Goal: Task Accomplishment & Management: Use online tool/utility

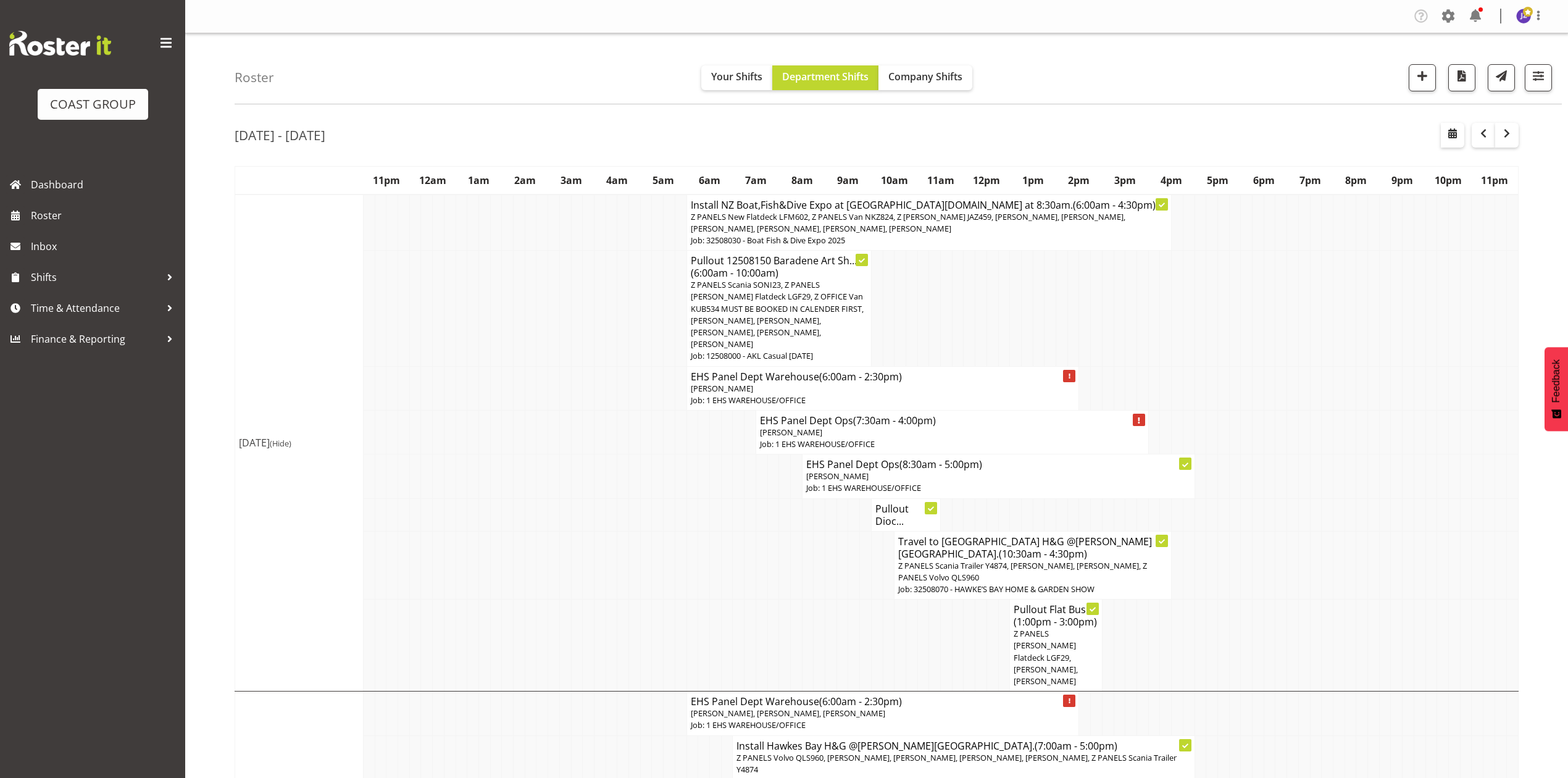
click at [675, 532] on td at bounding box center [680, 565] width 12 height 69
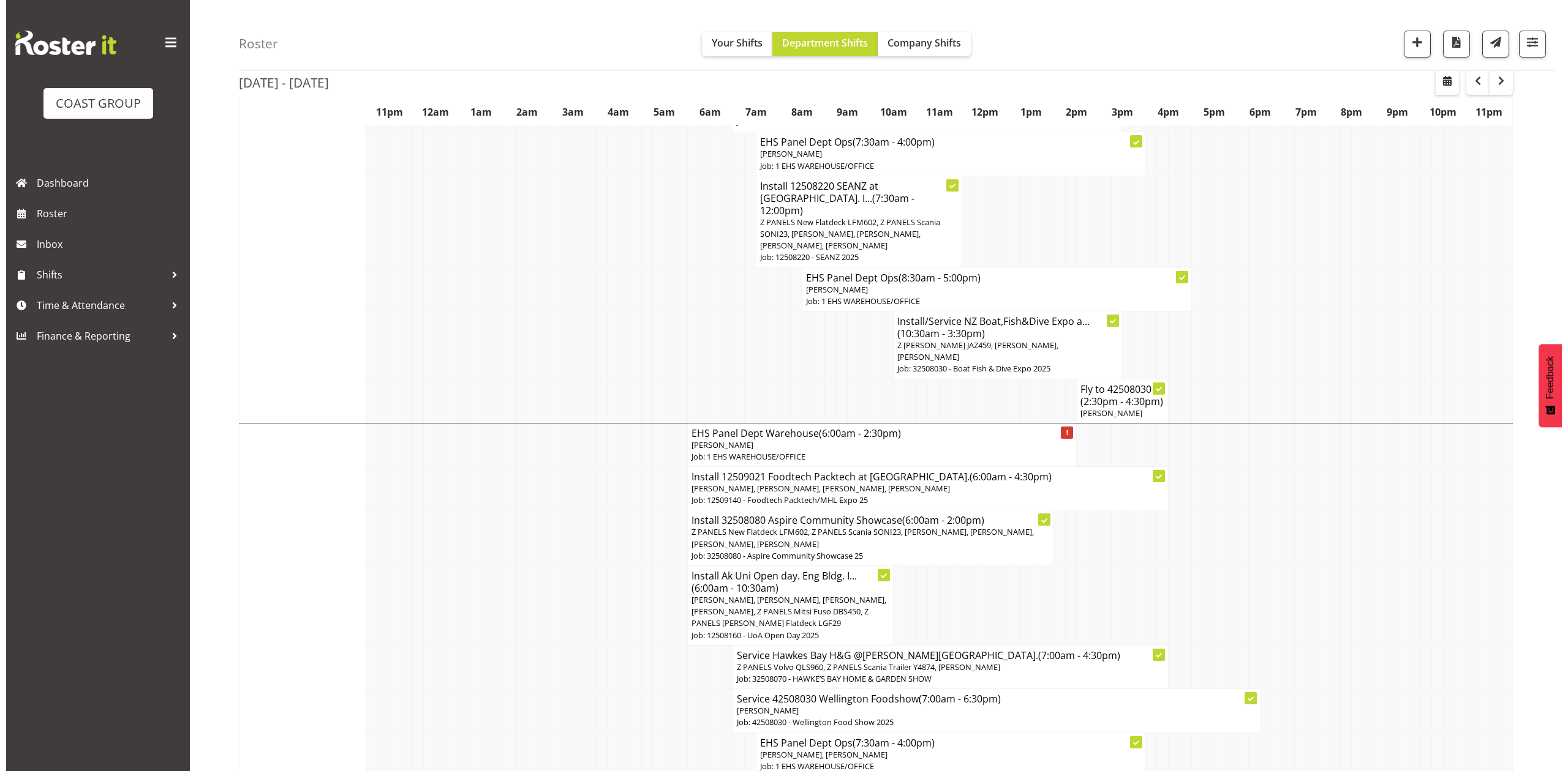
scroll to position [1469, 0]
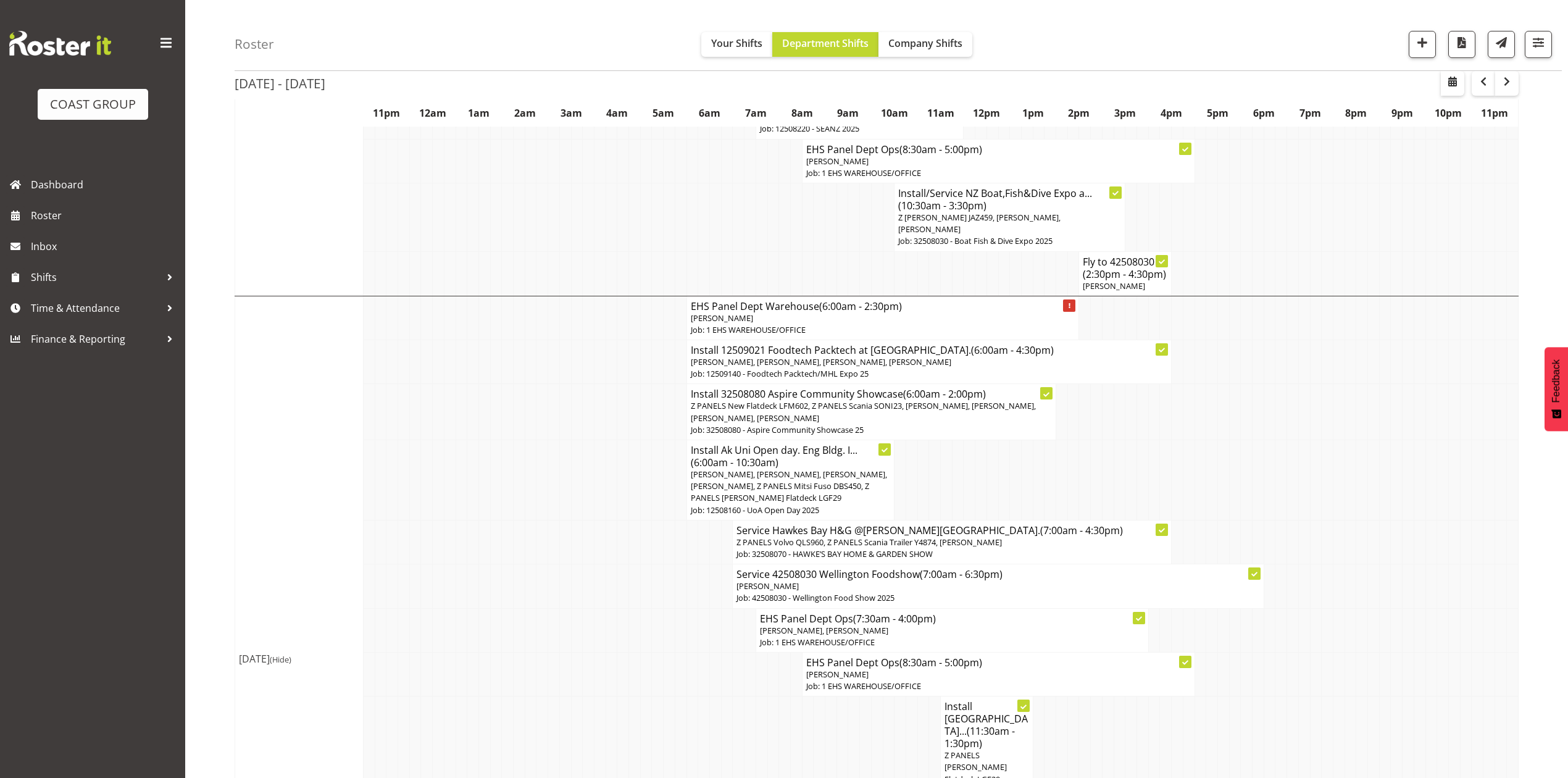
click at [858, 401] on p "Z PANELS New Flatdeck LFM602, Z PANELS Scania SONI23, [PERSON_NAME], [PERSON_NA…" at bounding box center [872, 412] width 362 height 23
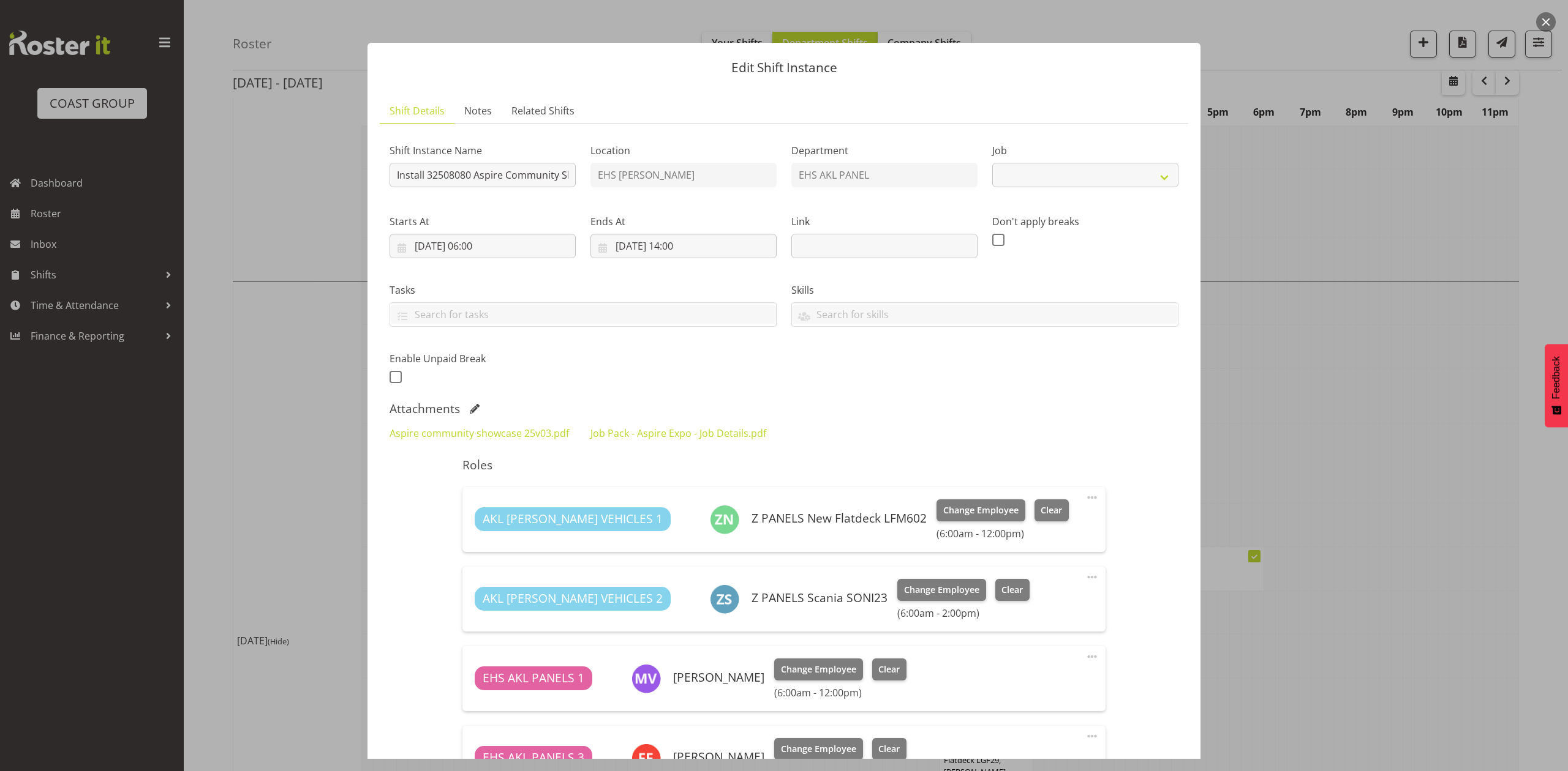
select select "9938"
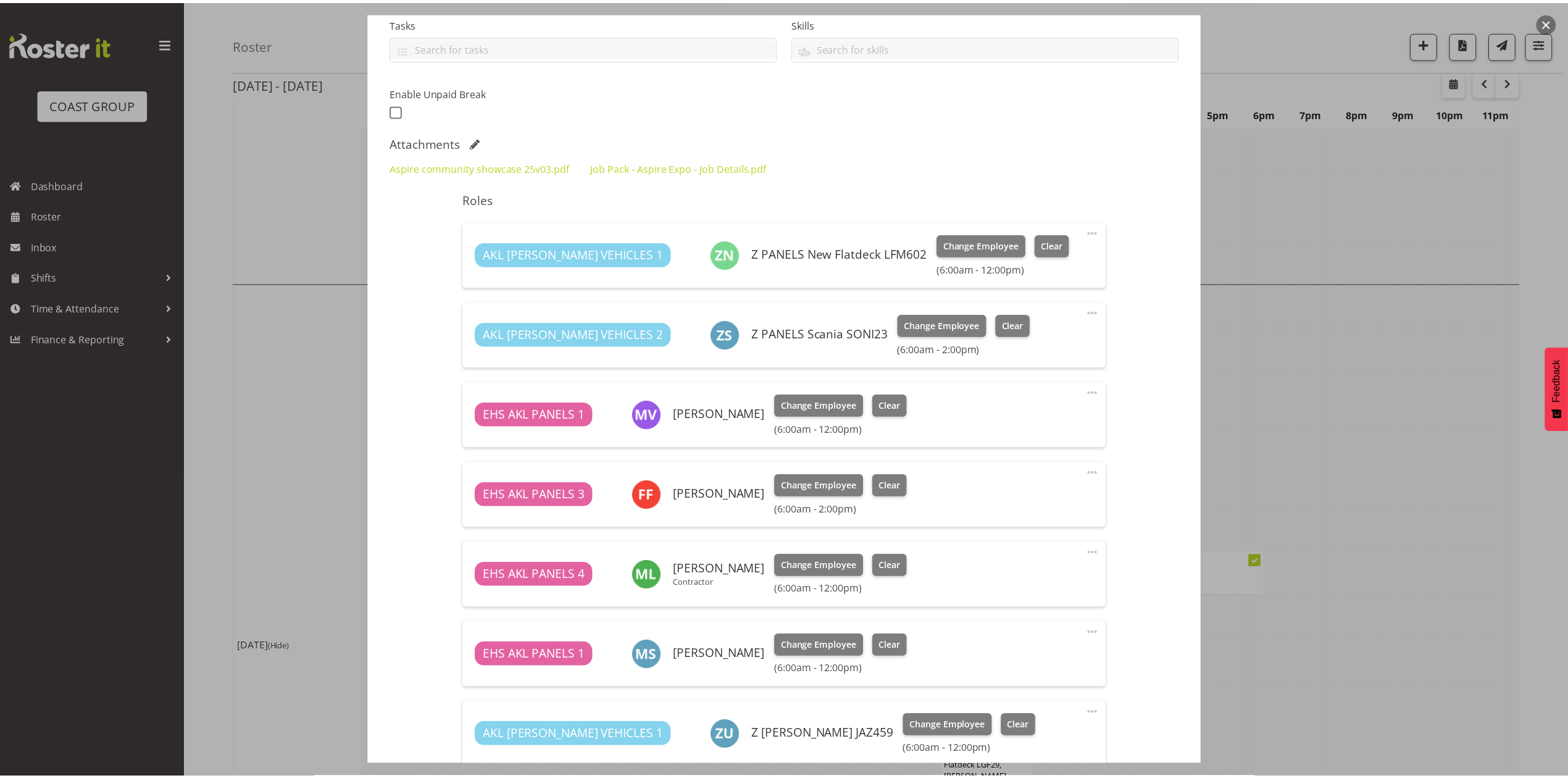
scroll to position [247, 0]
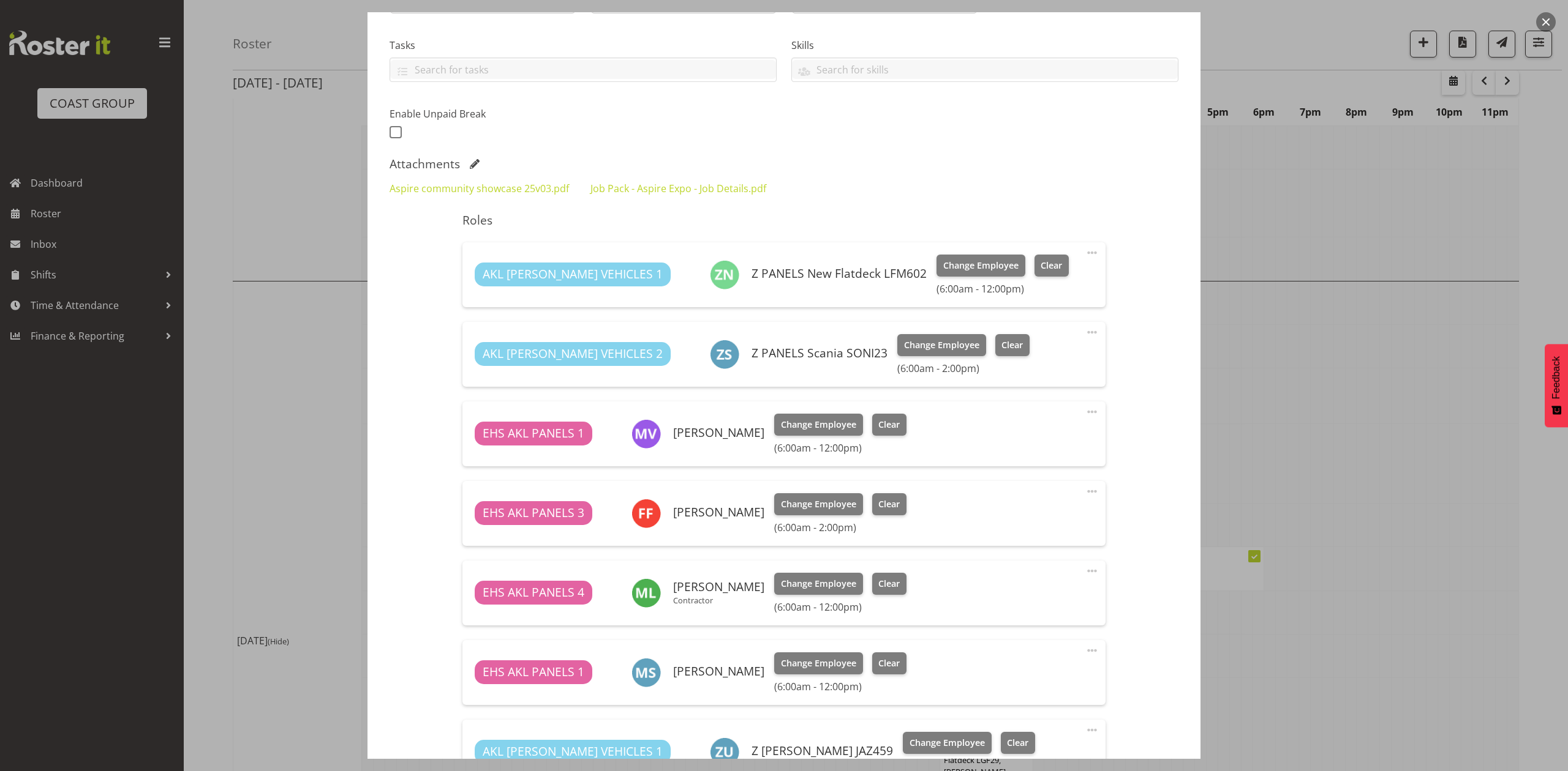
click at [1419, 315] on div at bounding box center [784, 386] width 1568 height 771
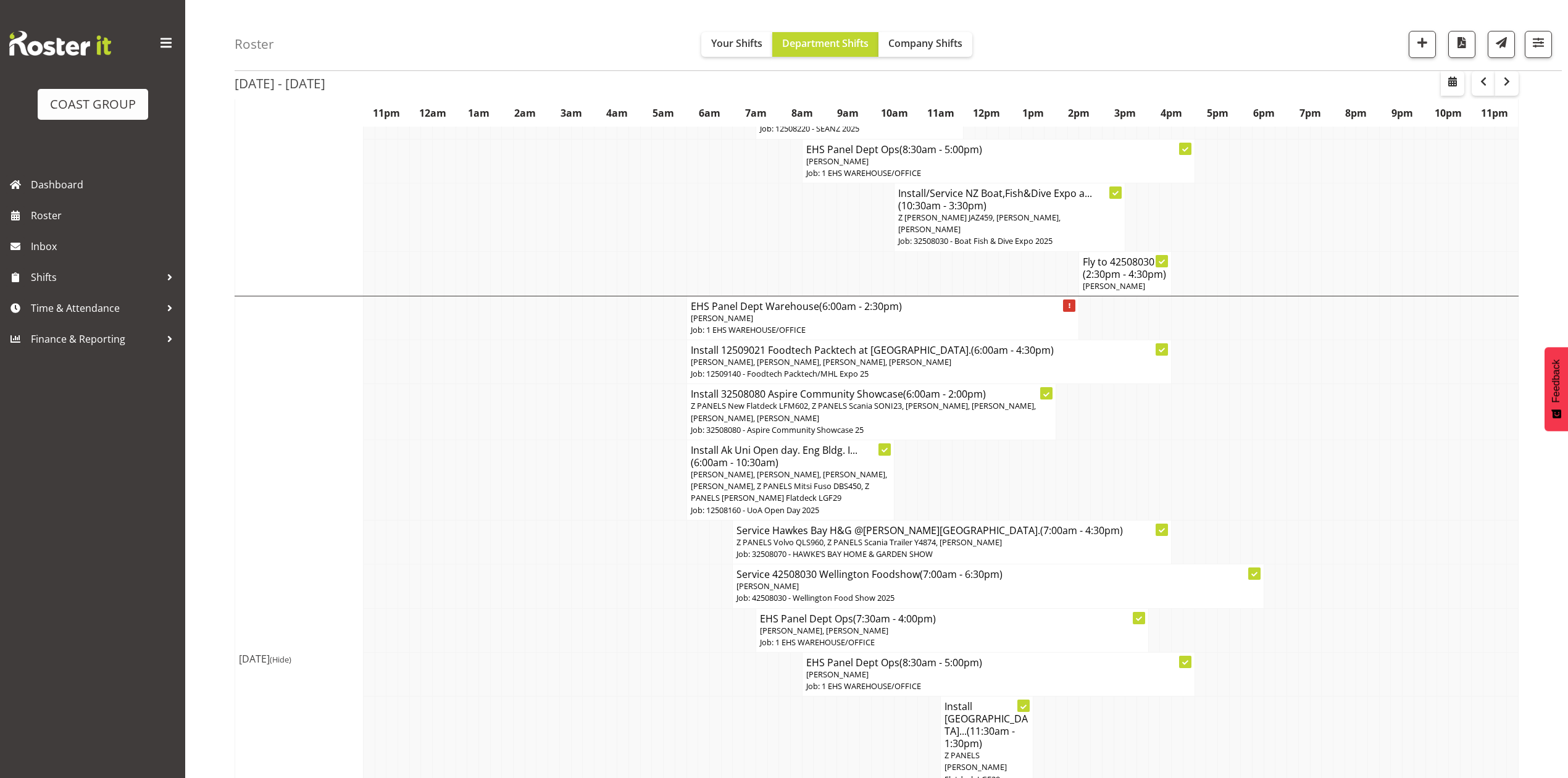
click at [950, 441] on td at bounding box center [946, 481] width 12 height 80
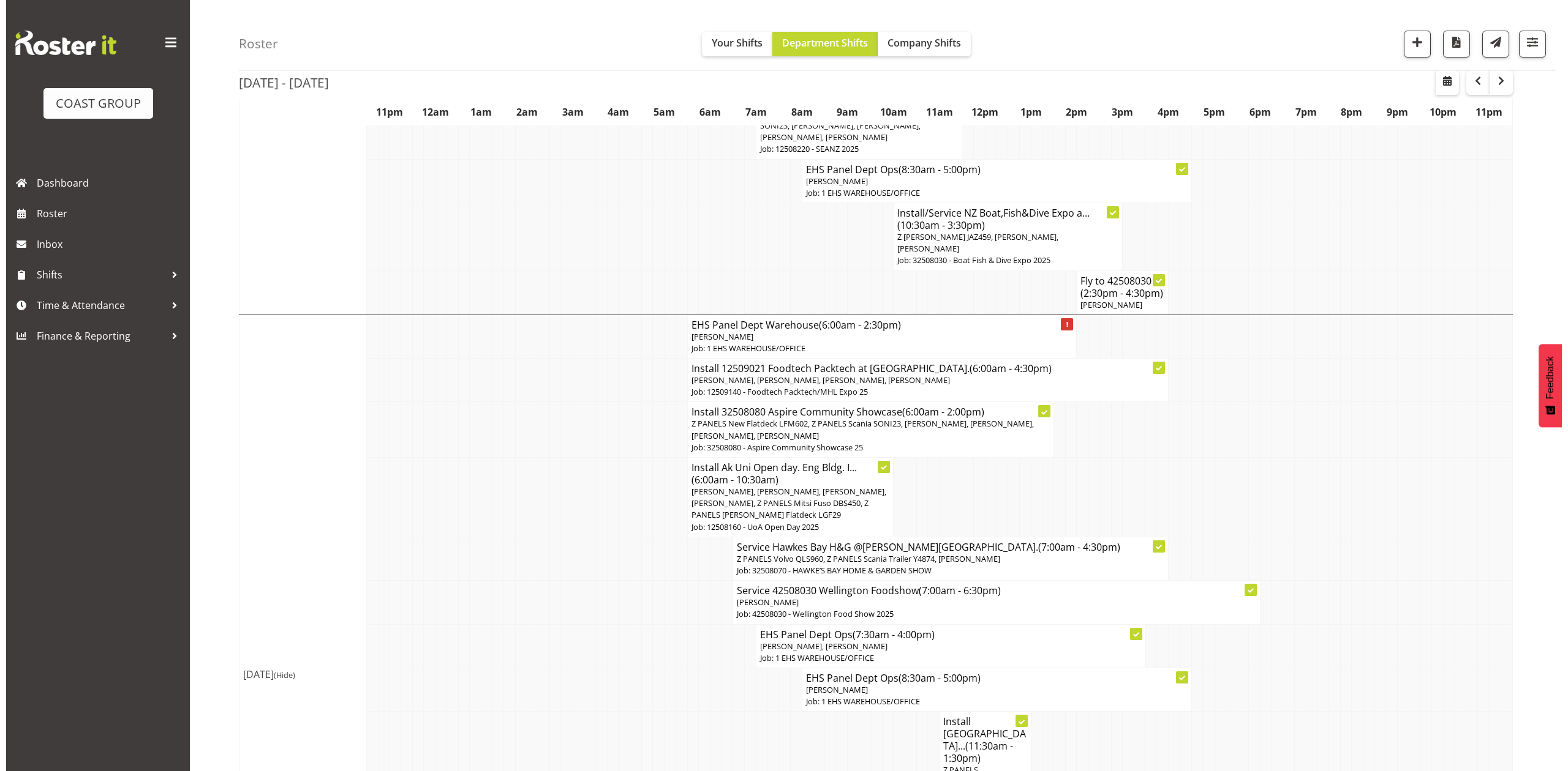
scroll to position [1550, 0]
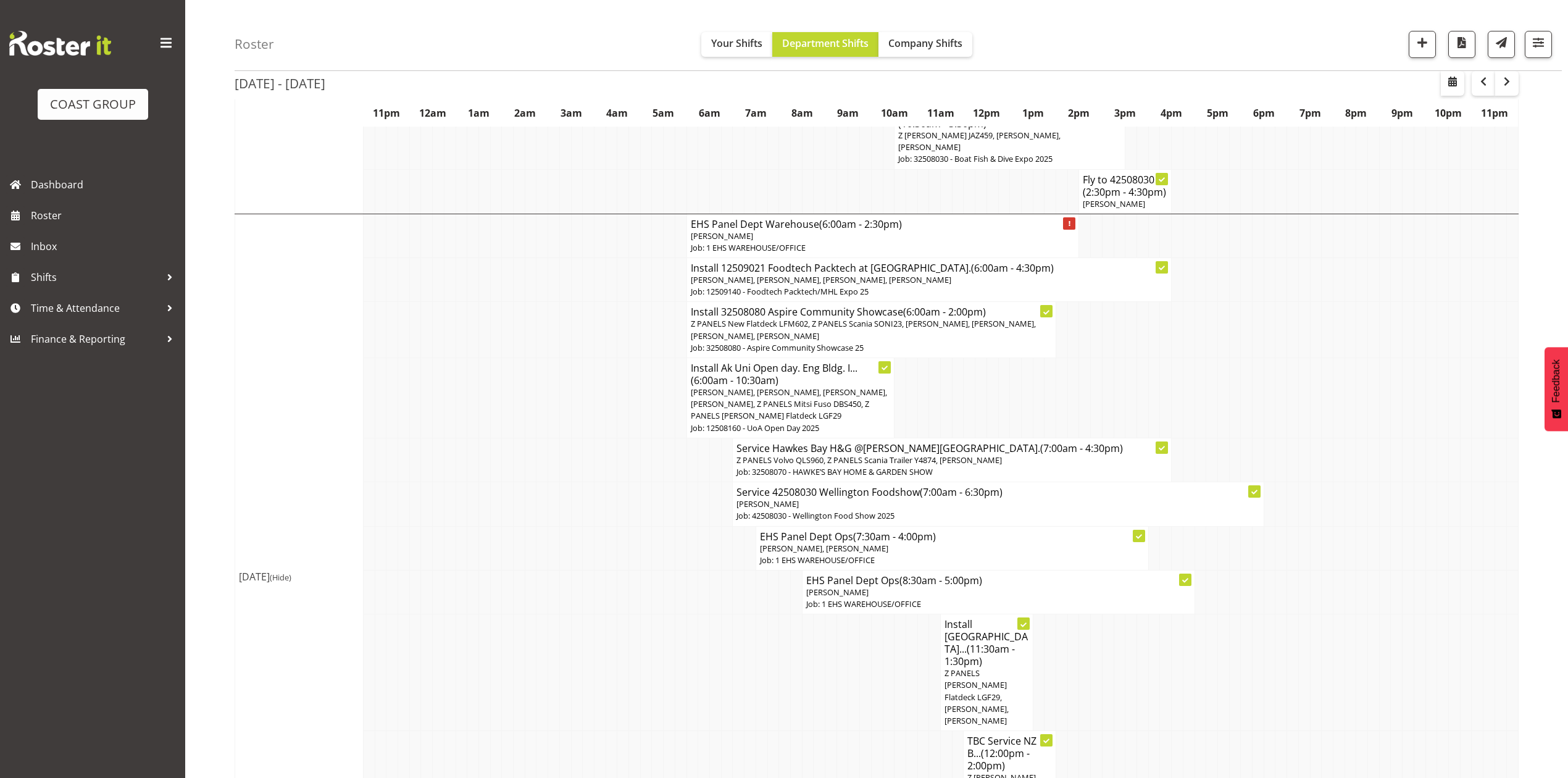
click at [991, 642] on span "(11:30am - 1:30pm)" at bounding box center [980, 656] width 70 height 26
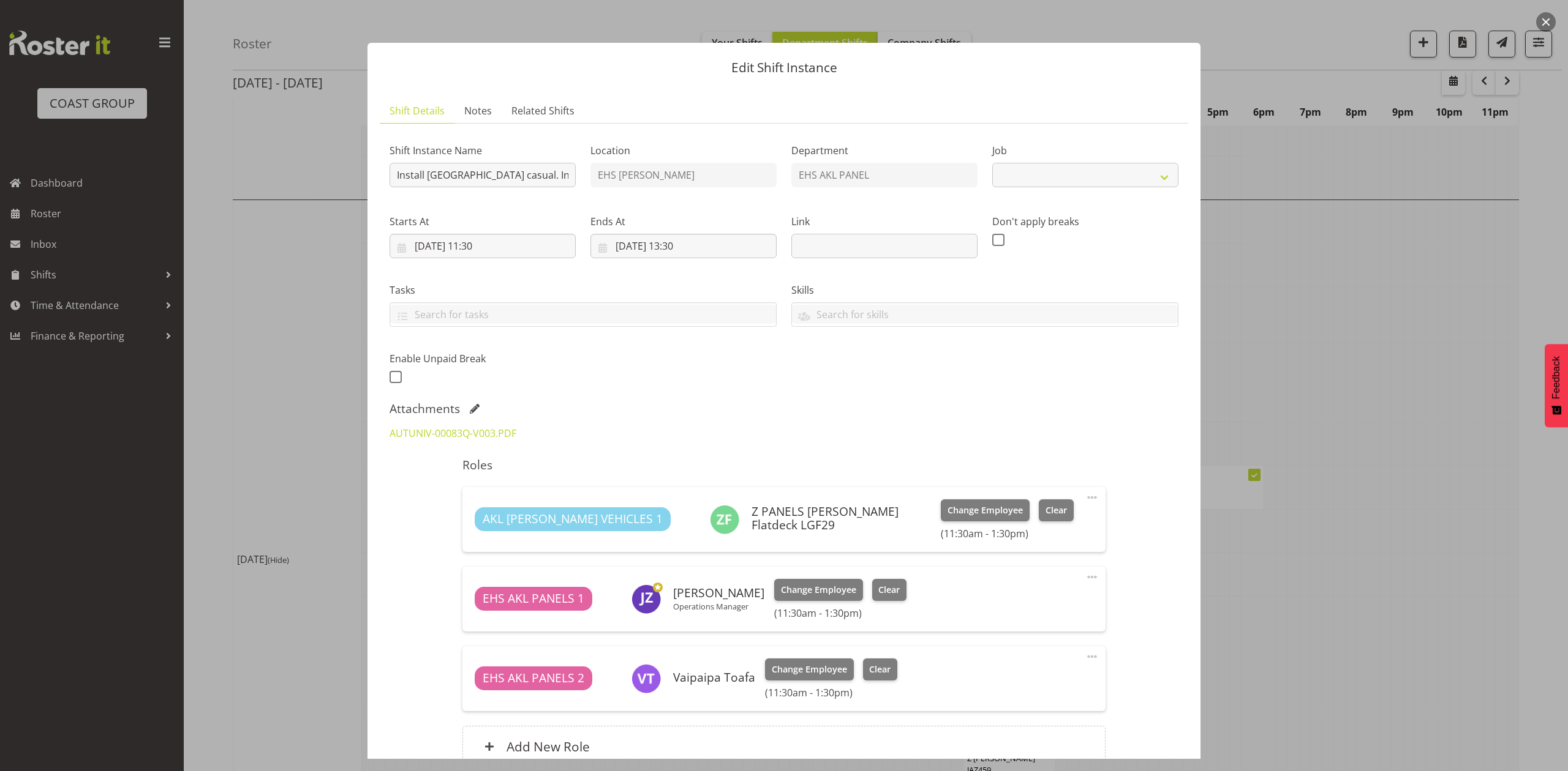
select select "8652"
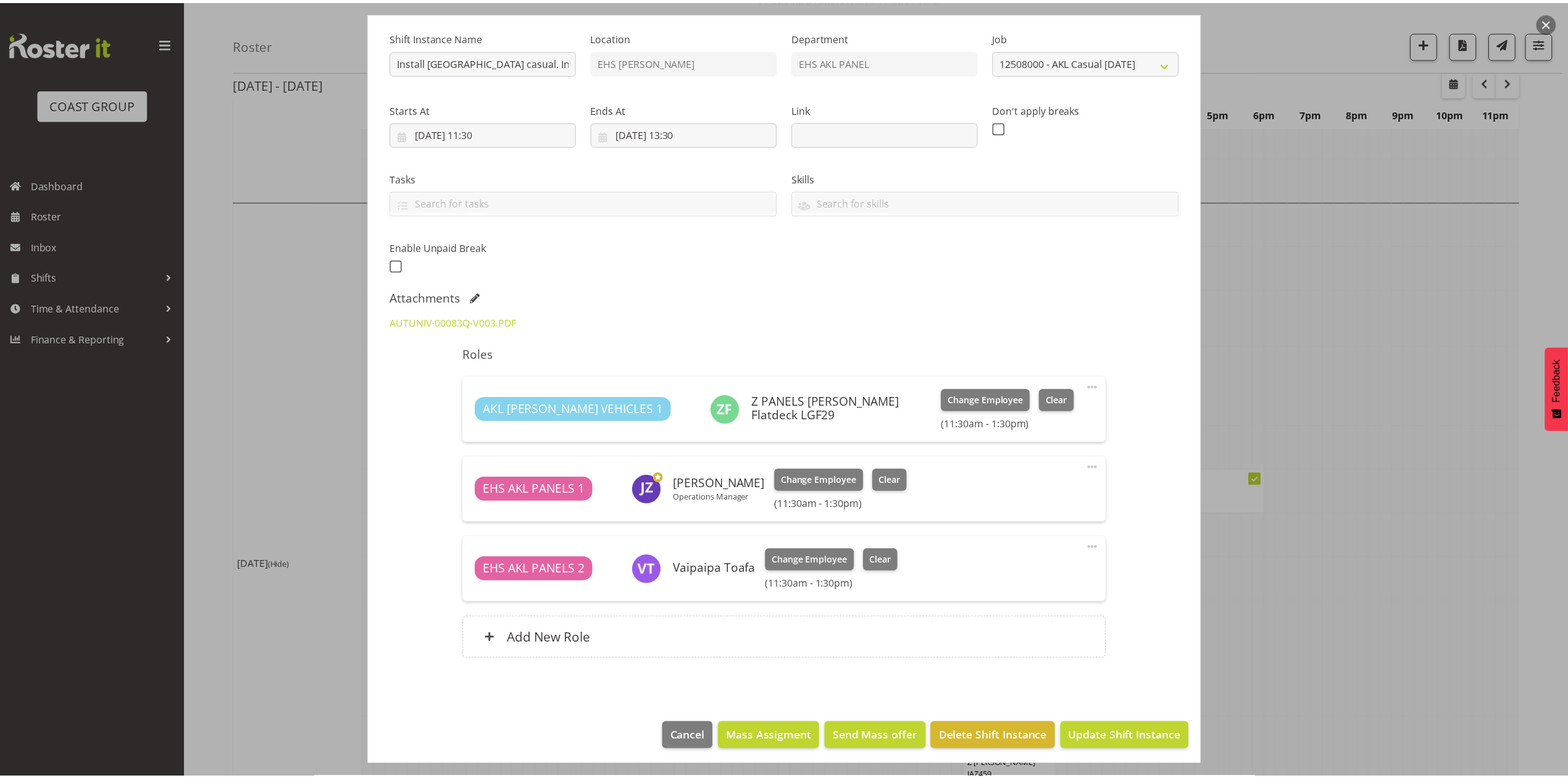
scroll to position [120, 0]
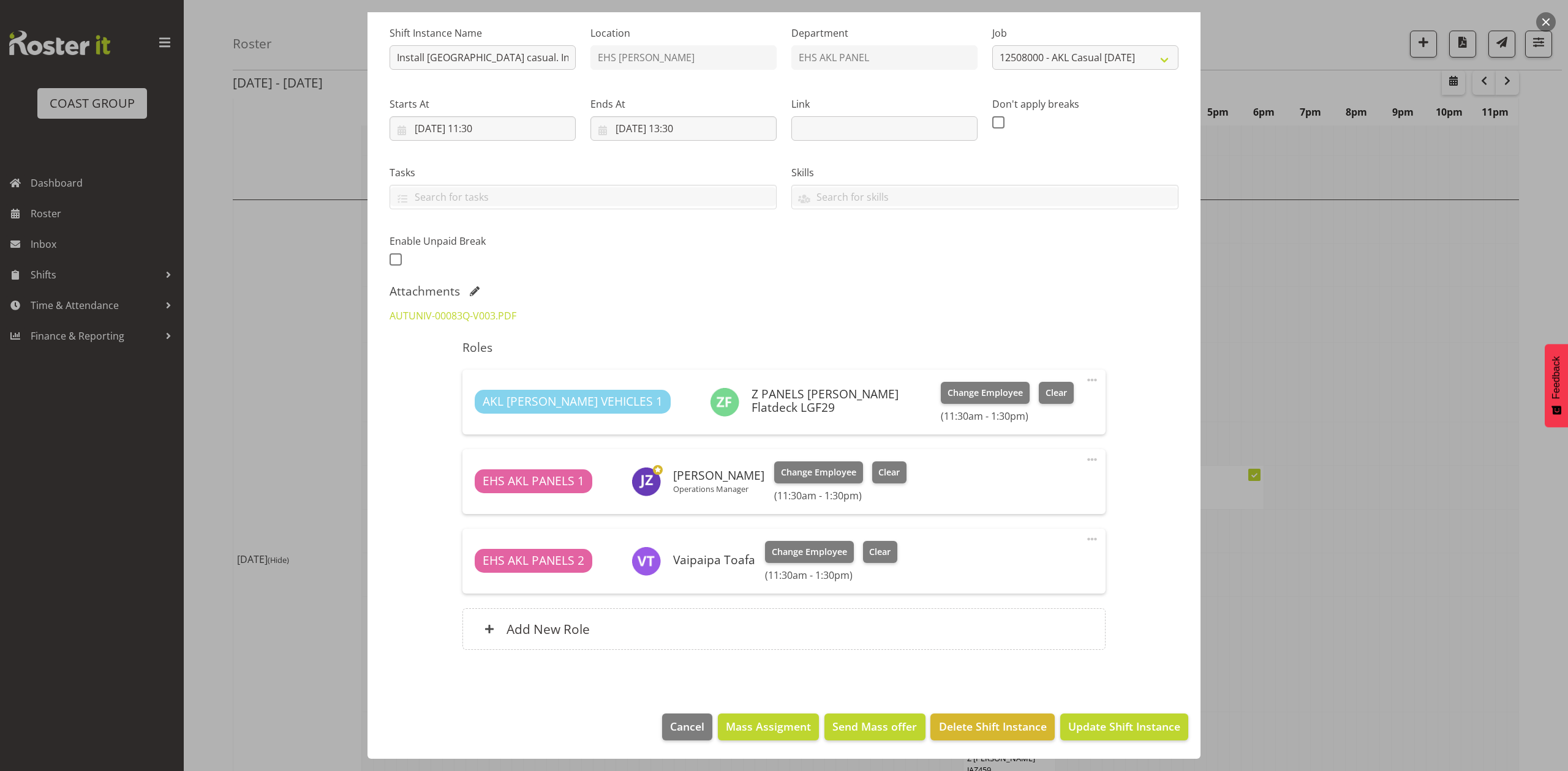
click at [1292, 542] on div at bounding box center [784, 386] width 1568 height 771
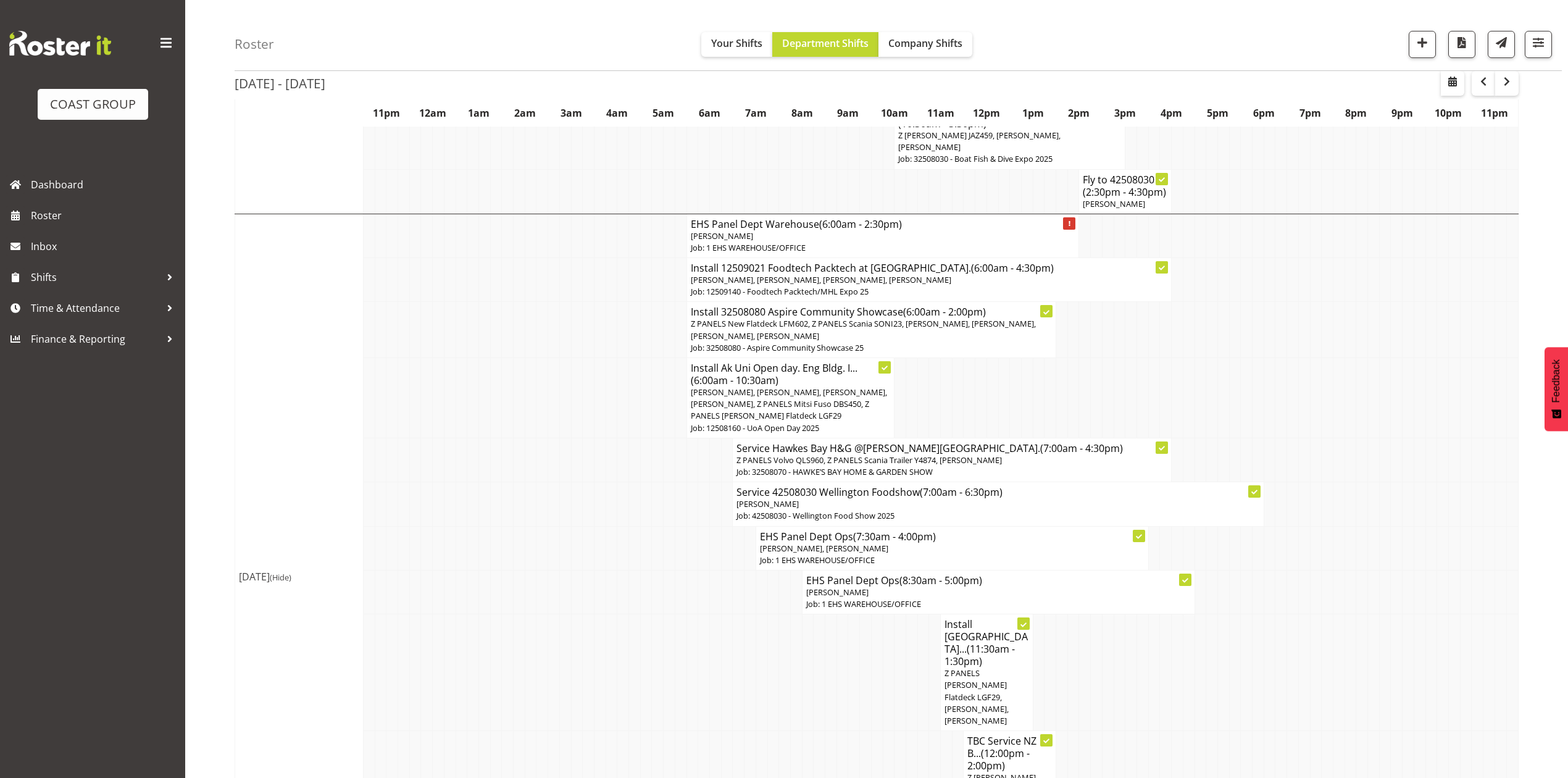
scroll to position [1482, 0]
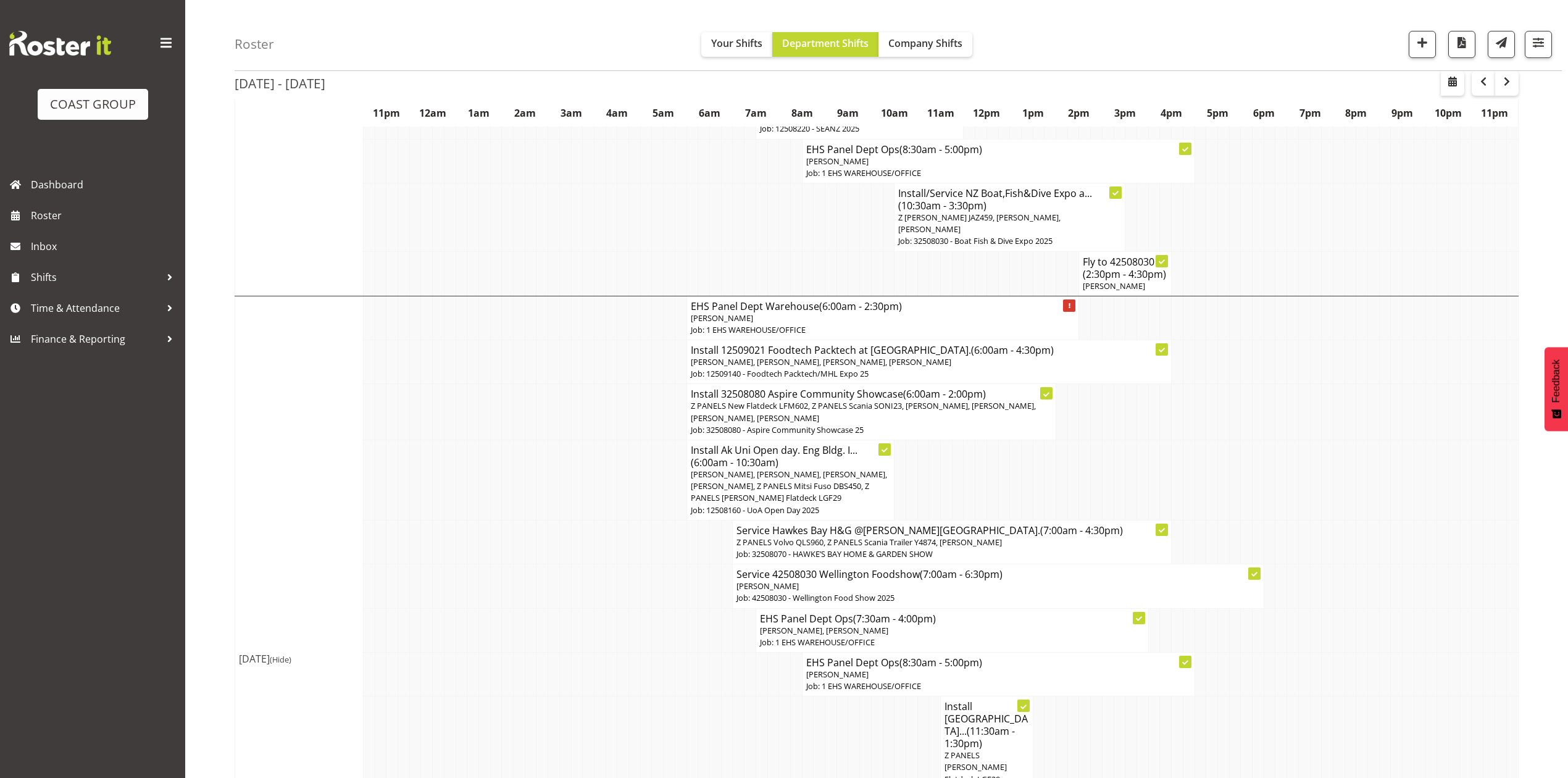
click at [1198, 696] on td at bounding box center [1200, 755] width 12 height 117
click at [1266, 696] on td at bounding box center [1269, 755] width 12 height 117
click at [1338, 696] on td at bounding box center [1338, 755] width 12 height 117
drag, startPoint x: 1469, startPoint y: 494, endPoint x: 1441, endPoint y: 444, distance: 57.3
click at [1468, 565] on td at bounding box center [1466, 586] width 12 height 44
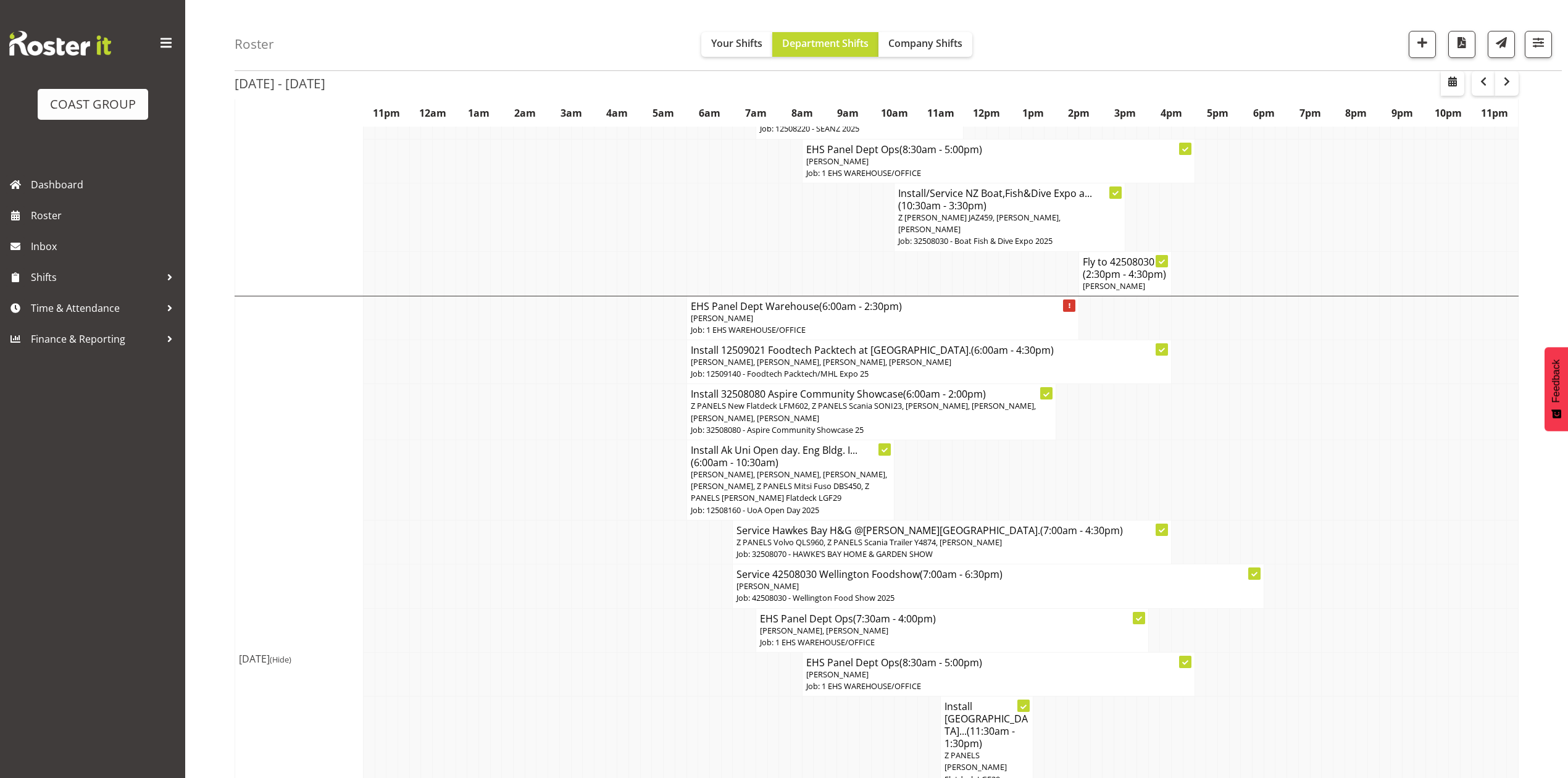
click at [1063, 441] on td at bounding box center [1062, 481] width 12 height 80
click at [1064, 441] on td at bounding box center [1062, 481] width 12 height 80
click at [1315, 441] on td at bounding box center [1315, 481] width 12 height 80
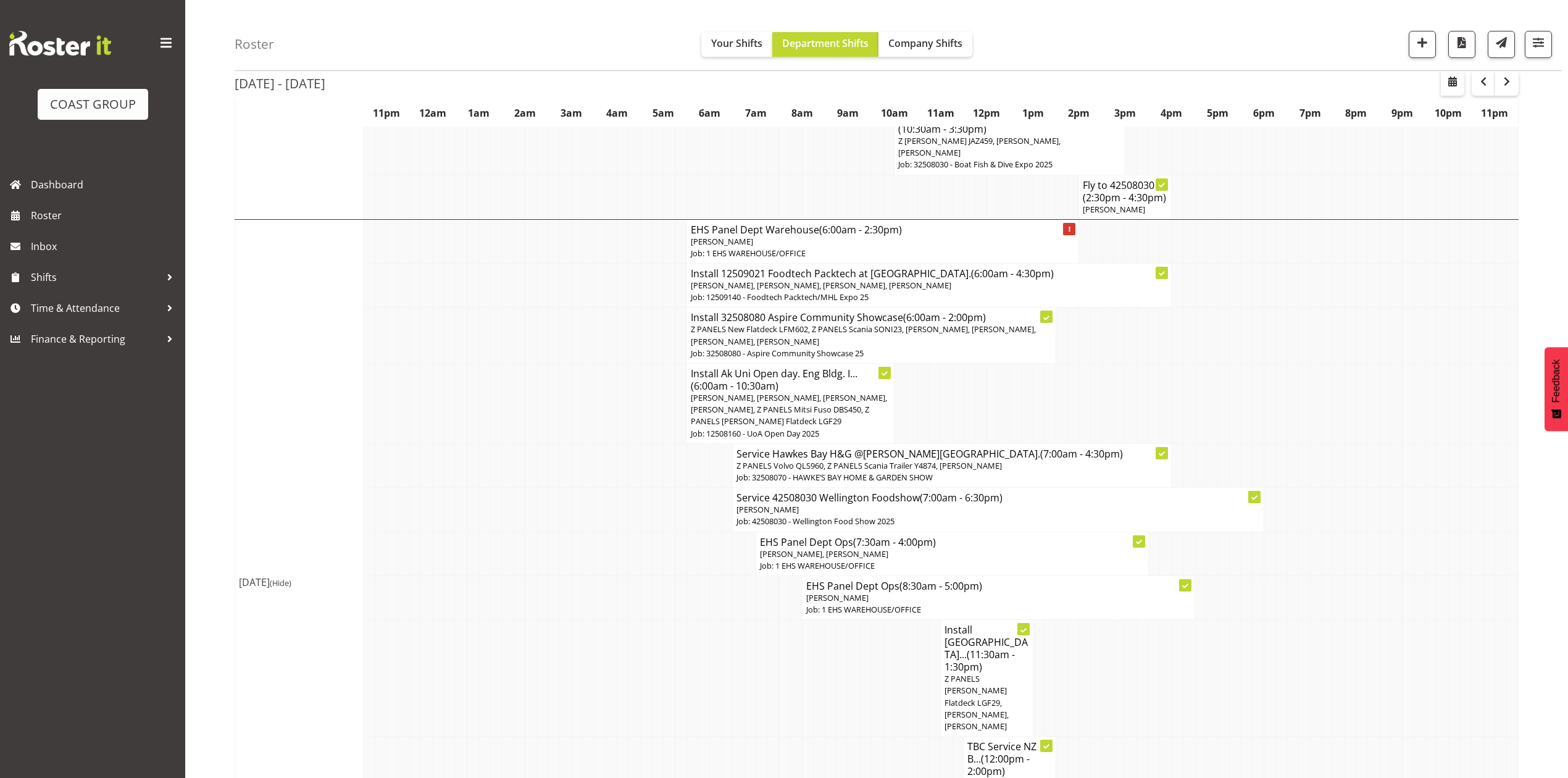
scroll to position [1647, 0]
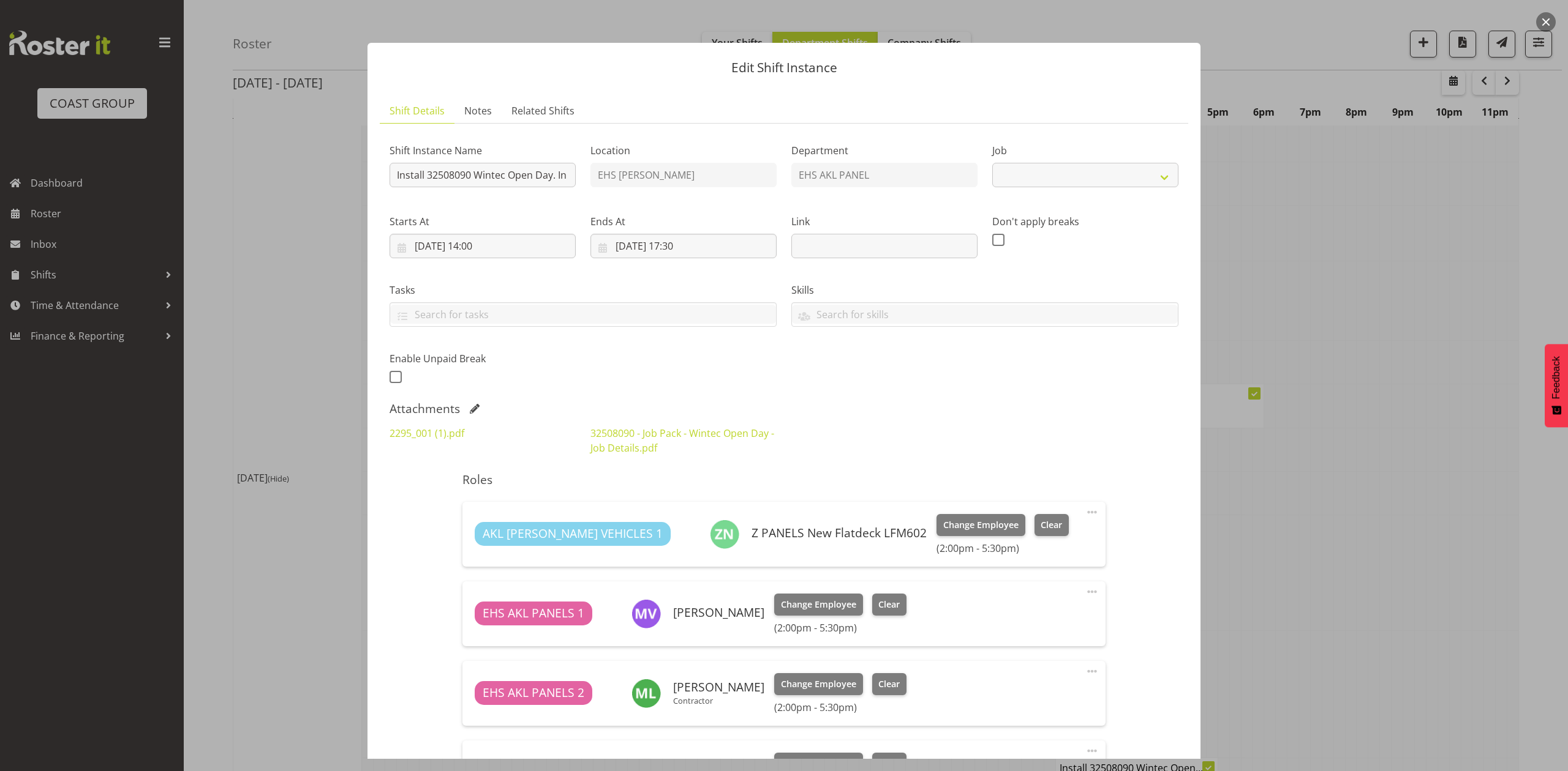
select select "10302"
click at [1363, 476] on div at bounding box center [784, 386] width 1568 height 771
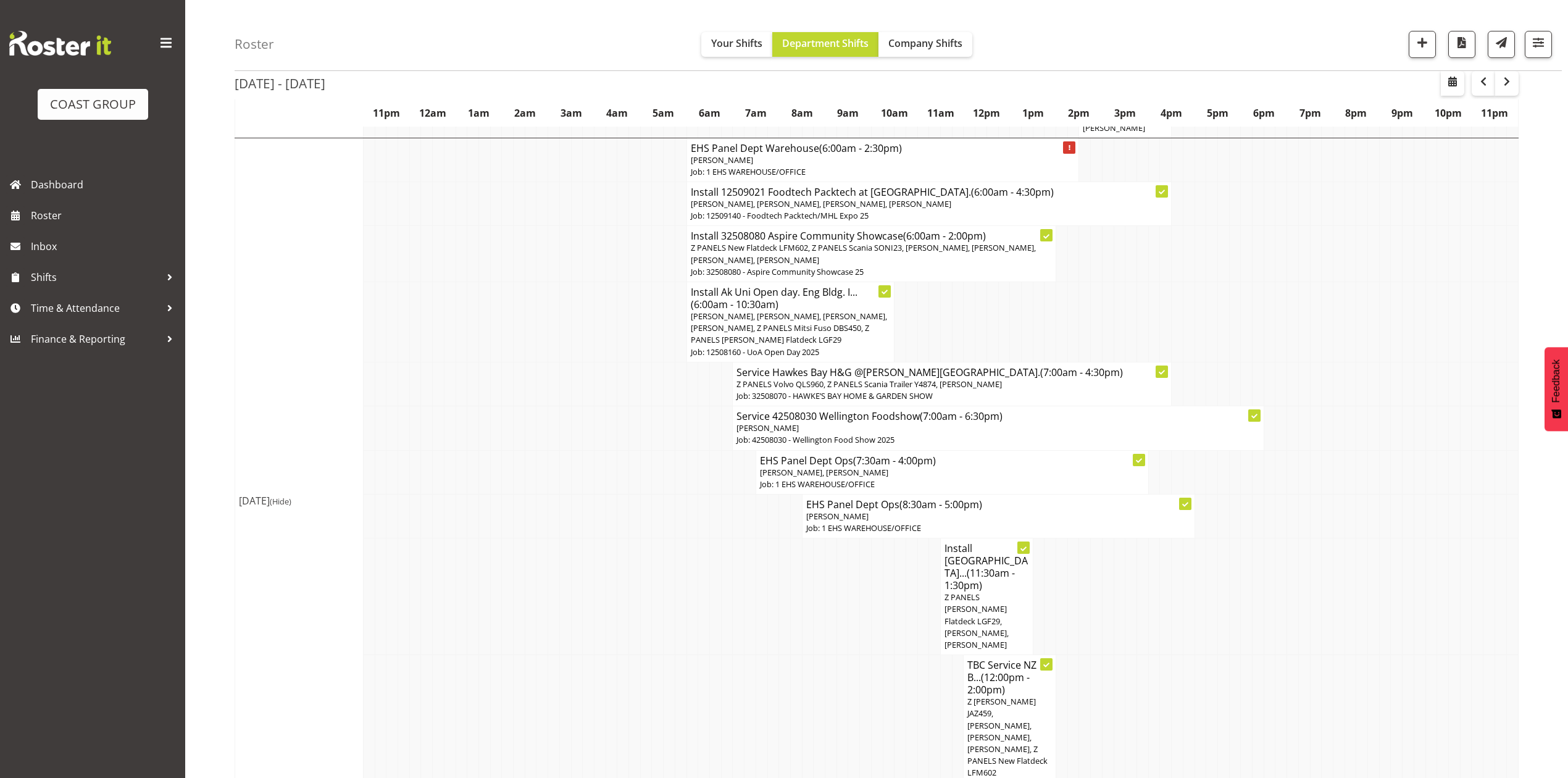
scroll to position [1688, 0]
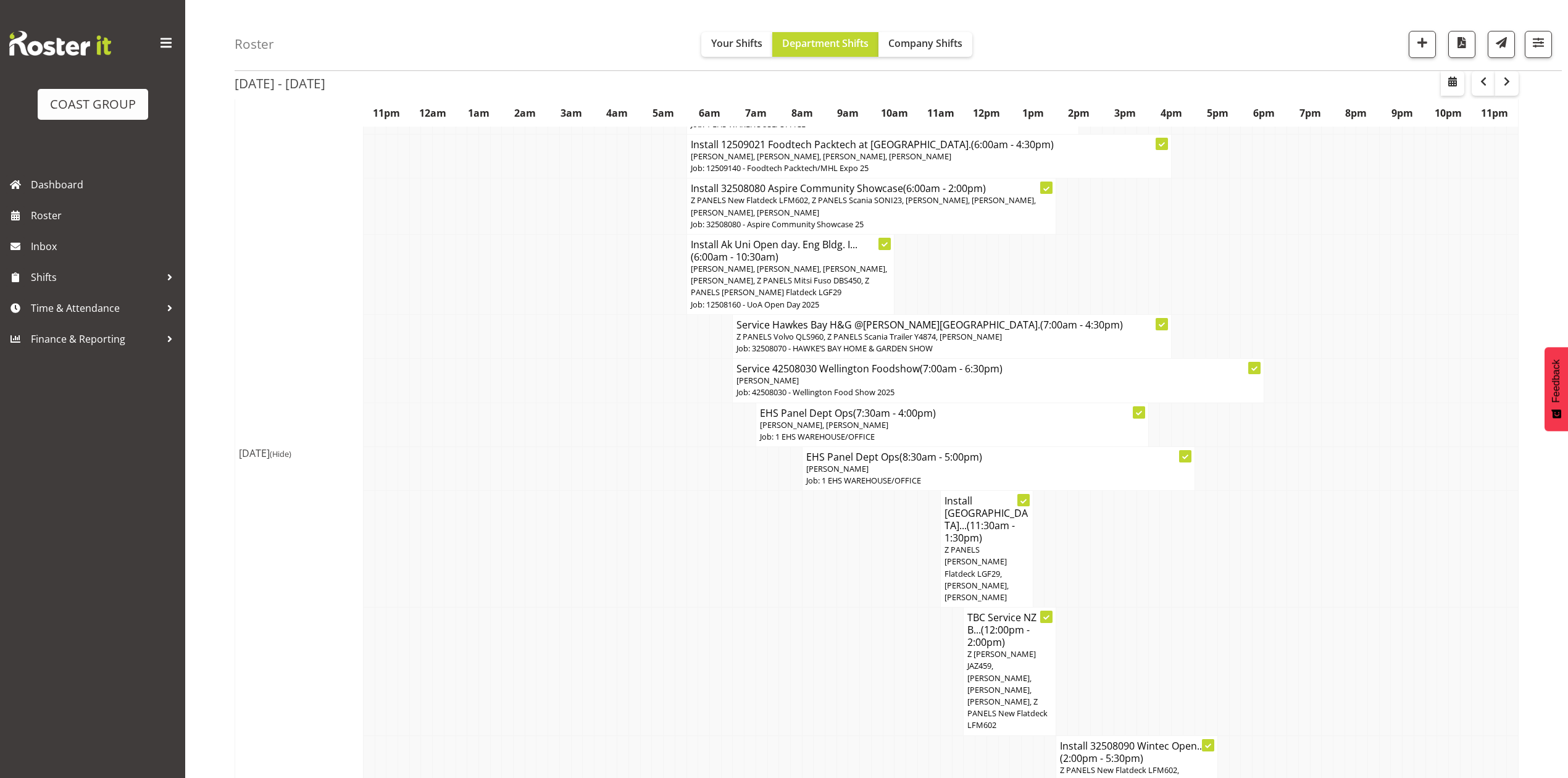
drag, startPoint x: 1396, startPoint y: 556, endPoint x: 1532, endPoint y: 532, distance: 138.1
click at [1397, 608] on td at bounding box center [1396, 672] width 12 height 128
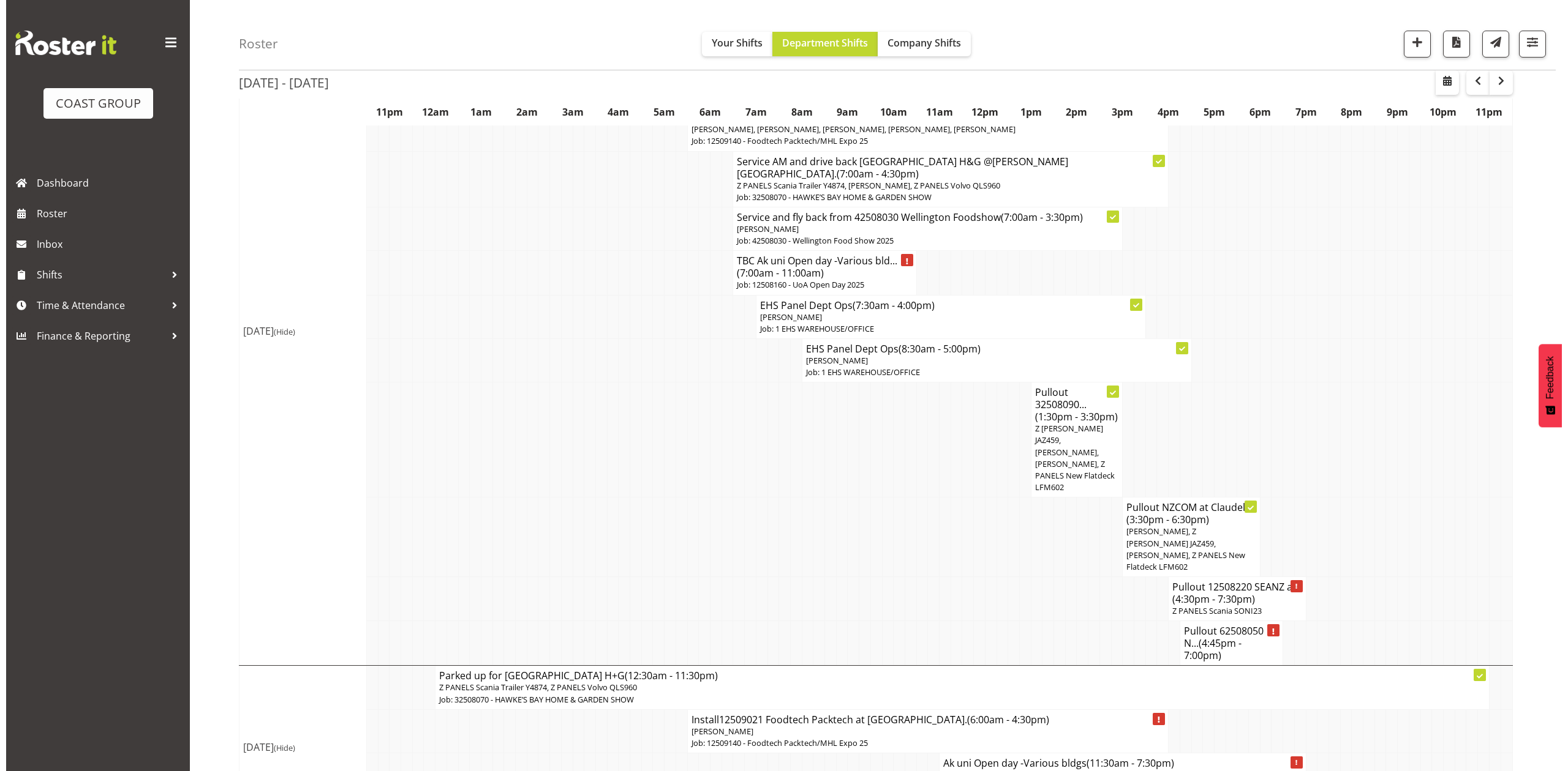
scroll to position [2570, 0]
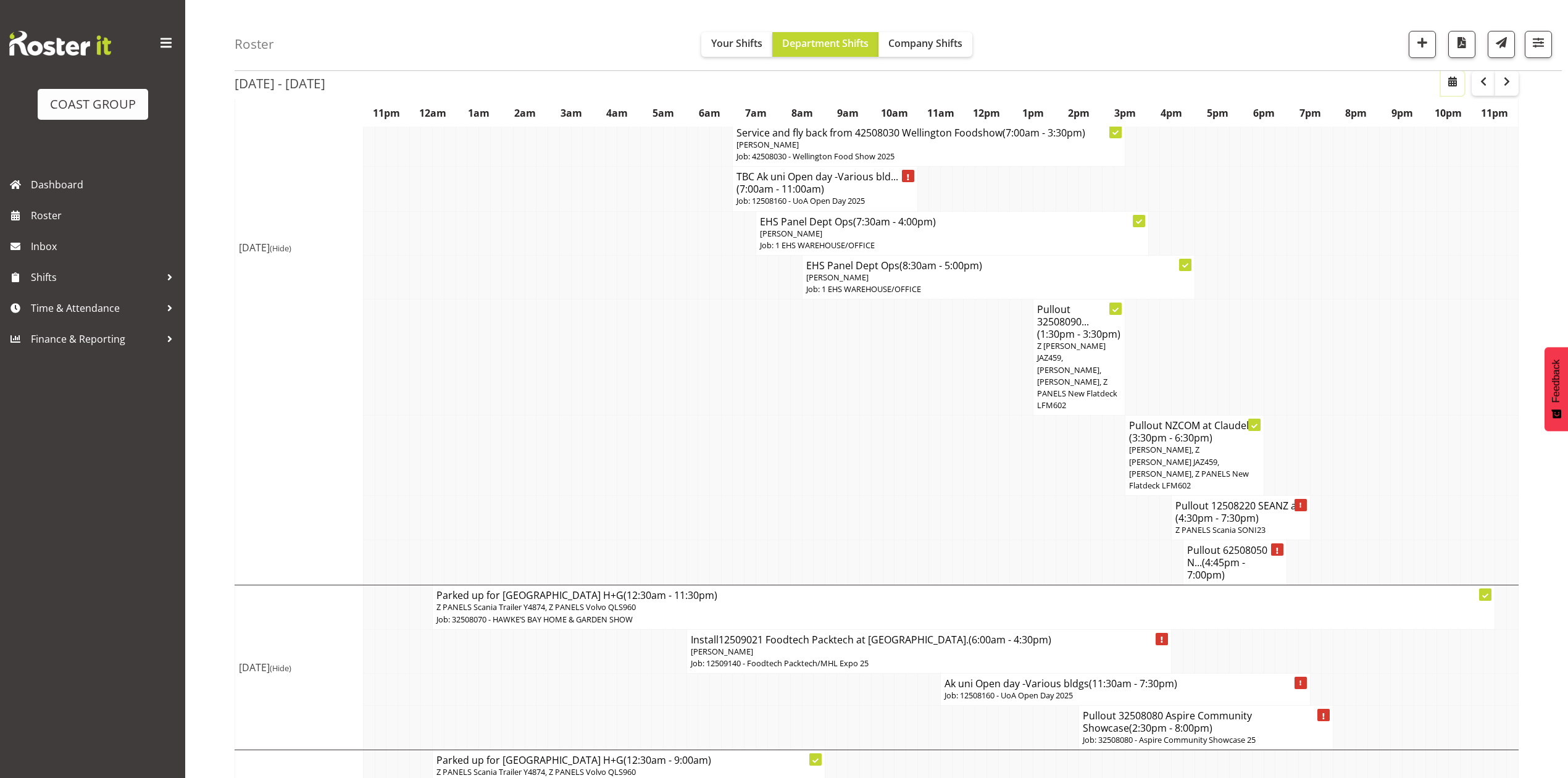
click at [1447, 92] on button "button" at bounding box center [1452, 83] width 23 height 25
select select "7"
select select "2025"
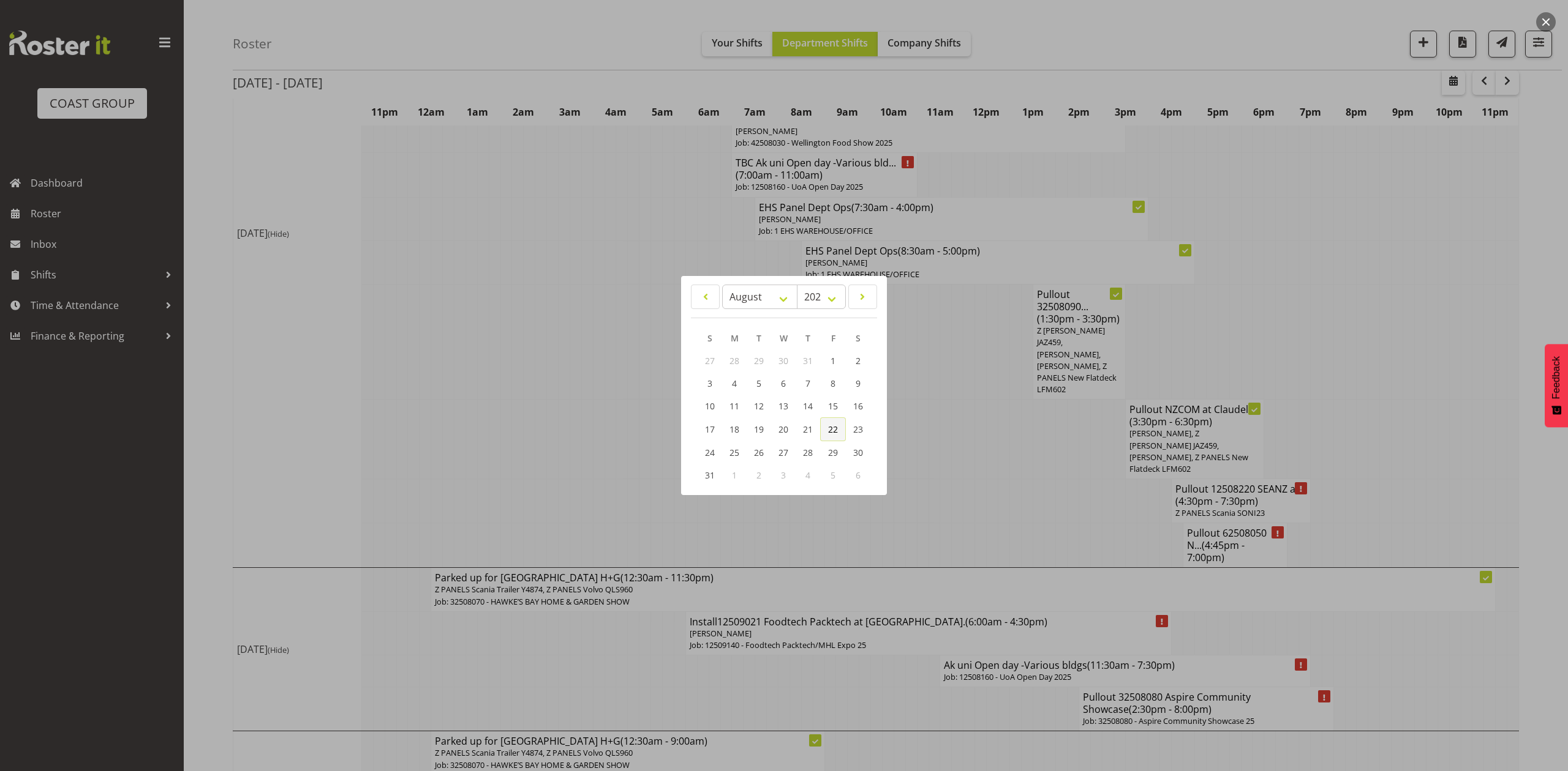
click at [832, 419] on link "22" at bounding box center [833, 429] width 26 height 24
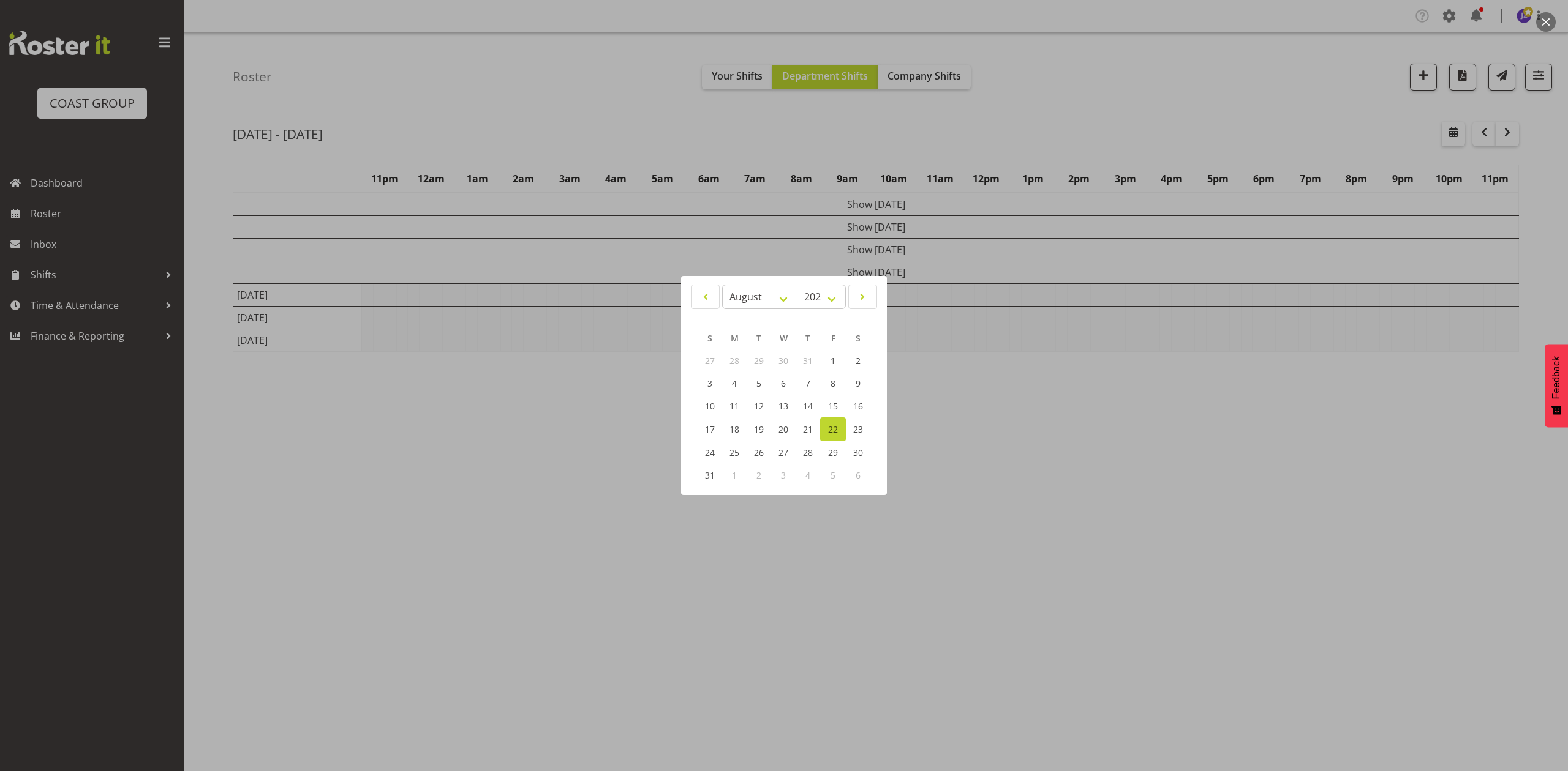
click at [1111, 501] on div at bounding box center [784, 386] width 1568 height 771
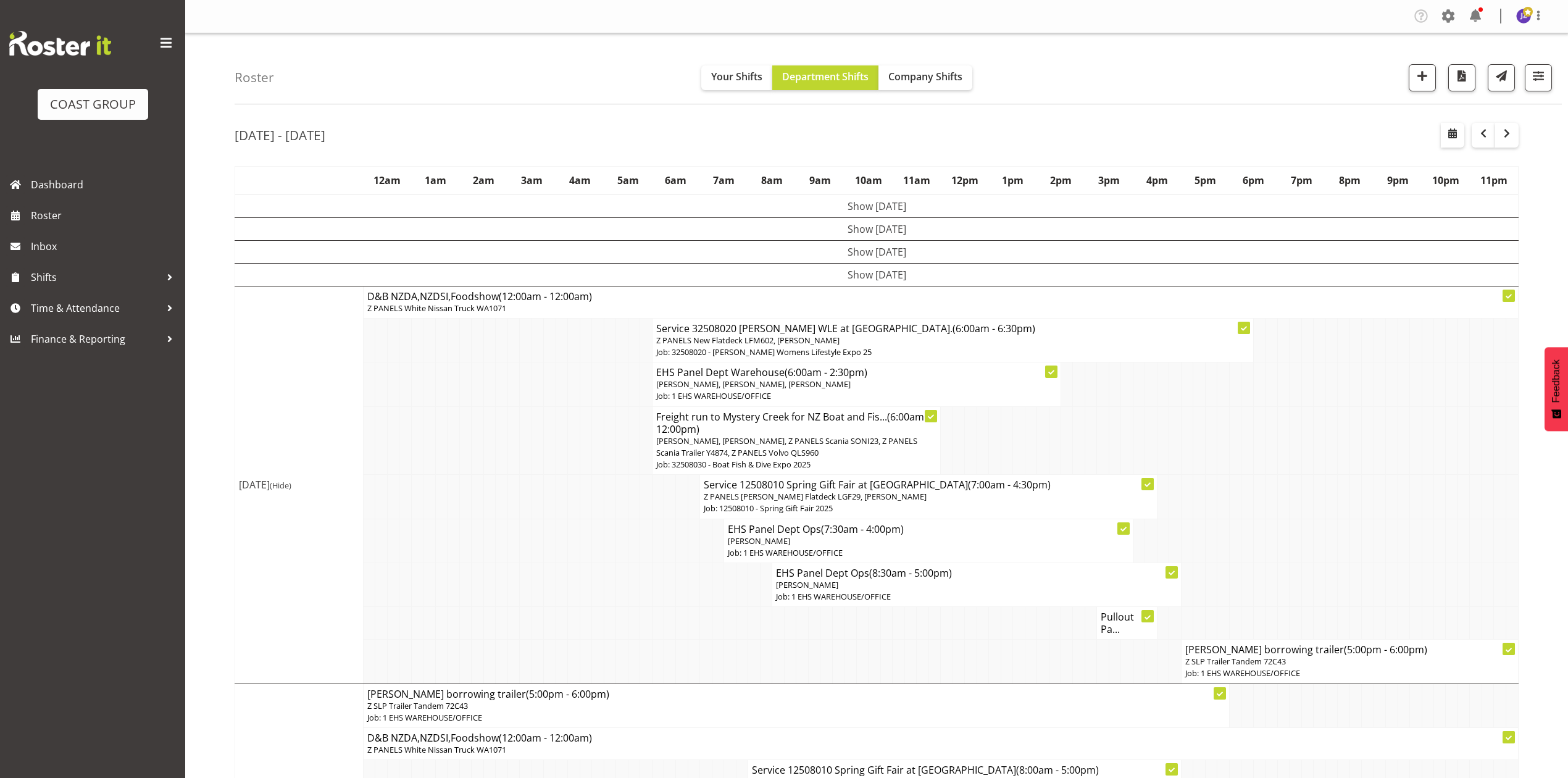
click at [1107, 632] on h4 "Pullout Pa..." at bounding box center [1127, 623] width 52 height 25
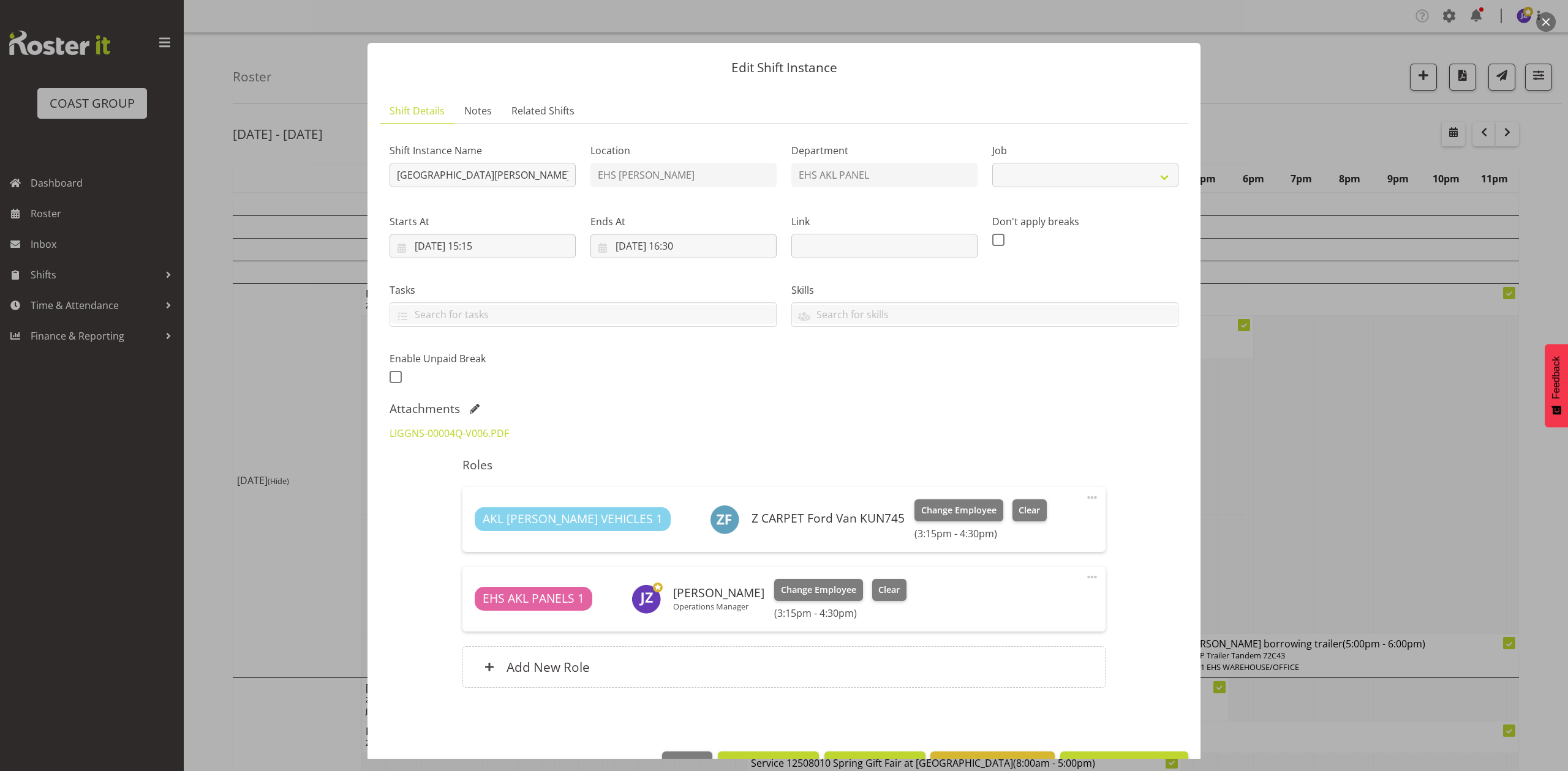
select select "8652"
click at [559, 179] on input "[GEOGRAPHIC_DATA][PERSON_NAME] casual. Out at 5pm." at bounding box center [483, 175] width 186 height 24
click at [477, 427] on div "LIGGNS-00004Q-V006.PDF" at bounding box center [482, 433] width 201 height 29
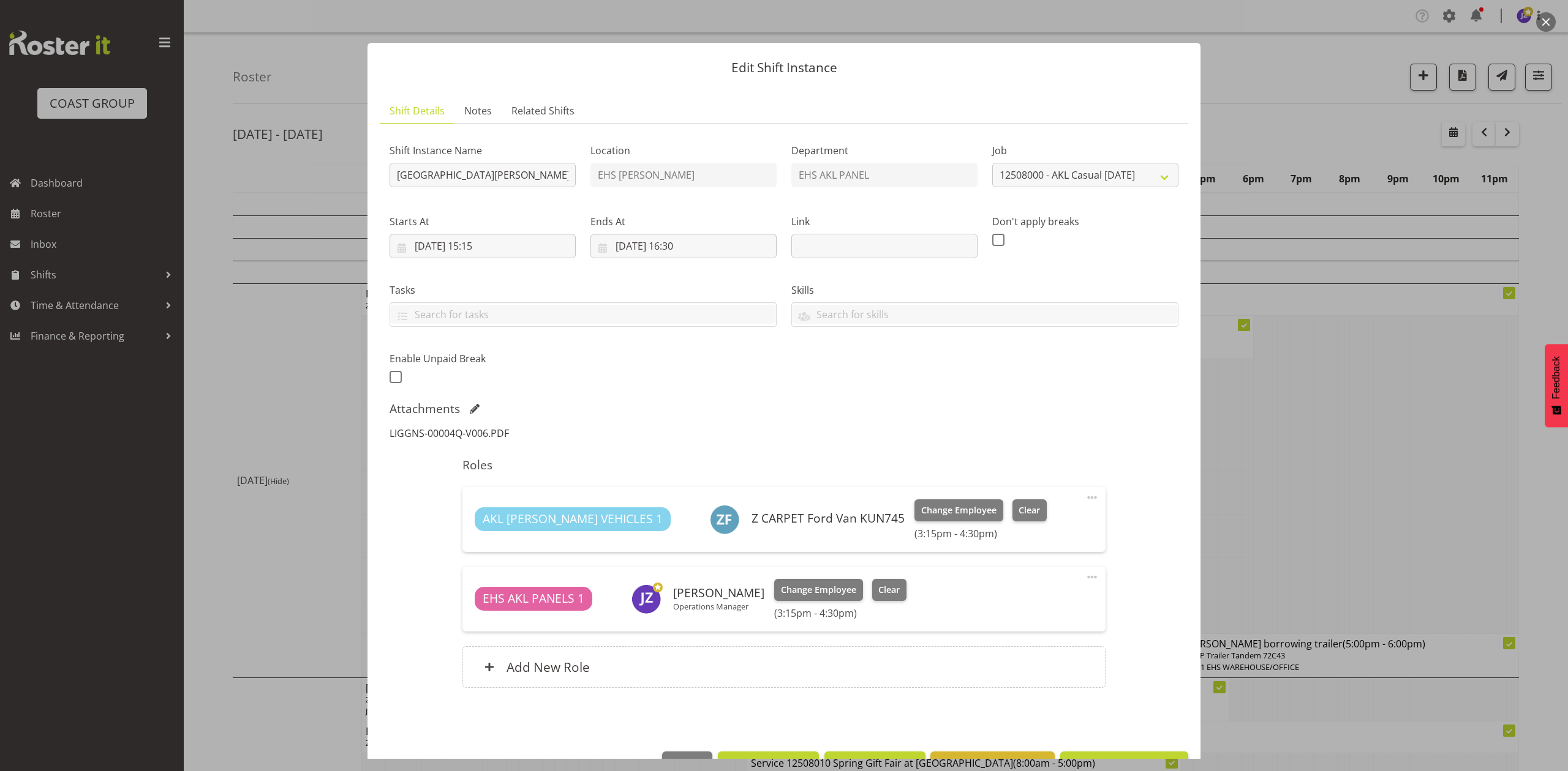
click at [478, 430] on link "LIGGNS-00004Q-V006.PDF" at bounding box center [449, 434] width 119 height 14
click at [1287, 431] on div at bounding box center [784, 386] width 1568 height 771
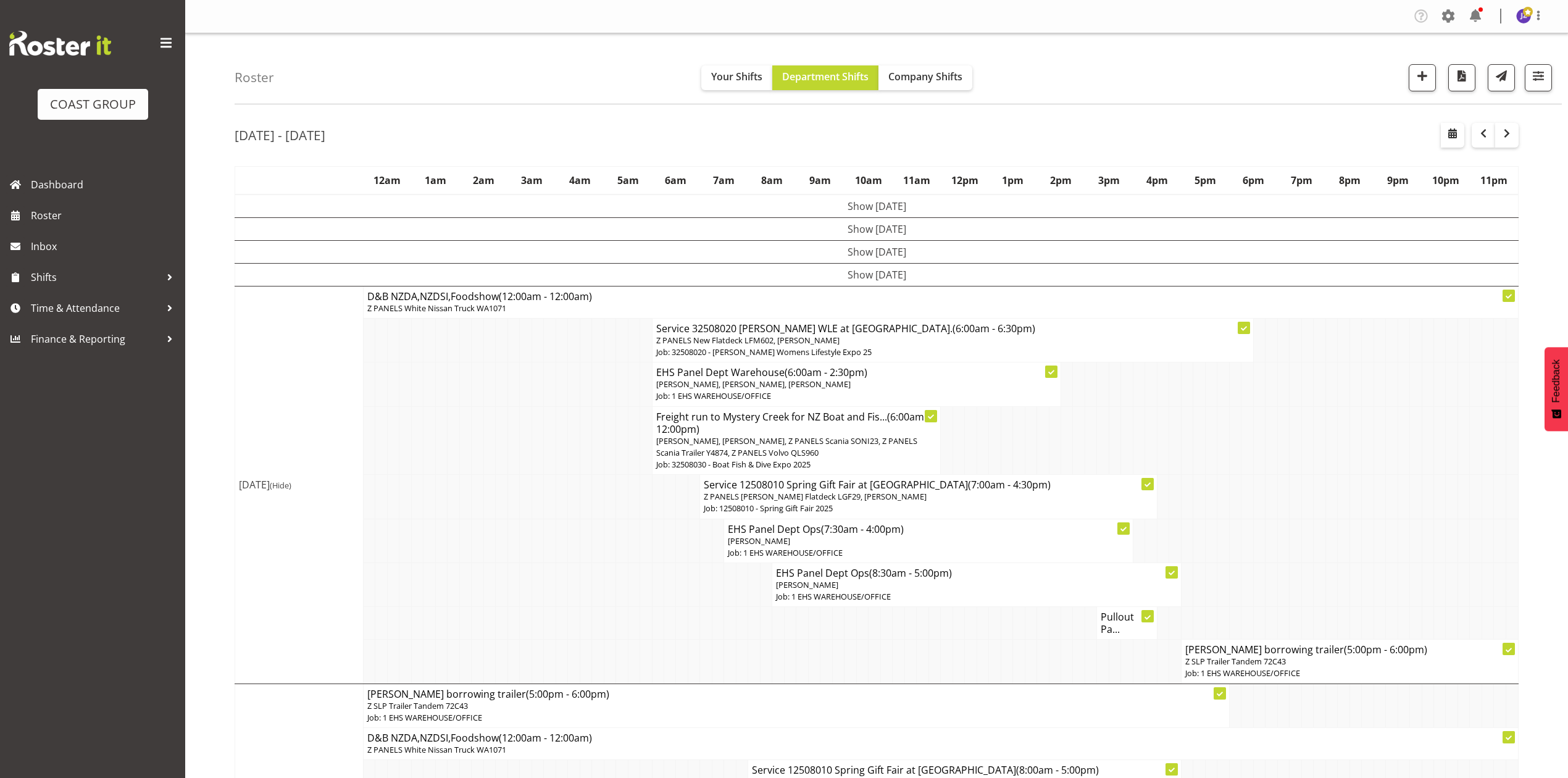
click at [1126, 632] on h4 "Pullout Pa..." at bounding box center [1127, 623] width 52 height 25
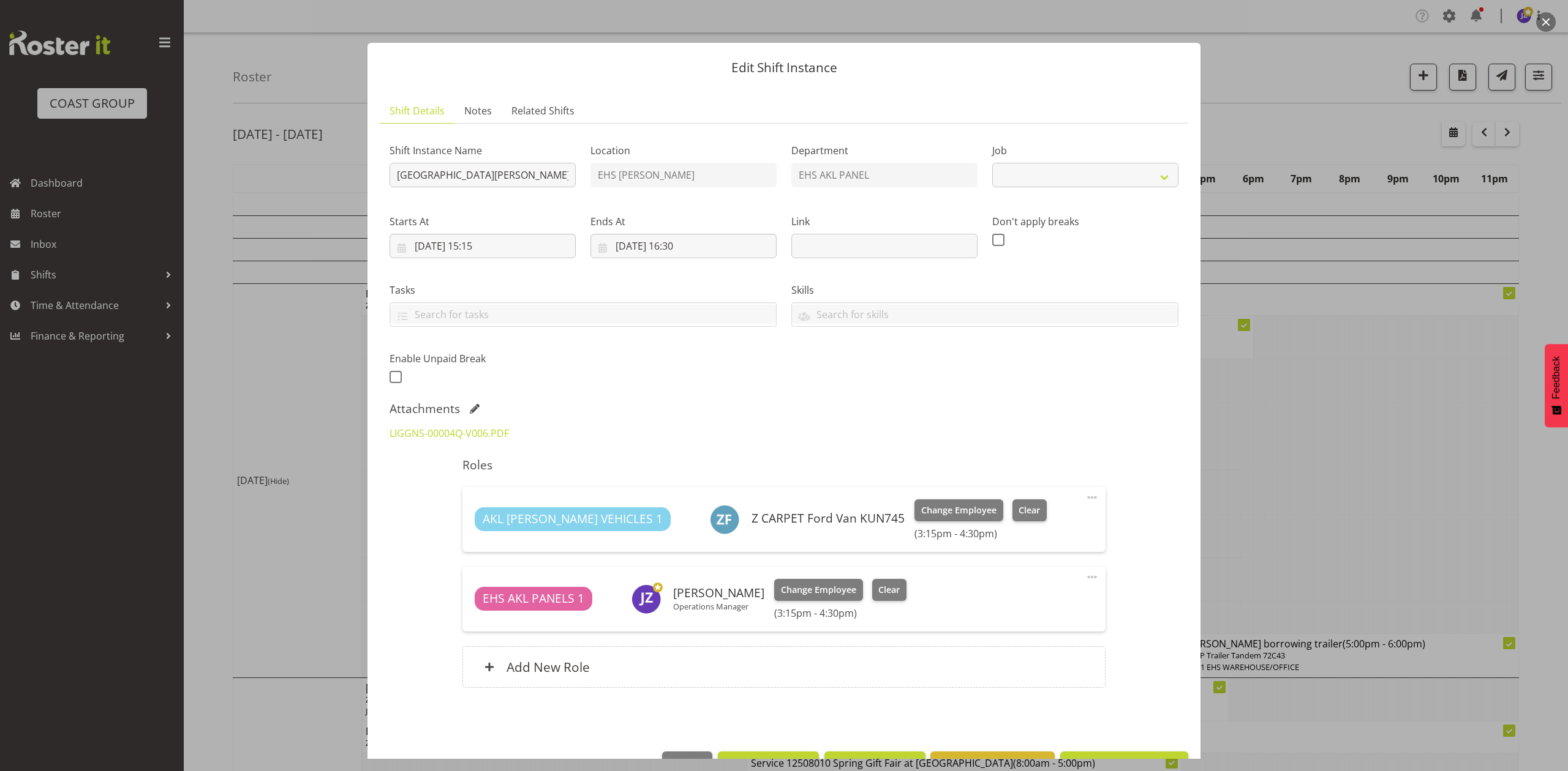
select select "8652"
click at [1390, 469] on div at bounding box center [784, 386] width 1568 height 771
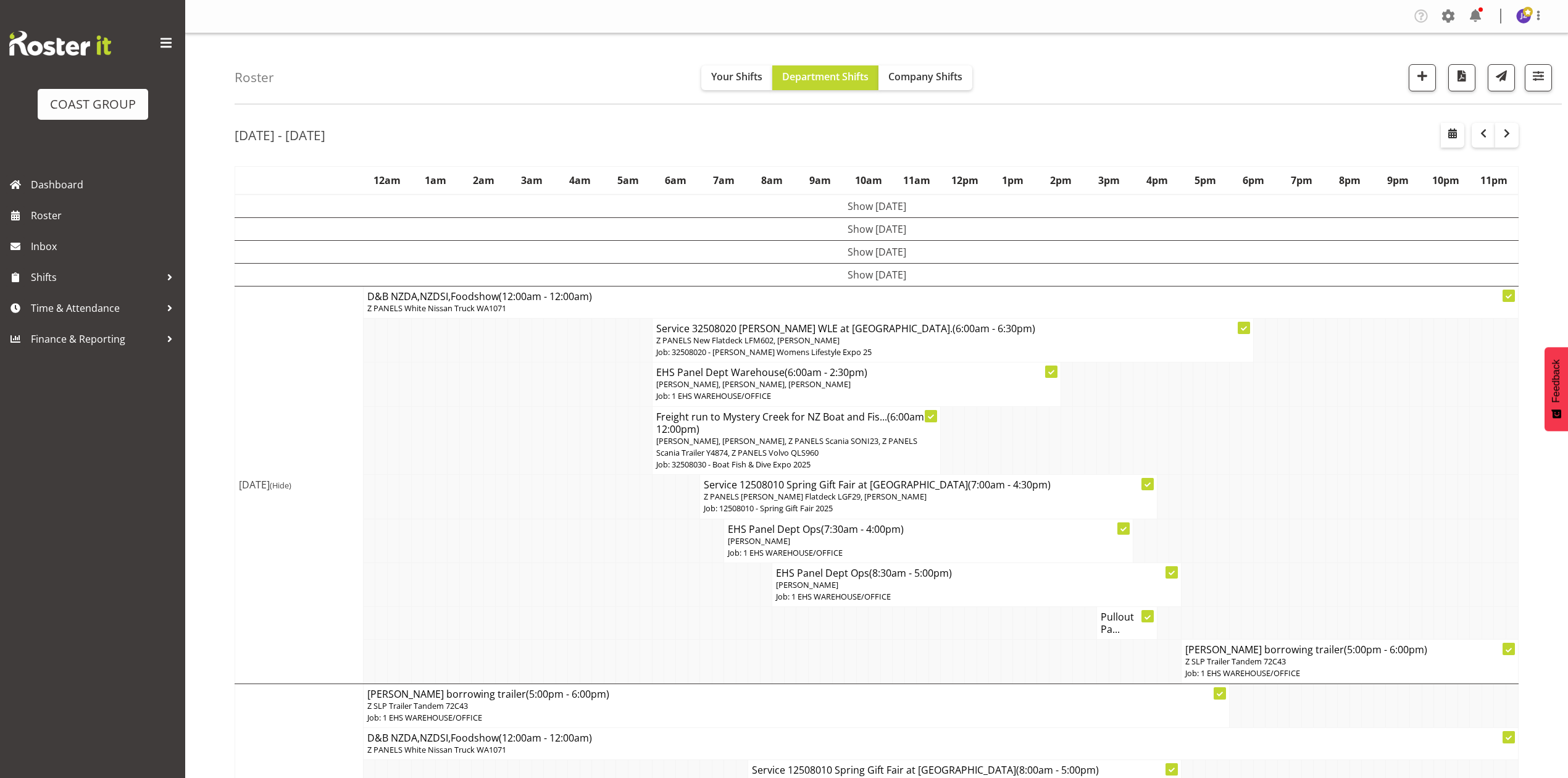
click at [850, 540] on p "[PERSON_NAME]" at bounding box center [928, 541] width 400 height 12
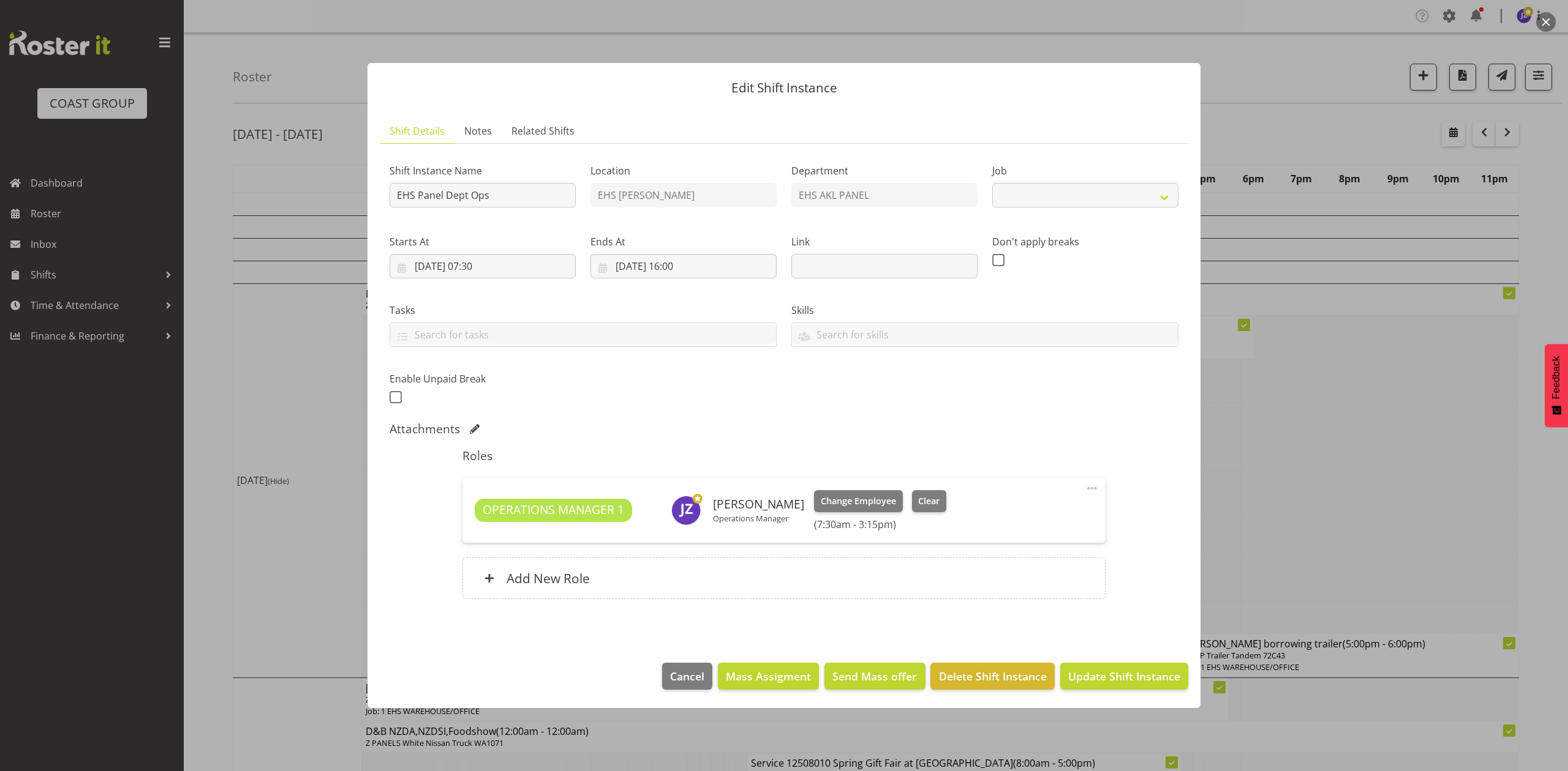
select select "69"
click at [1091, 486] on span at bounding box center [1091, 488] width 15 height 15
click at [1030, 520] on link "Edit" at bounding box center [1040, 515] width 118 height 22
select select "7"
select select "2025"
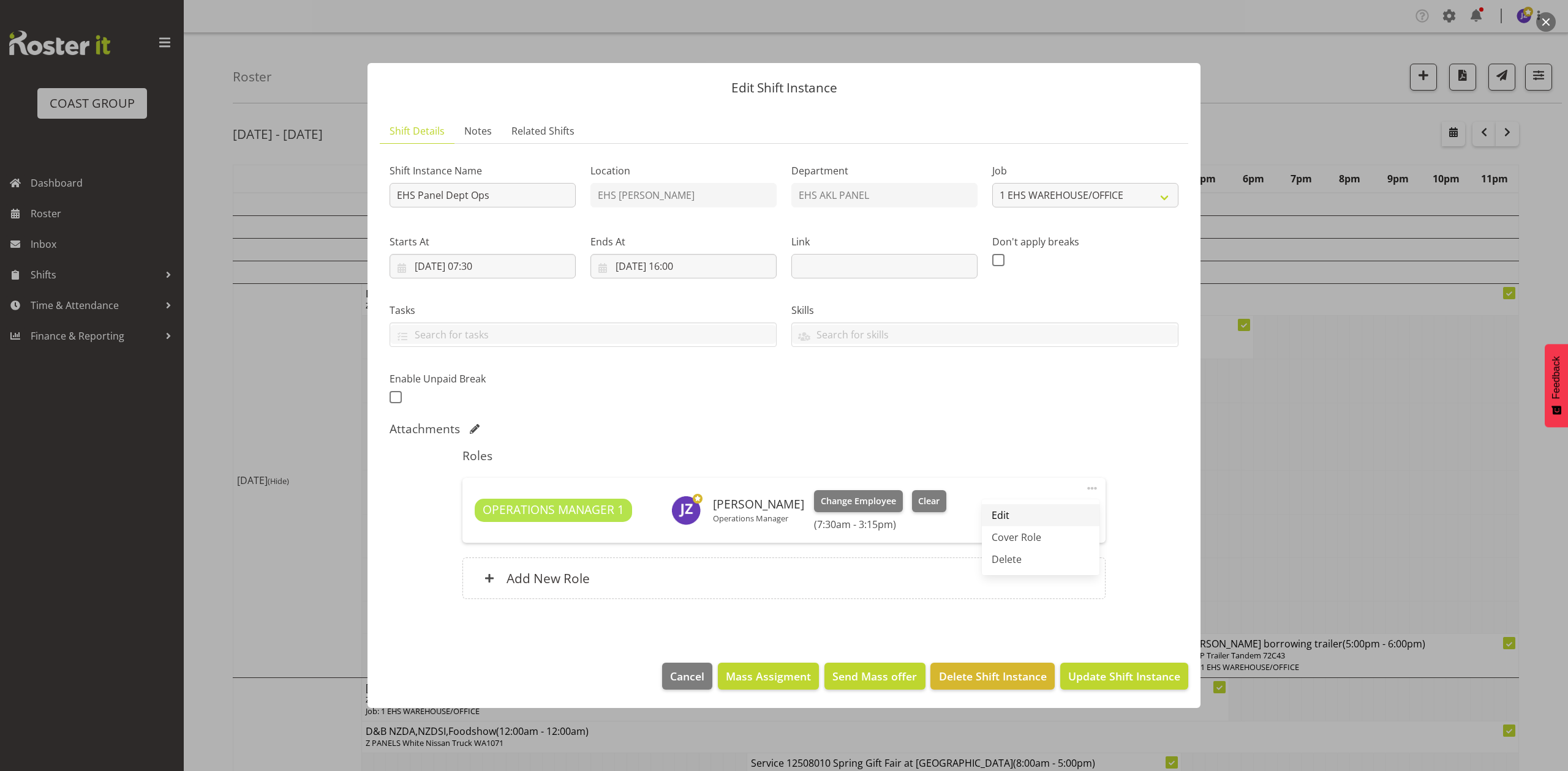
select select "15"
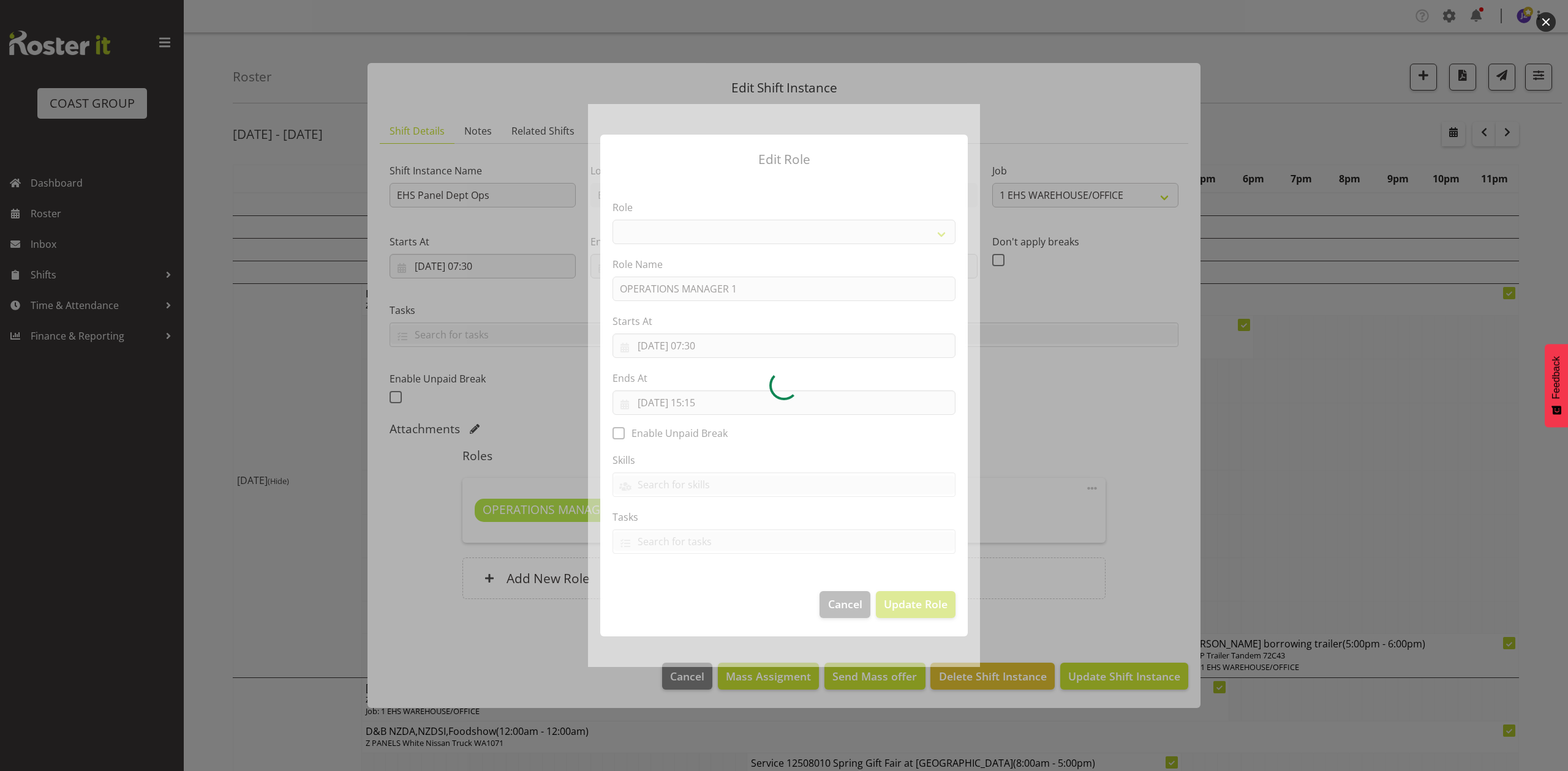
select select "198"
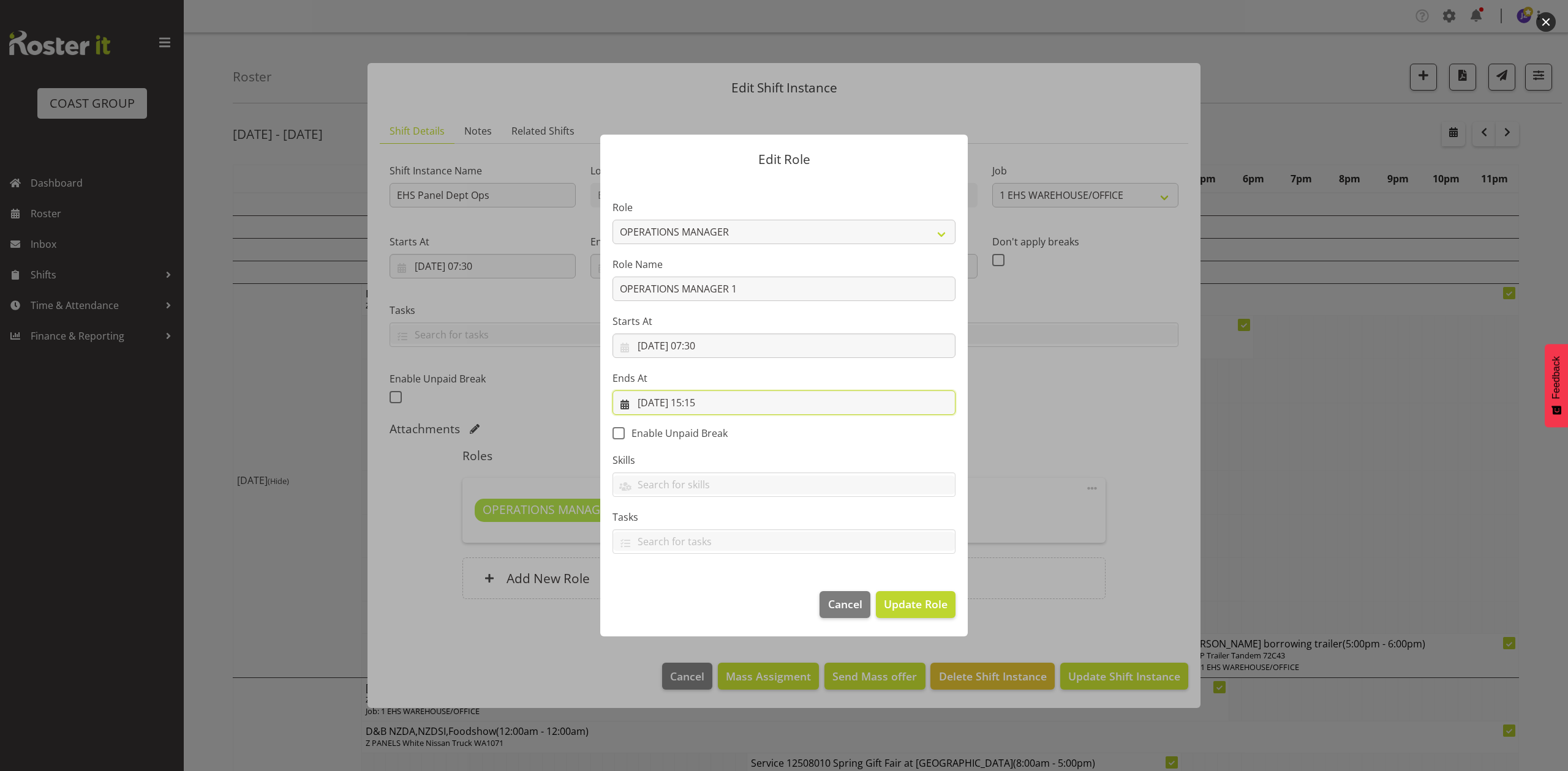
click at [701, 403] on input "[DATE] 15:15" at bounding box center [784, 403] width 343 height 24
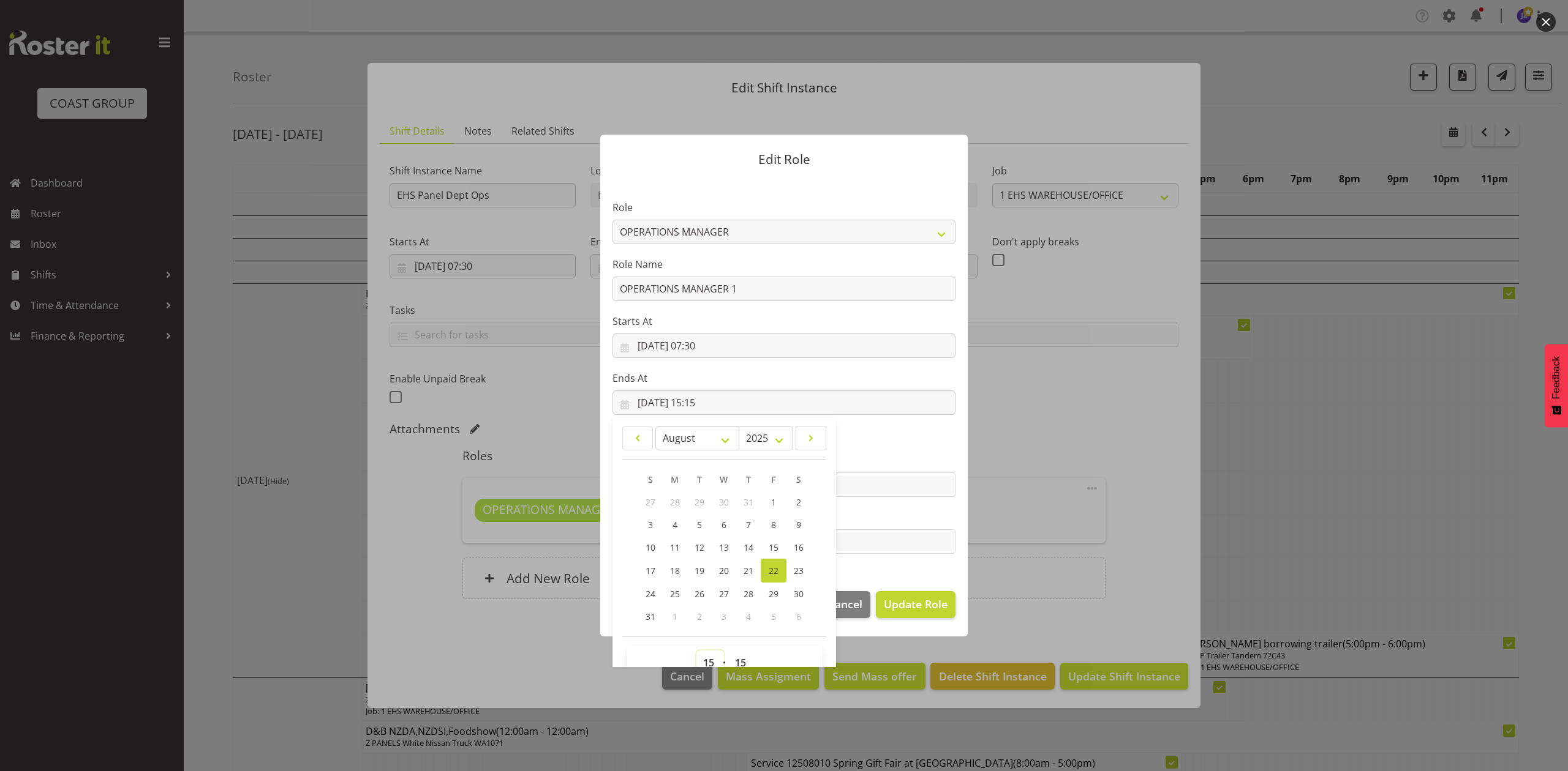
click at [709, 654] on select "00 01 02 03 04 05 06 07 08 09 10 11 12 13 14 15 16 17 18 19 20 21 22 23" at bounding box center [710, 663] width 27 height 24
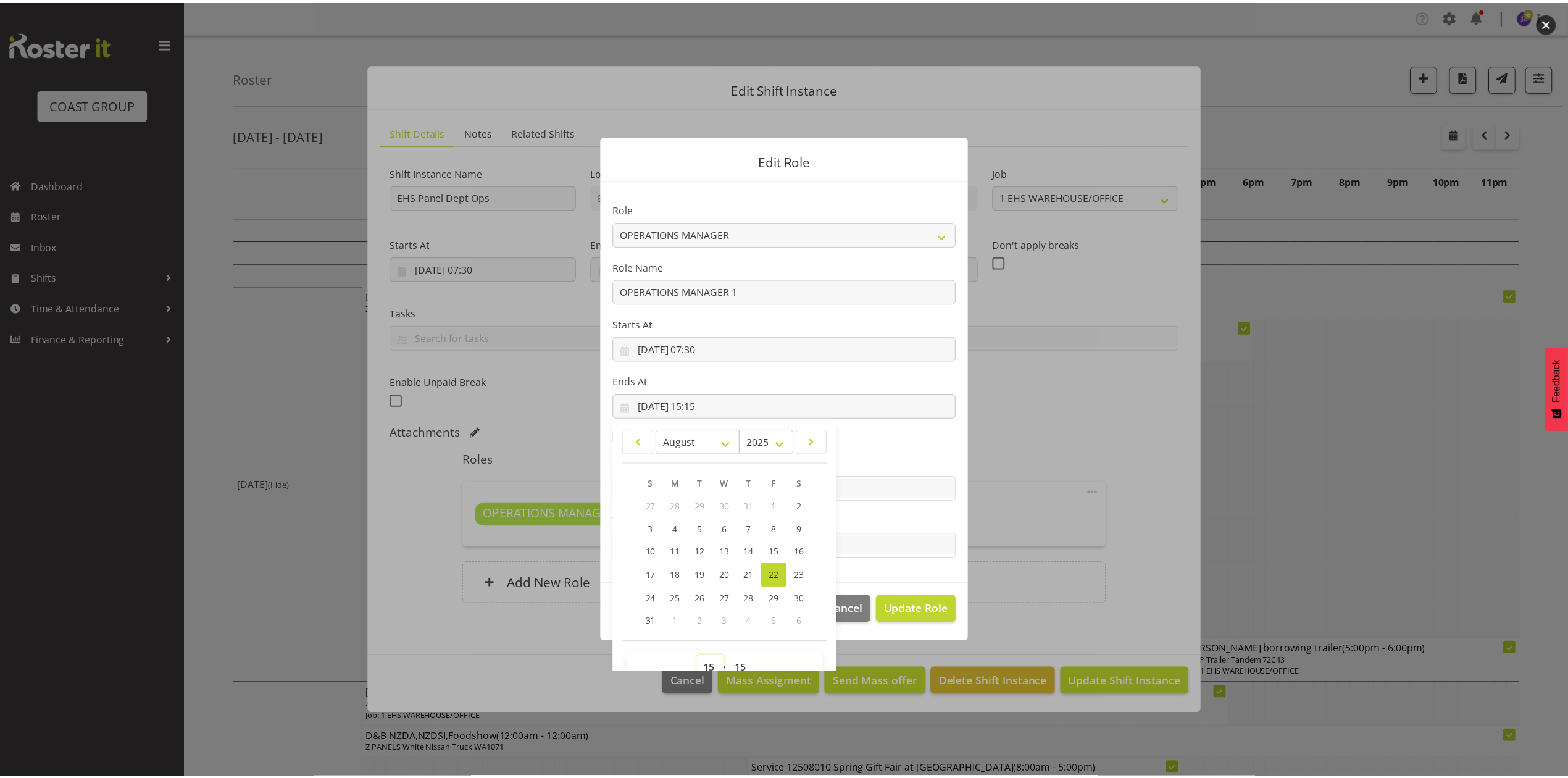
scroll to position [8, 0]
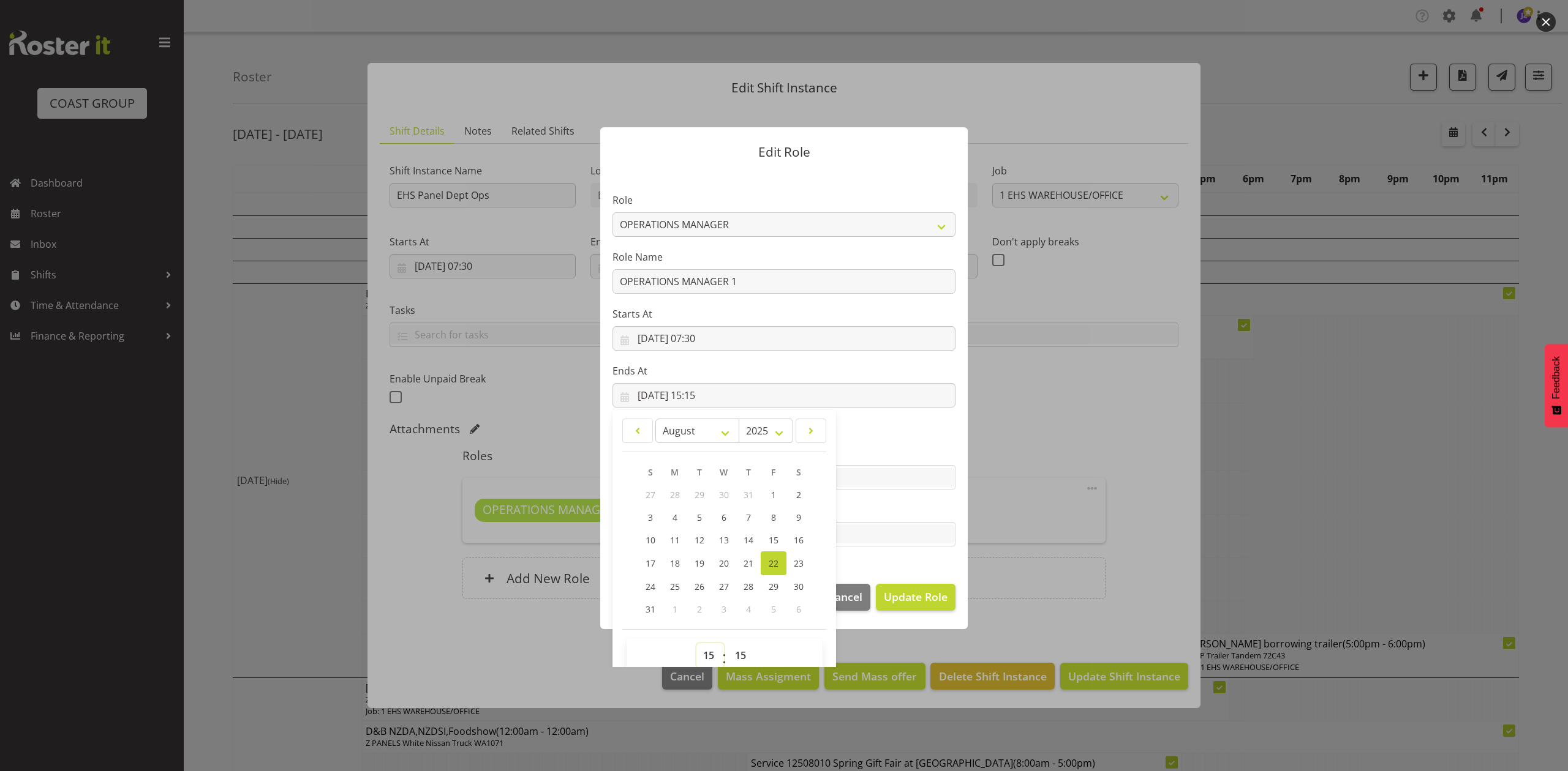
select select "16"
click at [697, 644] on select "00 01 02 03 04 05 06 07 08 09 10 11 12 13 14 15 16 17 18 19 20 21 22 23" at bounding box center [710, 656] width 27 height 24
type input "[DATE] 16:15"
click at [740, 653] on select "00 01 02 03 04 05 06 07 08 09 10 11 12 13 14 15 16 17 18 19 20 21 22 23 24 25 2…" at bounding box center [742, 656] width 27 height 24
select select "0"
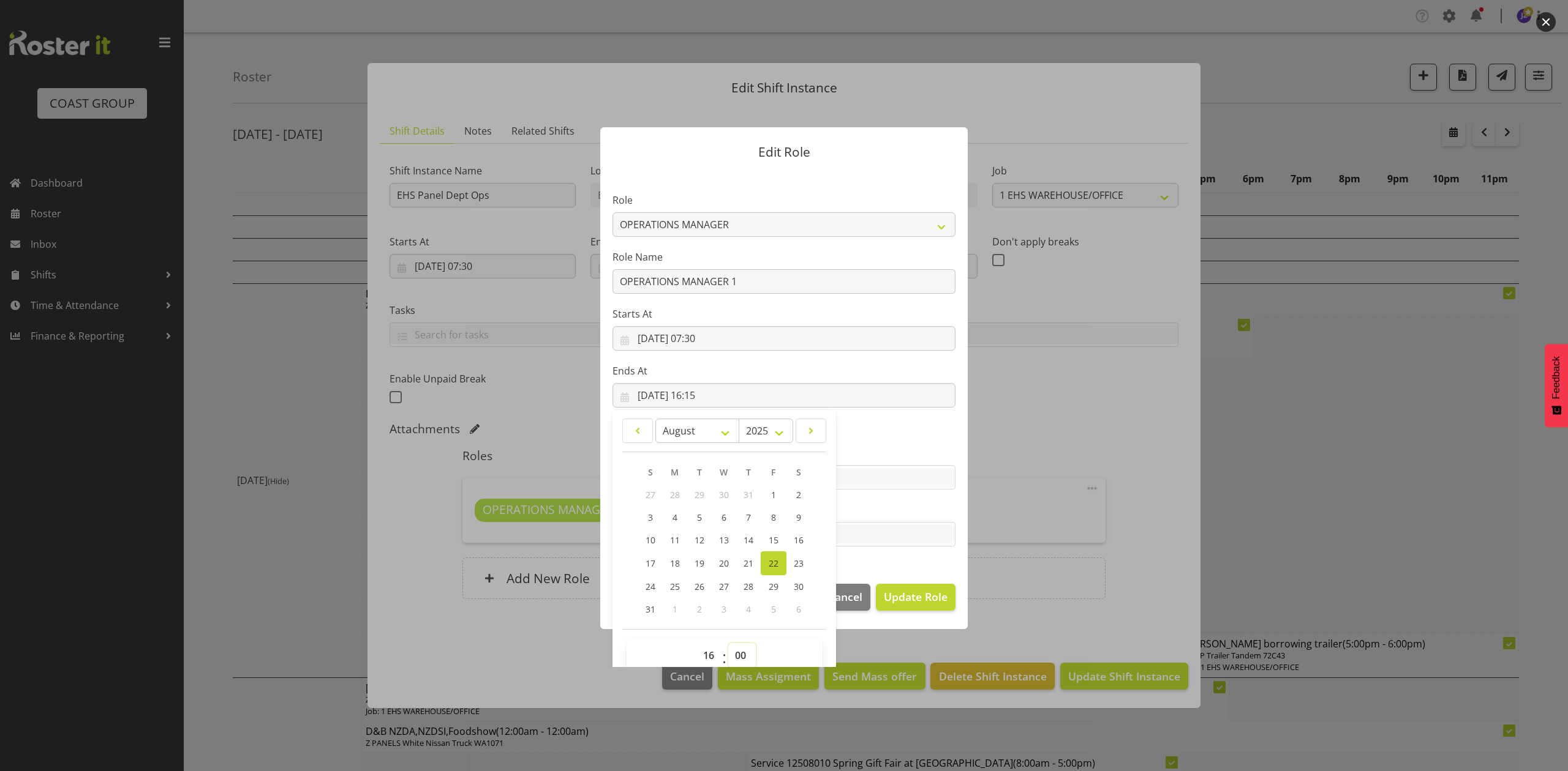
click at [728, 644] on select "00 01 02 03 04 05 06 07 08 09 10 11 12 13 14 15 16 17 18 19 20 21 22 23 24 25 2…" at bounding box center [742, 656] width 27 height 24
type input "[DATE] 16:00"
click at [917, 594] on span "Update Role" at bounding box center [915, 596] width 63 height 16
select select
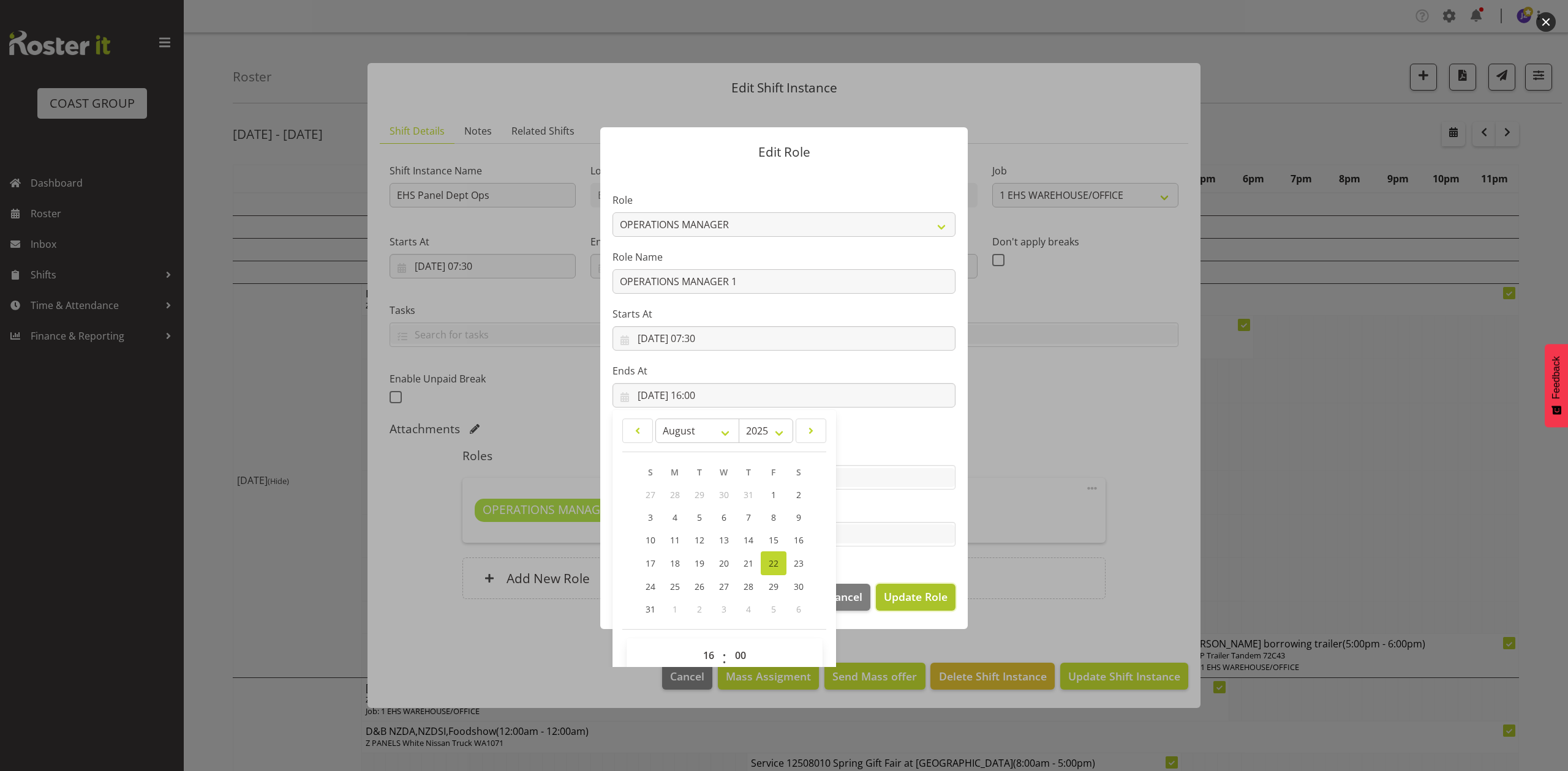
select select
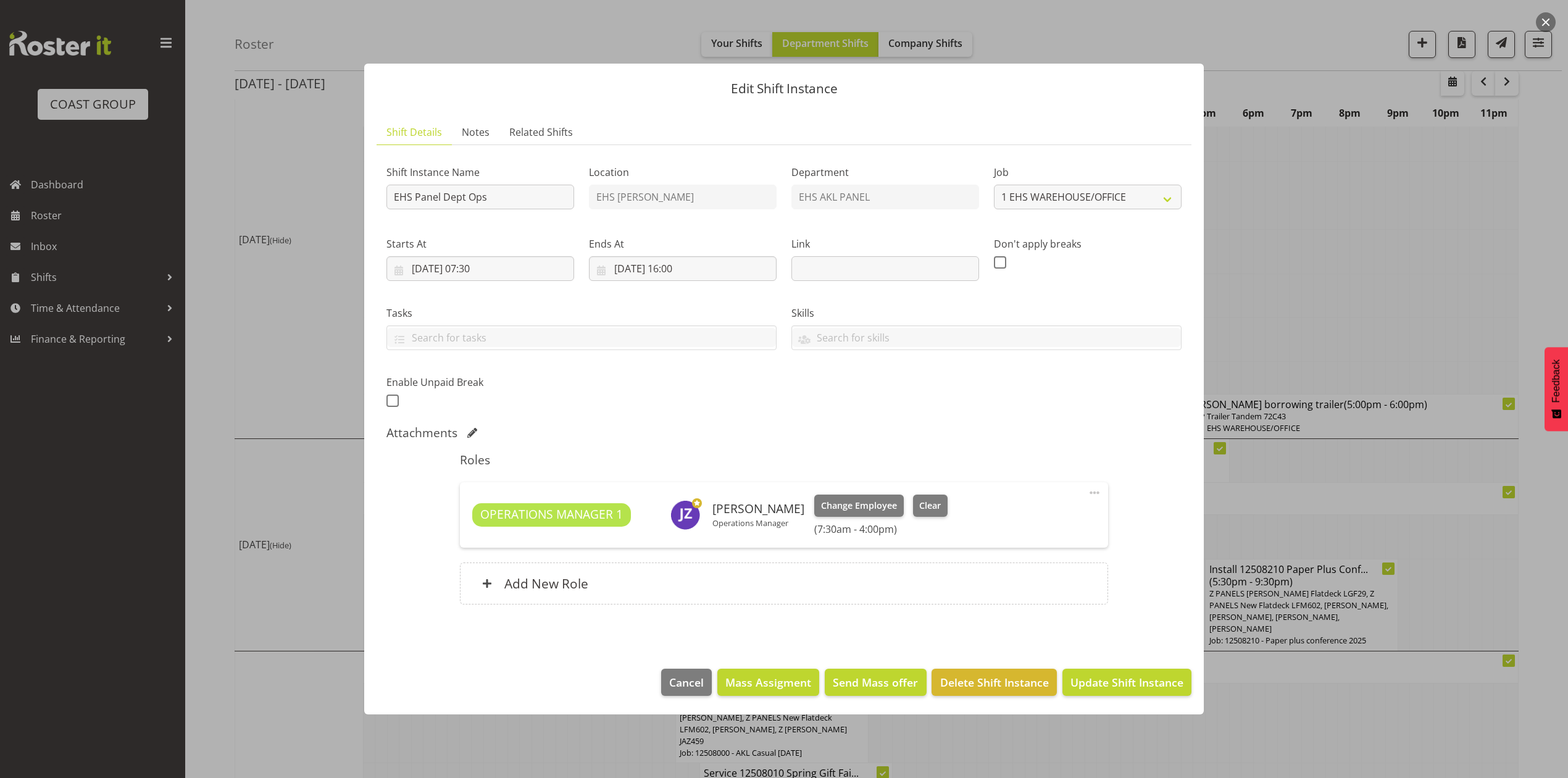
scroll to position [247, 0]
click at [1103, 685] on span "Update Shift Instance" at bounding box center [1127, 682] width 113 height 16
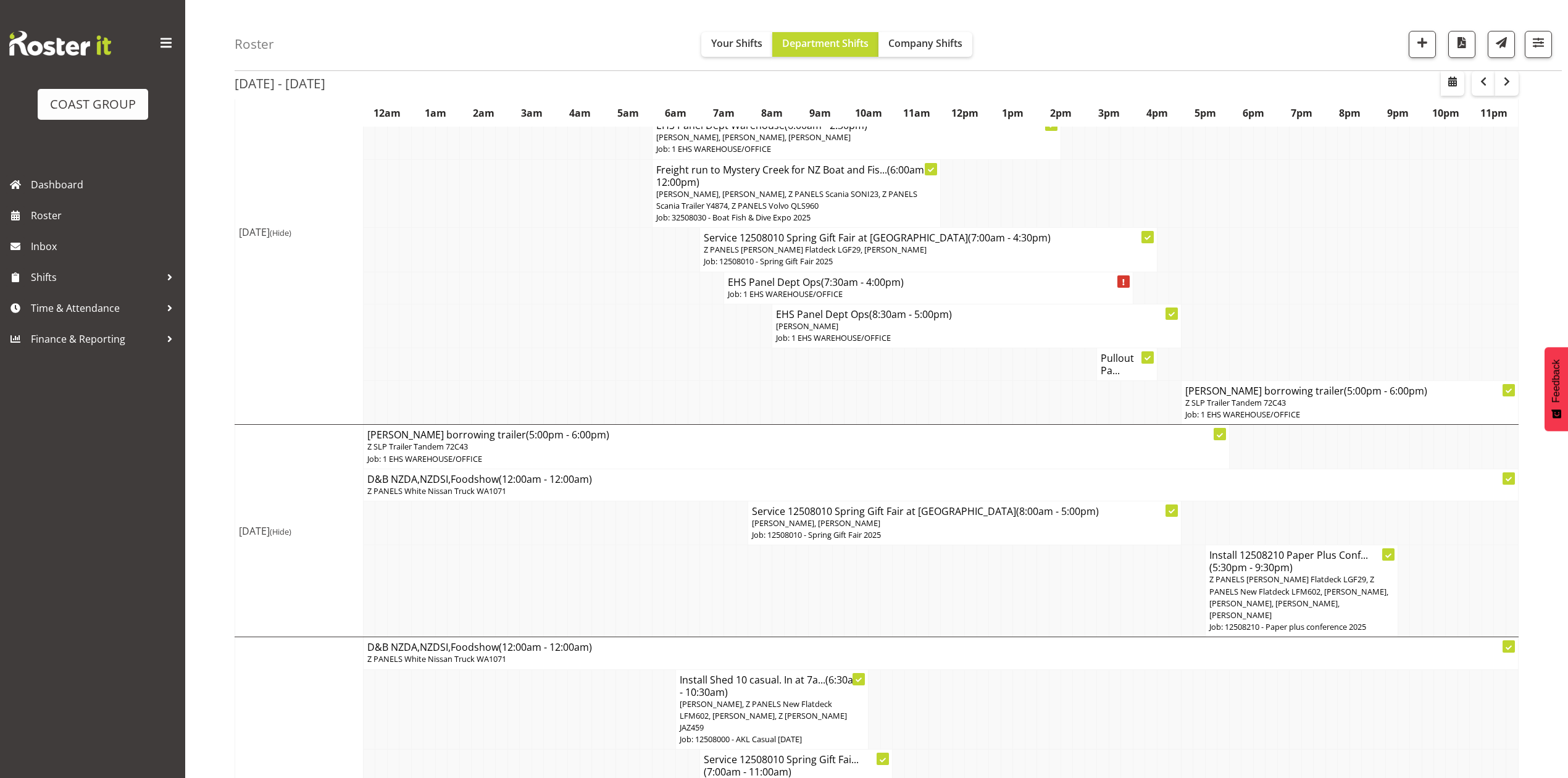
click at [1117, 367] on h4 "Pullout Pa..." at bounding box center [1127, 364] width 52 height 25
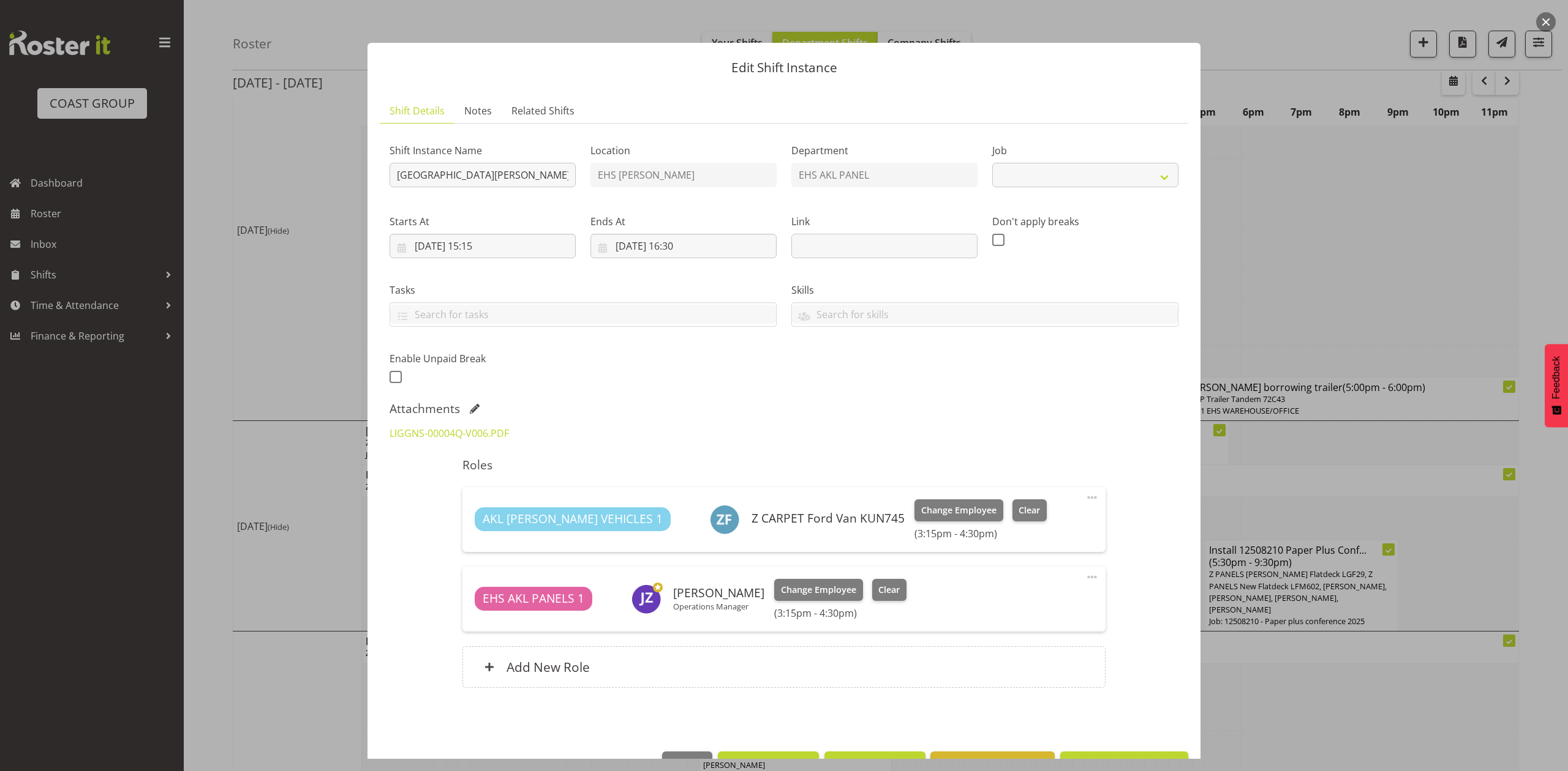
select select "8652"
click at [485, 250] on input "[DATE] 15:15" at bounding box center [483, 246] width 186 height 24
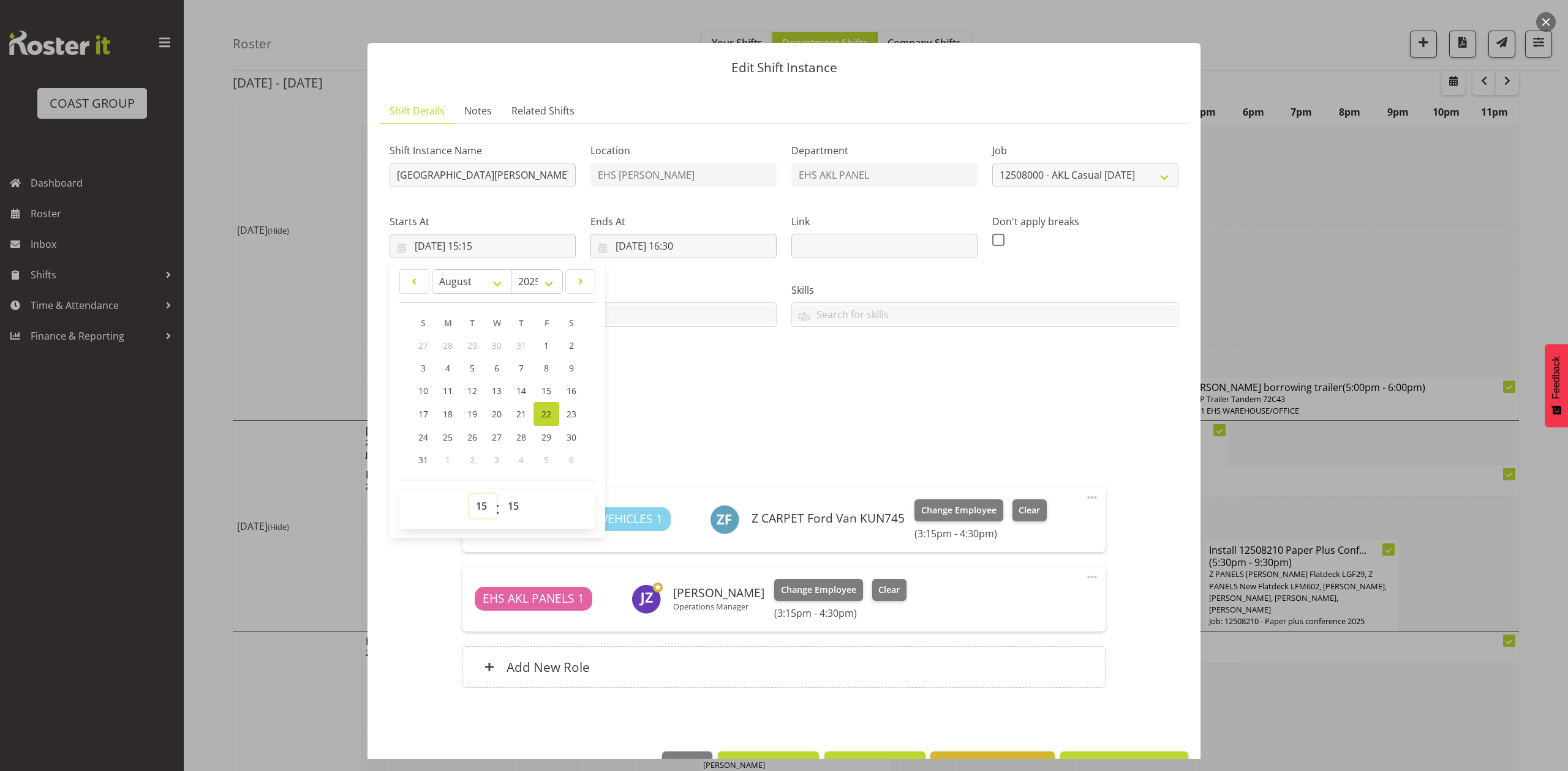
click at [478, 511] on select "00 01 02 03 04 05 06 07 08 09 10 11 12 13 14 15 16 17 18 19 20 21 22 23" at bounding box center [483, 506] width 27 height 24
select select "16"
click at [469, 495] on select "00 01 02 03 04 05 06 07 08 09 10 11 12 13 14 15 16 17 18 19 20 21 22 23" at bounding box center [483, 506] width 27 height 24
type input "[DATE] 16:15"
drag, startPoint x: 513, startPoint y: 505, endPoint x: 513, endPoint y: 497, distance: 8.0
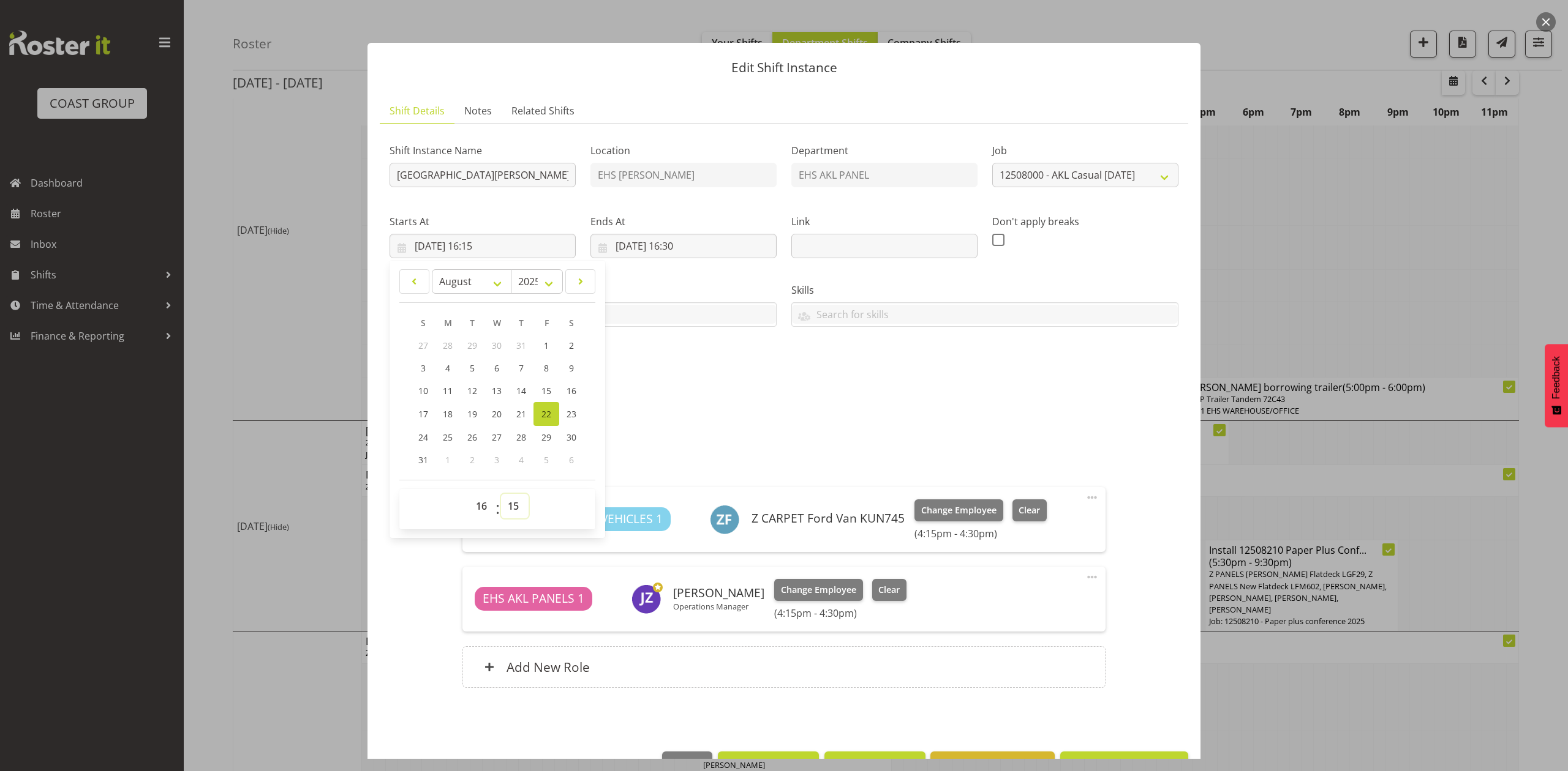
click at [513, 505] on select "00 01 02 03 04 05 06 07 08 09 10 11 12 13 14 15 16 17 18 19 20 21 22 23 24 25 2…" at bounding box center [515, 506] width 27 height 24
select select "0"
click at [501, 495] on select "00 01 02 03 04 05 06 07 08 09 10 11 12 13 14 15 16 17 18 19 20 21 22 23 24 25 2…" at bounding box center [515, 506] width 27 height 24
type input "[DATE] 16:00"
drag, startPoint x: 693, startPoint y: 391, endPoint x: 700, endPoint y: 371, distance: 21.2
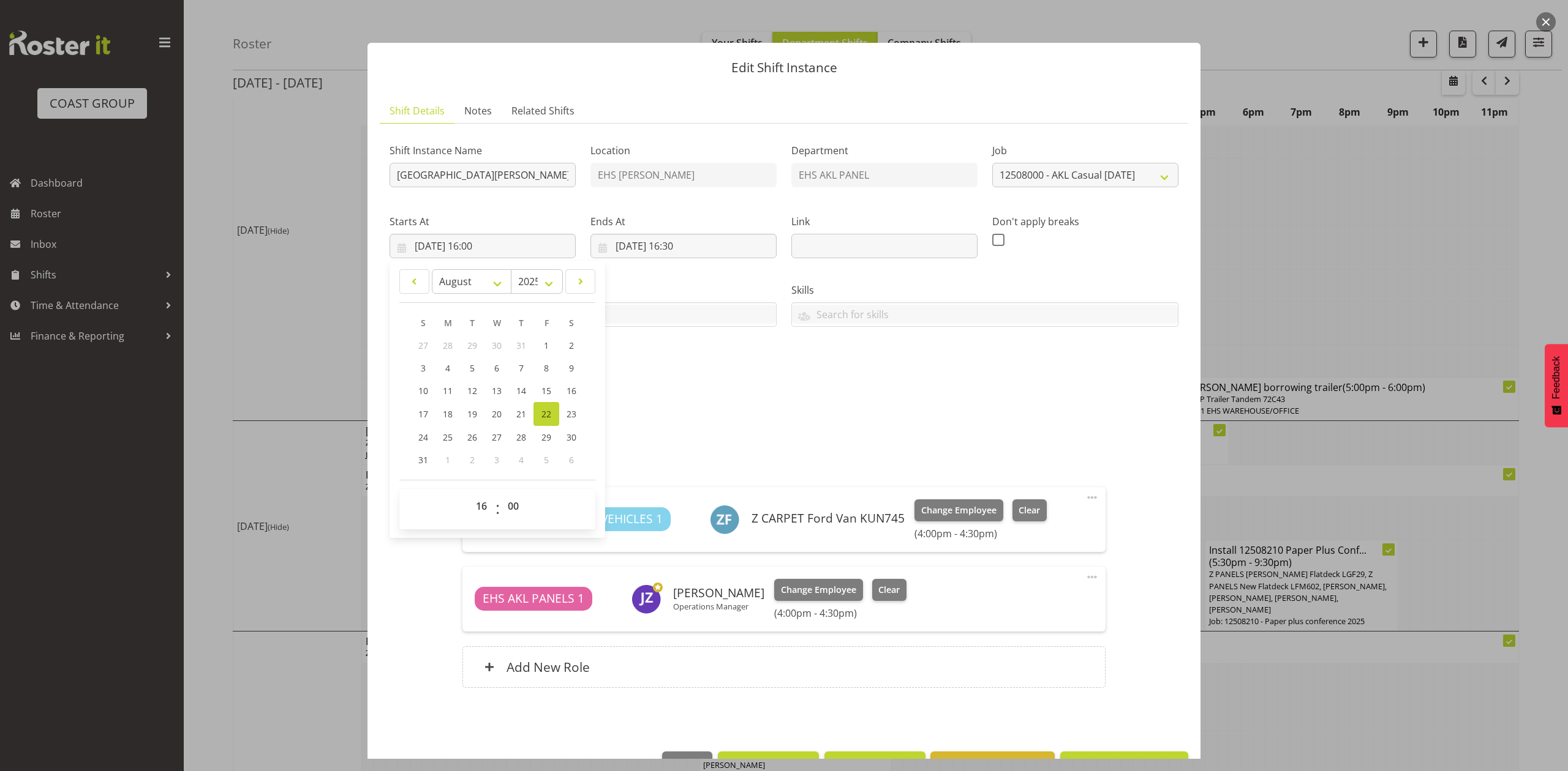
click at [696, 388] on div "Shift Instance Name Pullout [PERSON_NAME] Hotel casual. Out at 5pm. Location EH…" at bounding box center [784, 260] width 803 height 268
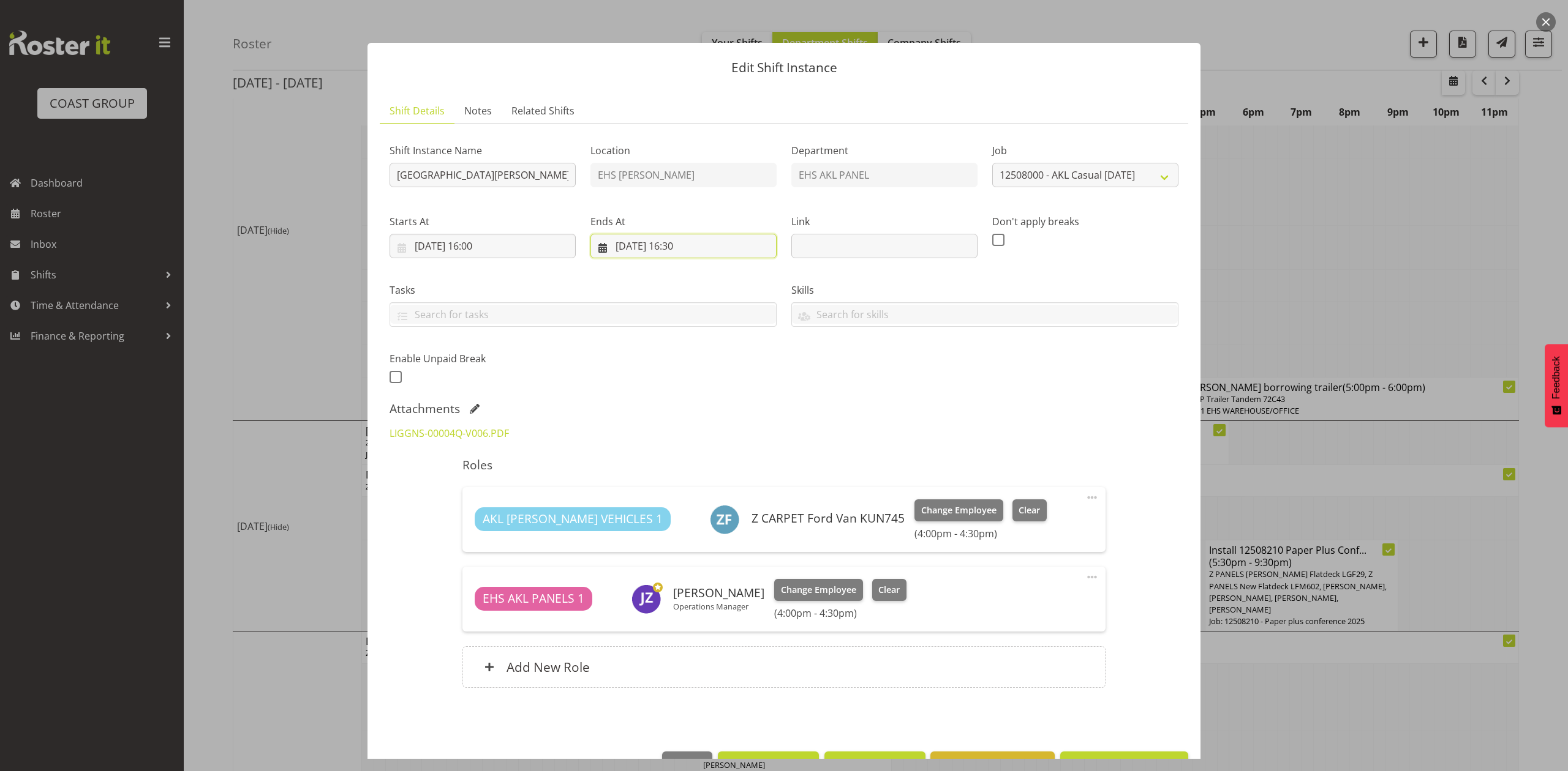
click at [692, 246] on input "[DATE] 16:30" at bounding box center [684, 246] width 186 height 24
drag, startPoint x: 676, startPoint y: 507, endPoint x: 675, endPoint y: 498, distance: 9.1
click at [676, 507] on select "00 01 02 03 04 05 06 07 08 09 10 11 12 13 14 15 16 17 18 19 20 21 22 23" at bounding box center [684, 506] width 27 height 24
select select "17"
click at [670, 495] on select "00 01 02 03 04 05 06 07 08 09 10 11 12 13 14 15 16 17 18 19 20 21 22 23" at bounding box center [684, 506] width 27 height 24
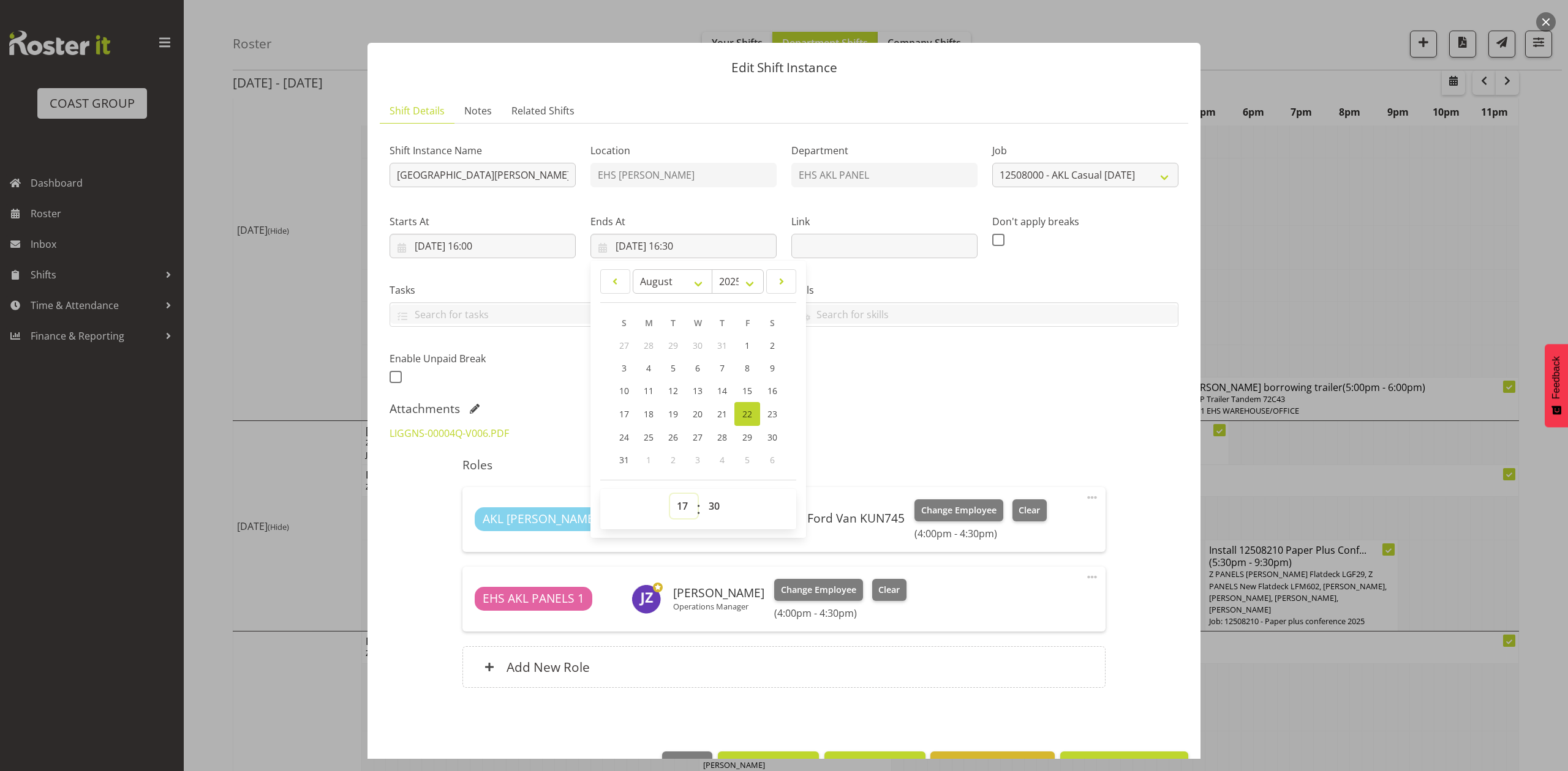
type input "[DATE] 17:30"
click at [894, 428] on div "LIGGNS-00004Q-V006.PDF" at bounding box center [784, 433] width 803 height 29
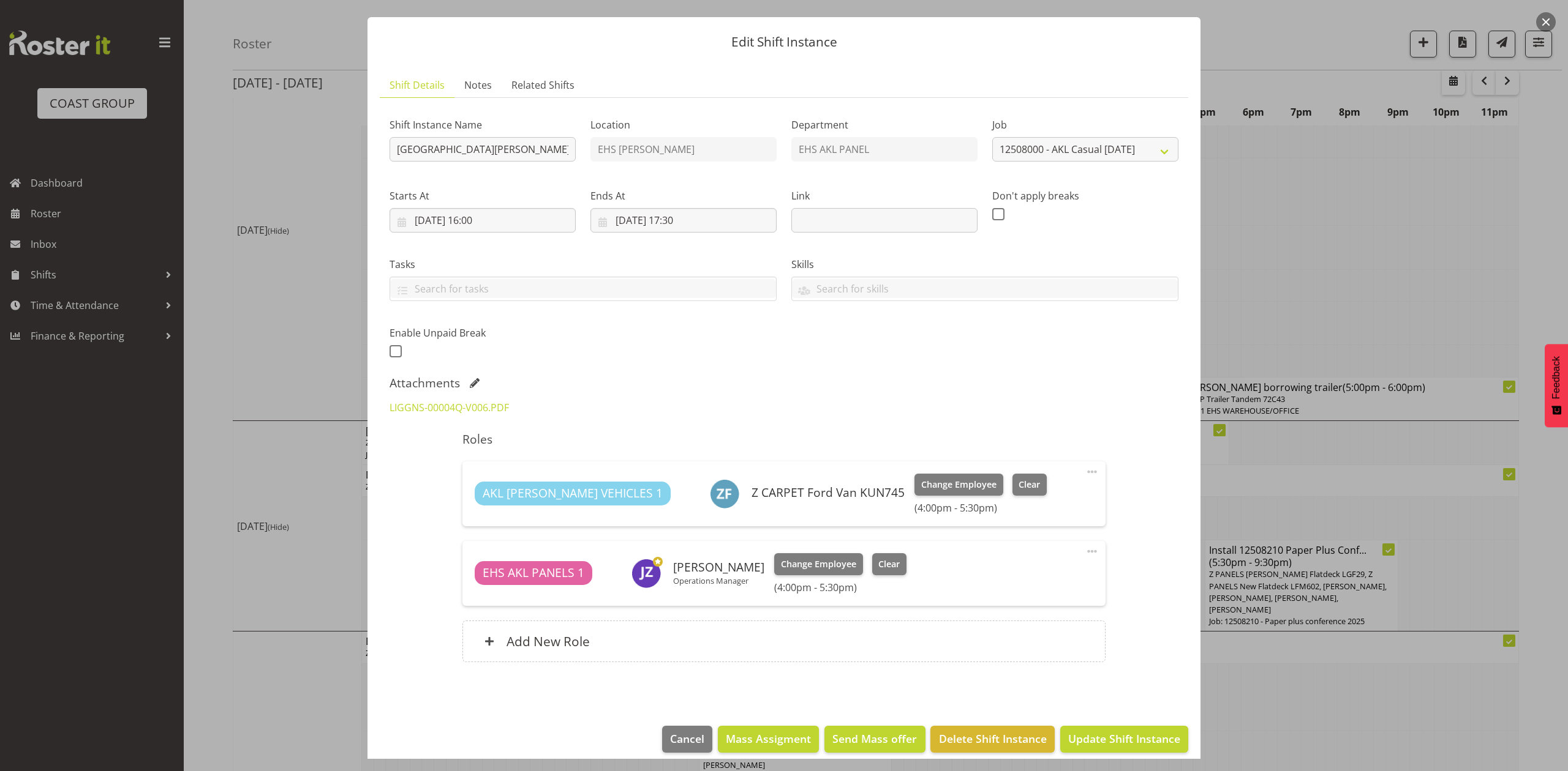
scroll to position [39, 0]
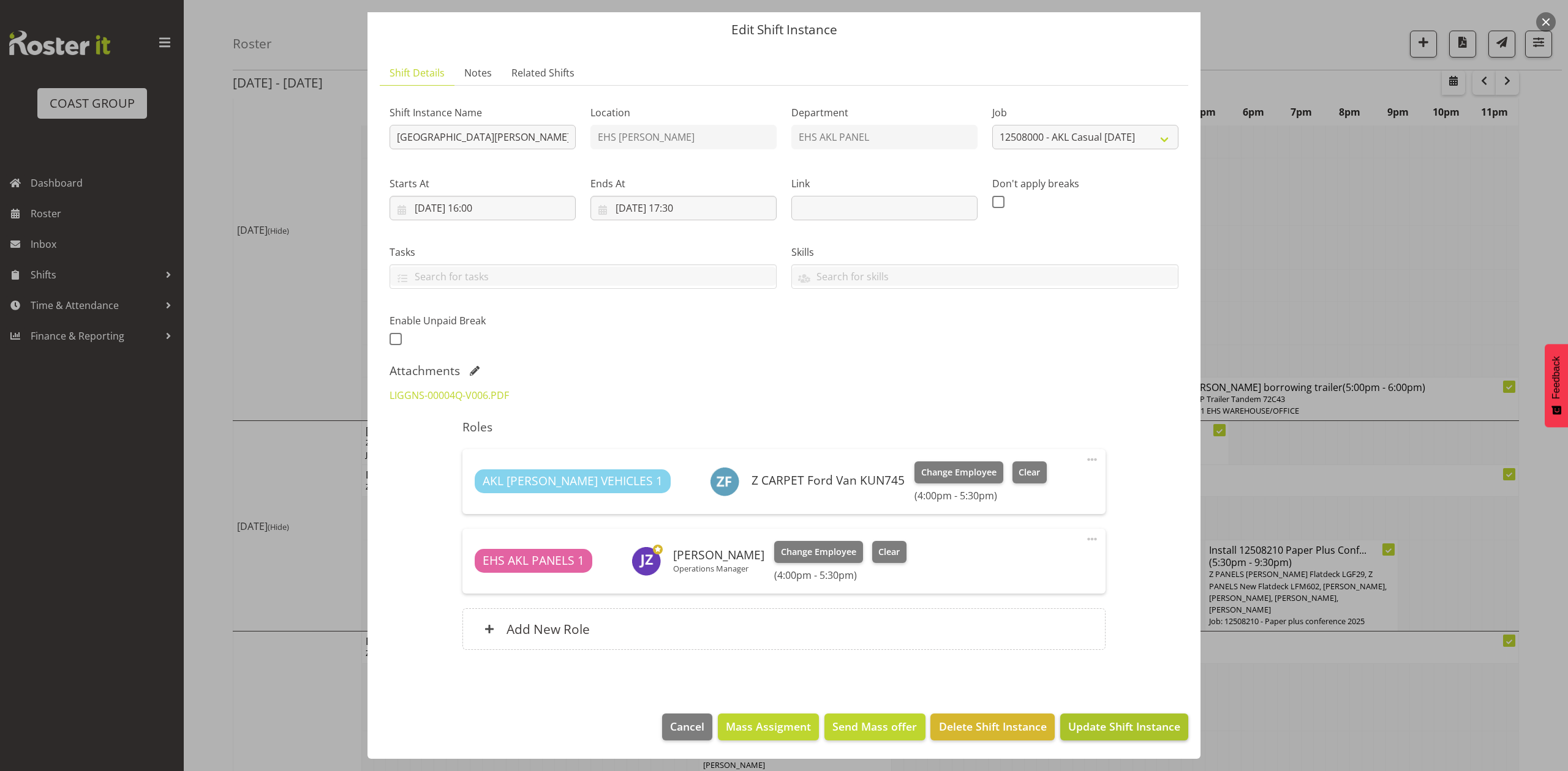
drag, startPoint x: 1154, startPoint y: 710, endPoint x: 1154, endPoint y: 724, distance: 14.0
click at [1154, 724] on footer "Cancel Mass Assigment Send Mass offer Delete Shift Instance Update Shift Instan…" at bounding box center [784, 730] width 832 height 57
click at [1154, 724] on span "Update Shift Instance" at bounding box center [1123, 726] width 112 height 16
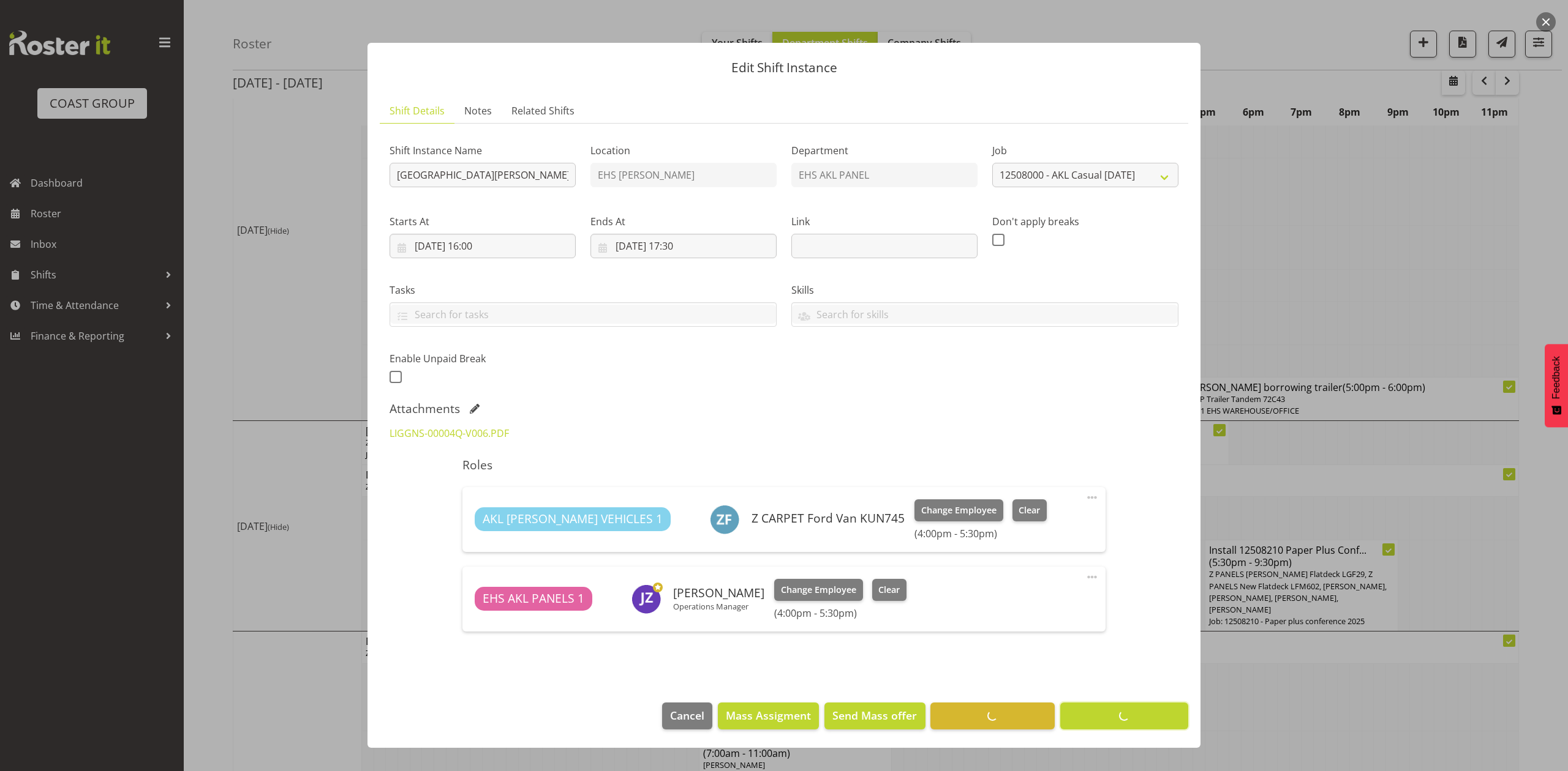
scroll to position [0, 0]
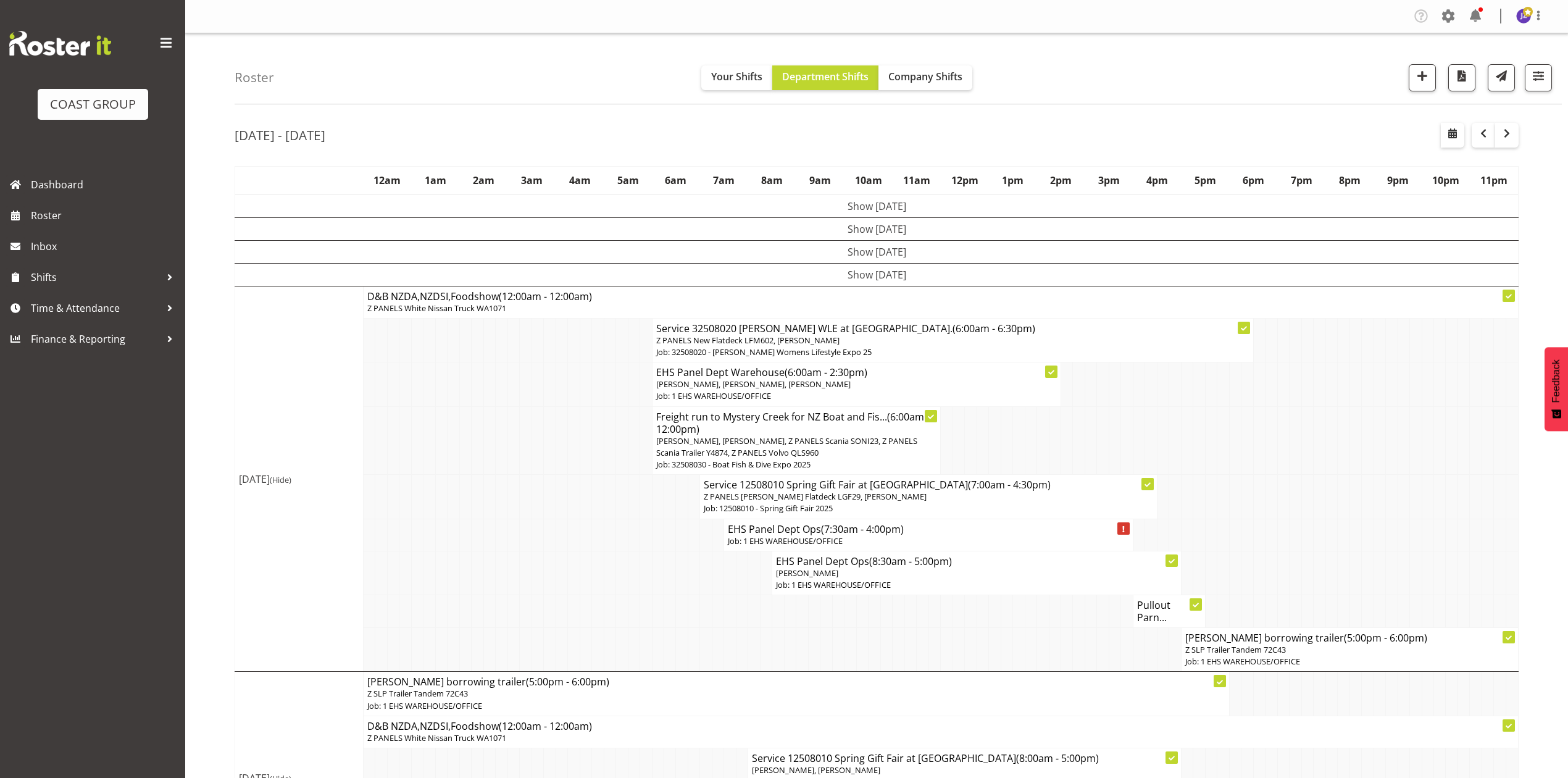
click at [1158, 611] on h4 "Pullout Parn..." at bounding box center [1169, 612] width 64 height 25
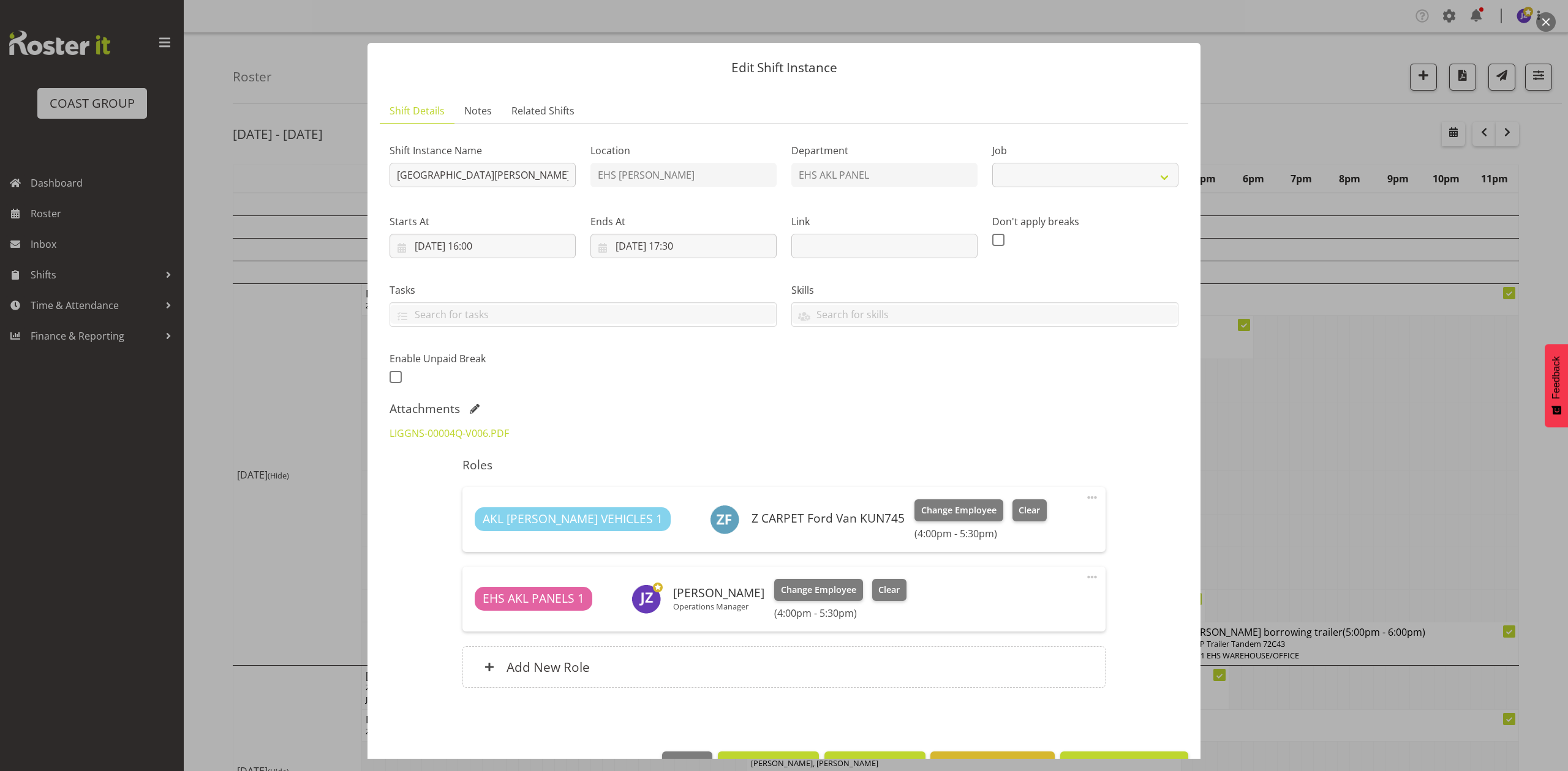
select select "8652"
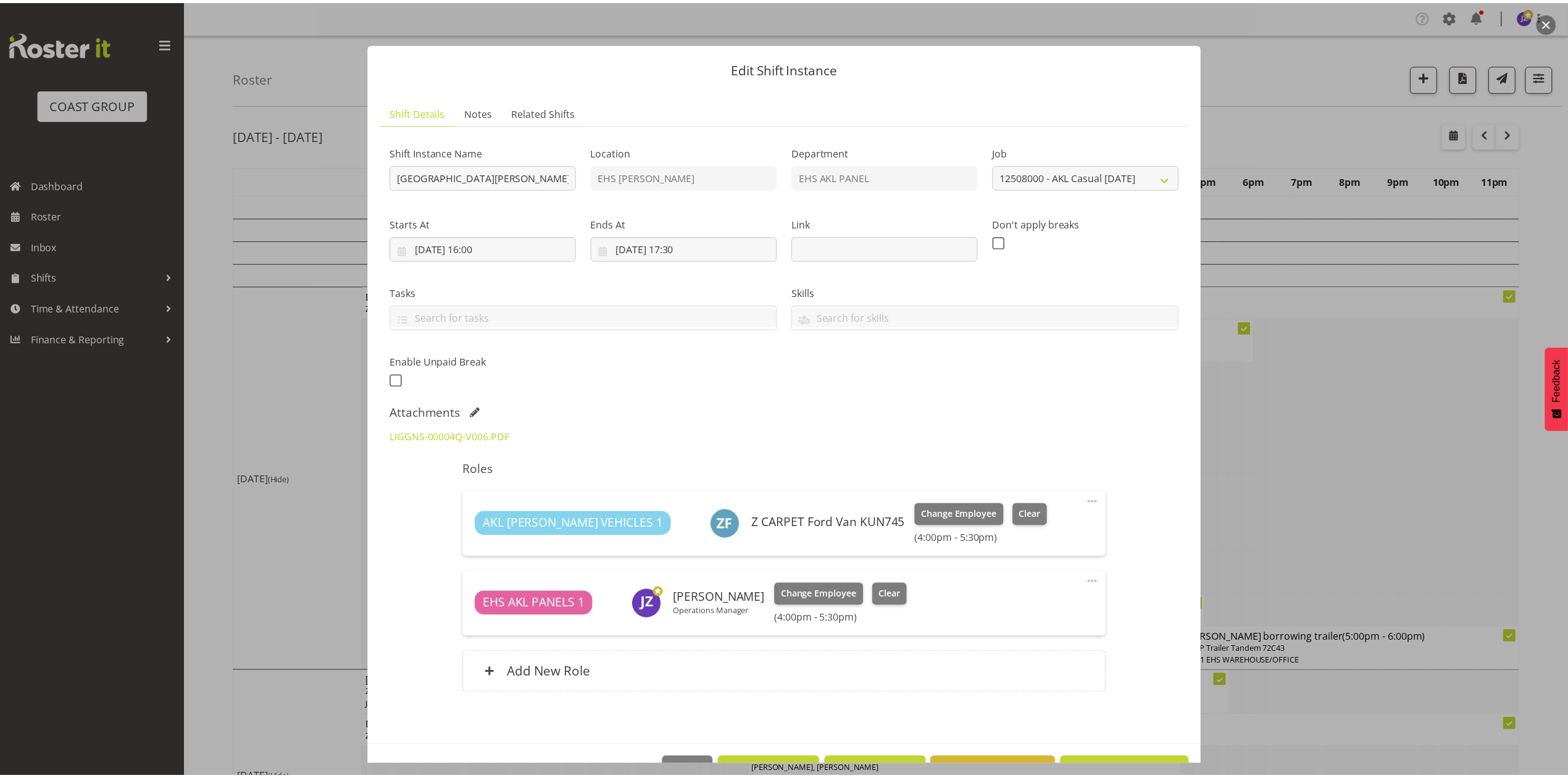
scroll to position [39, 0]
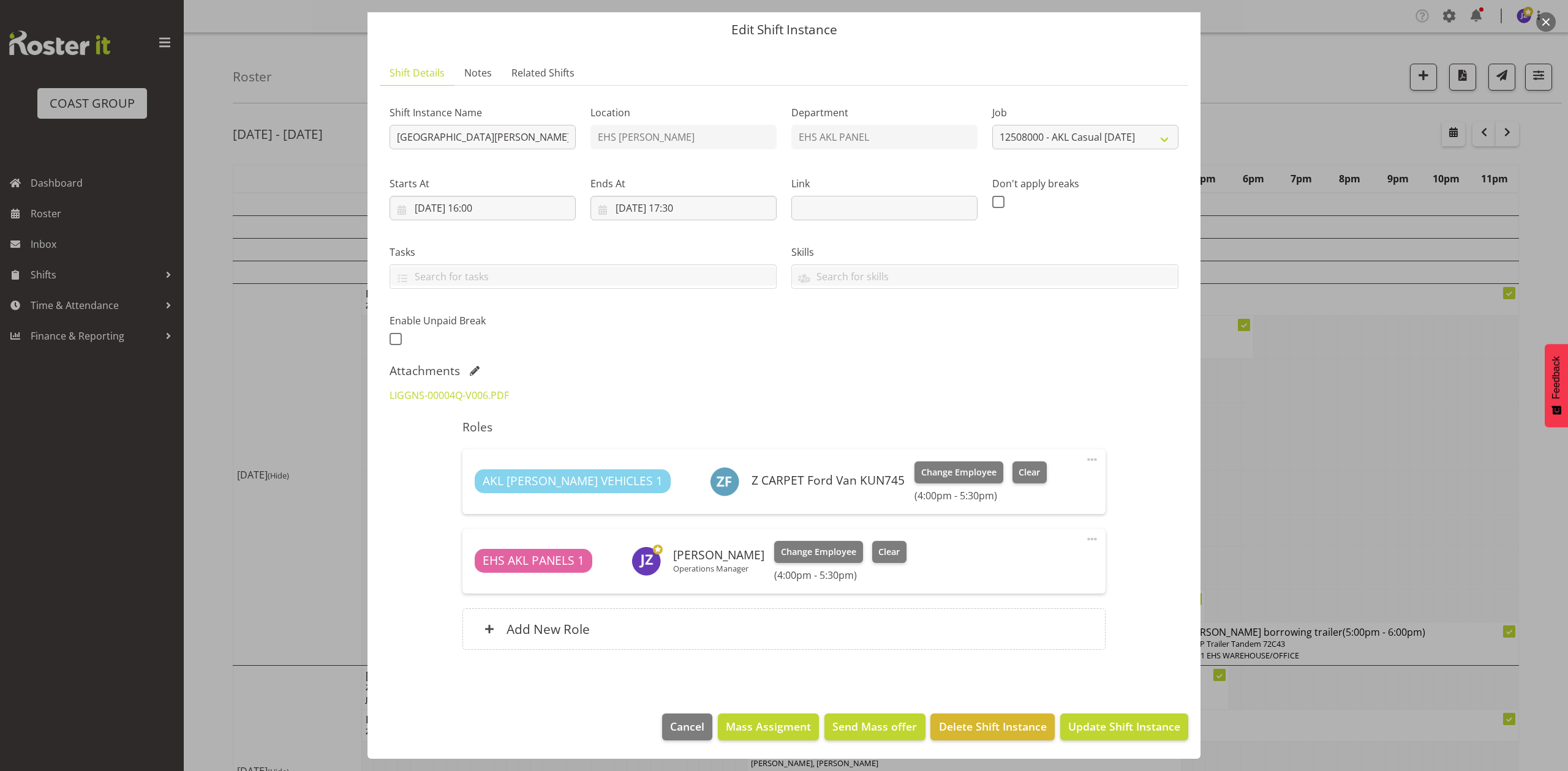
click at [1294, 486] on div at bounding box center [784, 386] width 1568 height 771
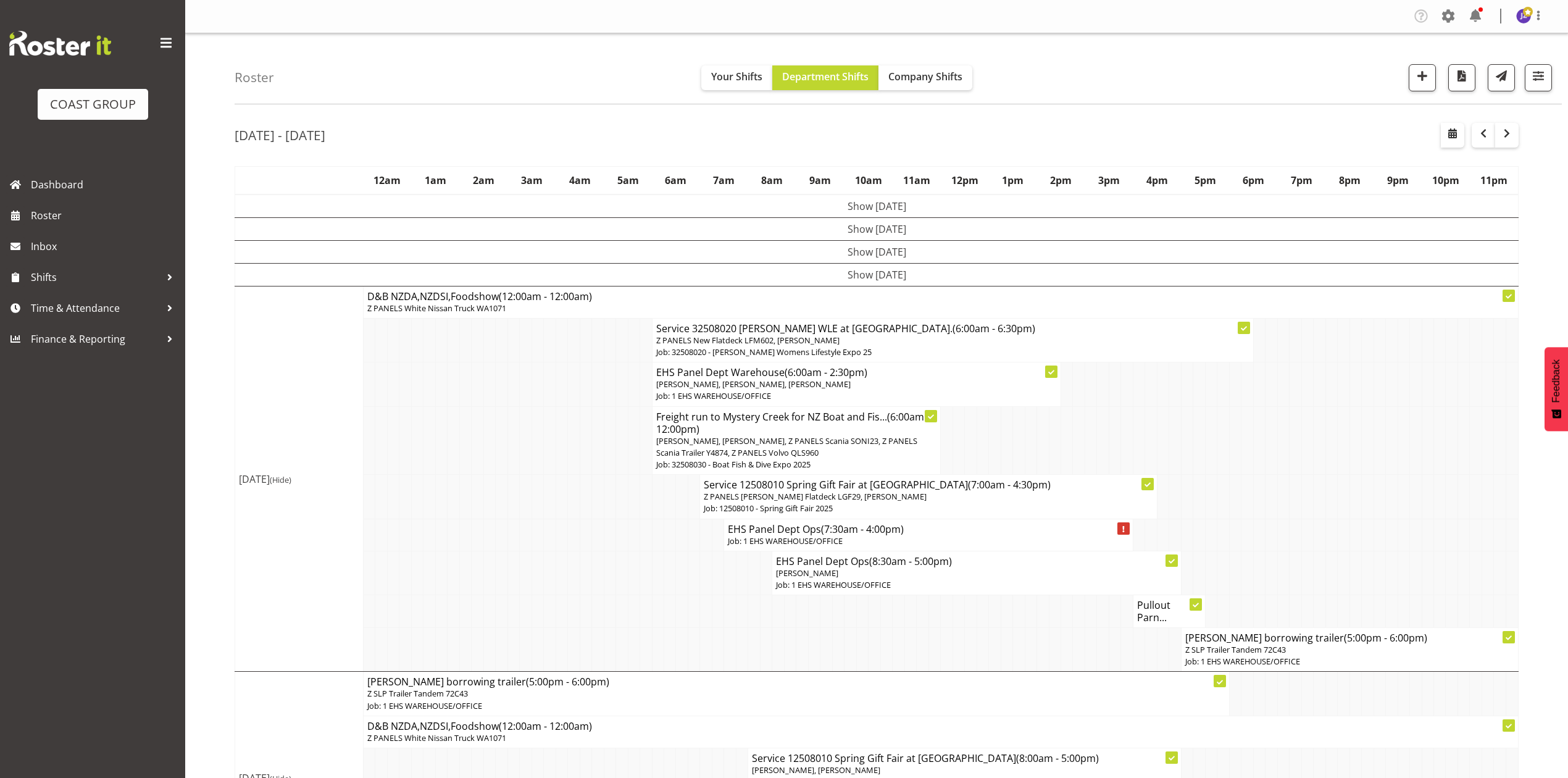
click at [886, 535] on span "(7:30am - 4:00pm)" at bounding box center [862, 529] width 82 height 14
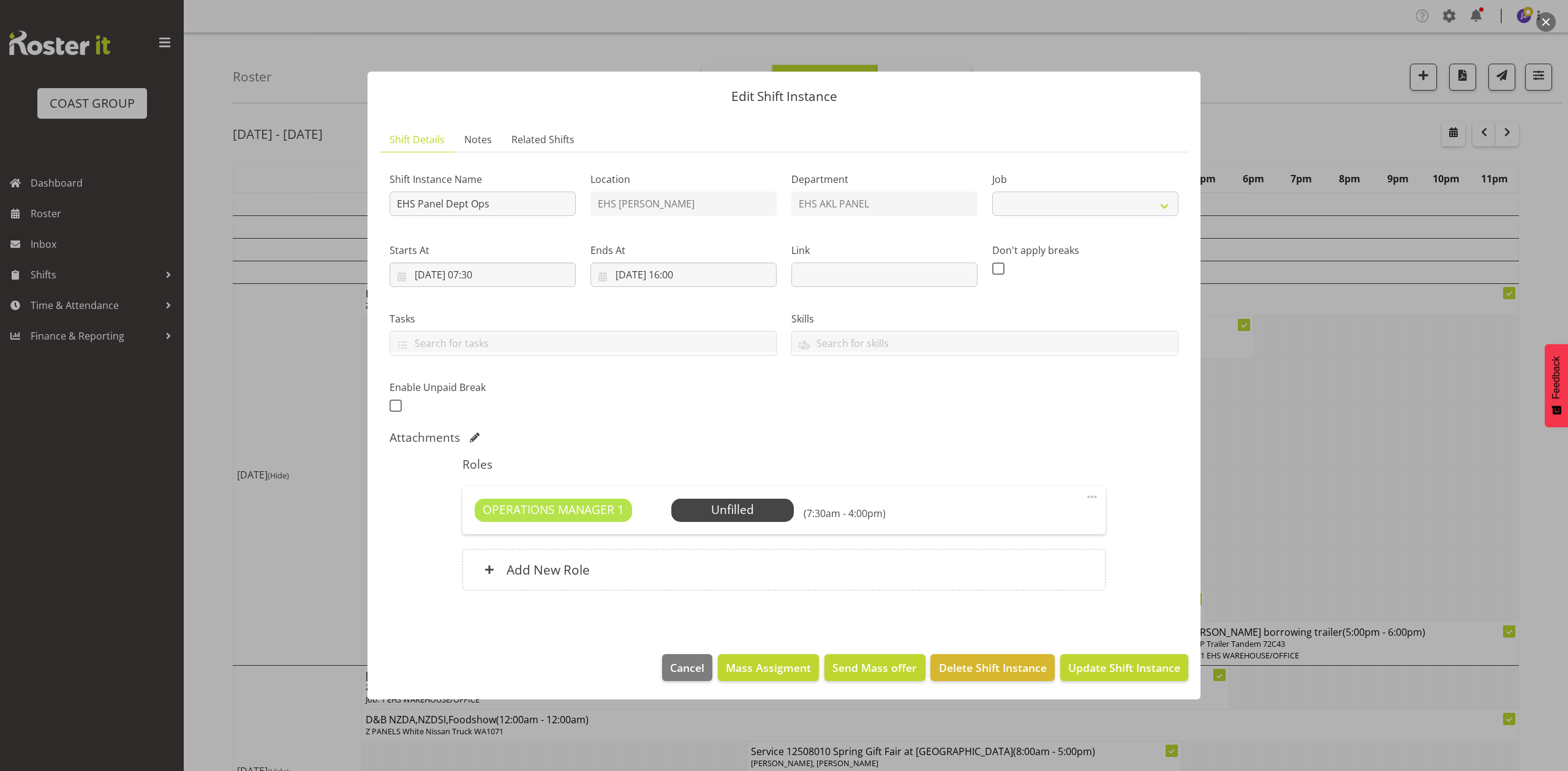
select select "69"
click at [1254, 453] on div at bounding box center [784, 386] width 1568 height 771
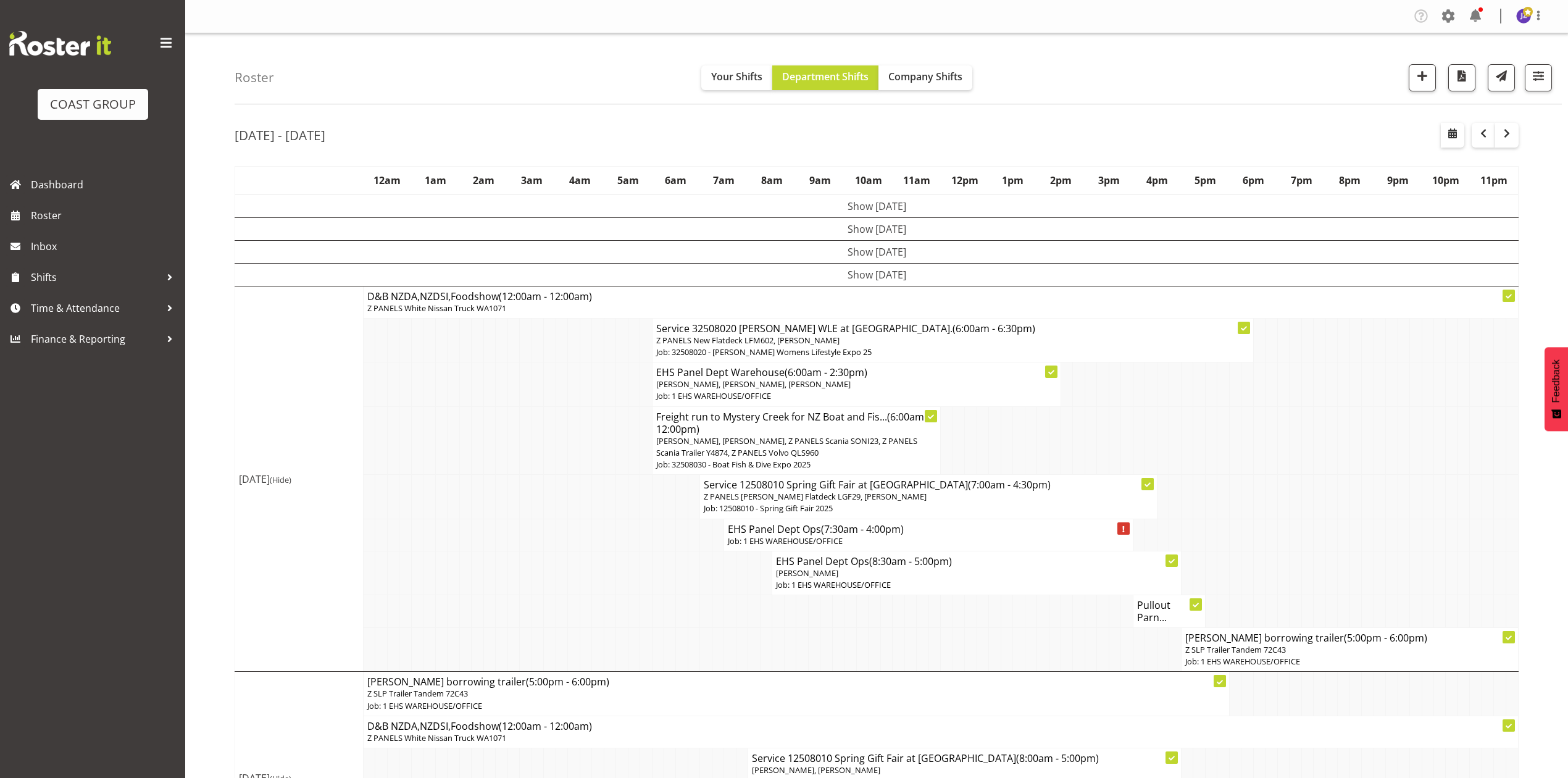
click at [790, 542] on p "Job: 1 EHS WAREHOUSE/OFFICE" at bounding box center [928, 541] width 400 height 12
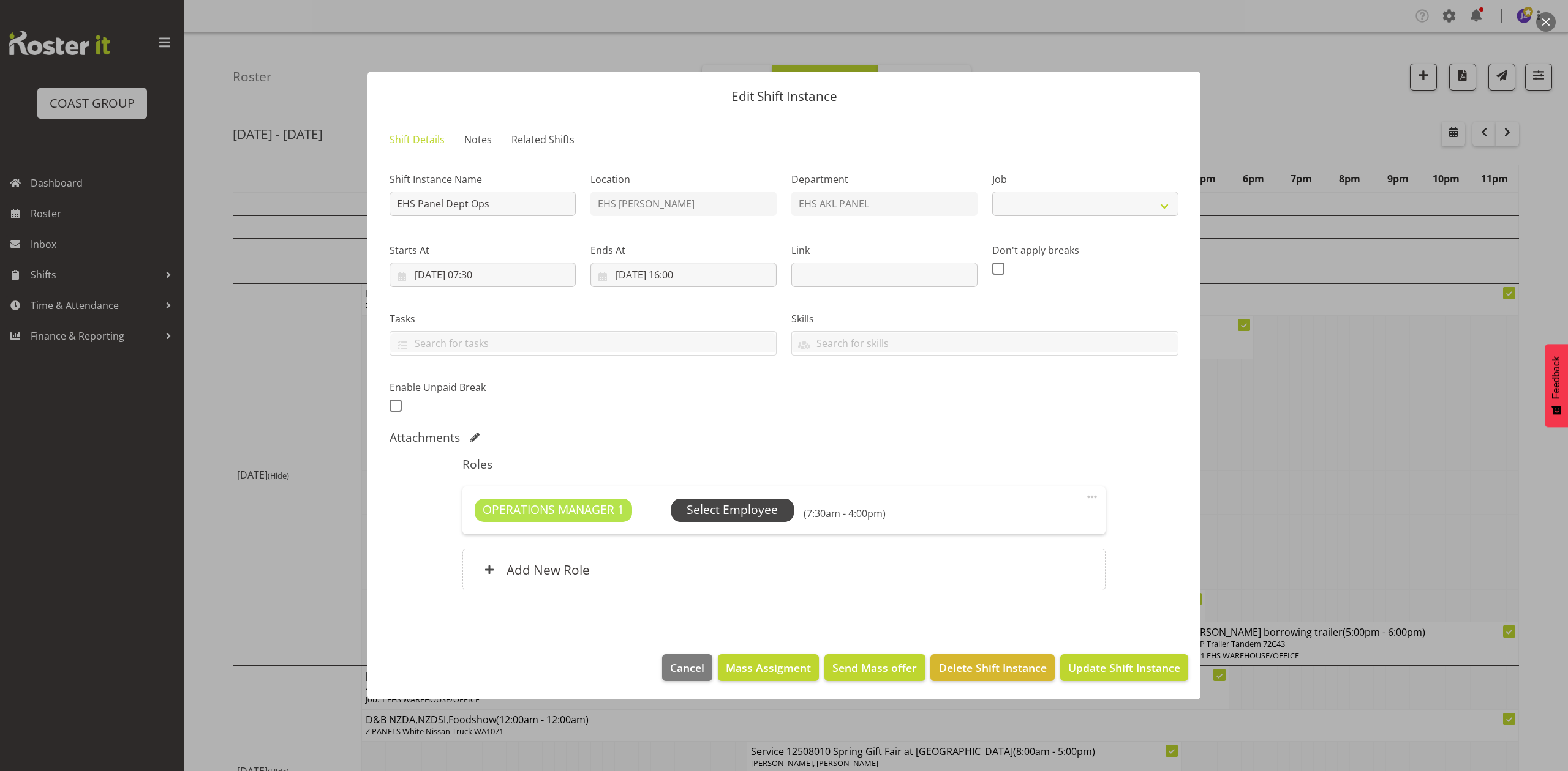
select select "69"
click at [755, 520] on span "Select Employee" at bounding box center [732, 510] width 122 height 23
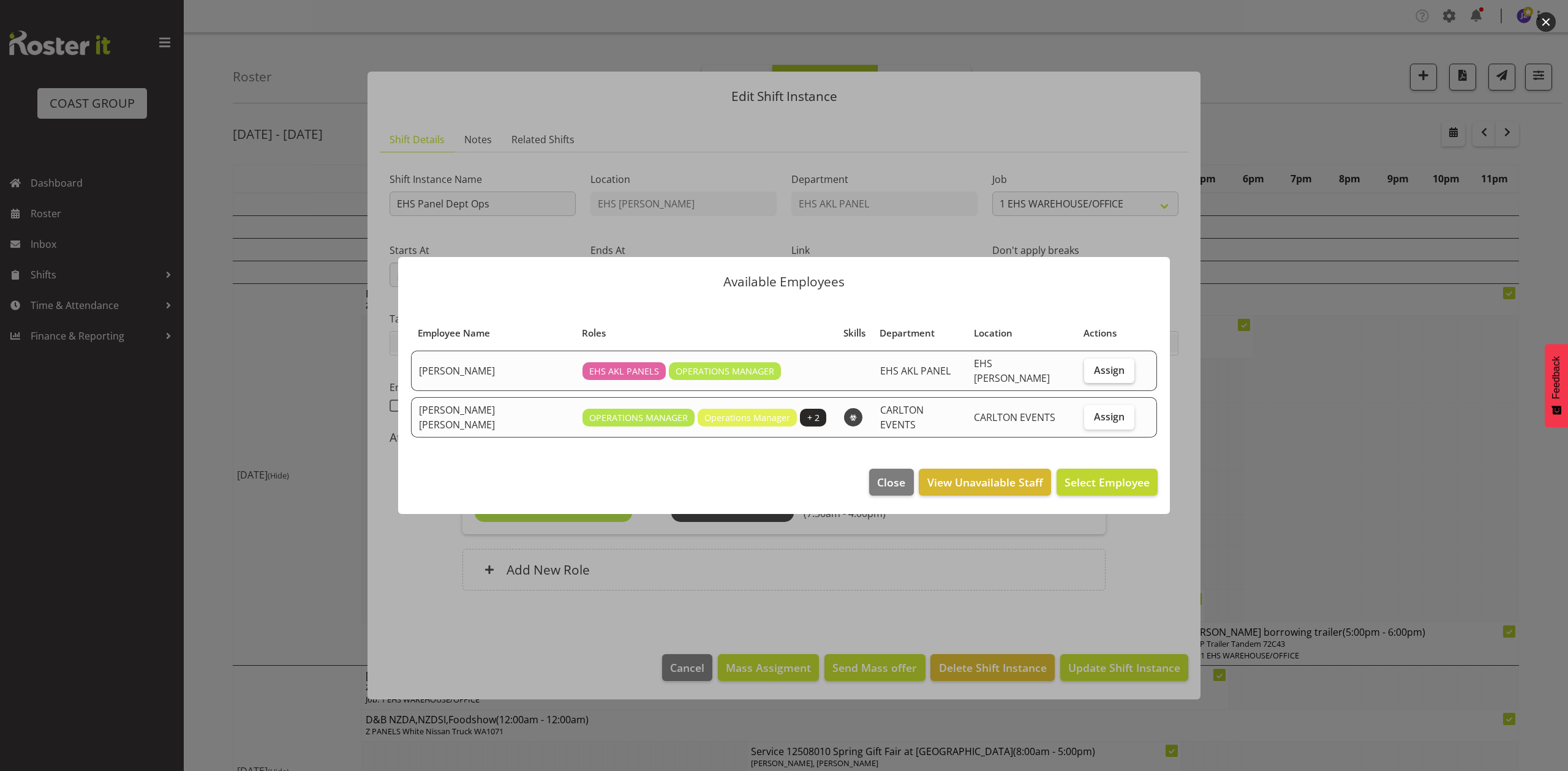
drag, startPoint x: 1093, startPoint y: 369, endPoint x: 1101, endPoint y: 381, distance: 14.4
click at [1094, 369] on span "Assign" at bounding box center [1109, 370] width 31 height 12
click at [1092, 369] on input "Assign" at bounding box center [1088, 369] width 8 height 8
checkbox input "true"
click at [1098, 476] on span "Assign [PERSON_NAME]" at bounding box center [1088, 482] width 124 height 15
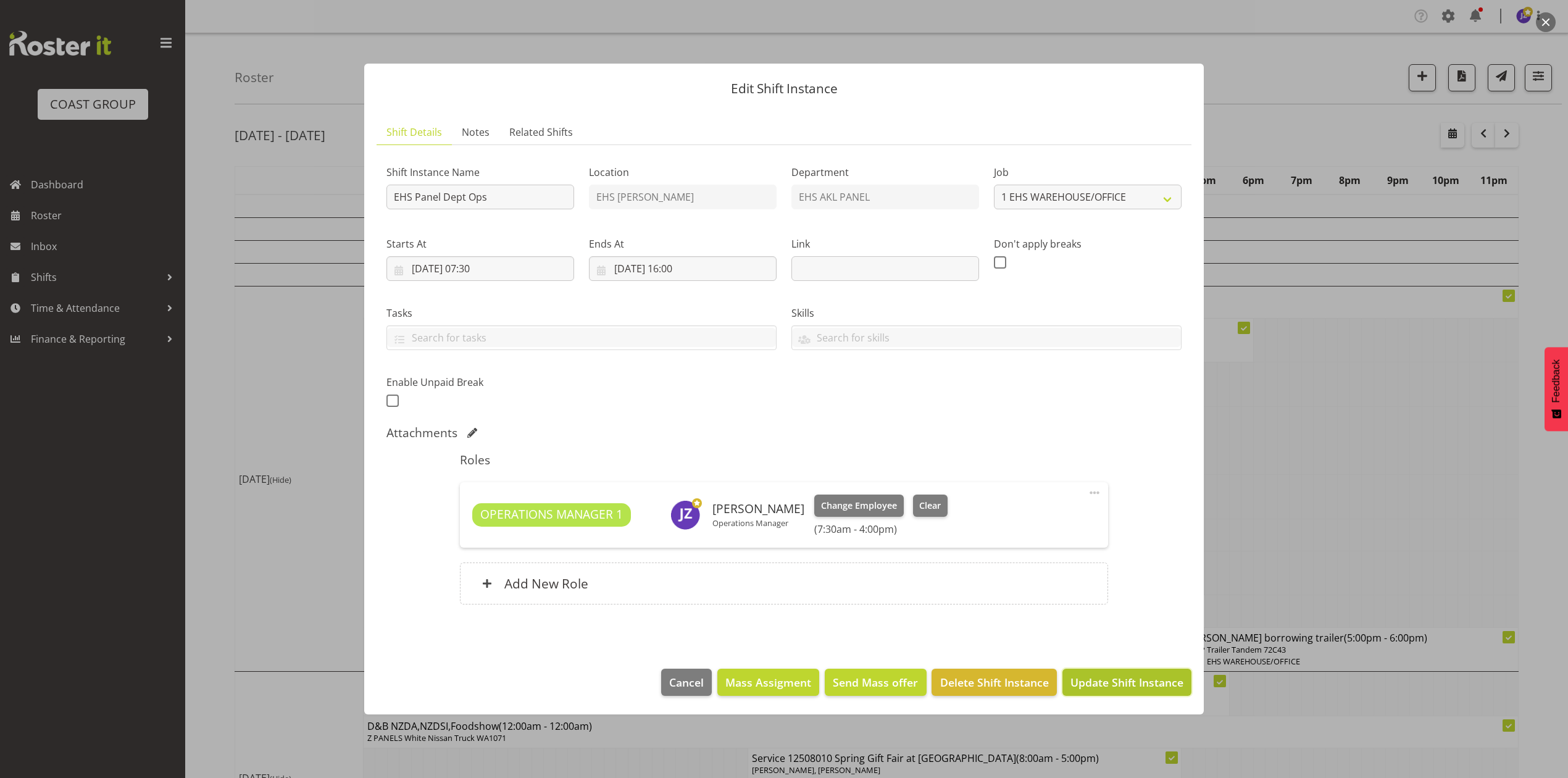
click at [1132, 689] on span "Update Shift Instance" at bounding box center [1127, 682] width 113 height 16
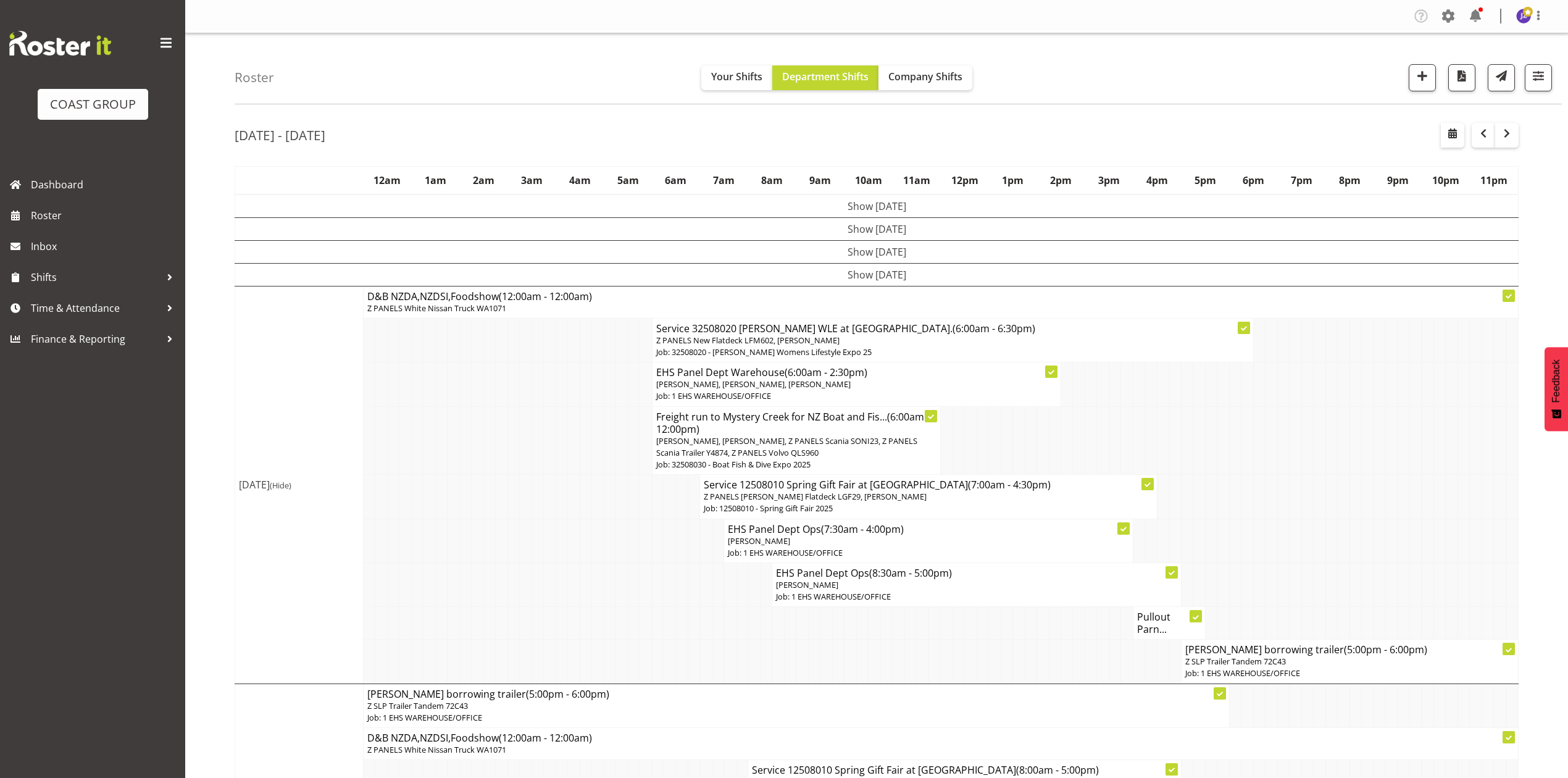
click at [1164, 633] on h4 "Pullout Parn..." at bounding box center [1169, 623] width 64 height 25
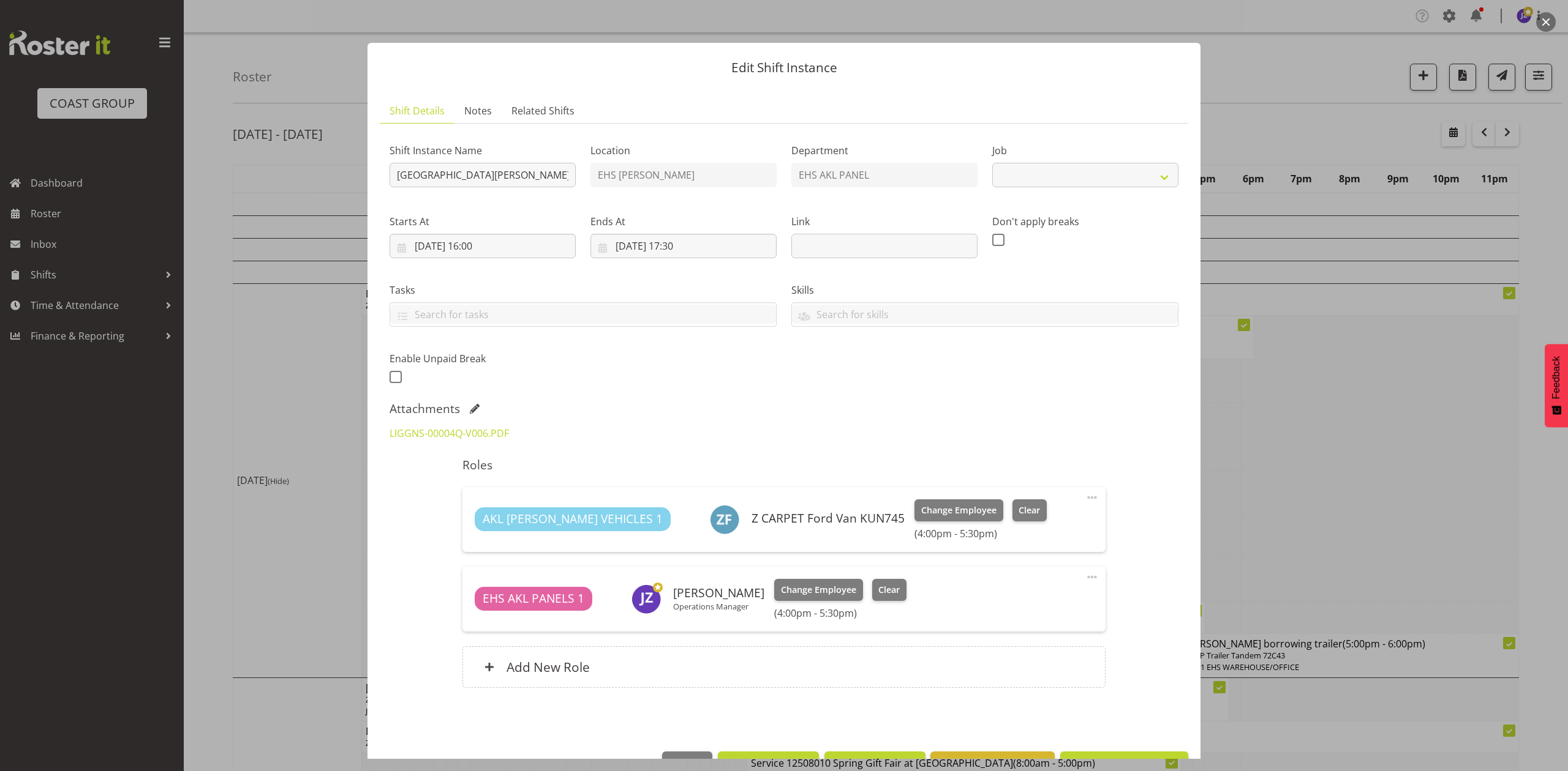
select select "8652"
click at [1345, 464] on div at bounding box center [784, 386] width 1568 height 771
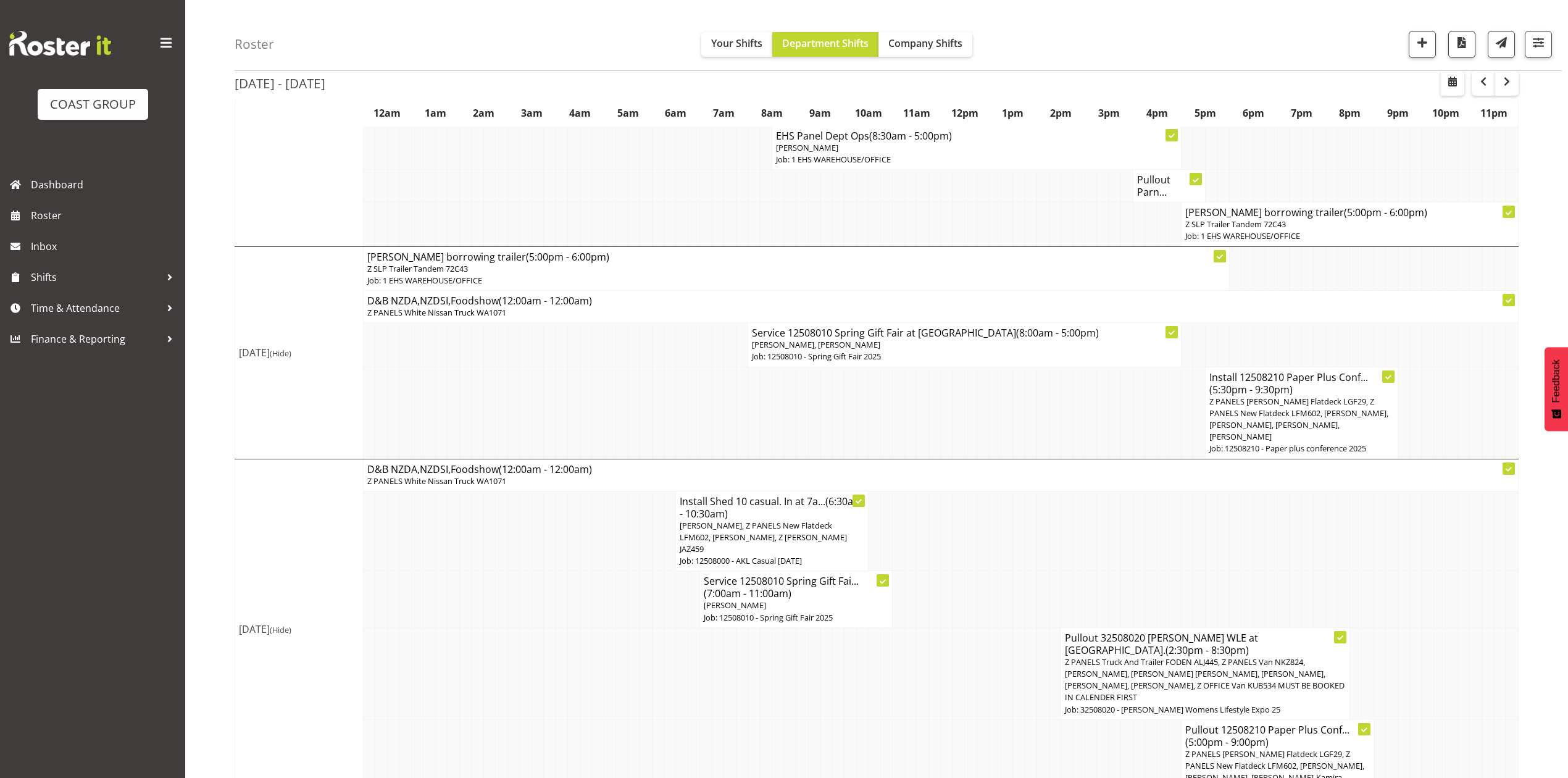
scroll to position [450, 0]
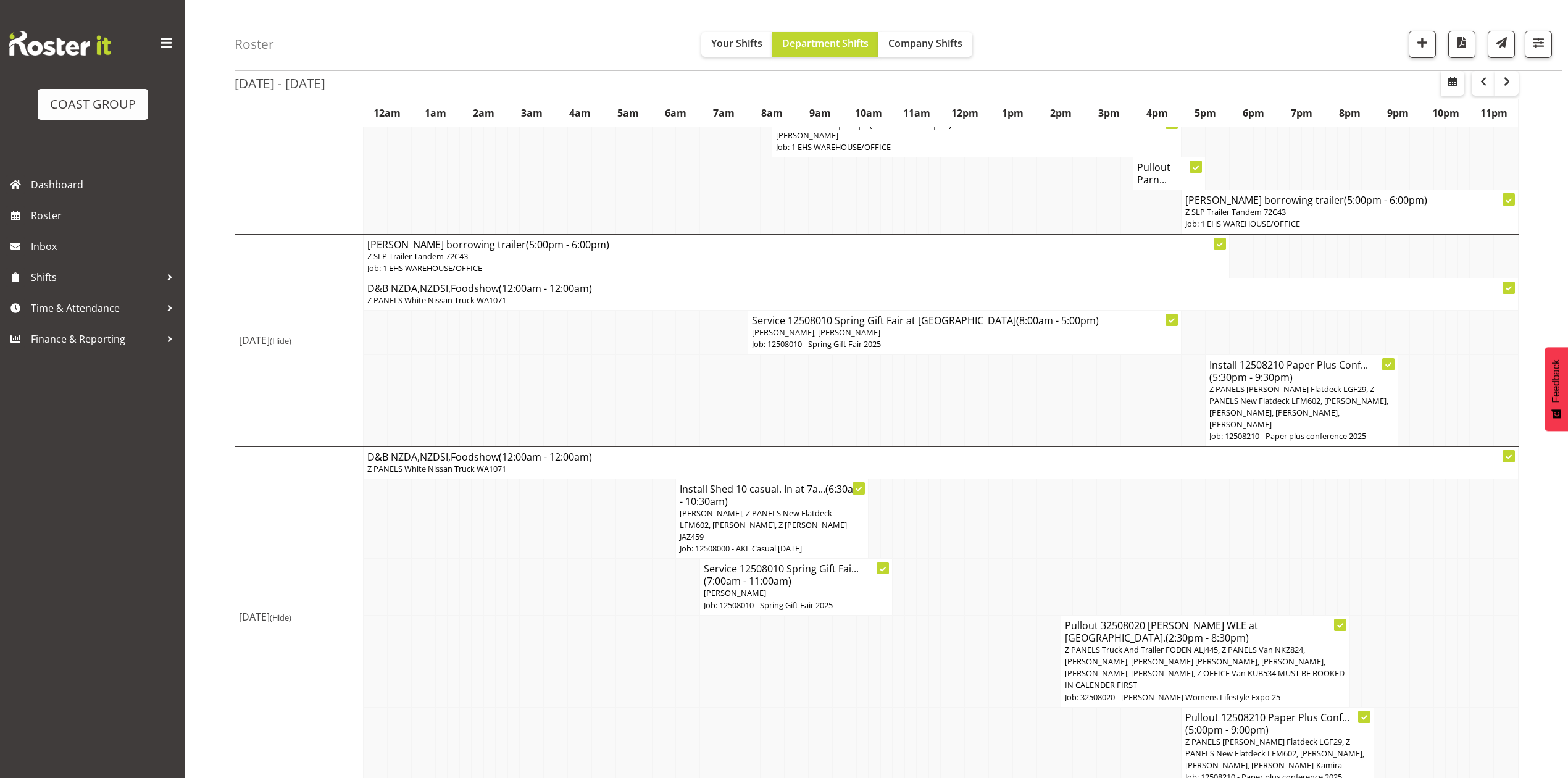
click at [1151, 536] on td at bounding box center [1151, 518] width 12 height 80
click at [1510, 82] on span "button" at bounding box center [1506, 81] width 15 height 15
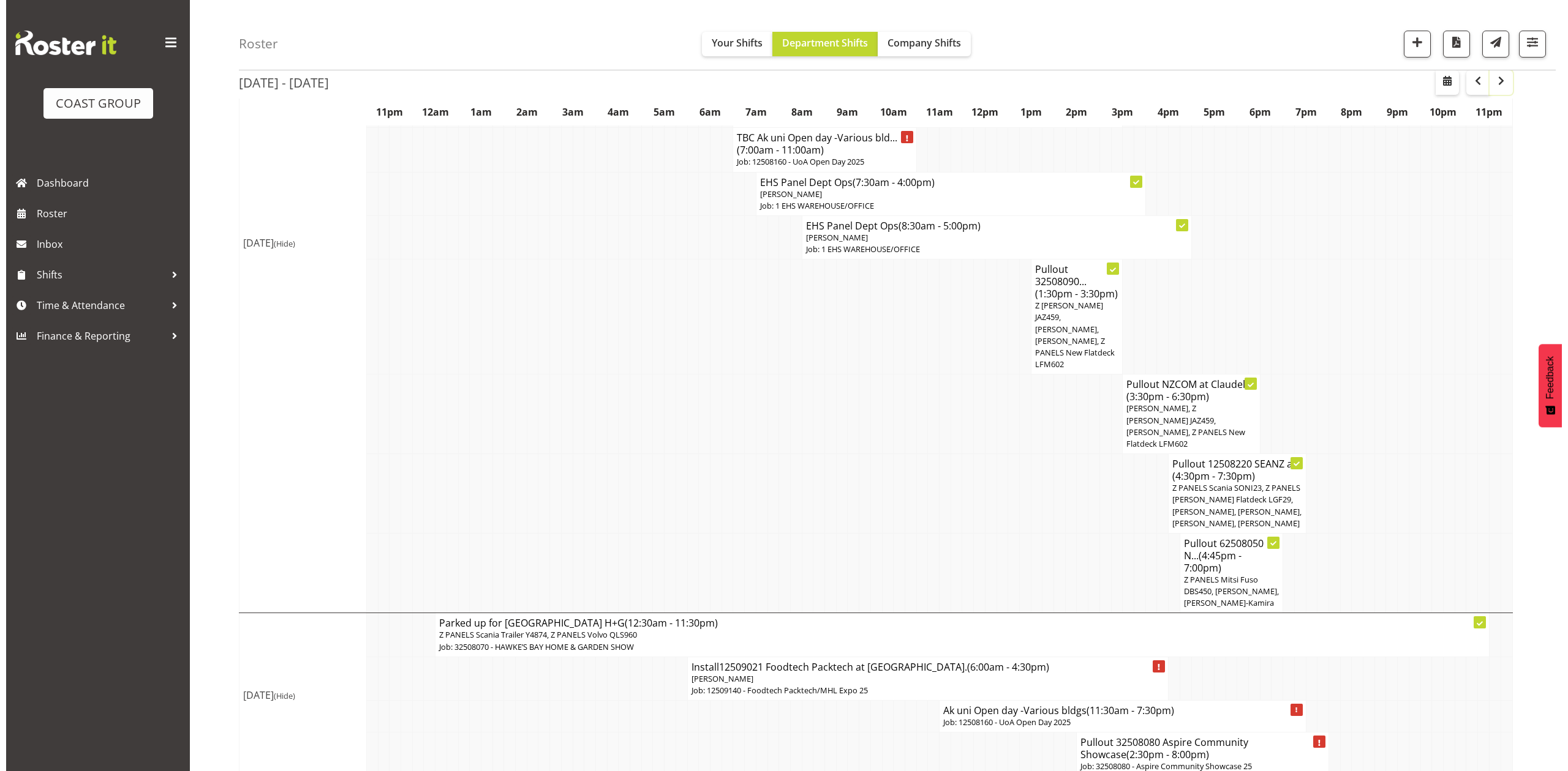
scroll to position [2641, 0]
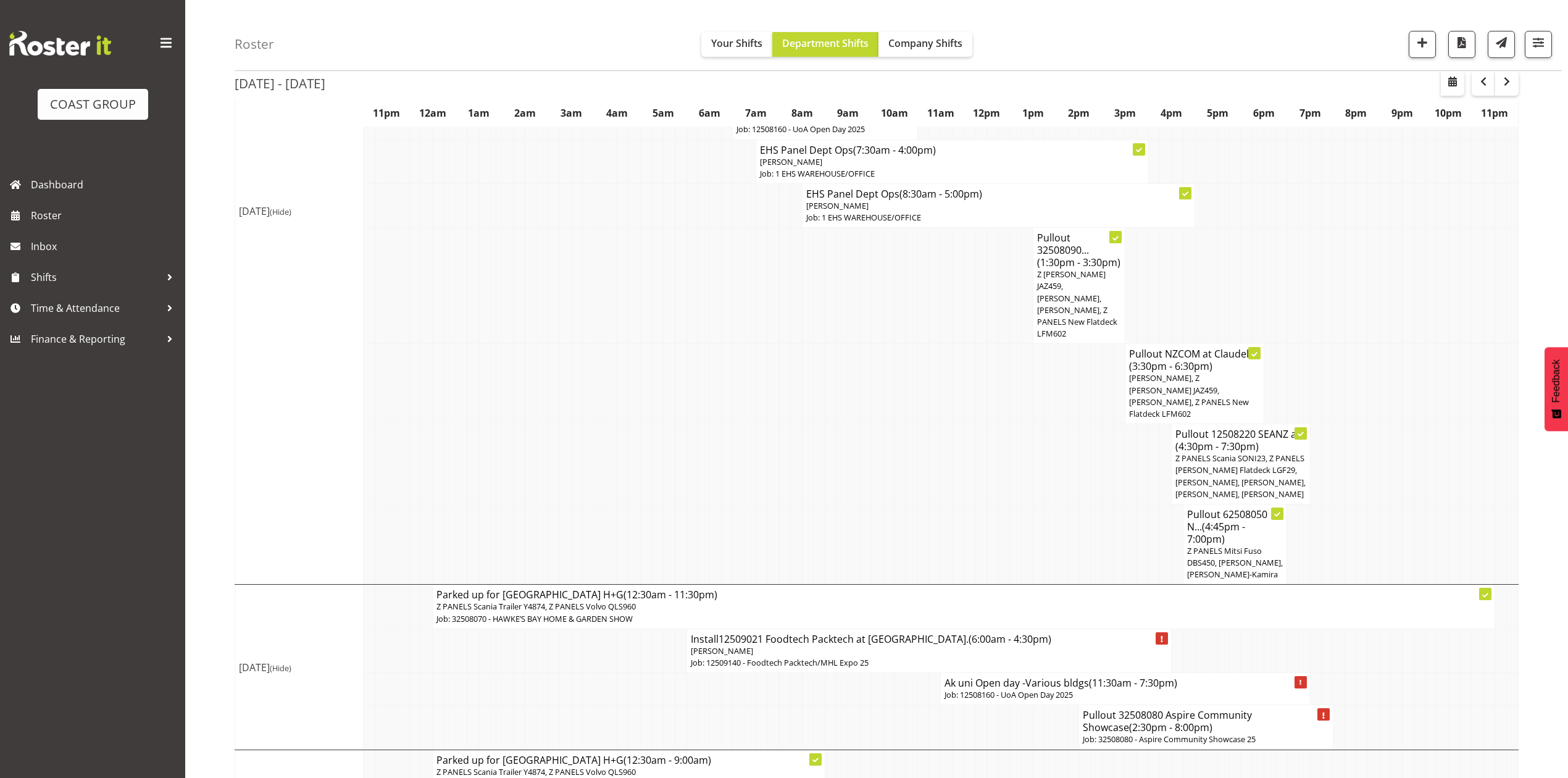
click at [1385, 706] on td at bounding box center [1385, 728] width 12 height 45
click at [1379, 706] on td at bounding box center [1385, 728] width 12 height 45
click at [1445, 92] on button "button" at bounding box center [1452, 83] width 23 height 25
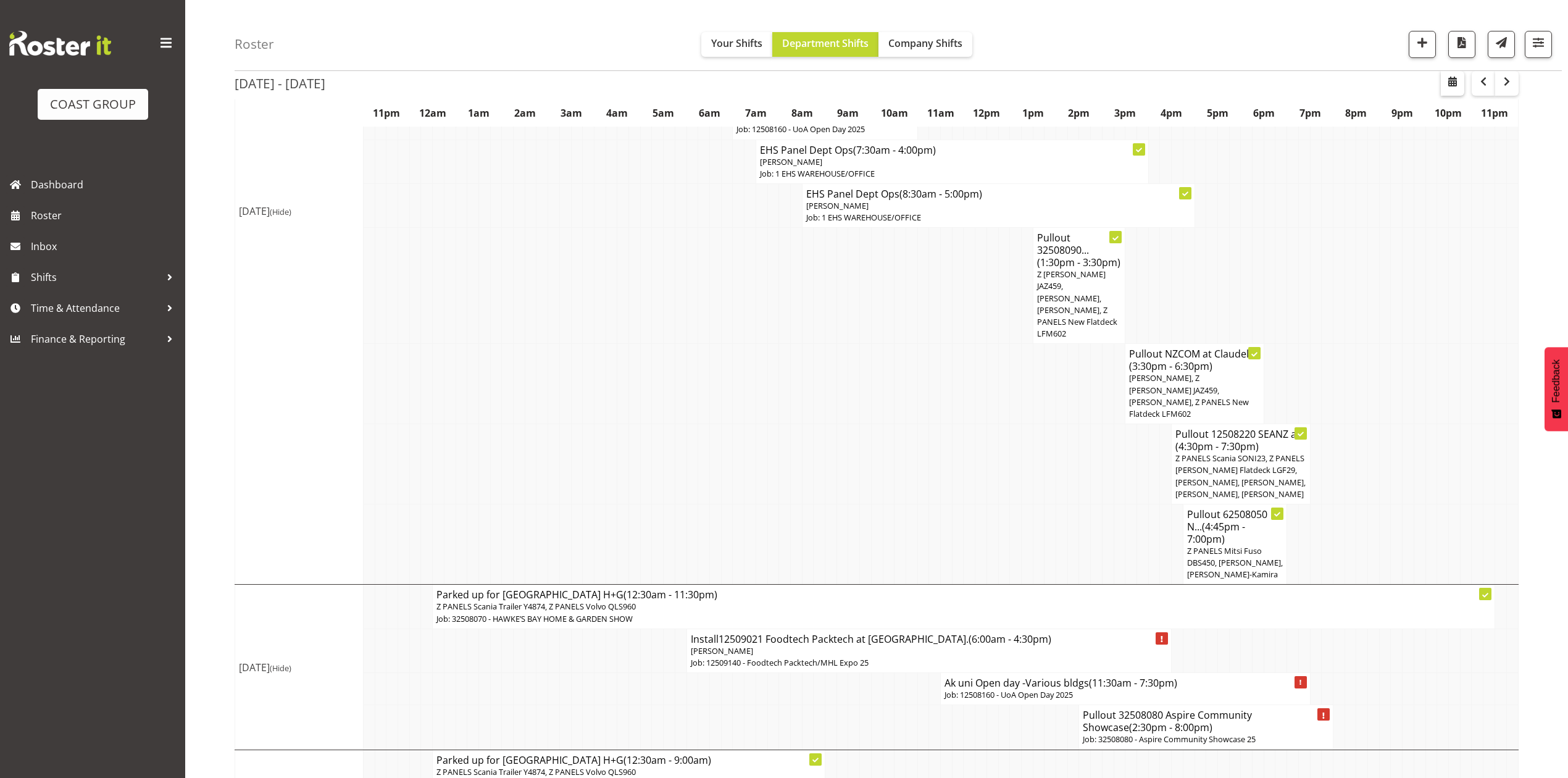
select select "7"
select select "2025"
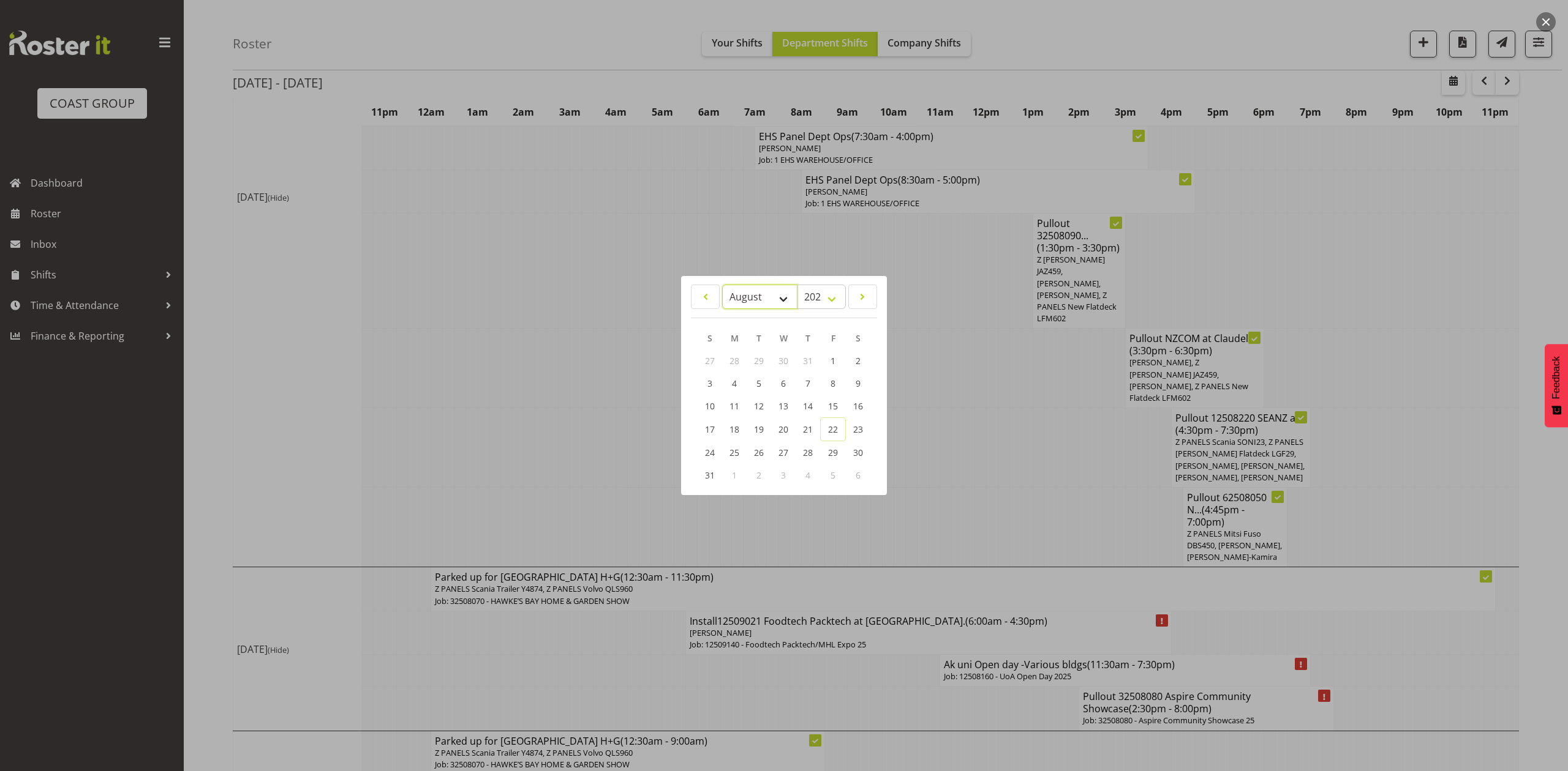
drag, startPoint x: 755, startPoint y: 298, endPoint x: 755, endPoint y: 306, distance: 8.0
click at [755, 298] on select "January February March April May June July August September October November De…" at bounding box center [759, 297] width 76 height 24
select select "8"
click at [722, 285] on select "January February March April May June July August September October November De…" at bounding box center [759, 297] width 76 height 24
click at [809, 357] on span "4" at bounding box center [808, 361] width 5 height 11
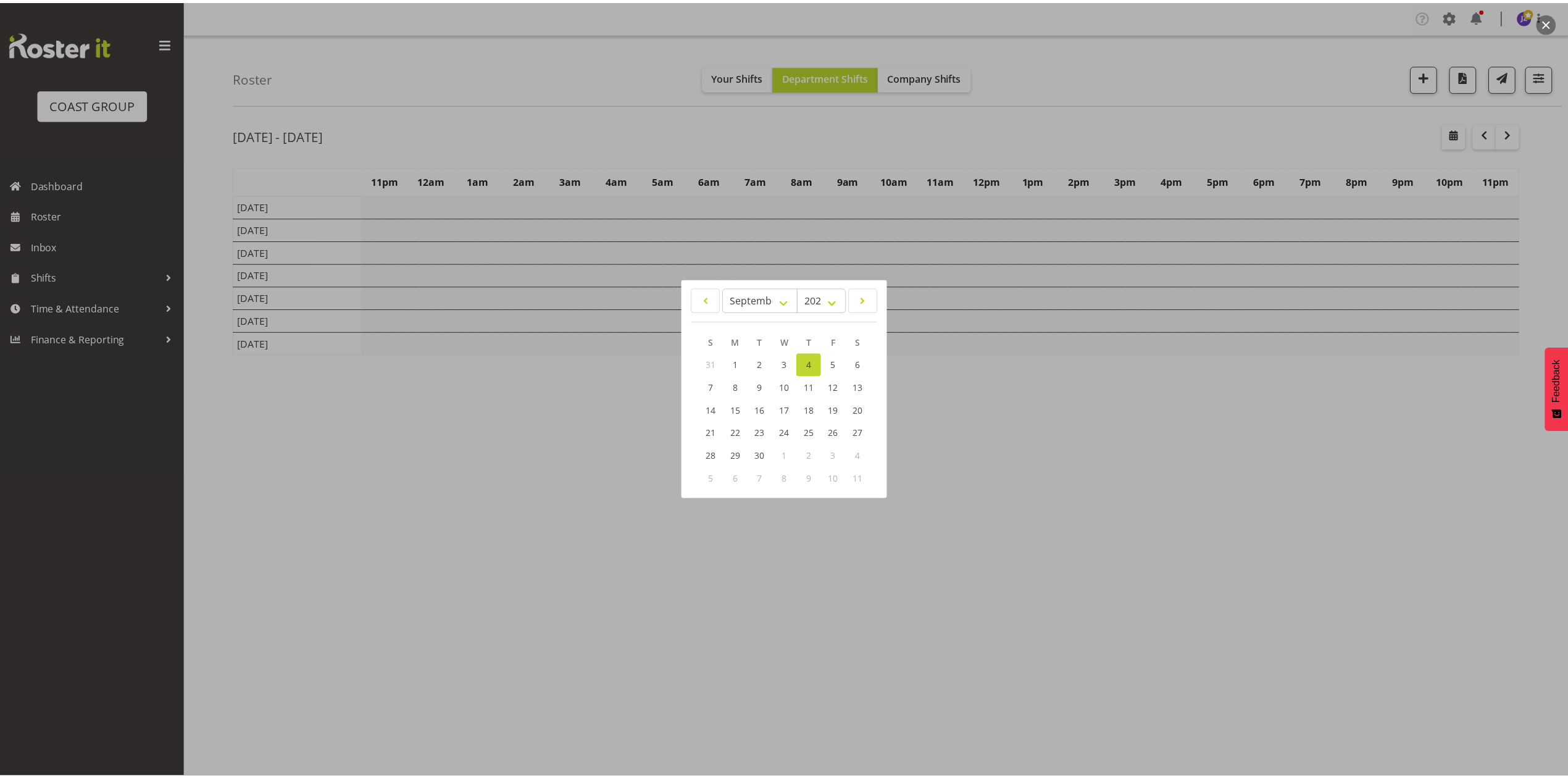
scroll to position [0, 0]
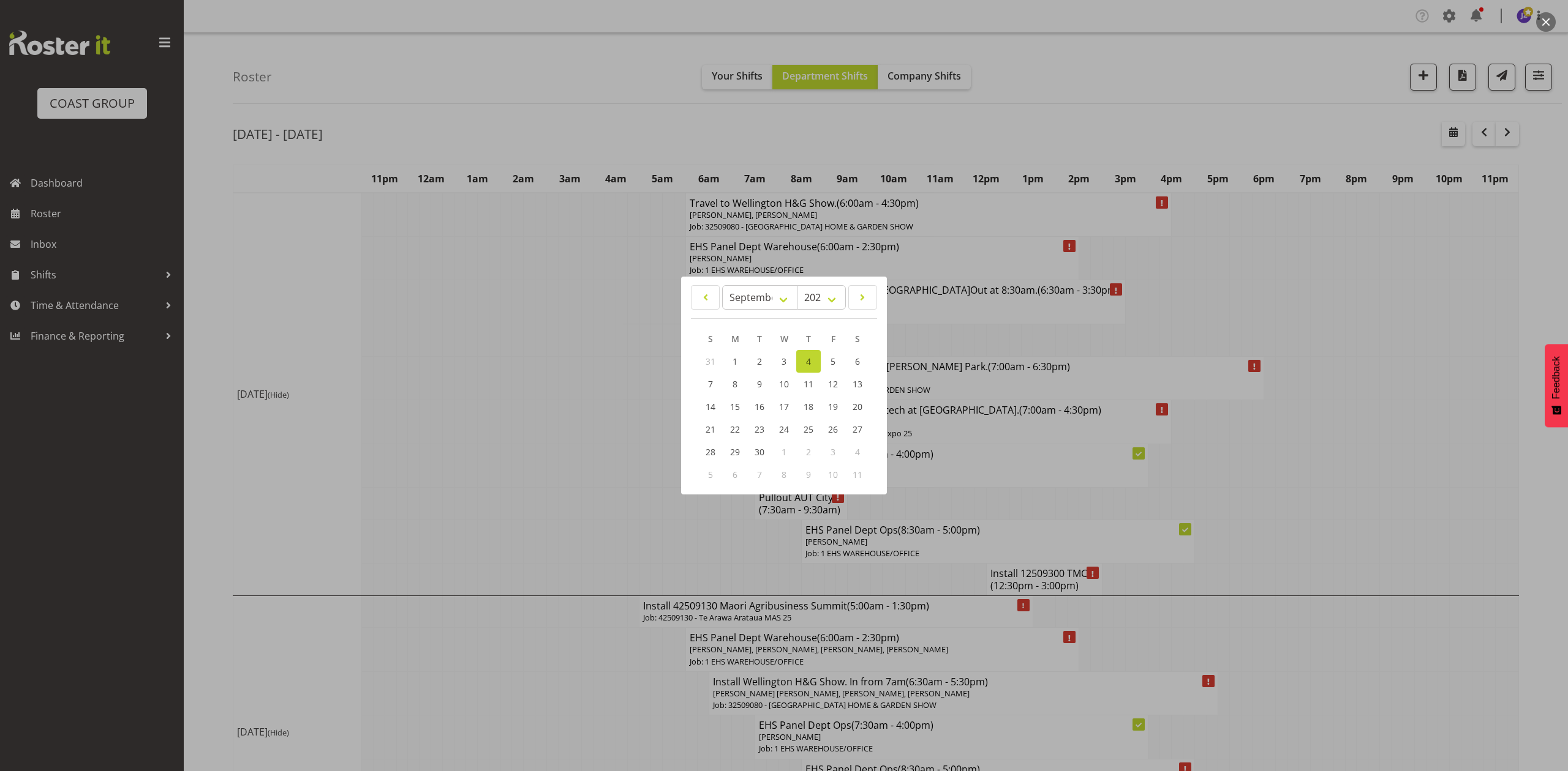
click at [1311, 262] on div at bounding box center [784, 386] width 1568 height 771
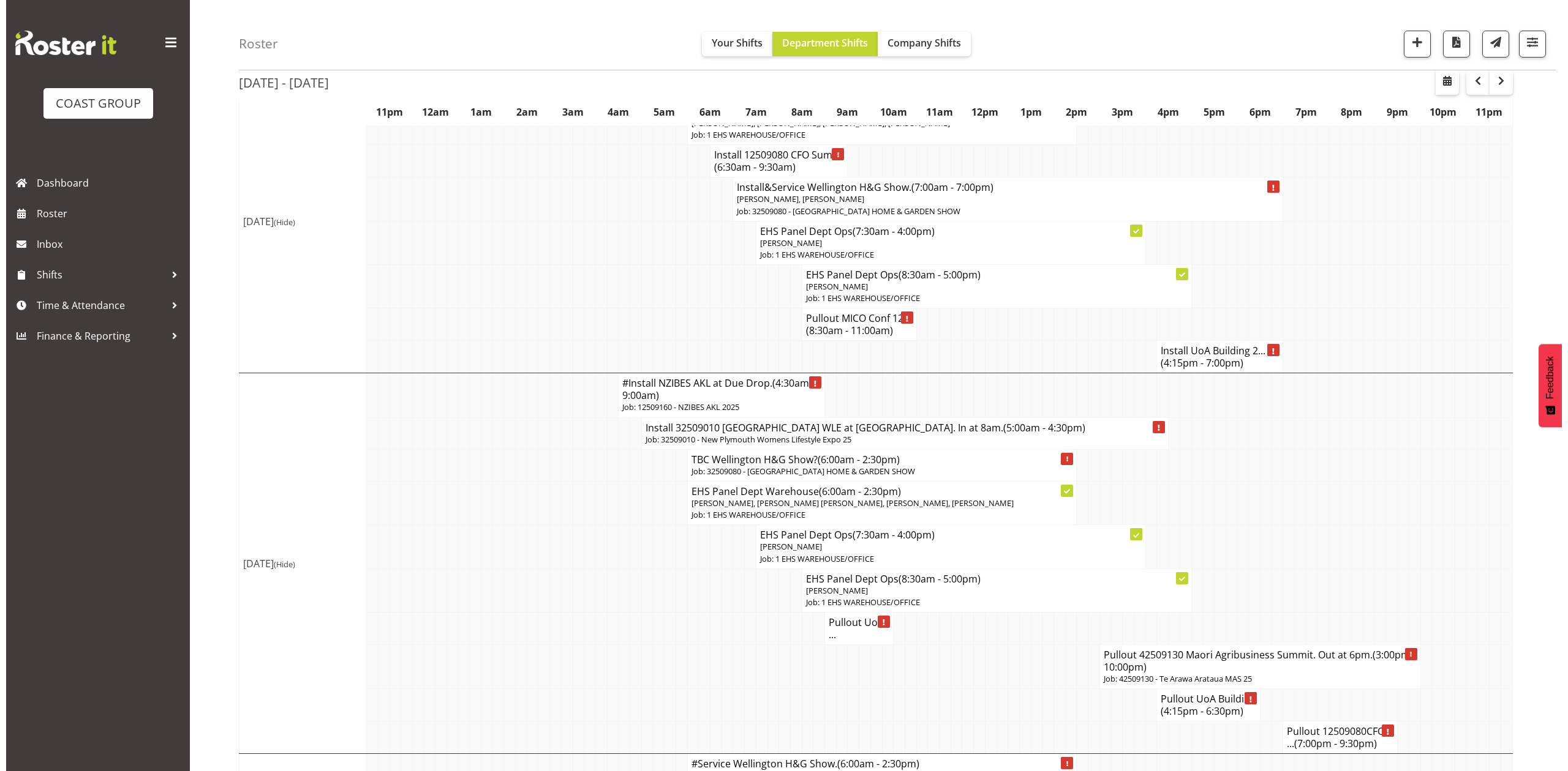
scroll to position [979, 0]
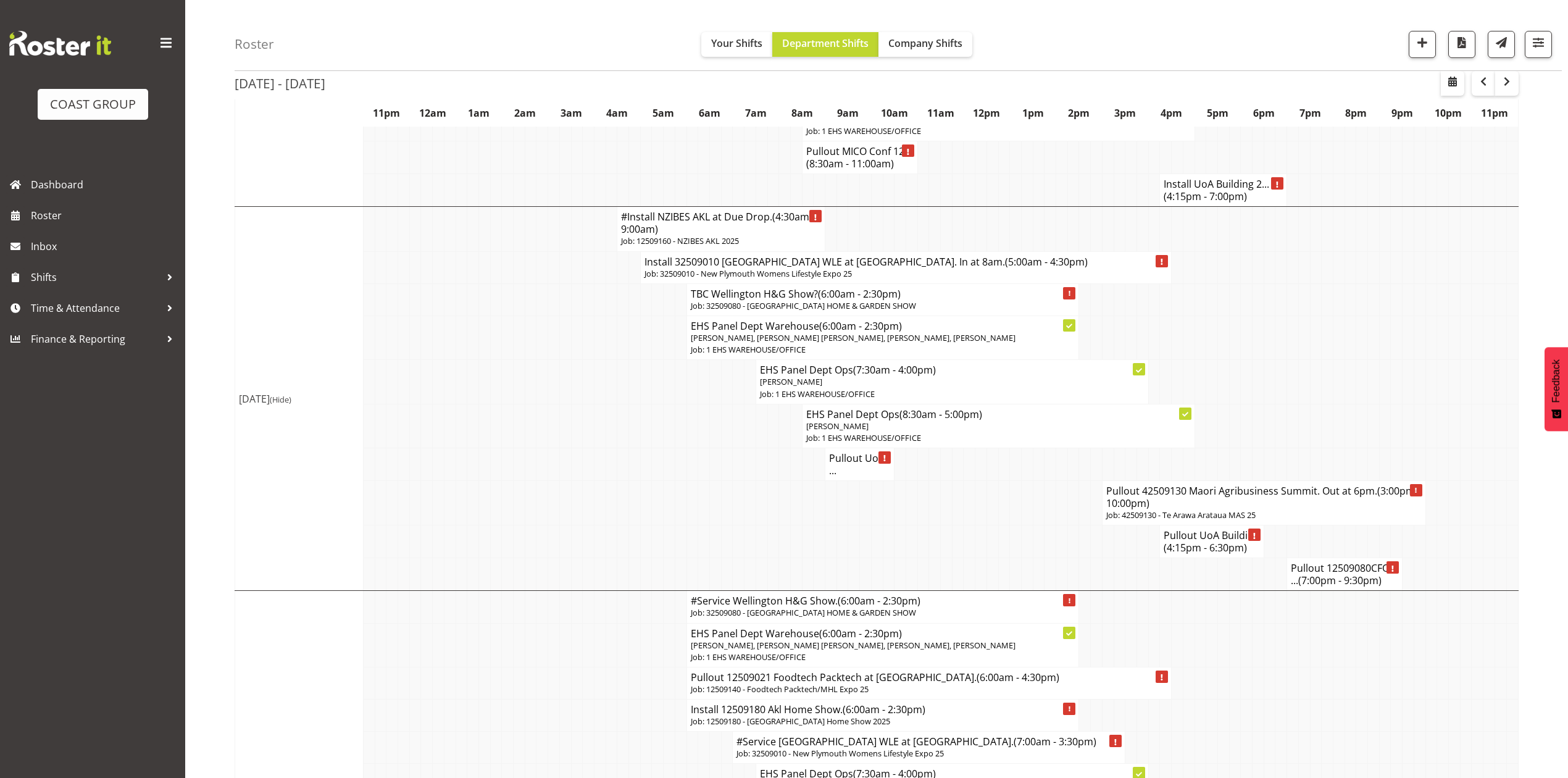
click at [1258, 416] on td at bounding box center [1258, 425] width 12 height 44
click at [1319, 550] on td at bounding box center [1315, 542] width 12 height 32
click at [712, 217] on h4 "#Install NZIBES AKL at Due Drop. (4:30am - 9:00am)" at bounding box center [722, 223] width 200 height 25
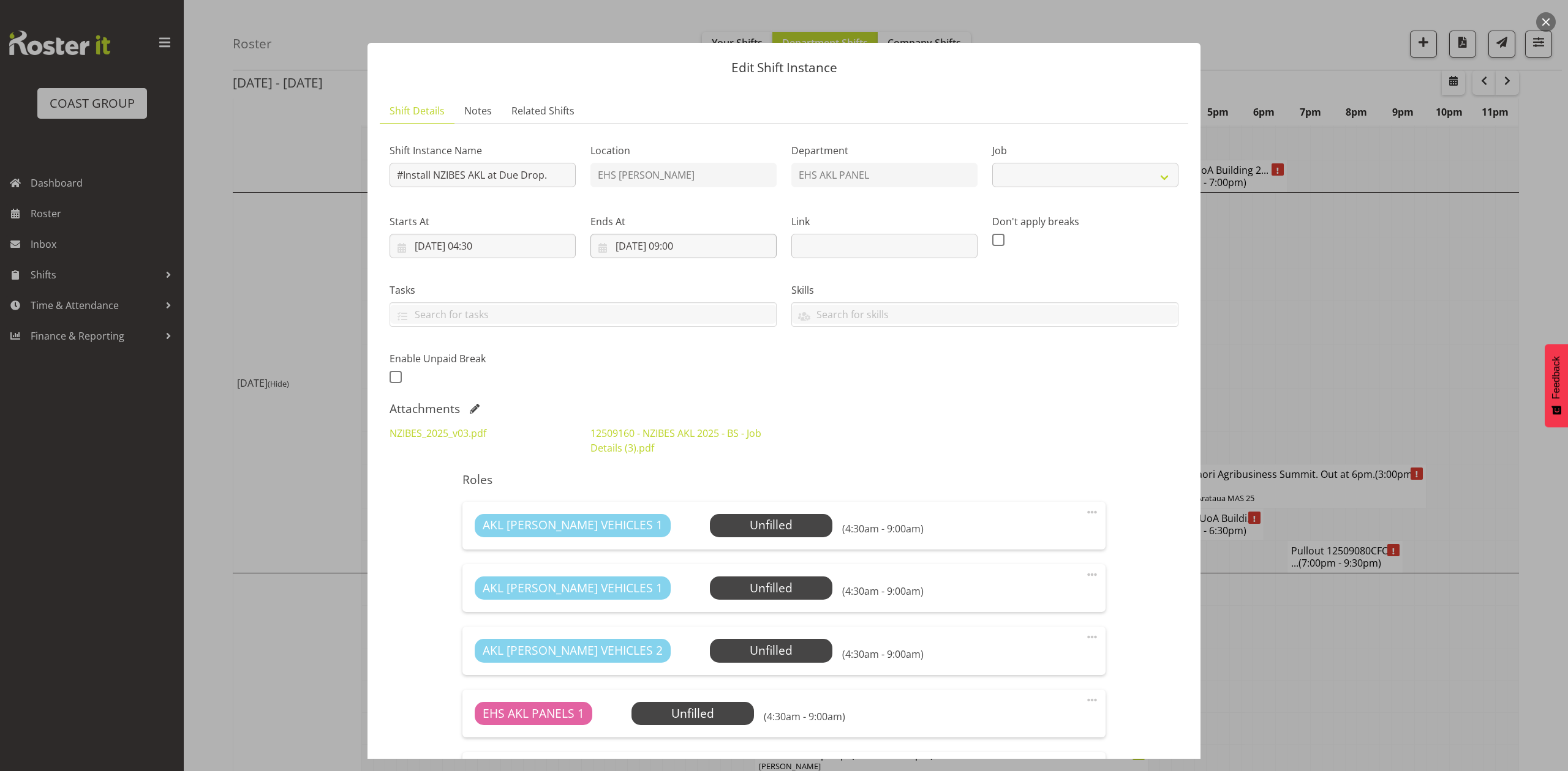
select select "9816"
click at [400, 175] on input "#Install NZIBES AKL at Due Drop." at bounding box center [483, 175] width 186 height 24
click at [548, 176] on input "Install NZIBES AKL at Due Drop." at bounding box center [483, 175] width 186 height 24
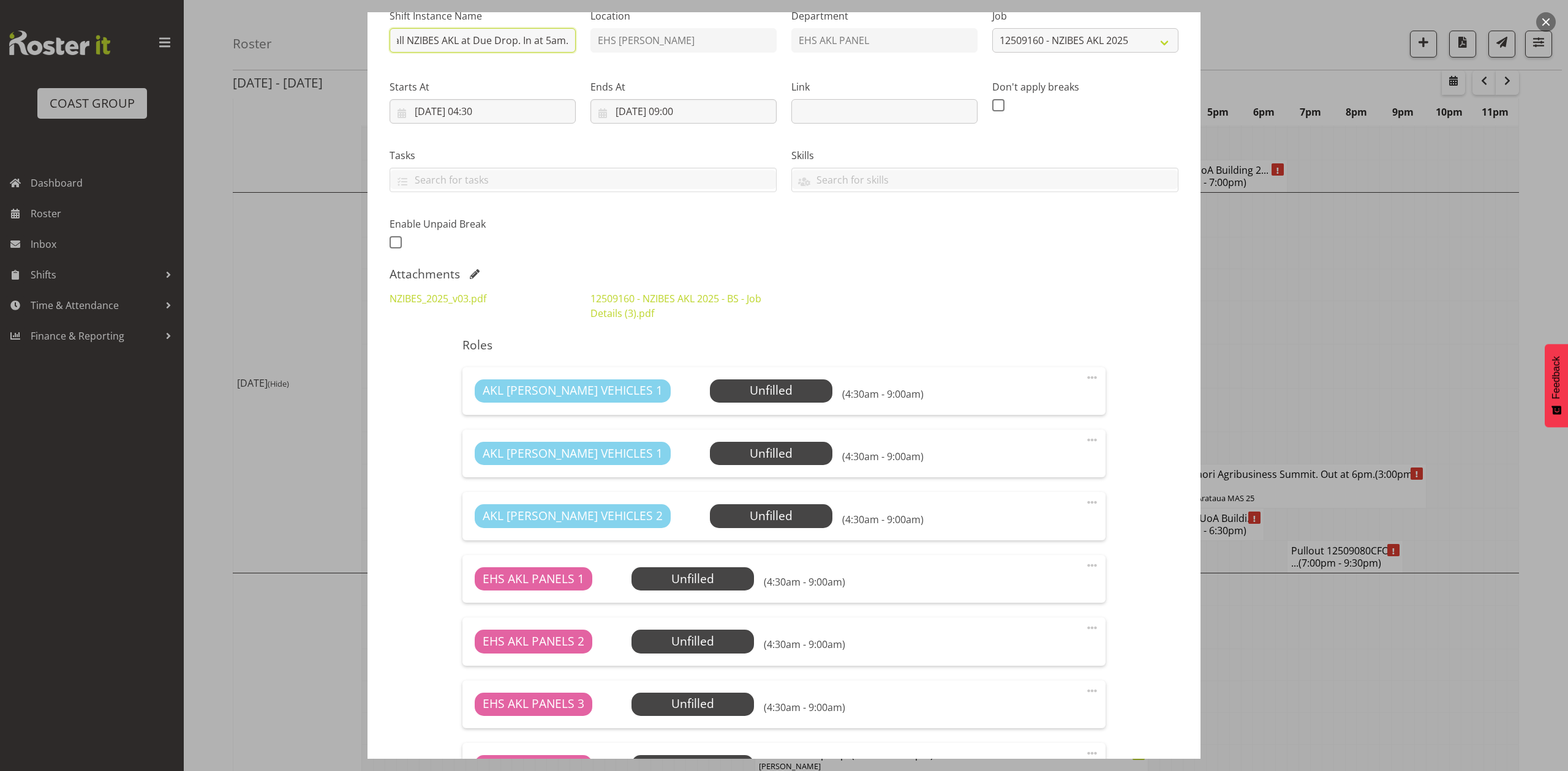
scroll to position [132, 0]
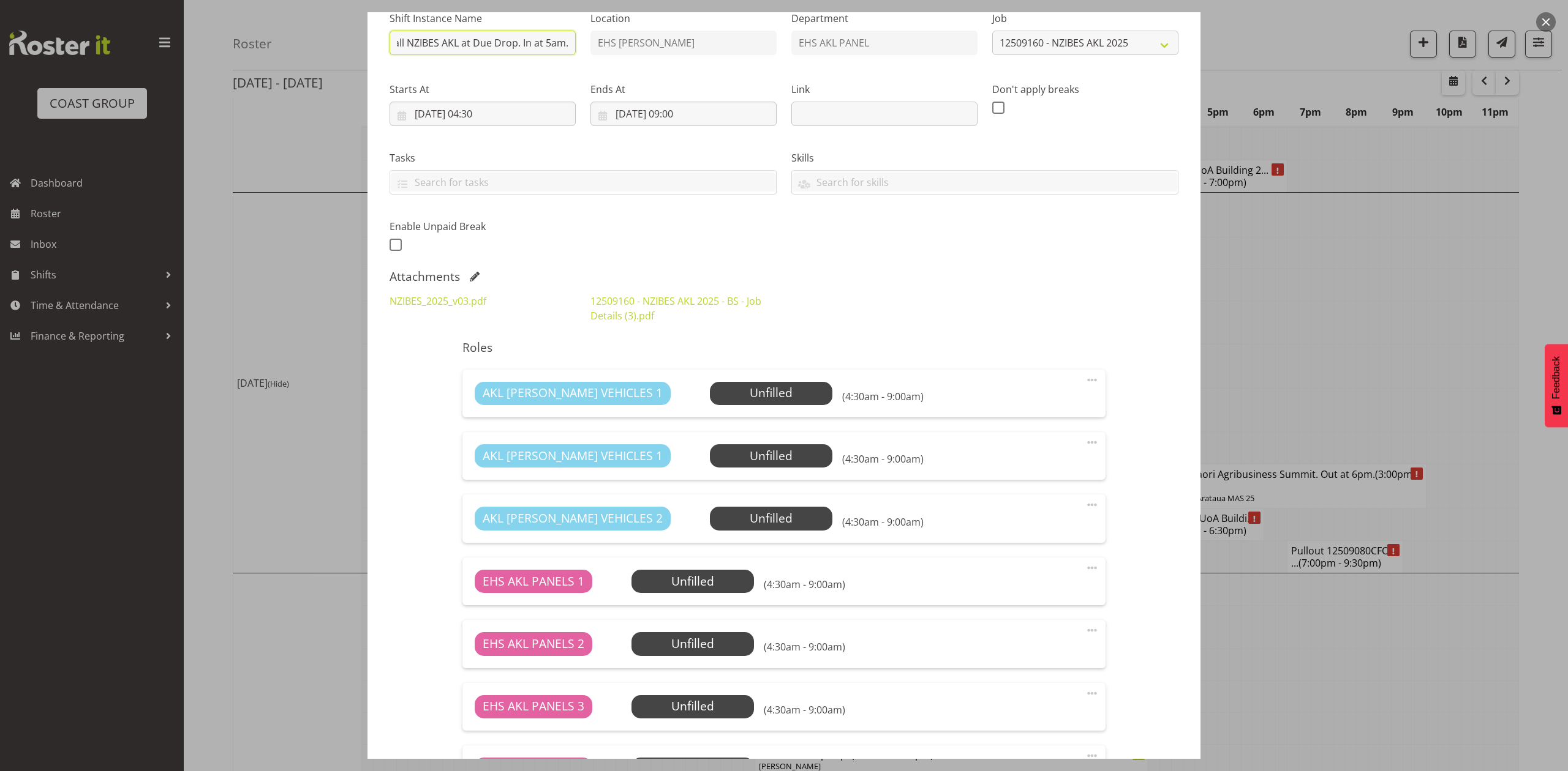
type input "Install NZIBES AKL at Due Drop. In at 5am."
click at [468, 278] on div "Attachments" at bounding box center [784, 276] width 789 height 15
click at [479, 279] on div "Attachments" at bounding box center [784, 276] width 789 height 15
click at [474, 277] on span at bounding box center [474, 276] width 10 height 10
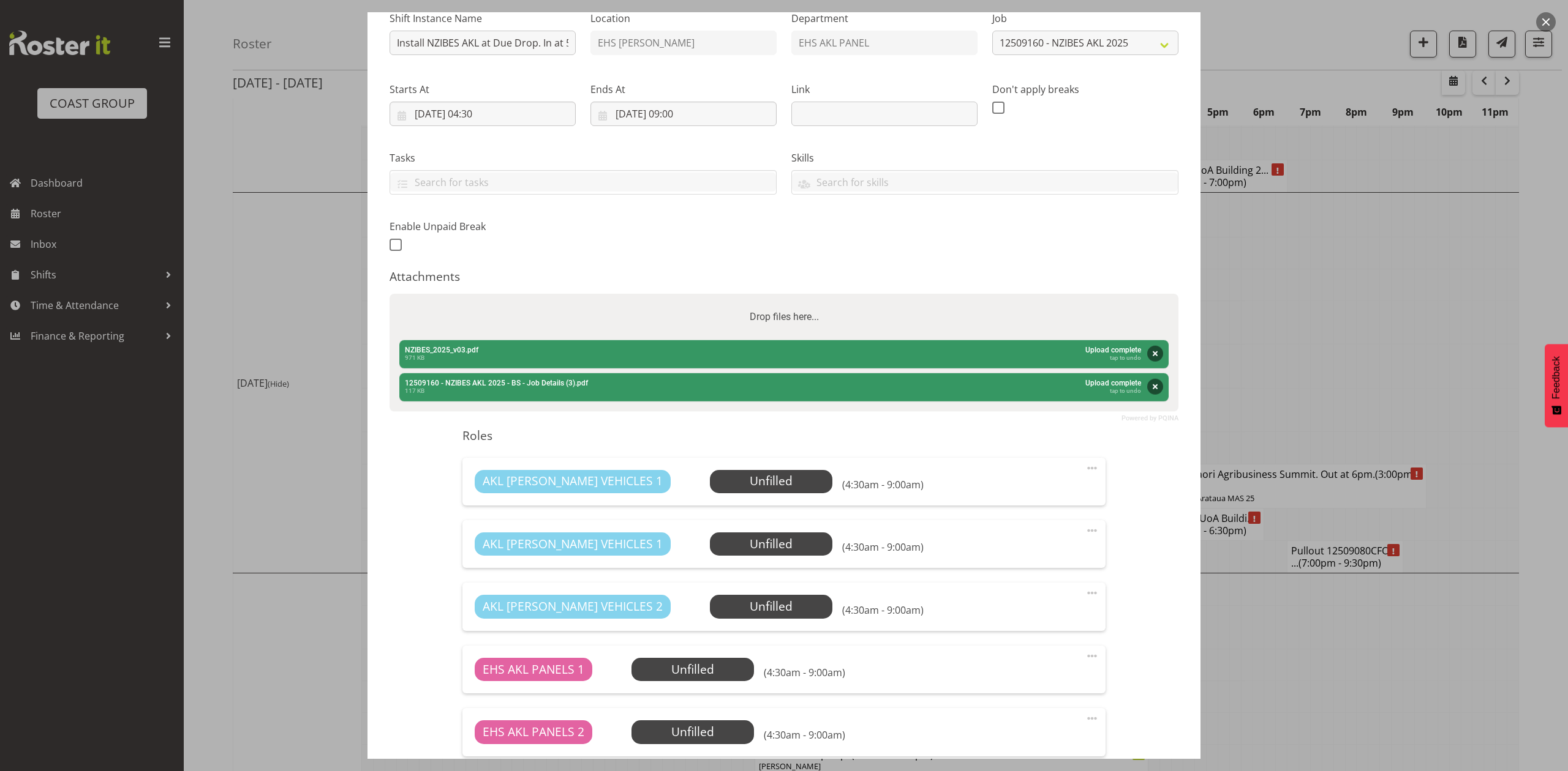
click at [506, 304] on div "Drop files here..." at bounding box center [784, 317] width 789 height 47
click at [390, 294] on input "Drop files here..." at bounding box center [784, 295] width 789 height 4
type input "C:\fakepath\NZIBES_2025_v09.pdf"
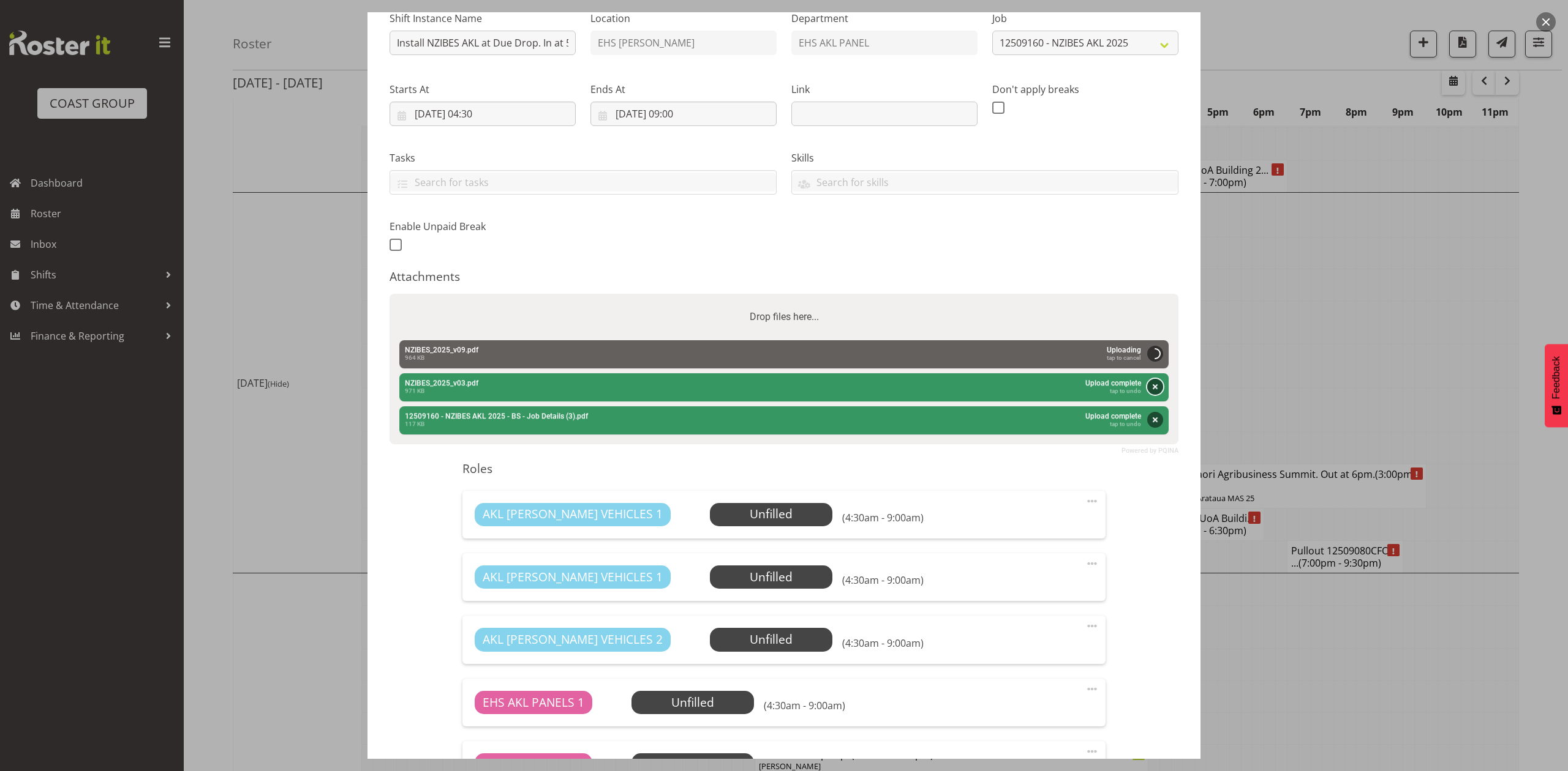
click at [1147, 381] on button "Remove" at bounding box center [1155, 386] width 16 height 16
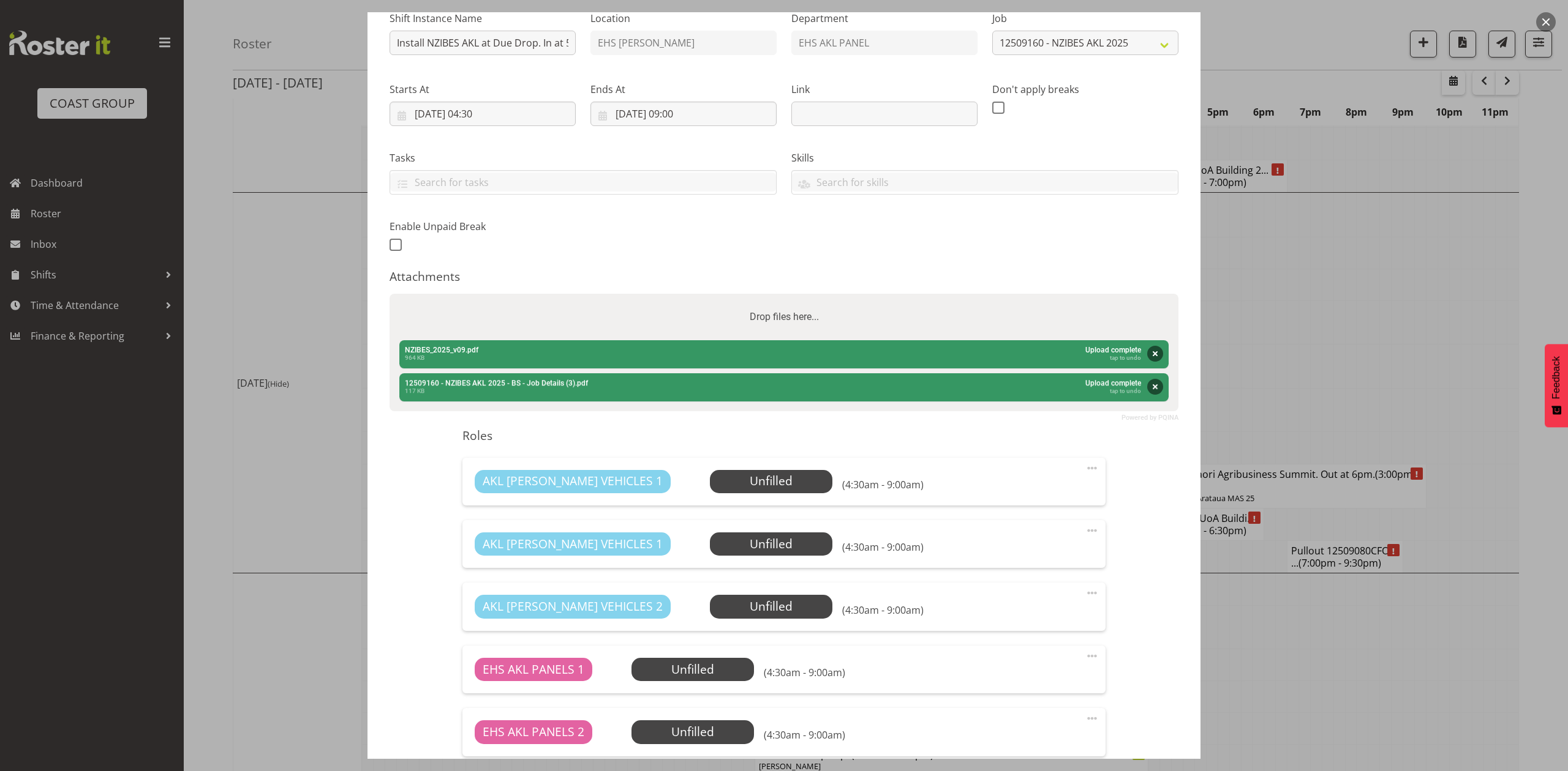
click at [826, 323] on div "Drop files here..." at bounding box center [784, 317] width 789 height 47
click at [390, 294] on input "Drop files here..." at bounding box center [784, 295] width 789 height 4
type input "C:\fakepath\12509160 - NZIBES AKL 2025 - BS - Job Details (4).pdf"
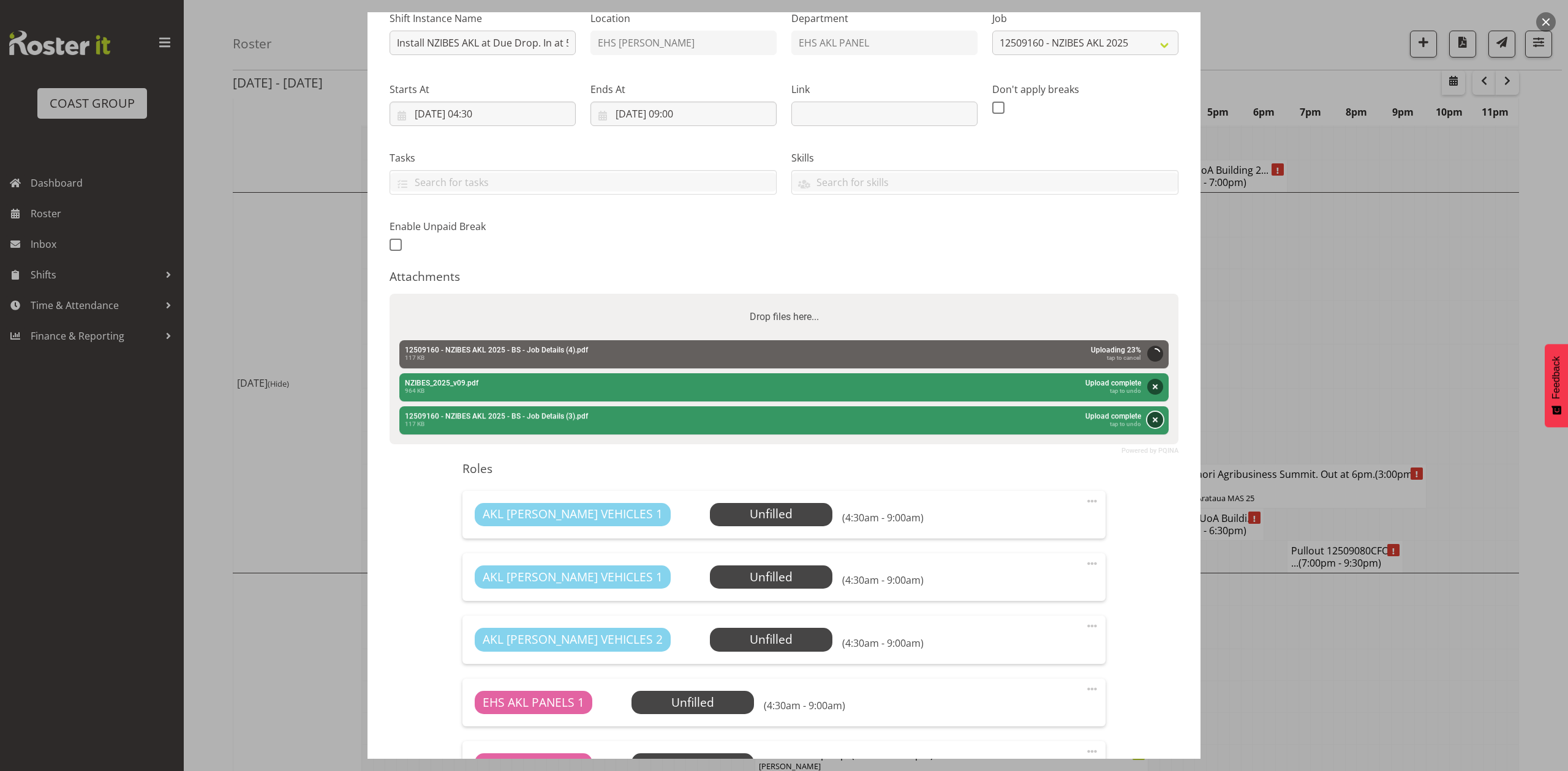
click at [1147, 421] on button "Remove" at bounding box center [1155, 420] width 16 height 16
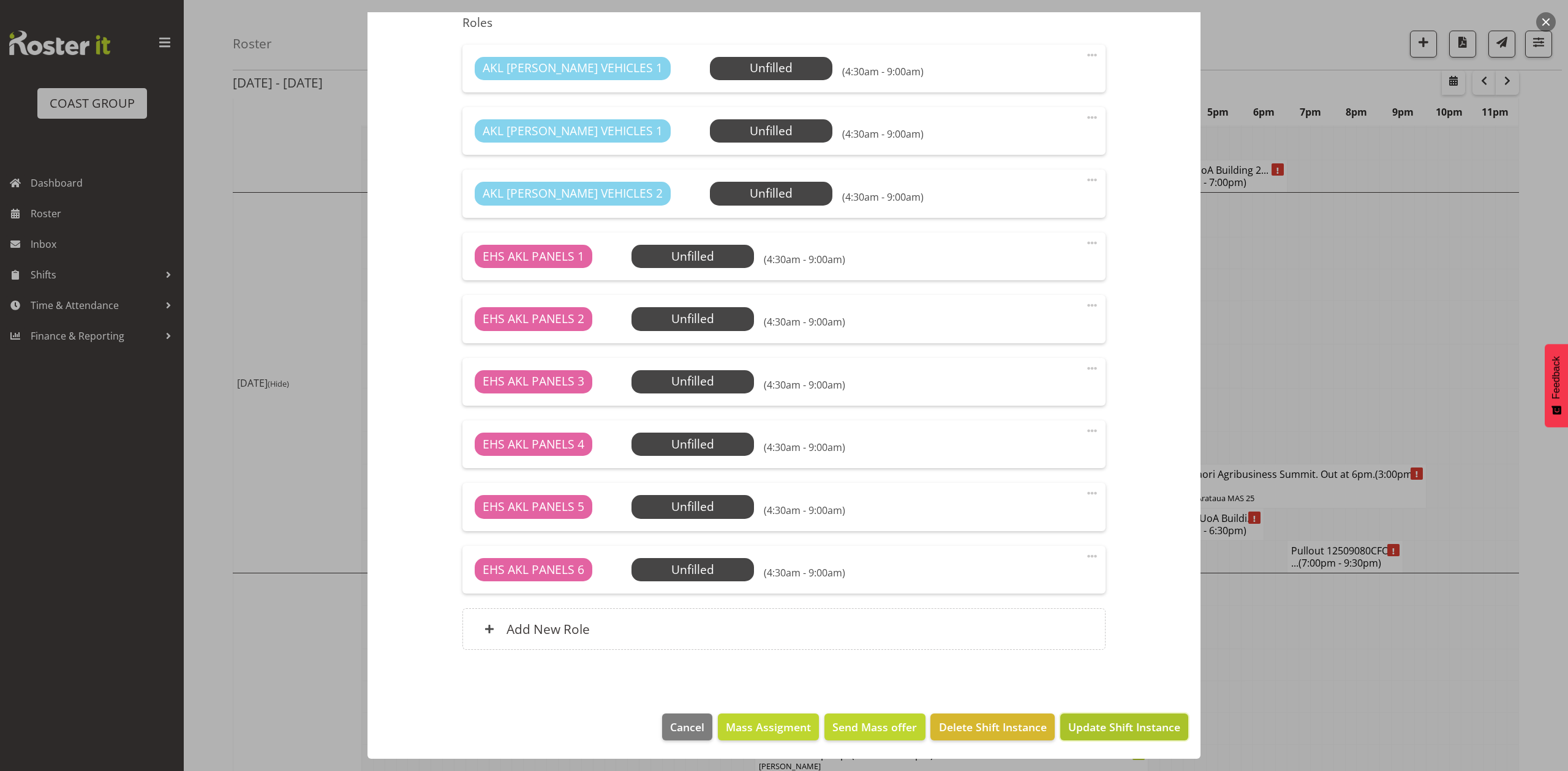
click at [1118, 720] on span "Update Shift Instance" at bounding box center [1123, 727] width 112 height 16
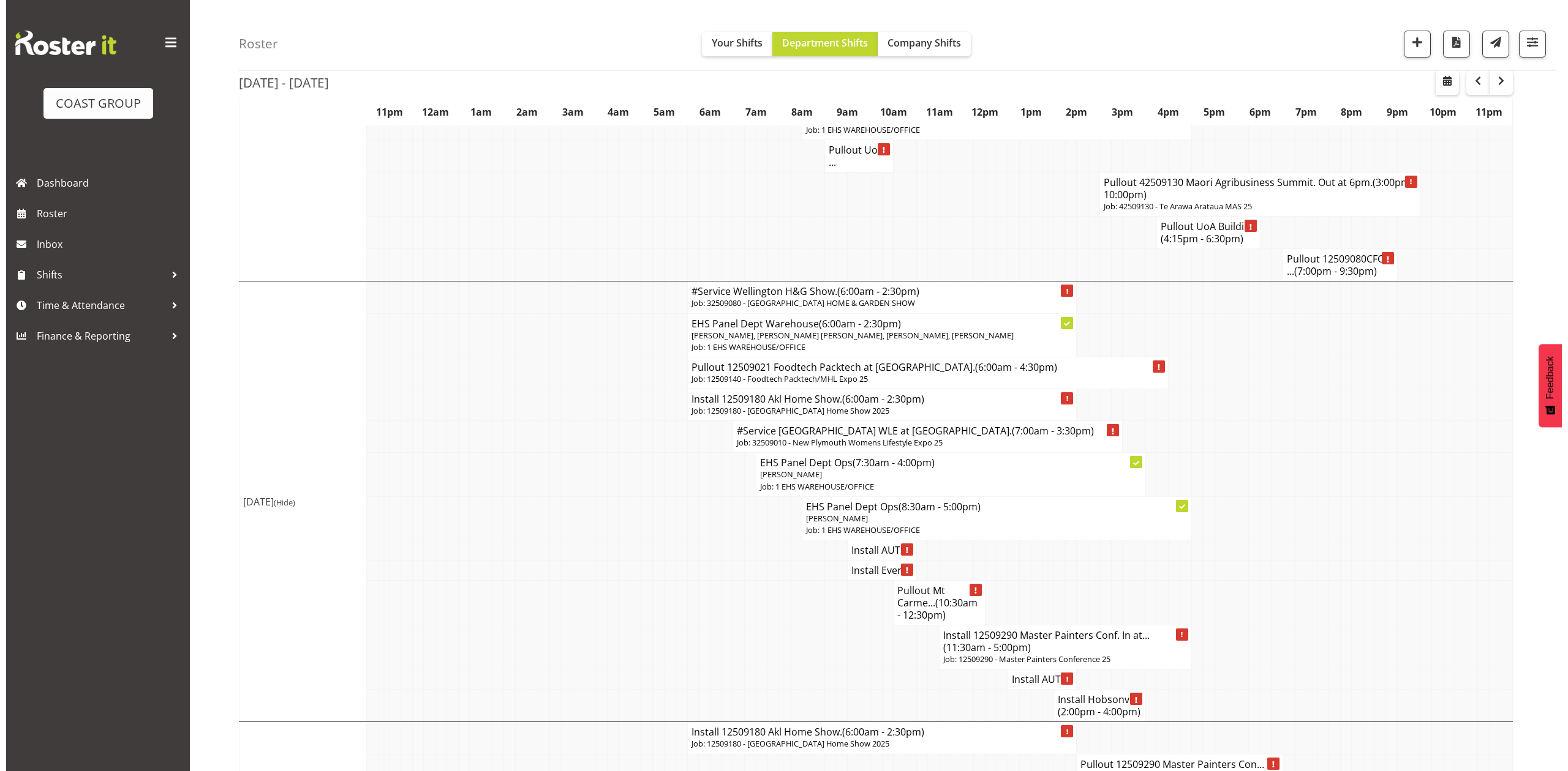
scroll to position [1595, 0]
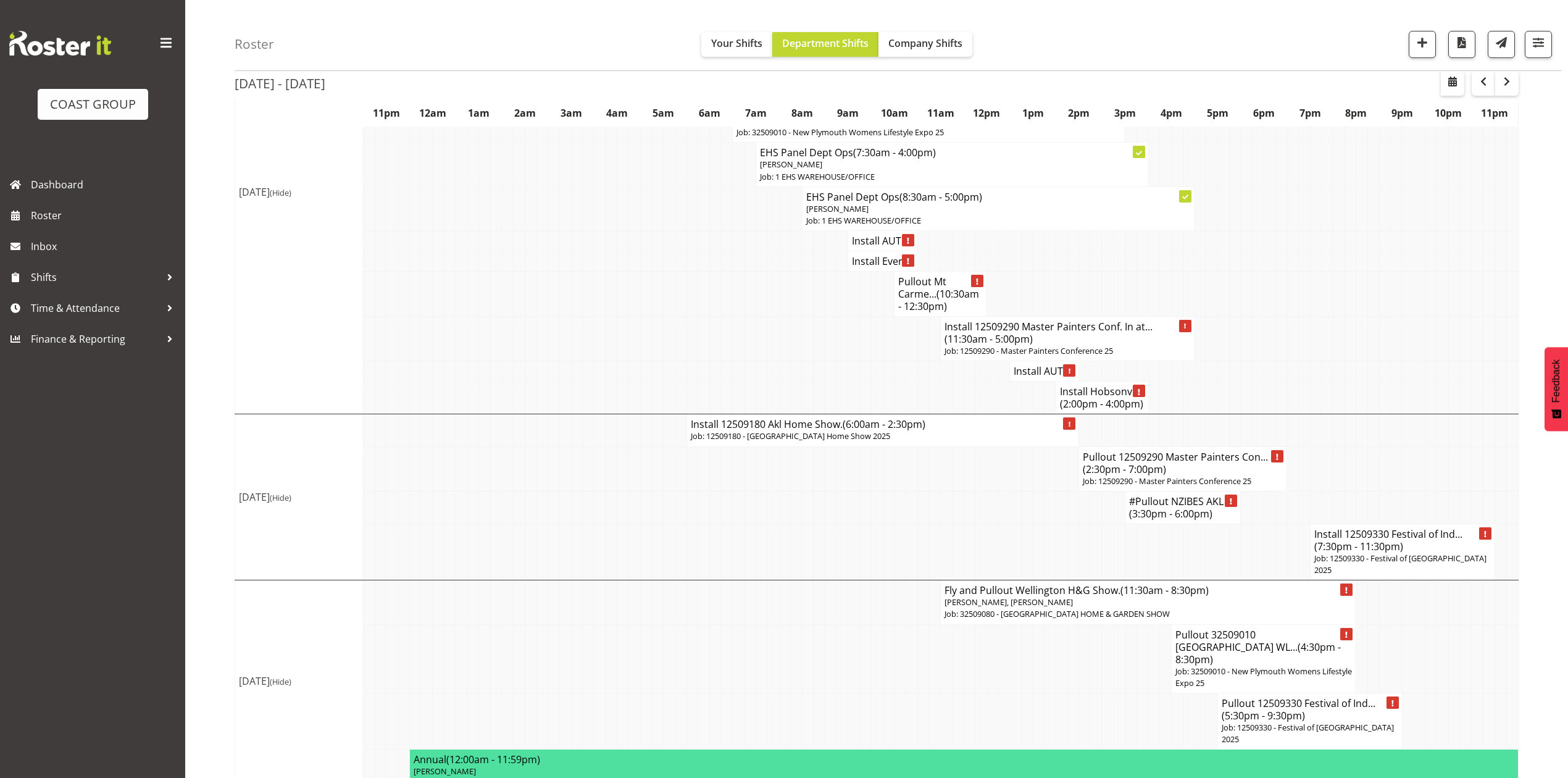
click at [1158, 521] on span "(3:30pm - 6:00pm)" at bounding box center [1171, 514] width 83 height 14
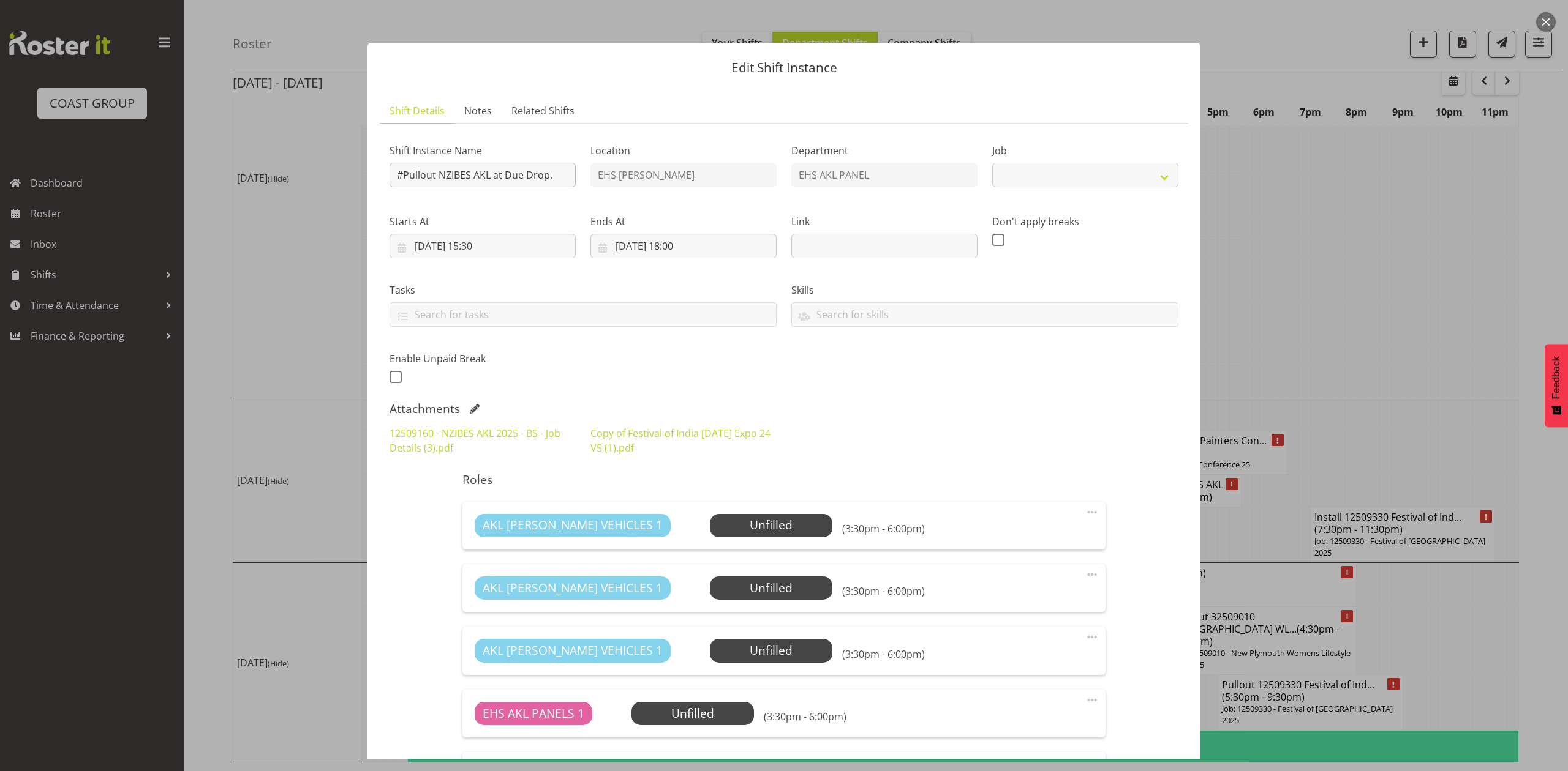
select select "9816"
click at [405, 175] on input "#Pullout NZIBES AKL at Due Drop." at bounding box center [483, 175] width 186 height 24
click at [567, 174] on input "Pullout NZIBES AKL at Due Drop." at bounding box center [483, 175] width 186 height 24
click at [465, 169] on input "Pullout NZIBES AKL at Due Drop." at bounding box center [483, 175] width 186 height 24
click at [559, 178] on input "Pullout NZIBES 12509160 AKL at Due Drop." at bounding box center [483, 175] width 186 height 24
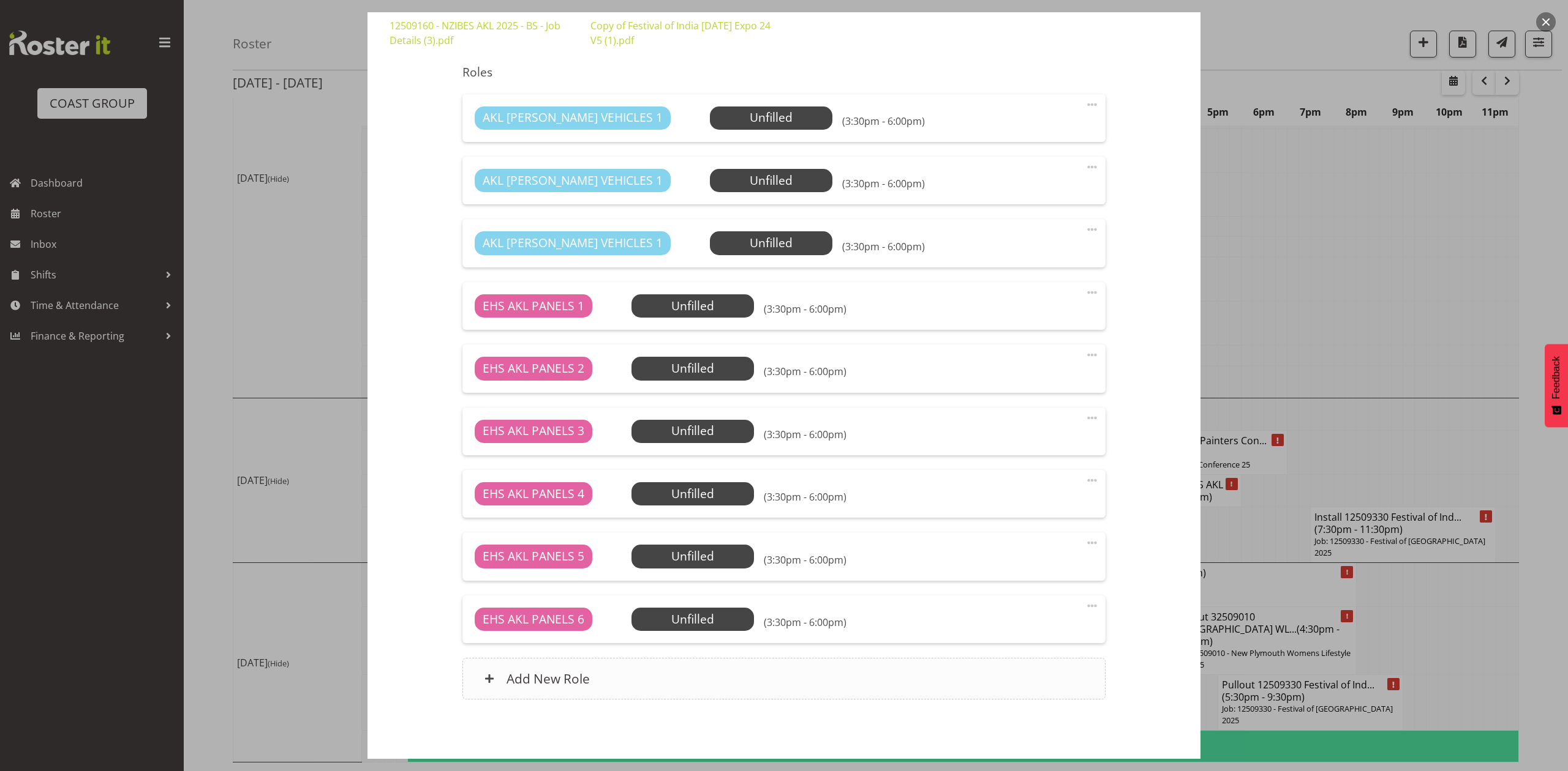
scroll to position [459, 0]
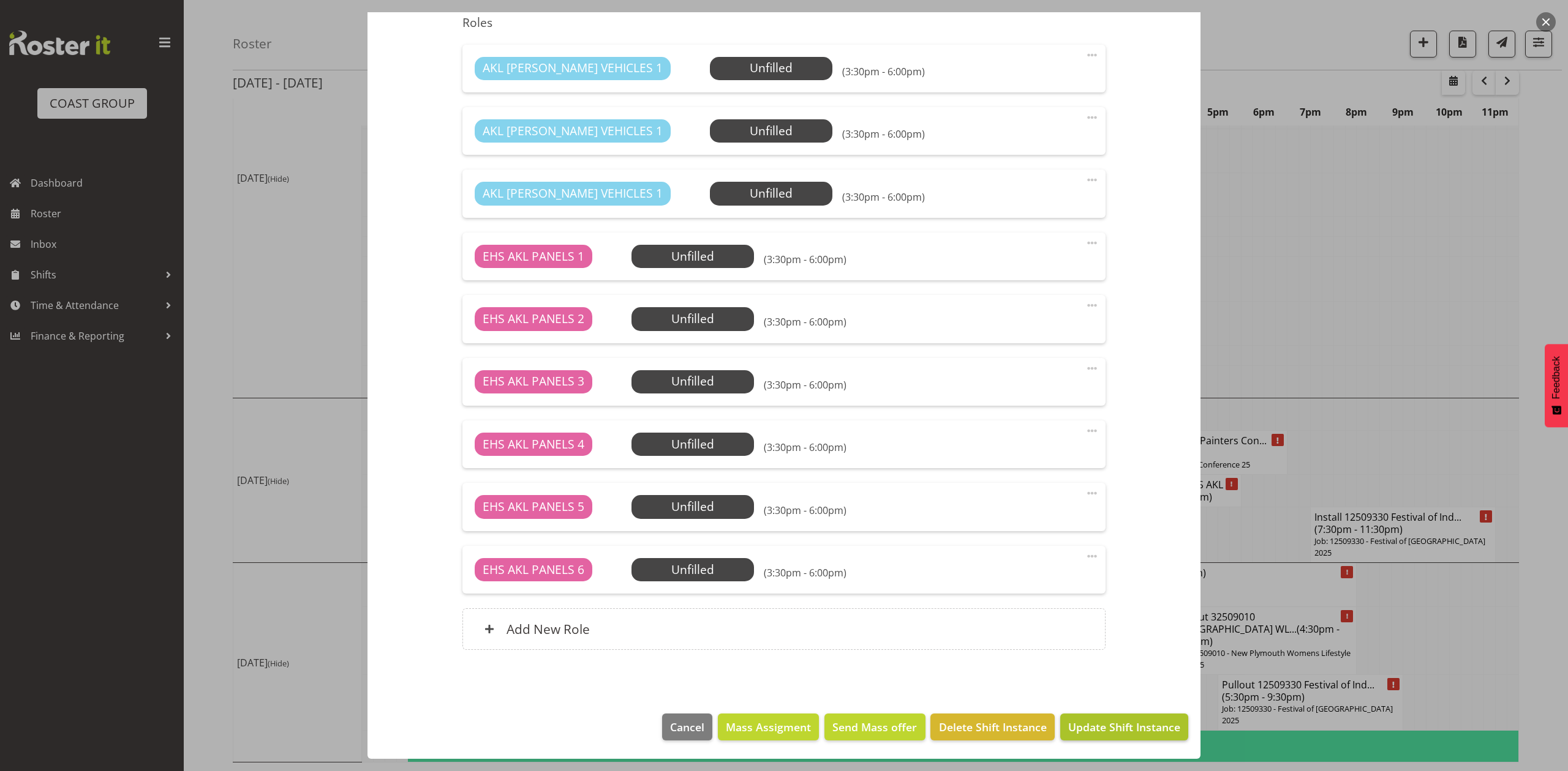
type input "Pullout NZIBES 12509160 AKL at Due Drop. Out at 4pm."
click at [1098, 724] on span "Update Shift Instance" at bounding box center [1123, 727] width 112 height 16
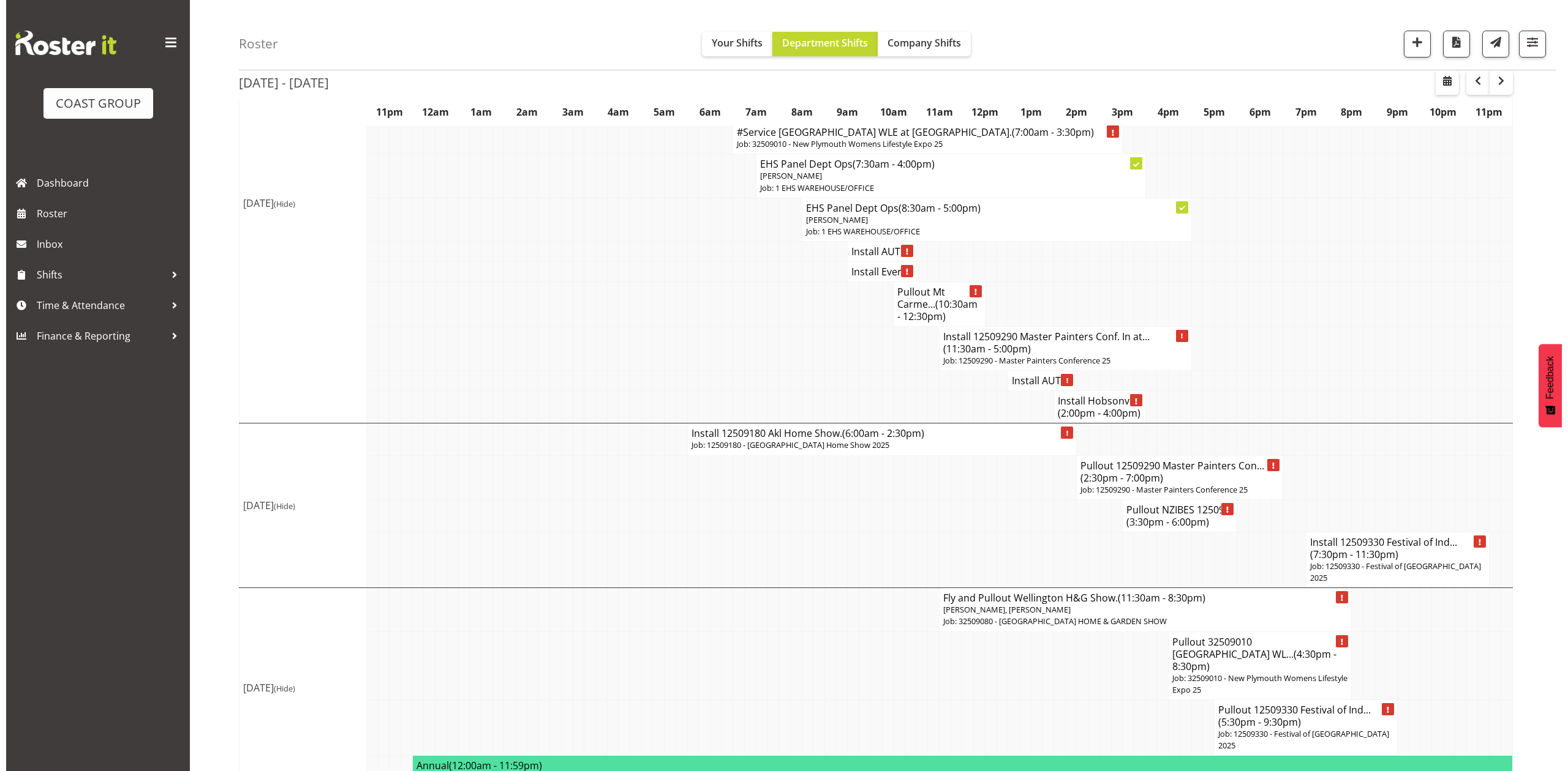
scroll to position [1595, 0]
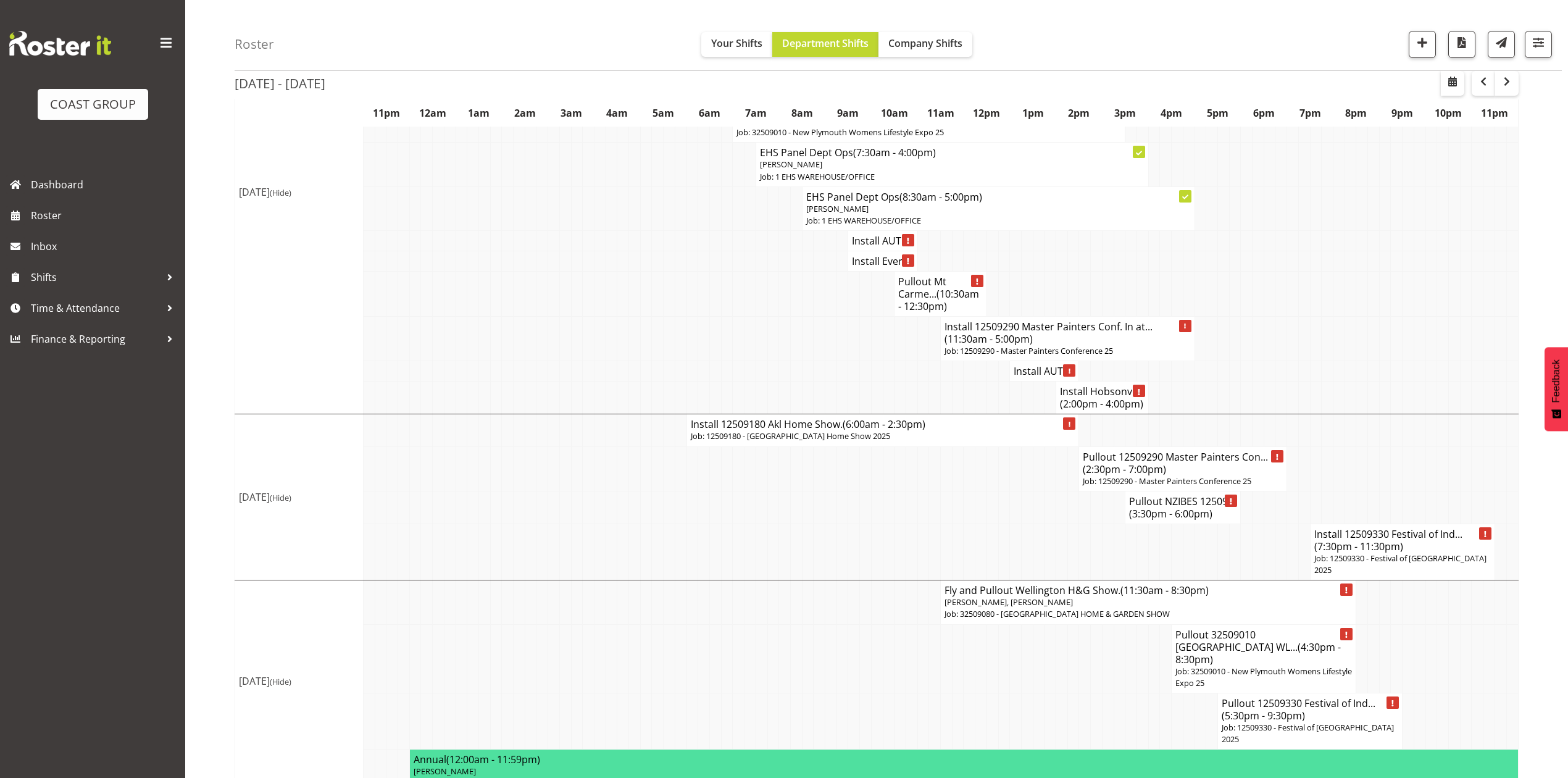
click at [1144, 520] on h4 "Pullout NZIBES 12509... (3:30pm - 6:00pm)" at bounding box center [1183, 508] width 108 height 25
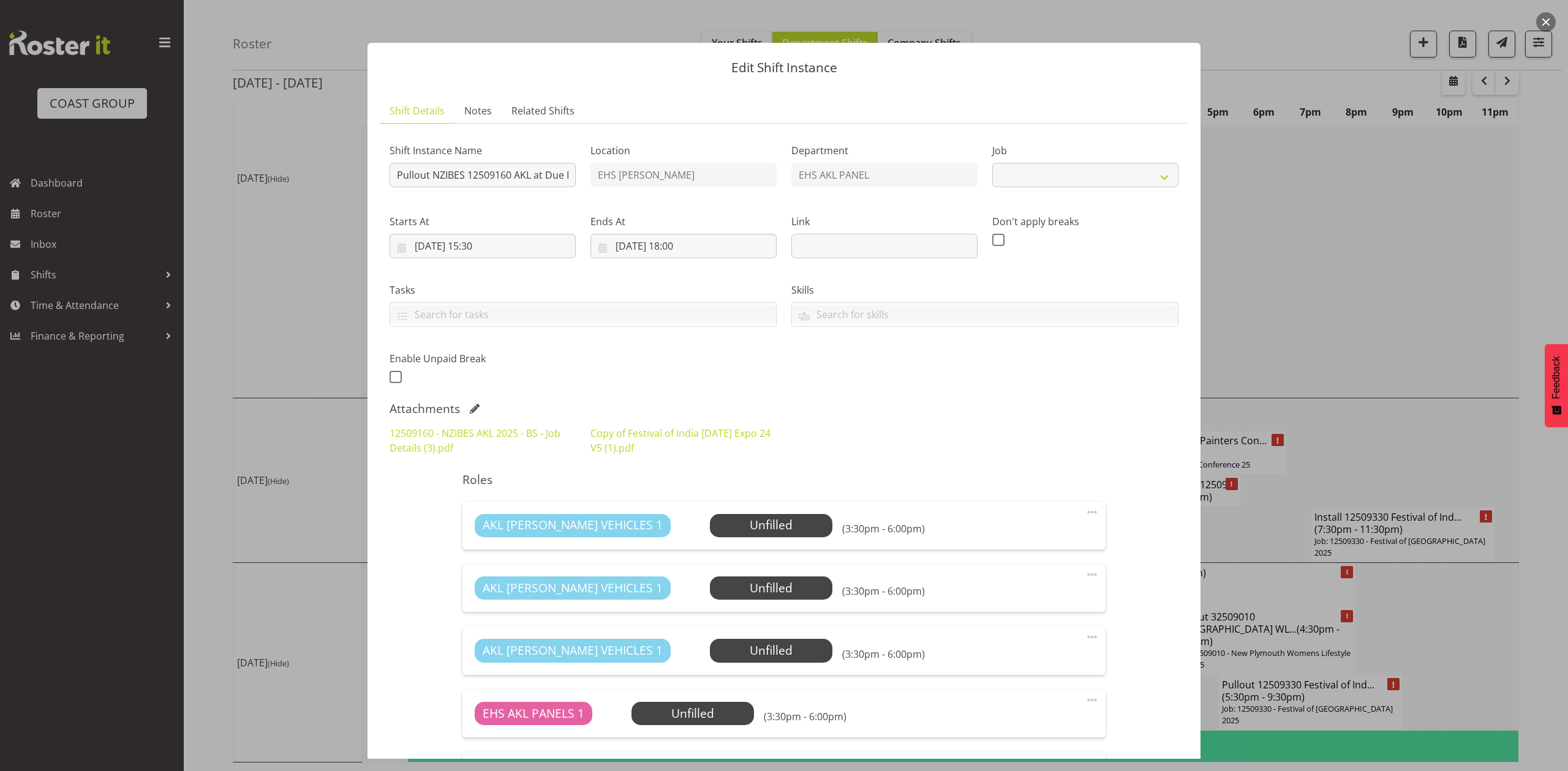
select select "9816"
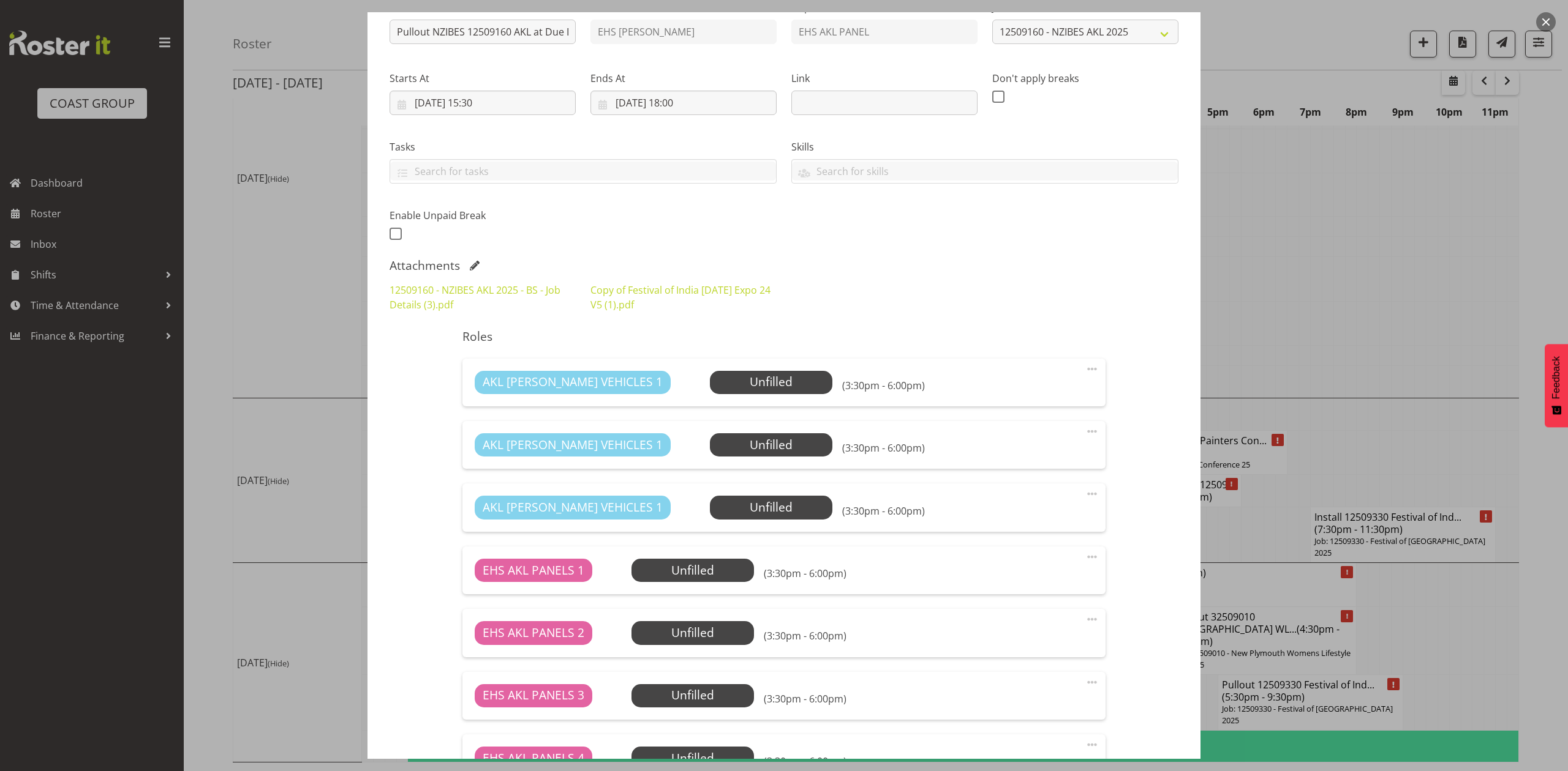
scroll to position [0, 0]
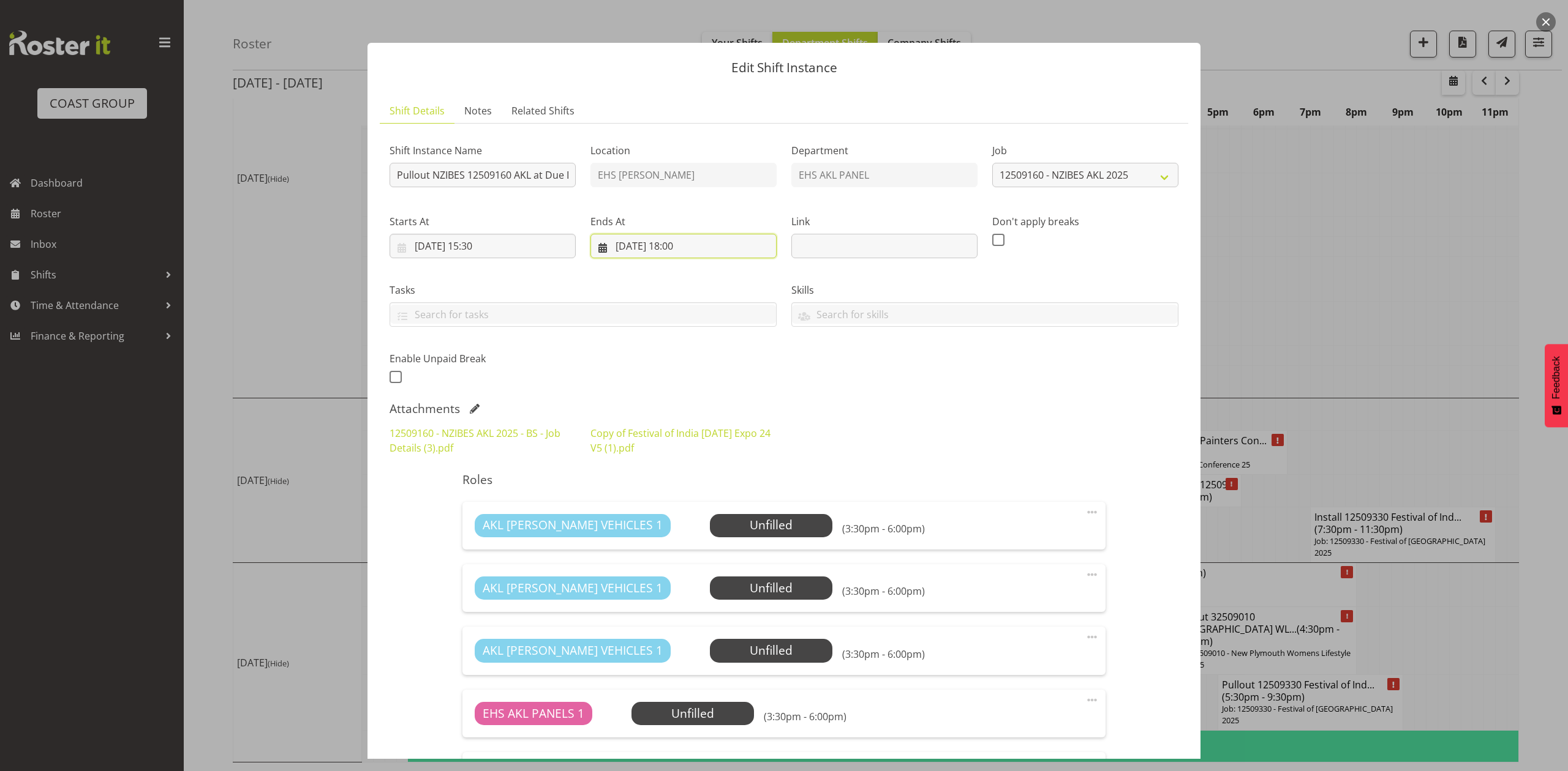
click at [689, 248] on input "[DATE] 18:00" at bounding box center [684, 246] width 186 height 24
click at [709, 508] on select "00 01 02 03 04 05 06 07 08 09 10 11 12 13 14 15 16 17 18 19 20 21 22 23 24 25 2…" at bounding box center [716, 505] width 27 height 24
select select "30"
click at [702, 493] on select "00 01 02 03 04 05 06 07 08 09 10 11 12 13 14 15 16 17 18 19 20 21 22 23 24 25 2…" at bounding box center [716, 505] width 27 height 24
type input "[DATE] 18:30"
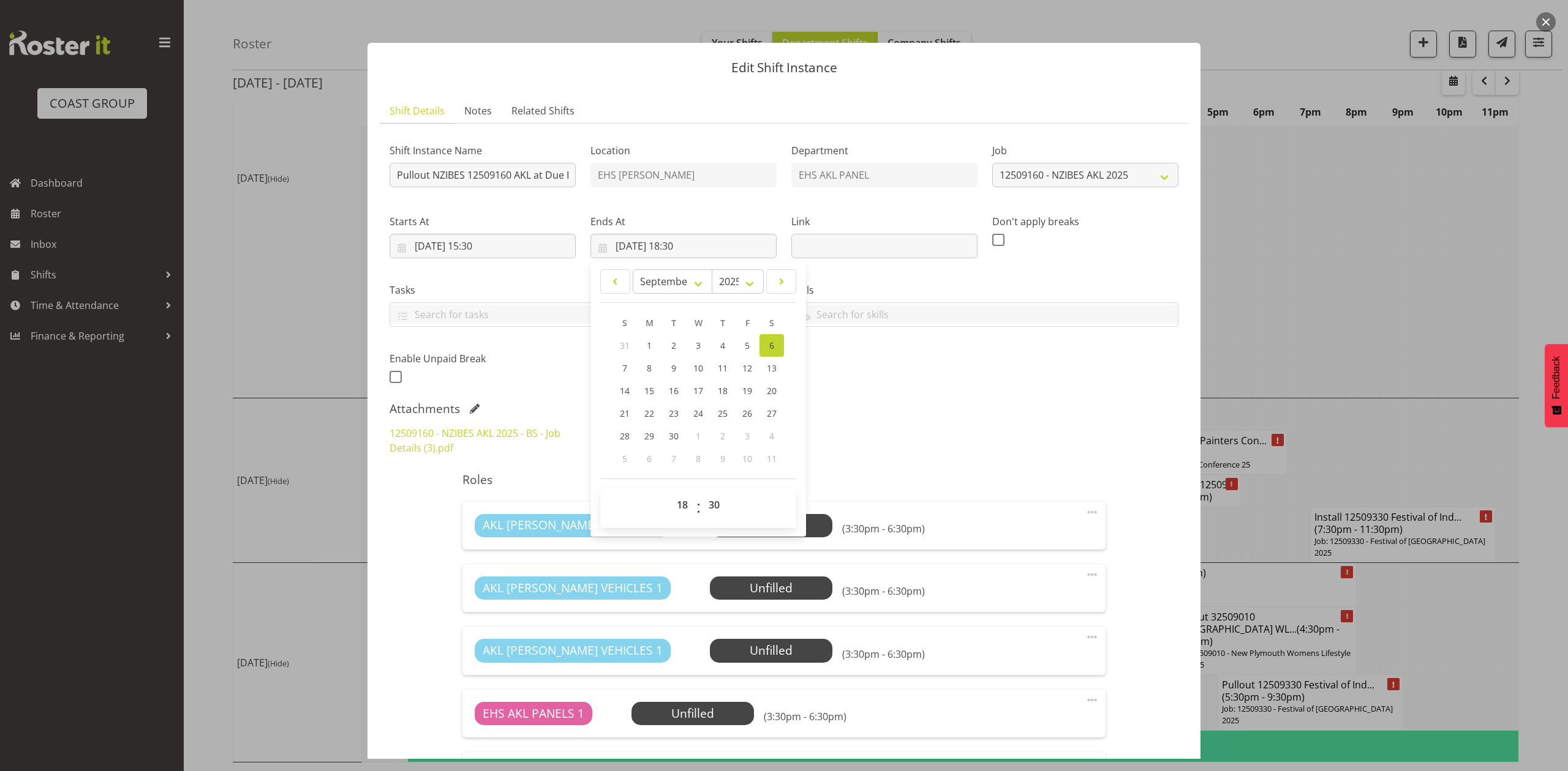
click at [976, 434] on div "12509160 - NZIBES AKL 2025 - BS - Job Details (3).pdf Copy of Festival of India…" at bounding box center [784, 440] width 803 height 44
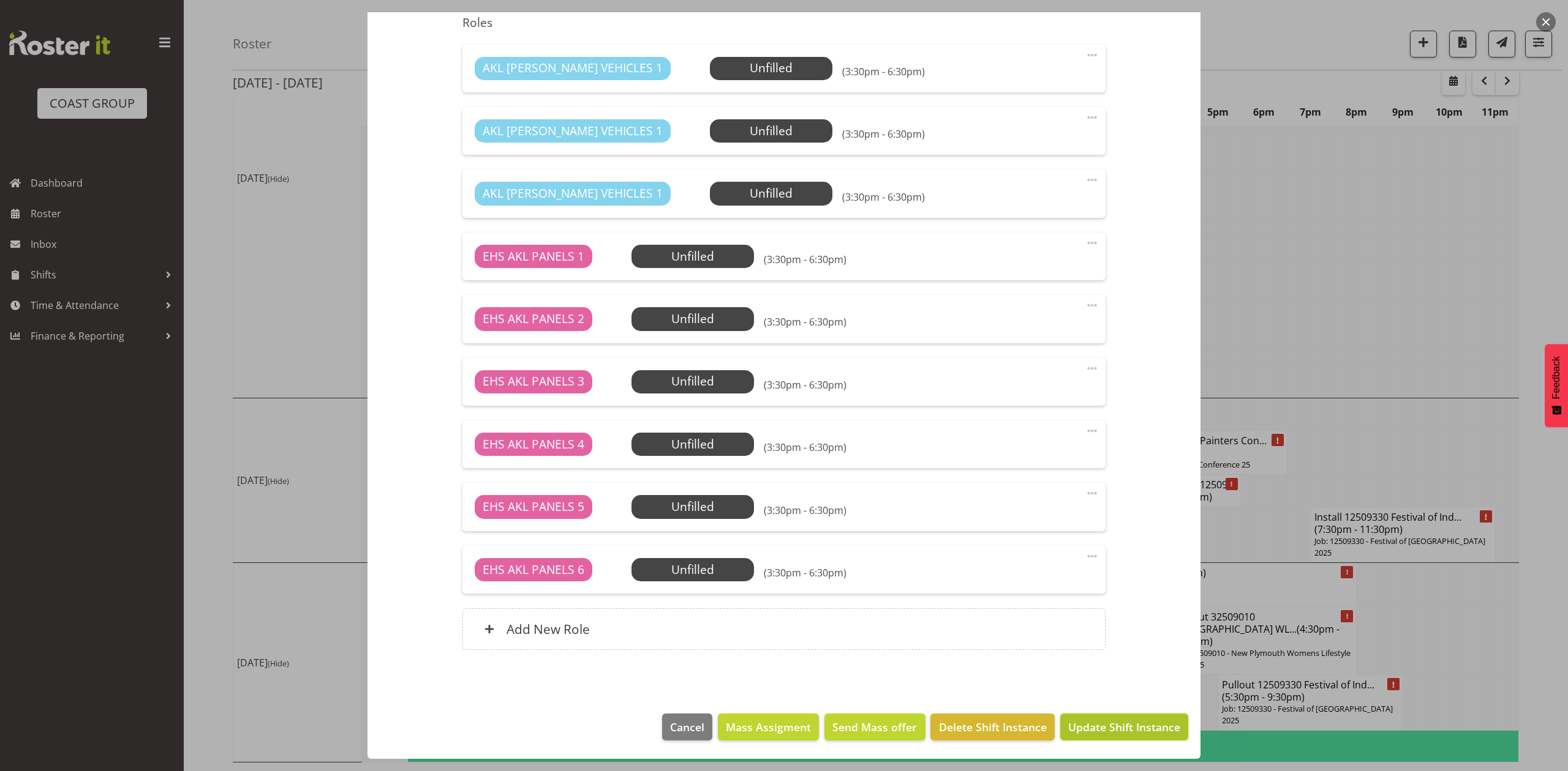
click at [1085, 725] on span "Update Shift Instance" at bounding box center [1123, 727] width 112 height 16
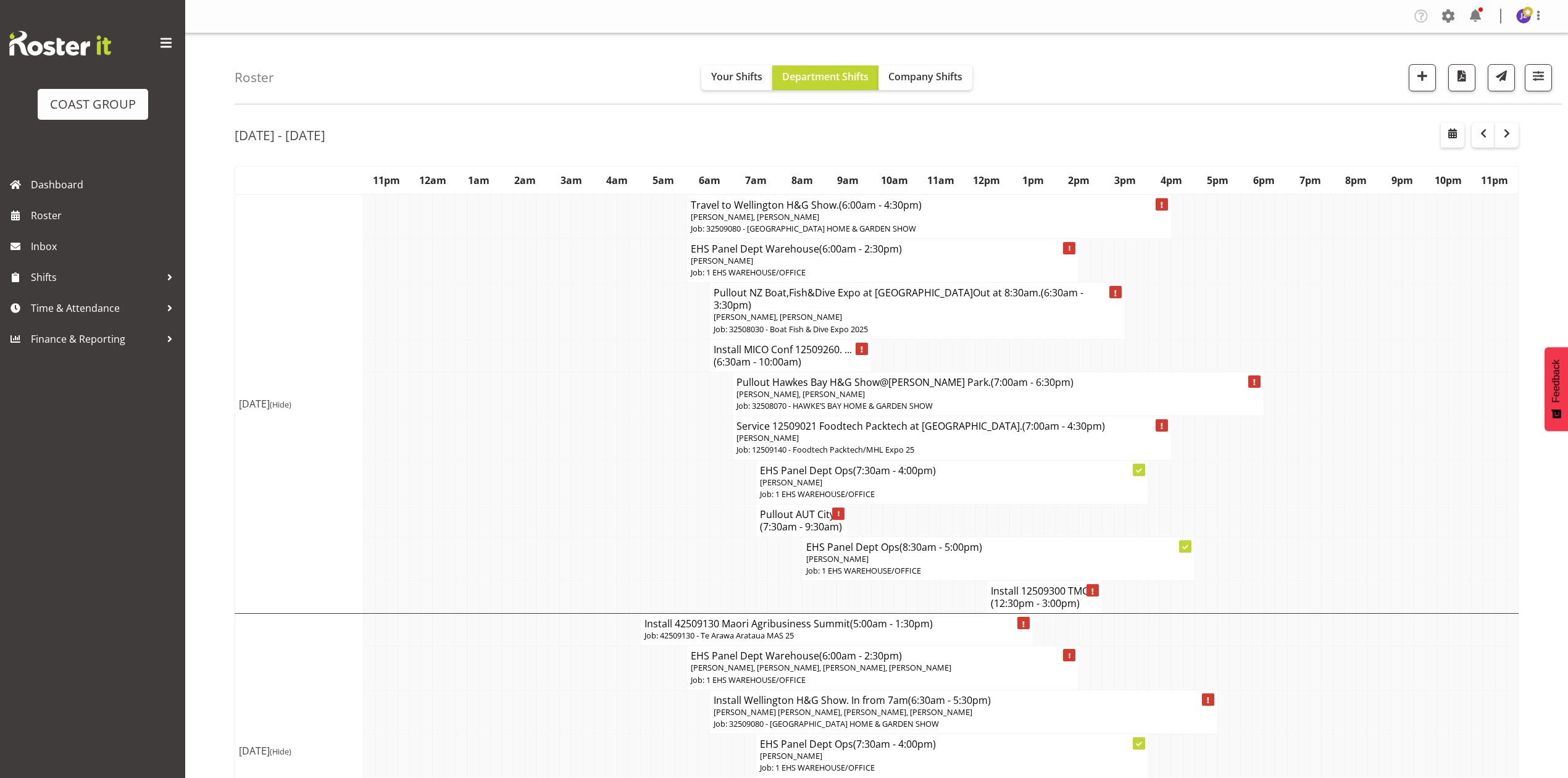
click at [1406, 421] on td at bounding box center [1409, 438] width 12 height 44
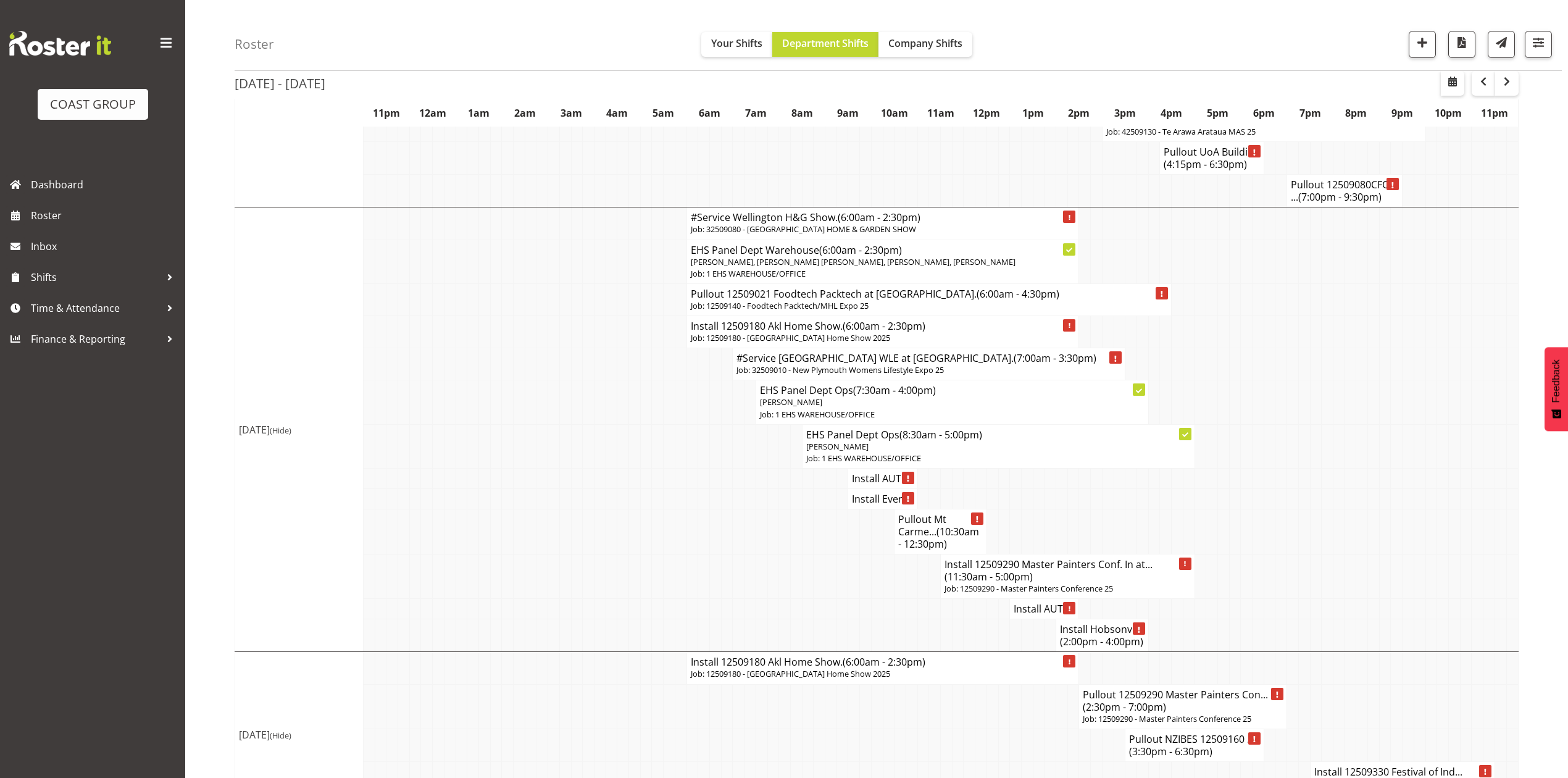
scroll to position [1400, 0]
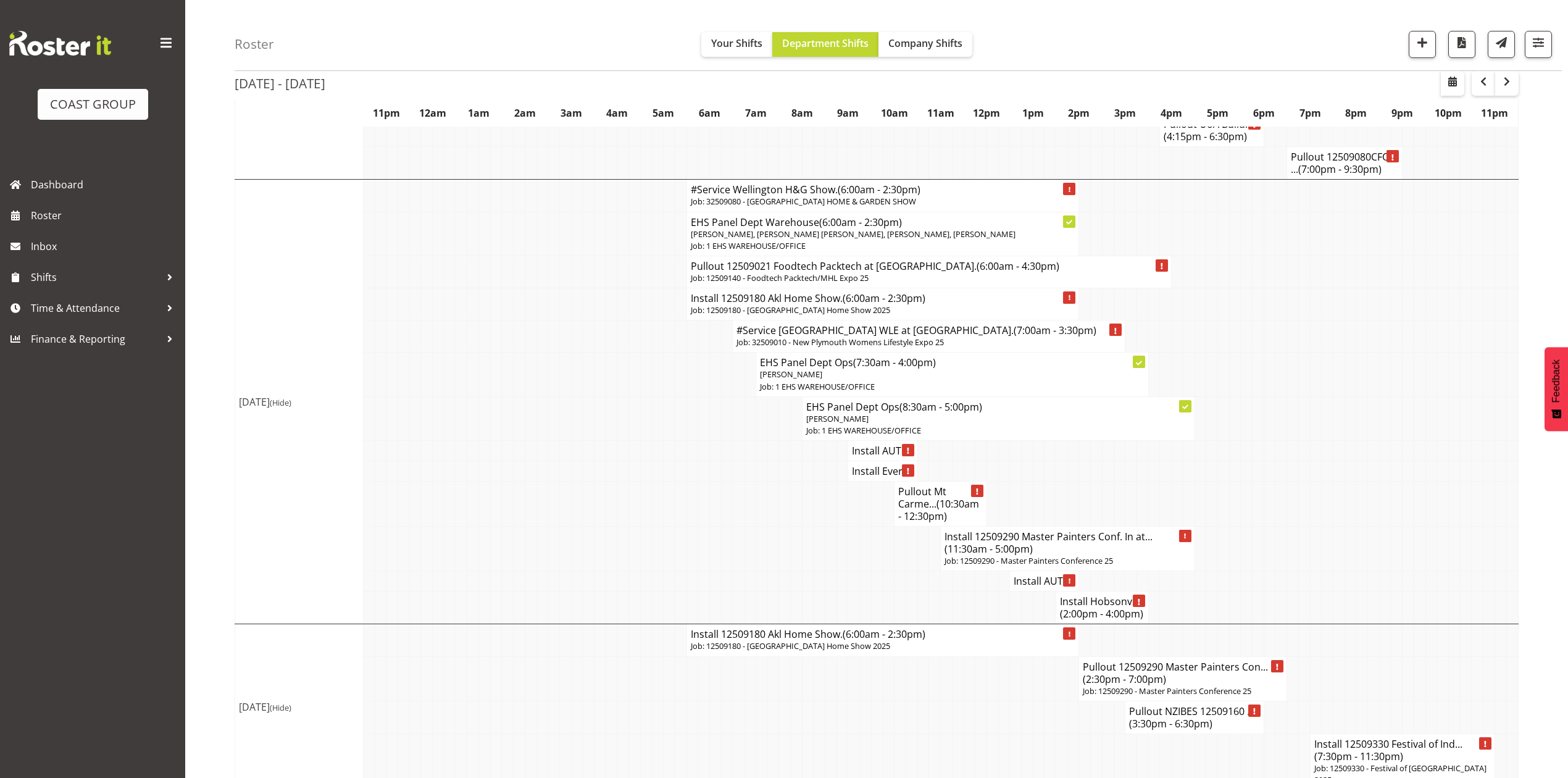
click at [873, 457] on h4 "Install AUT ..." at bounding box center [882, 451] width 61 height 12
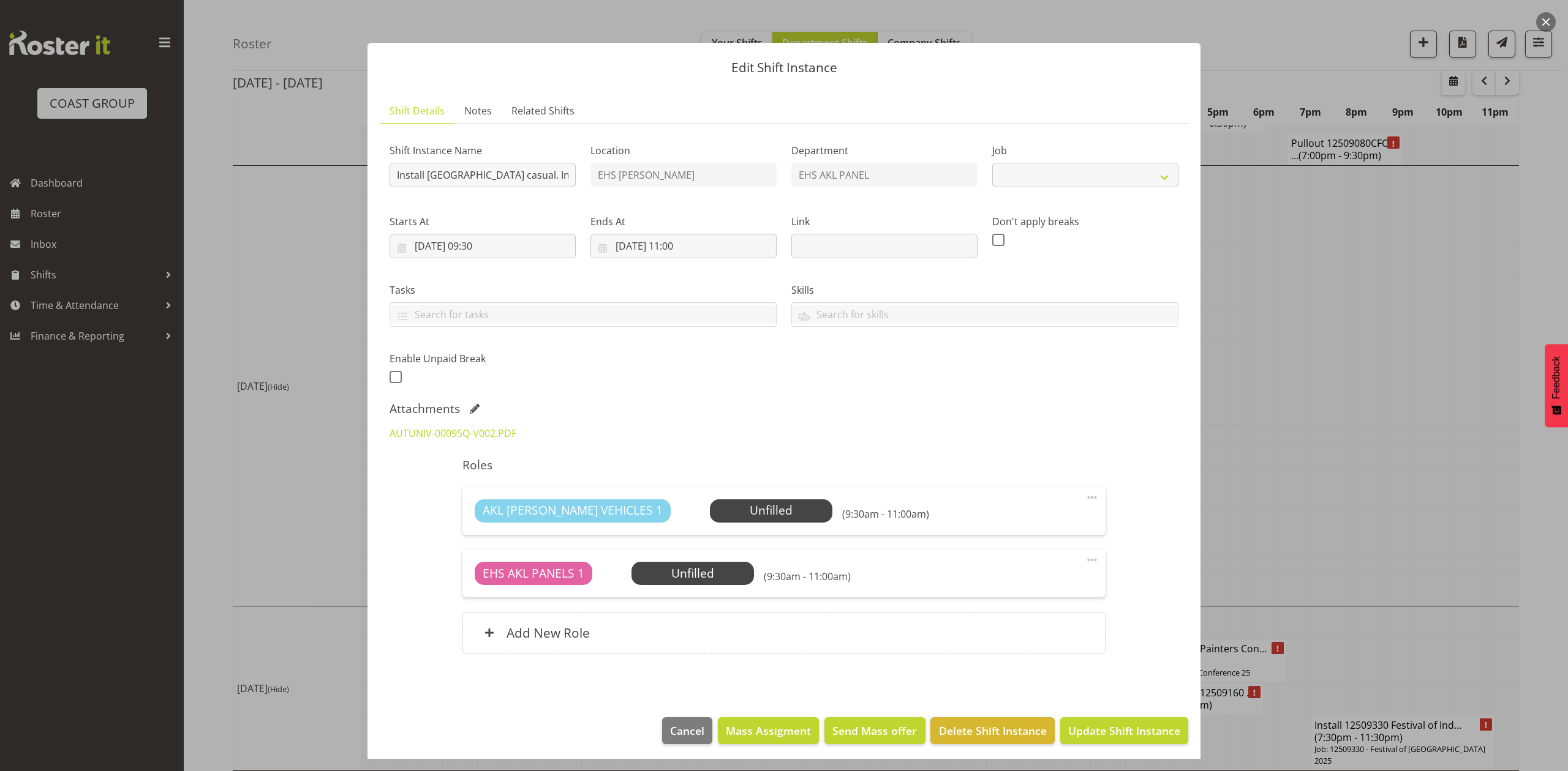
select select "8653"
click at [1347, 442] on div at bounding box center [784, 386] width 1568 height 771
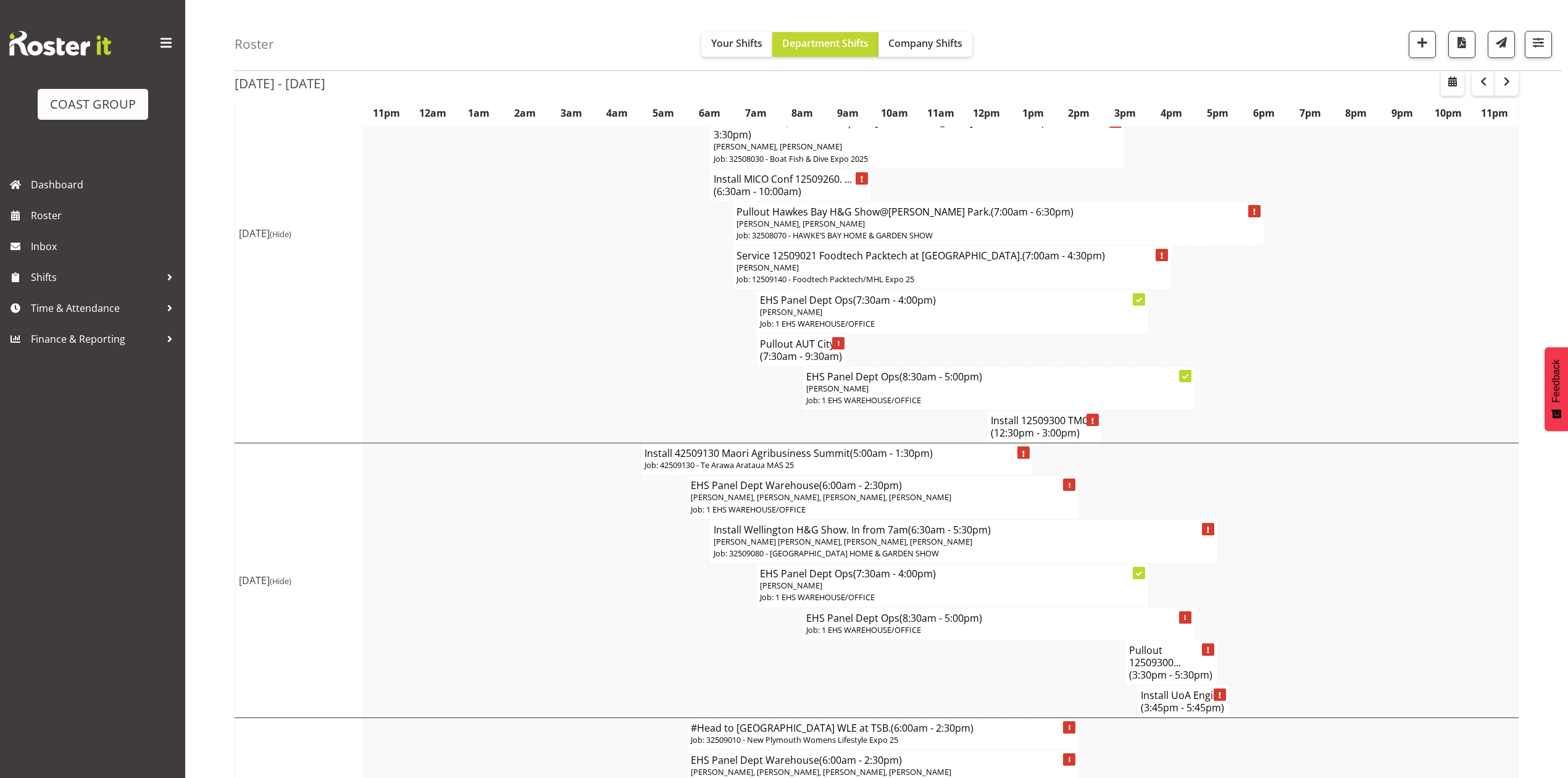
scroll to position [82, 0]
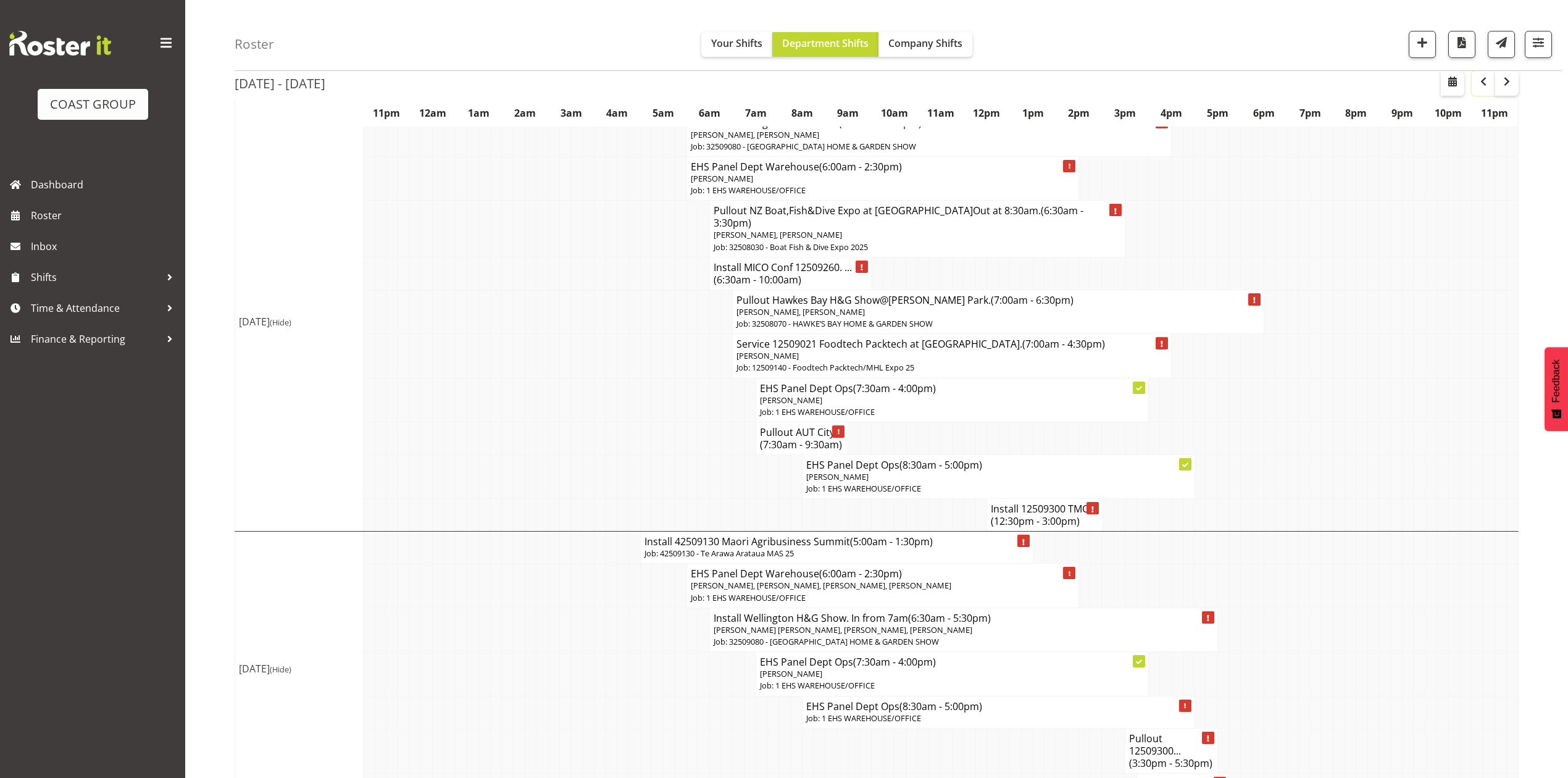
click at [1484, 87] on span "button" at bounding box center [1483, 81] width 15 height 15
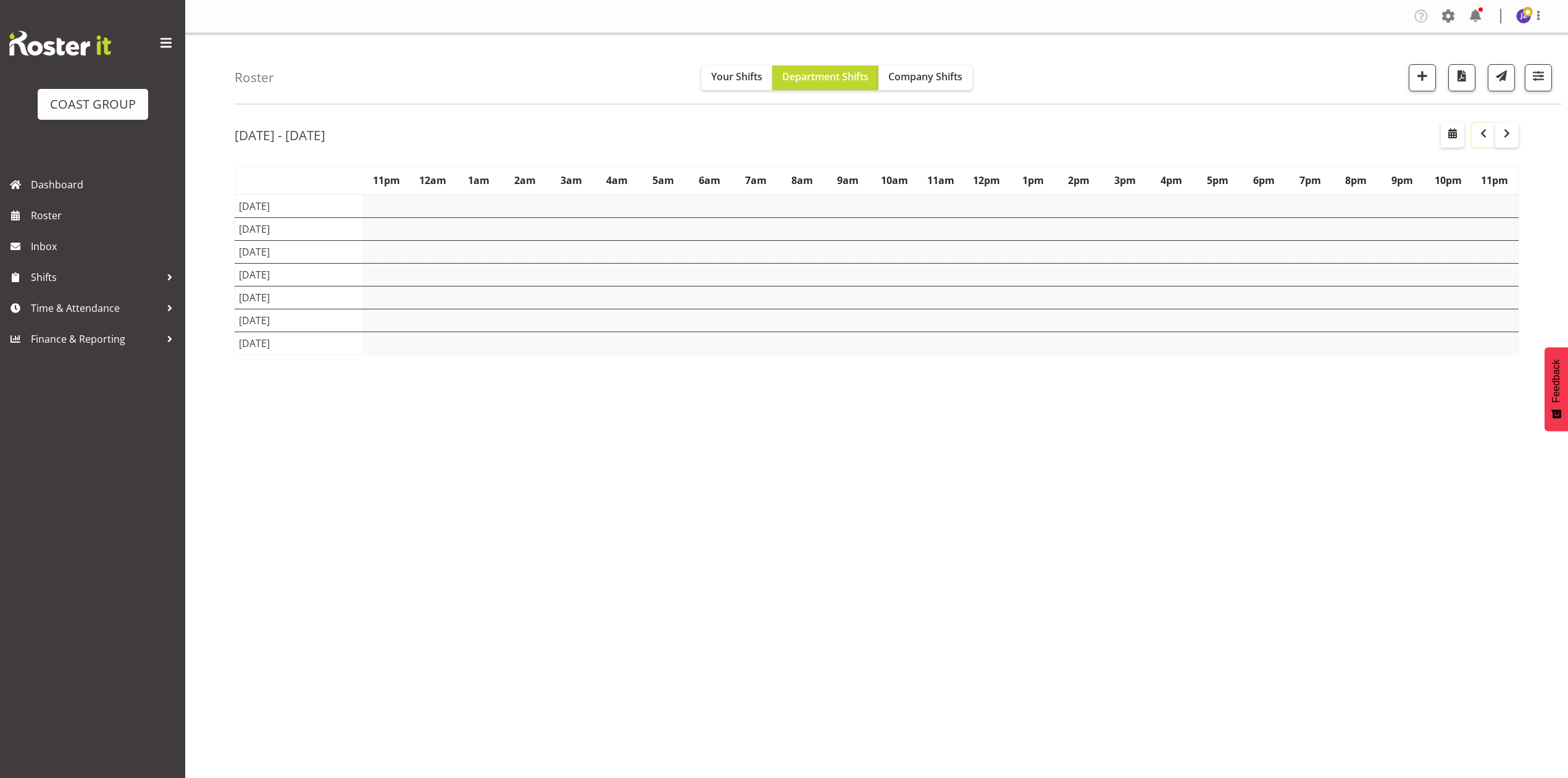
scroll to position [0, 0]
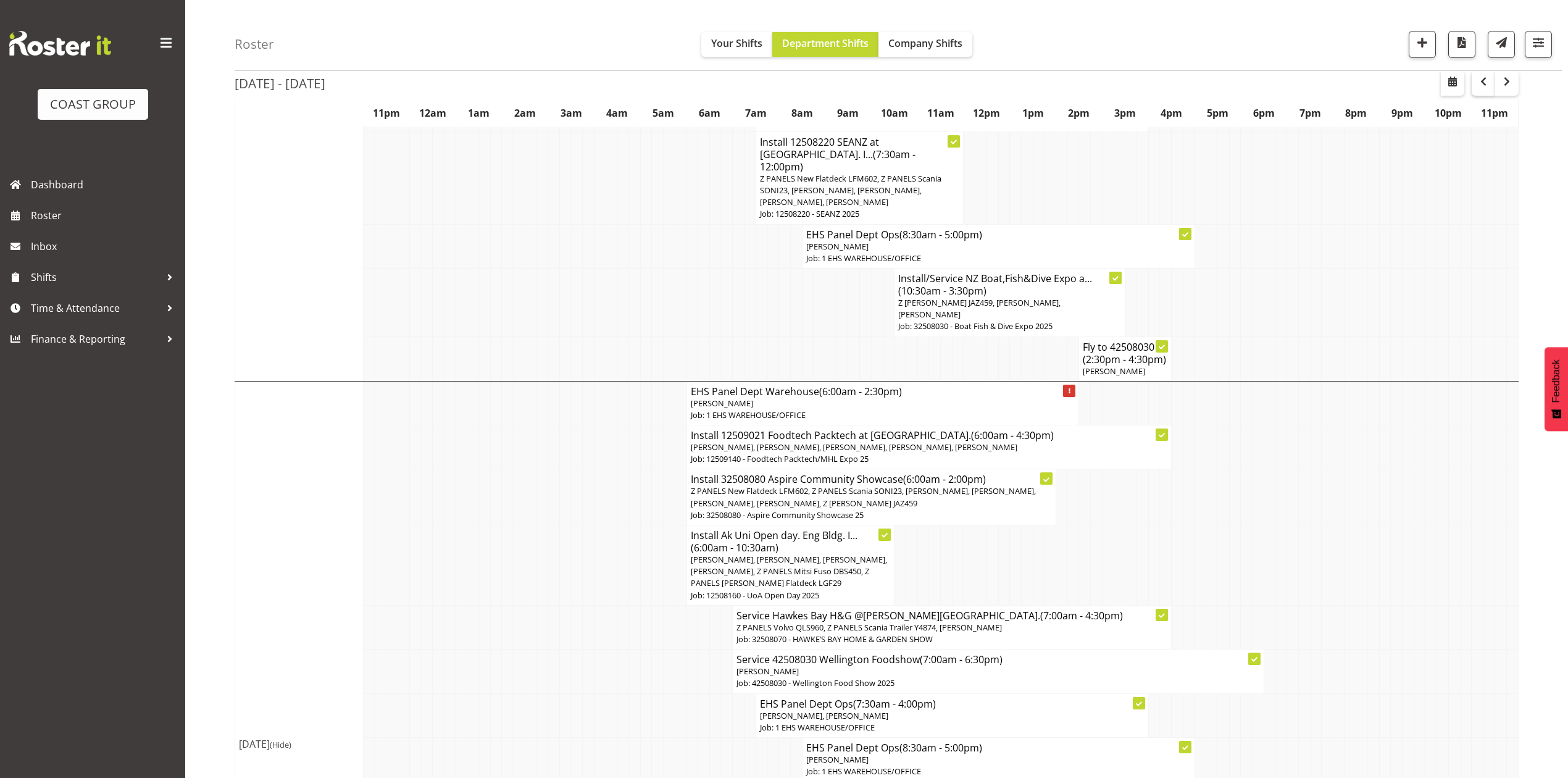
scroll to position [1183, 0]
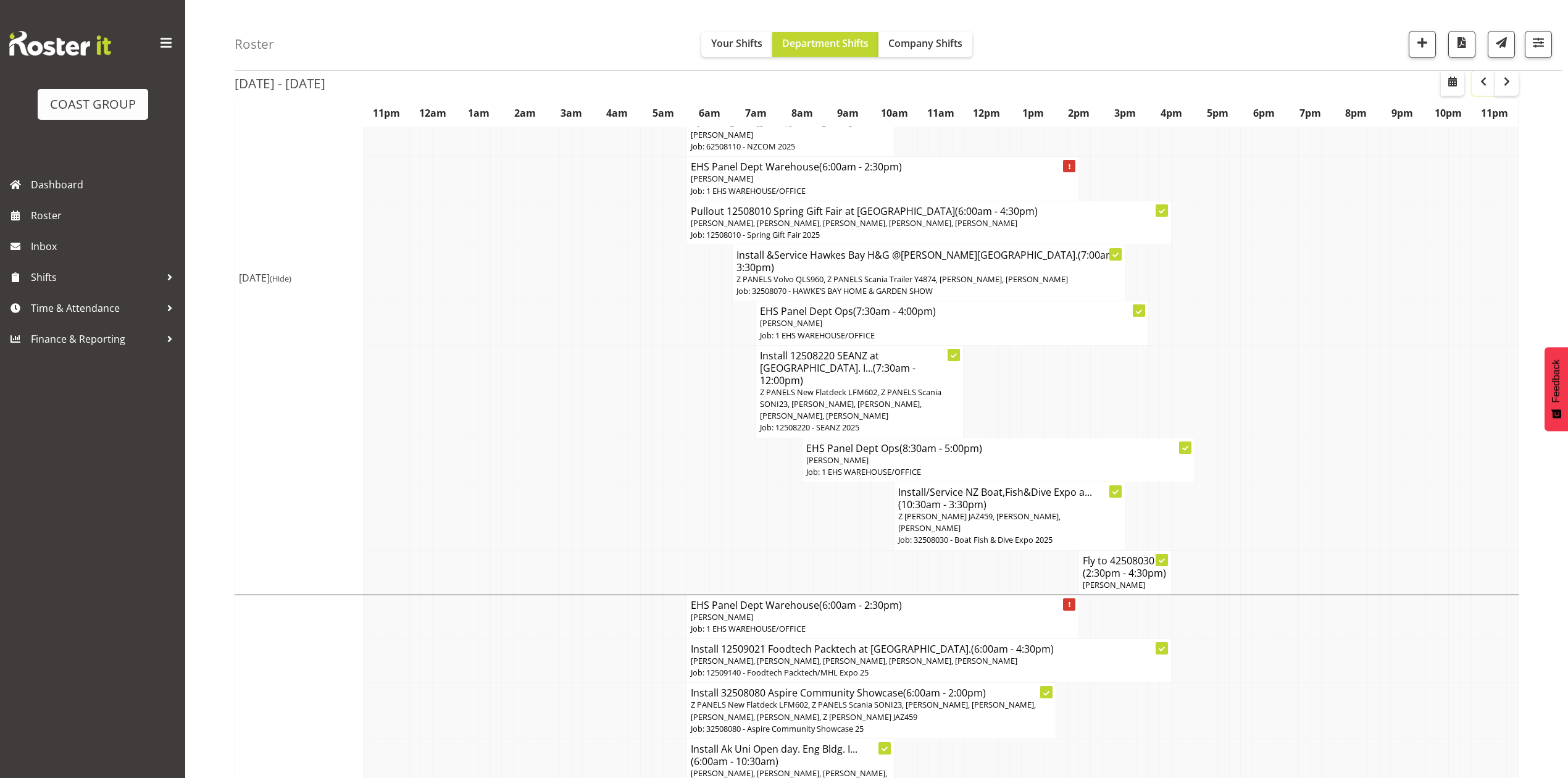
drag, startPoint x: 1483, startPoint y: 84, endPoint x: 1466, endPoint y: 137, distance: 55.7
click at [1483, 84] on span "button" at bounding box center [1483, 81] width 15 height 15
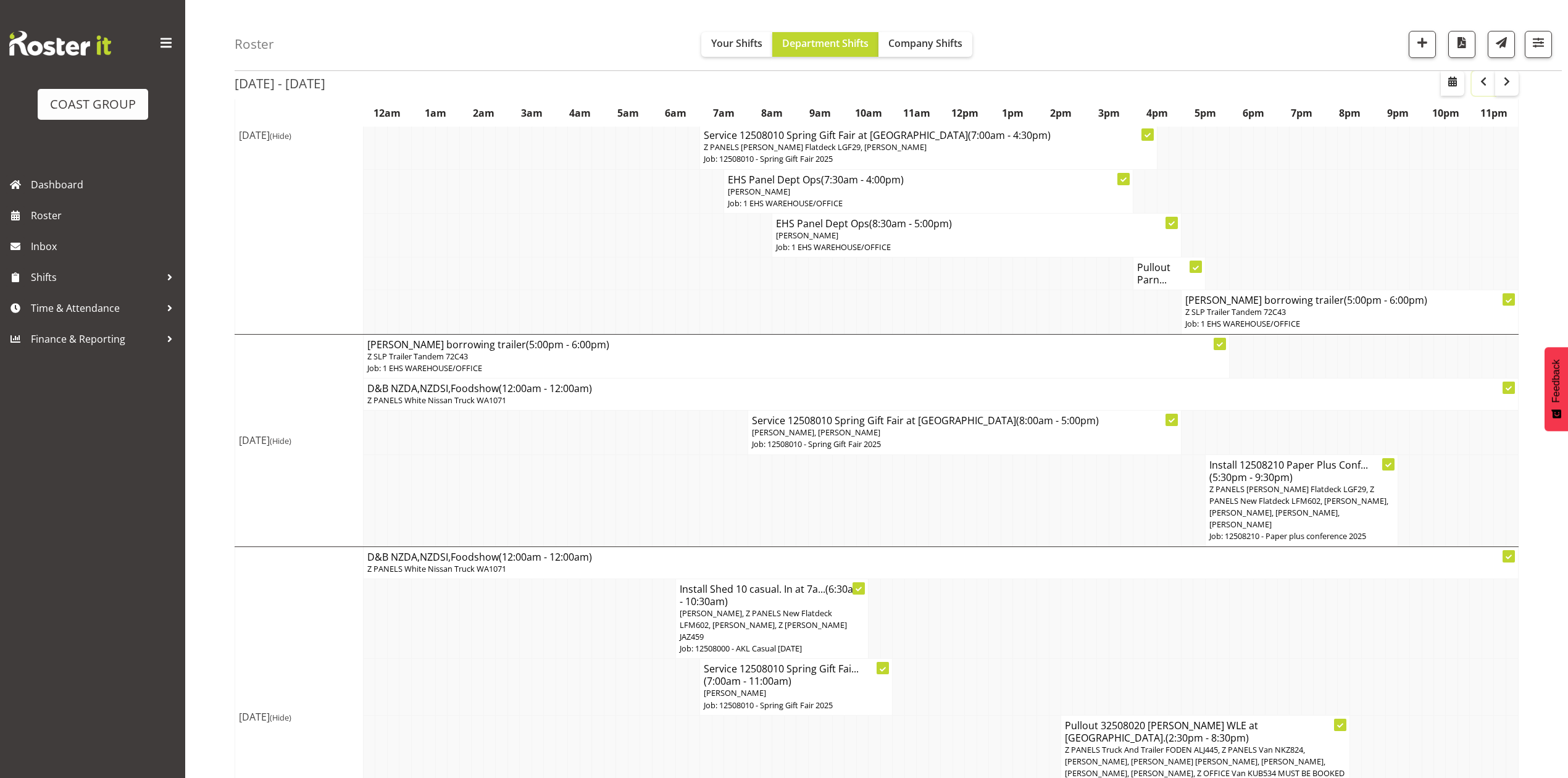
scroll to position [450, 0]
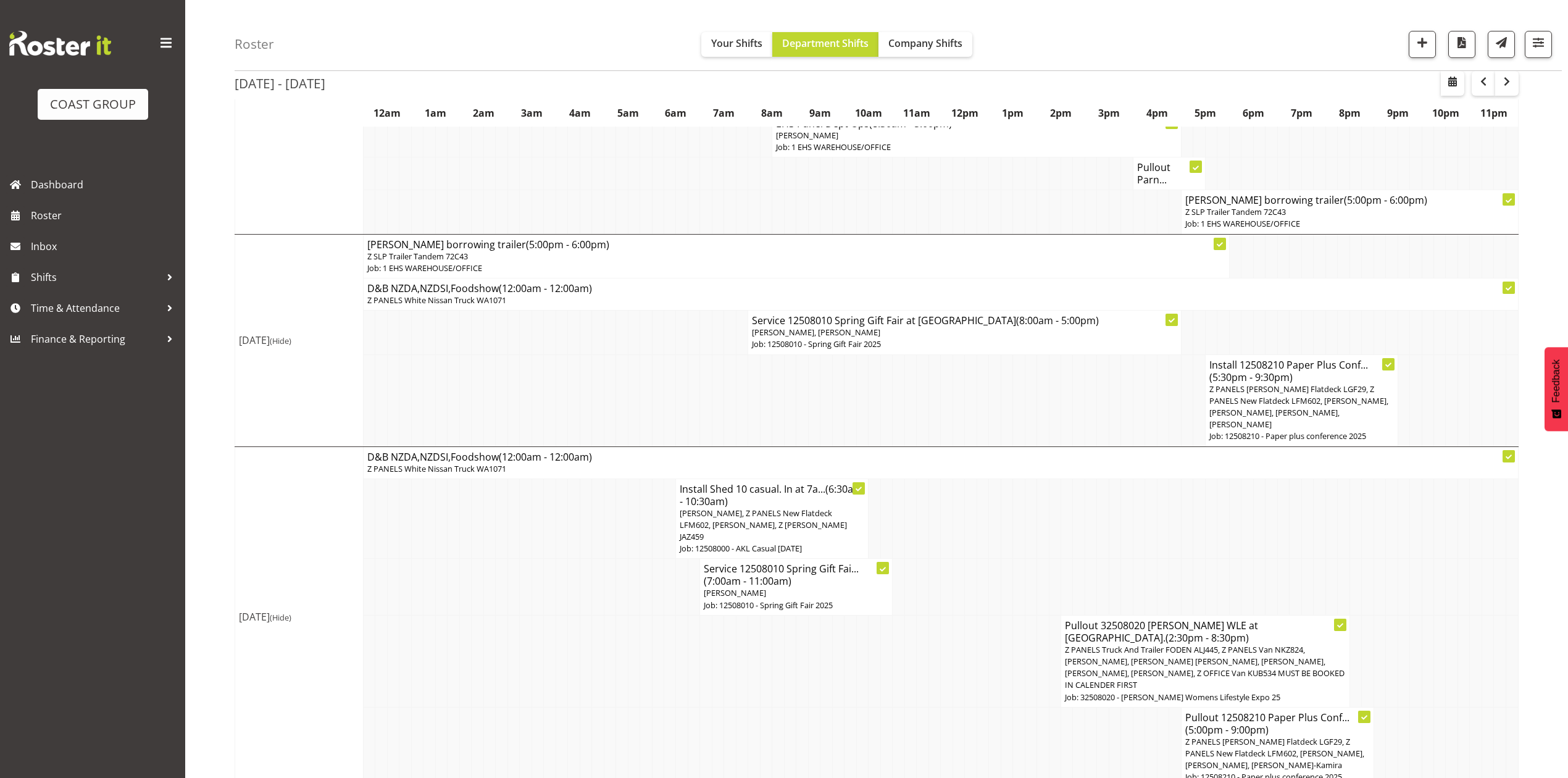
click at [1282, 411] on span "Z PANELS [PERSON_NAME] Flatdeck LGF29, Z PANELS New Flatdeck LFM602, [PERSON_NA…" at bounding box center [1299, 407] width 179 height 47
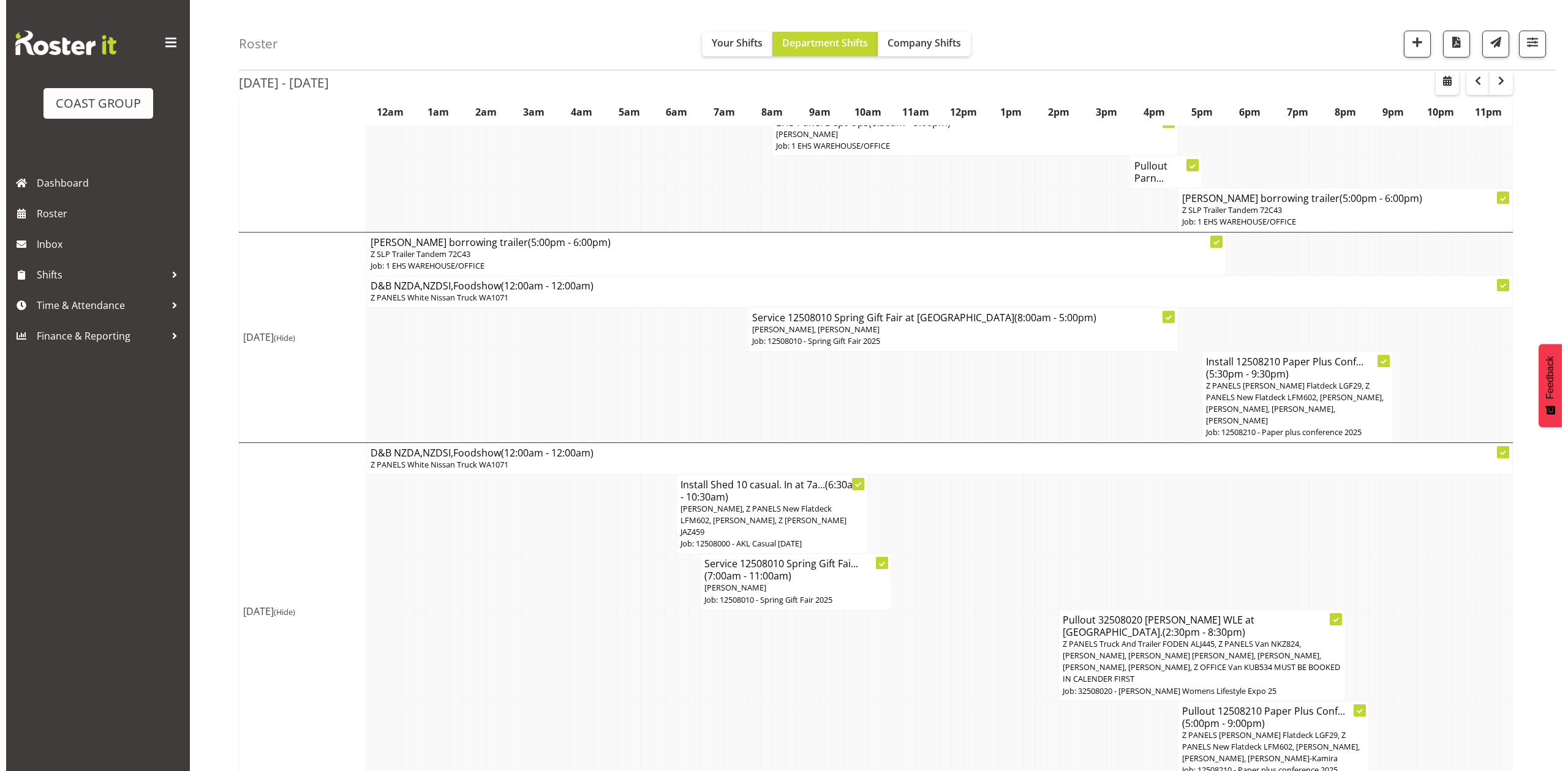
scroll to position [434, 0]
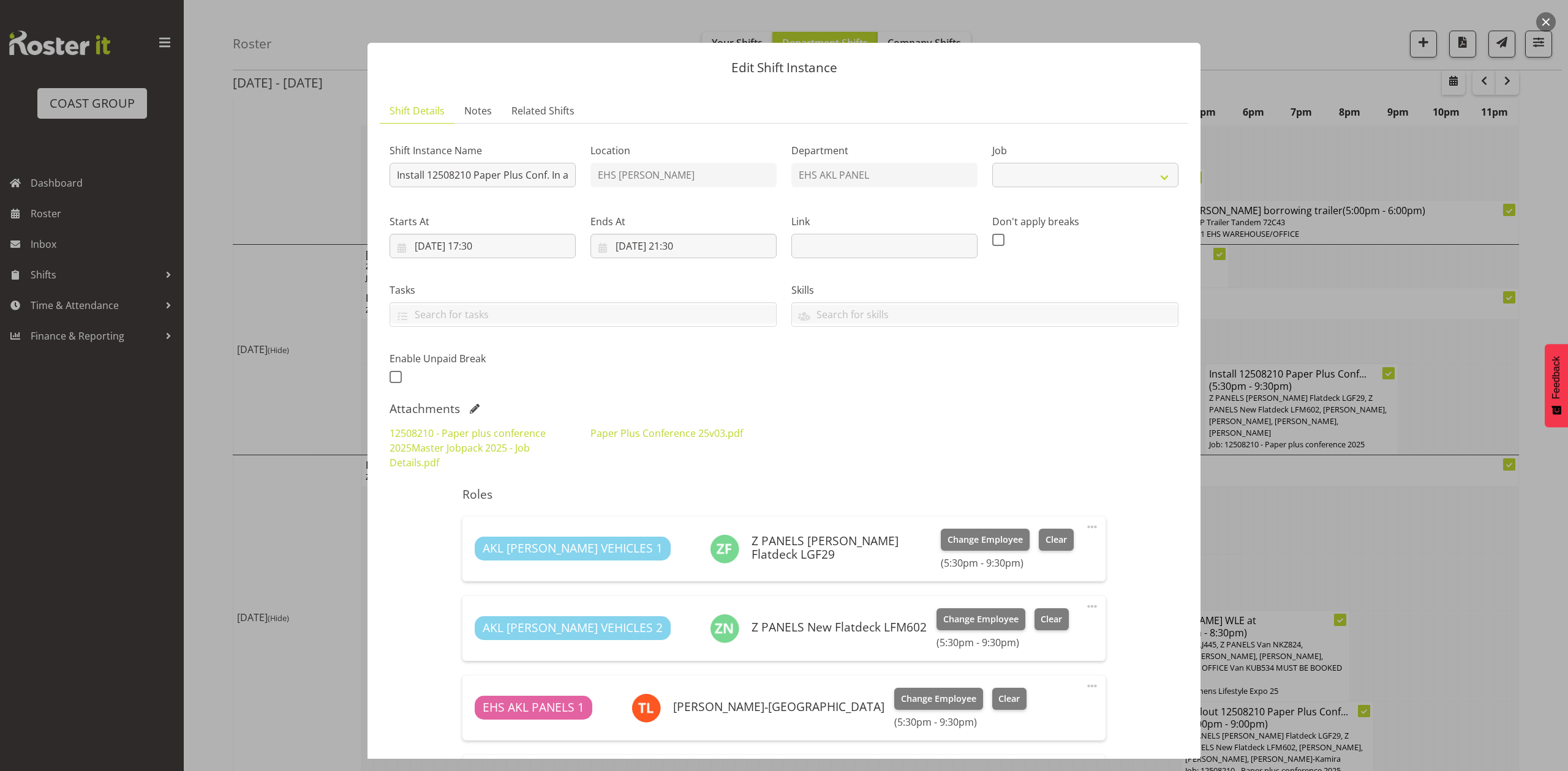
select select "10243"
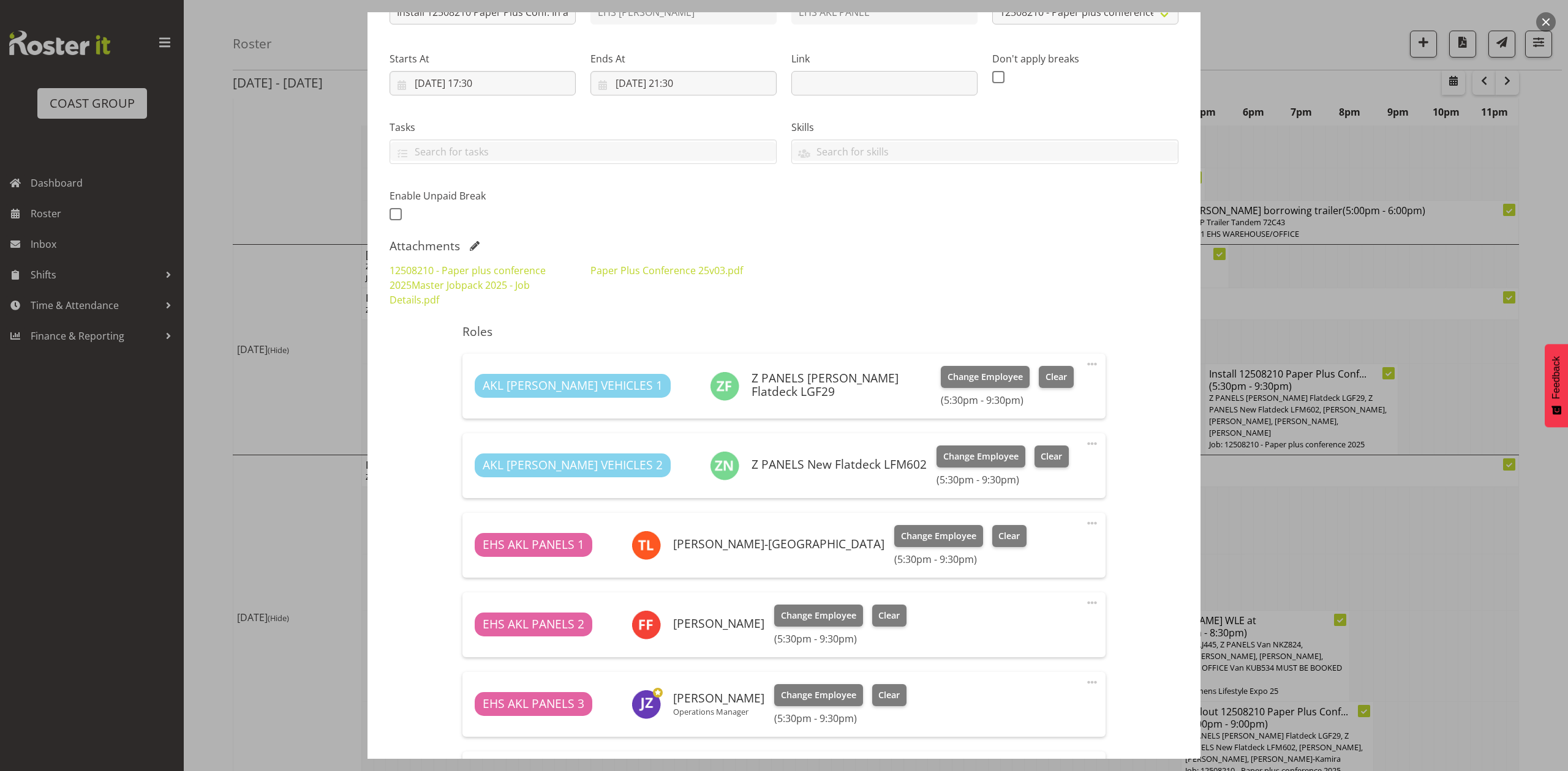
scroll to position [82, 0]
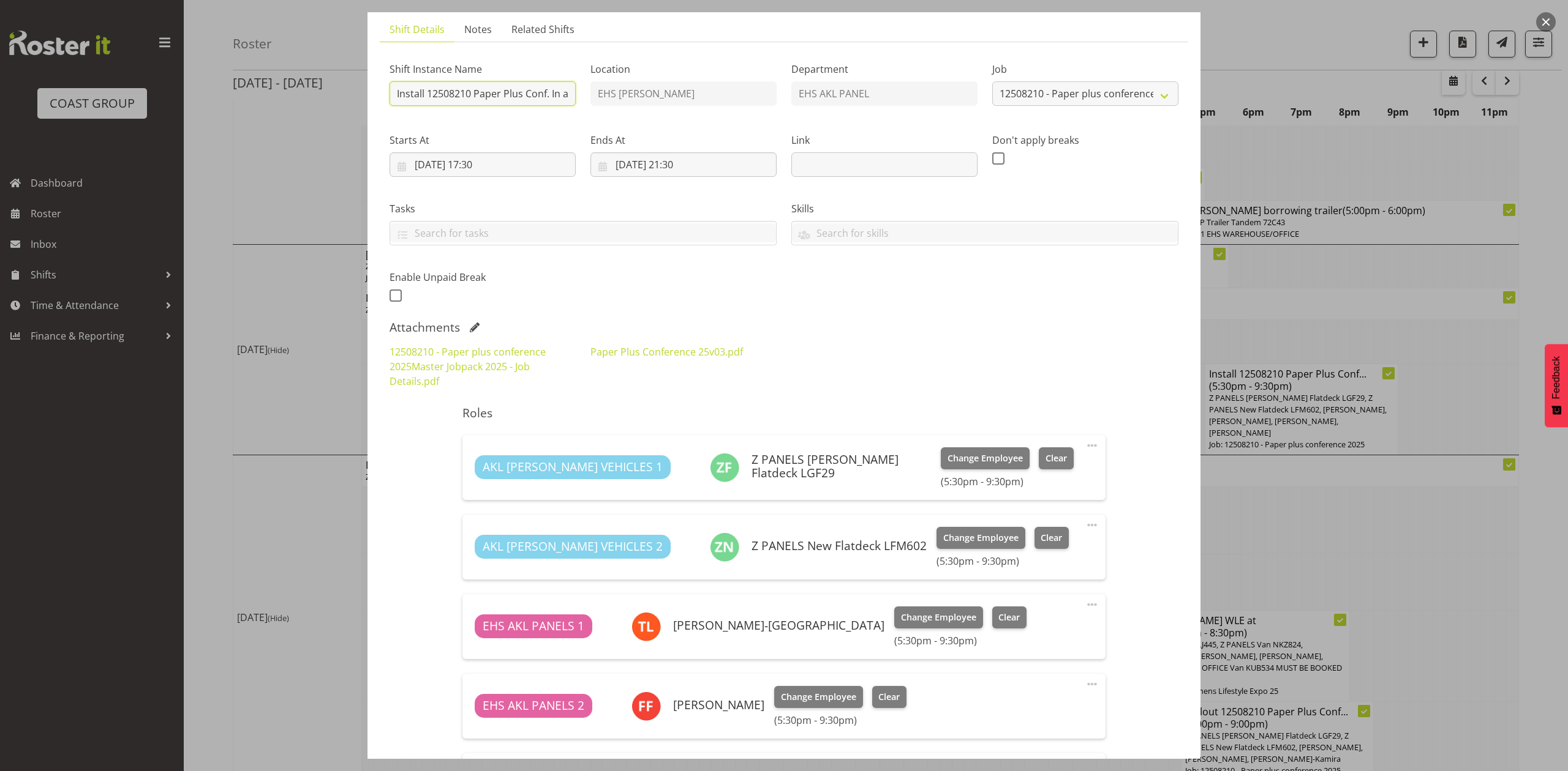
click at [542, 100] on input "Install 12508210 Paper Plus Conf. In at 7pm." at bounding box center [483, 94] width 186 height 24
click at [1307, 262] on div at bounding box center [784, 386] width 1568 height 771
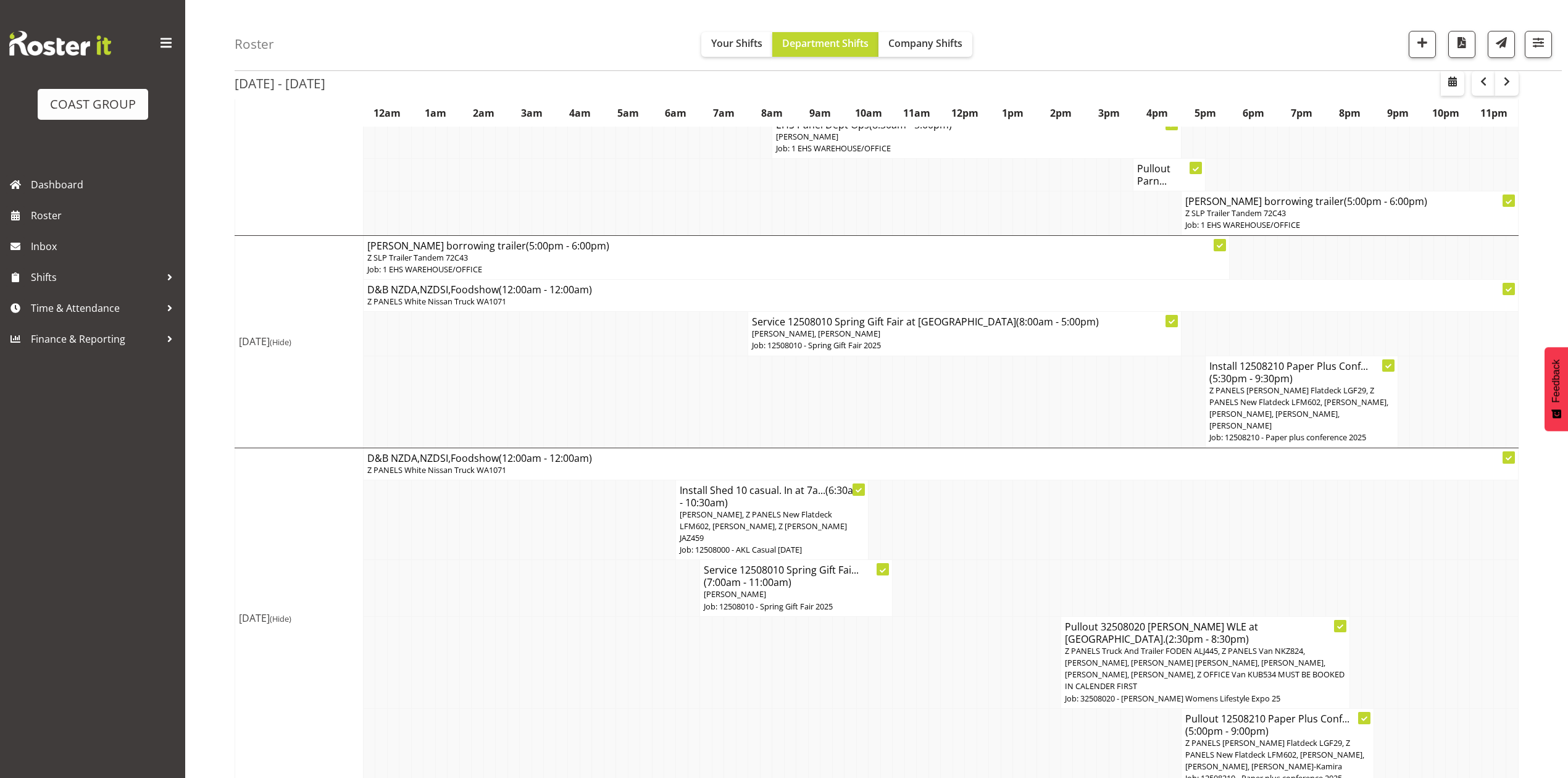
scroll to position [450, 0]
drag, startPoint x: 1312, startPoint y: 497, endPoint x: 1313, endPoint y: 506, distance: 9.1
click at [1312, 498] on td at bounding box center [1307, 518] width 12 height 80
click at [1154, 753] on td at bounding box center [1151, 747] width 12 height 80
click at [1097, 651] on span "Z PANELS Truck And Trailer FODEN ALJ445, Z PANELS Van NKZ824, [PERSON_NAME], [P…" at bounding box center [1204, 667] width 280 height 47
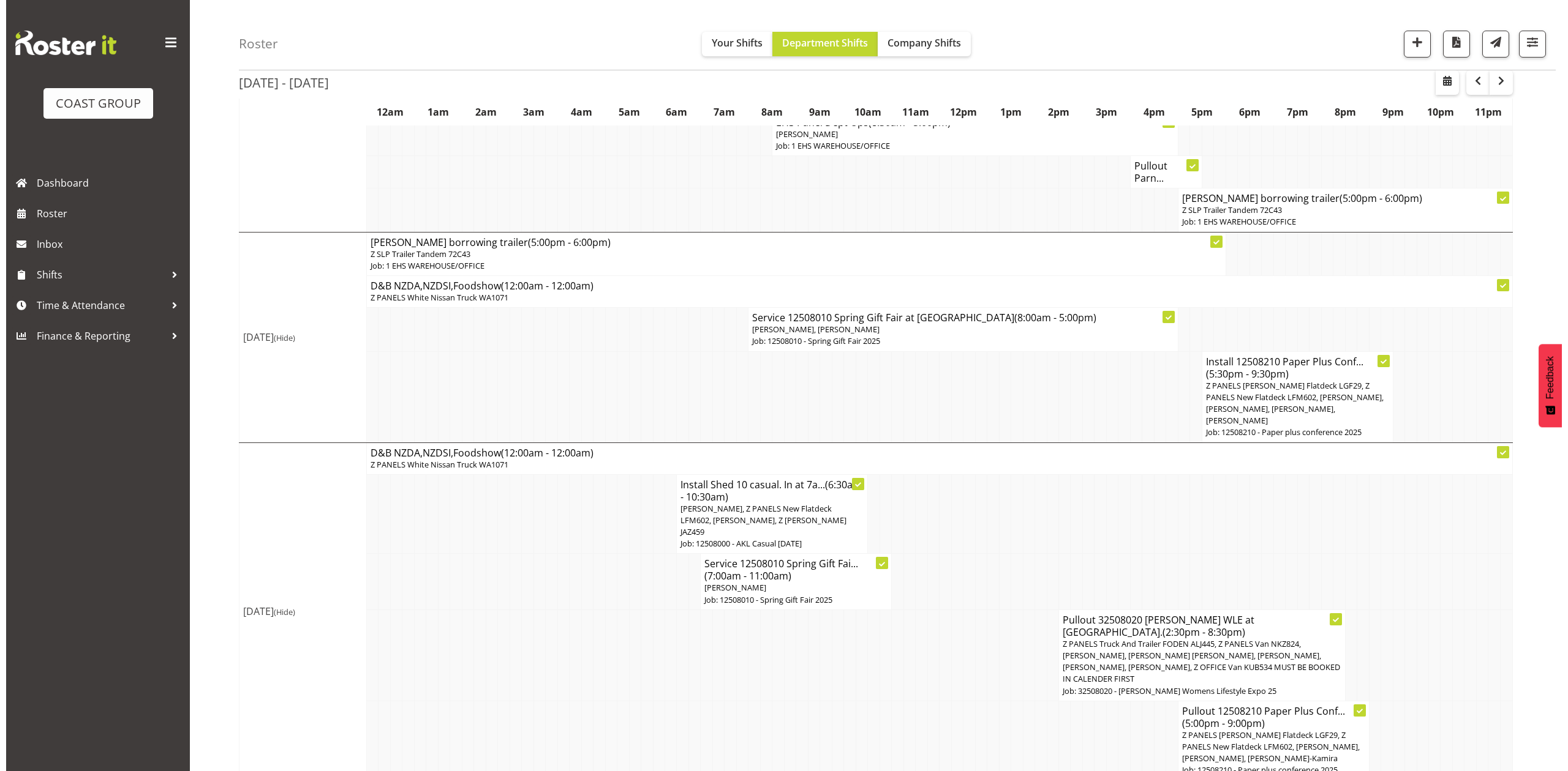
scroll to position [434, 0]
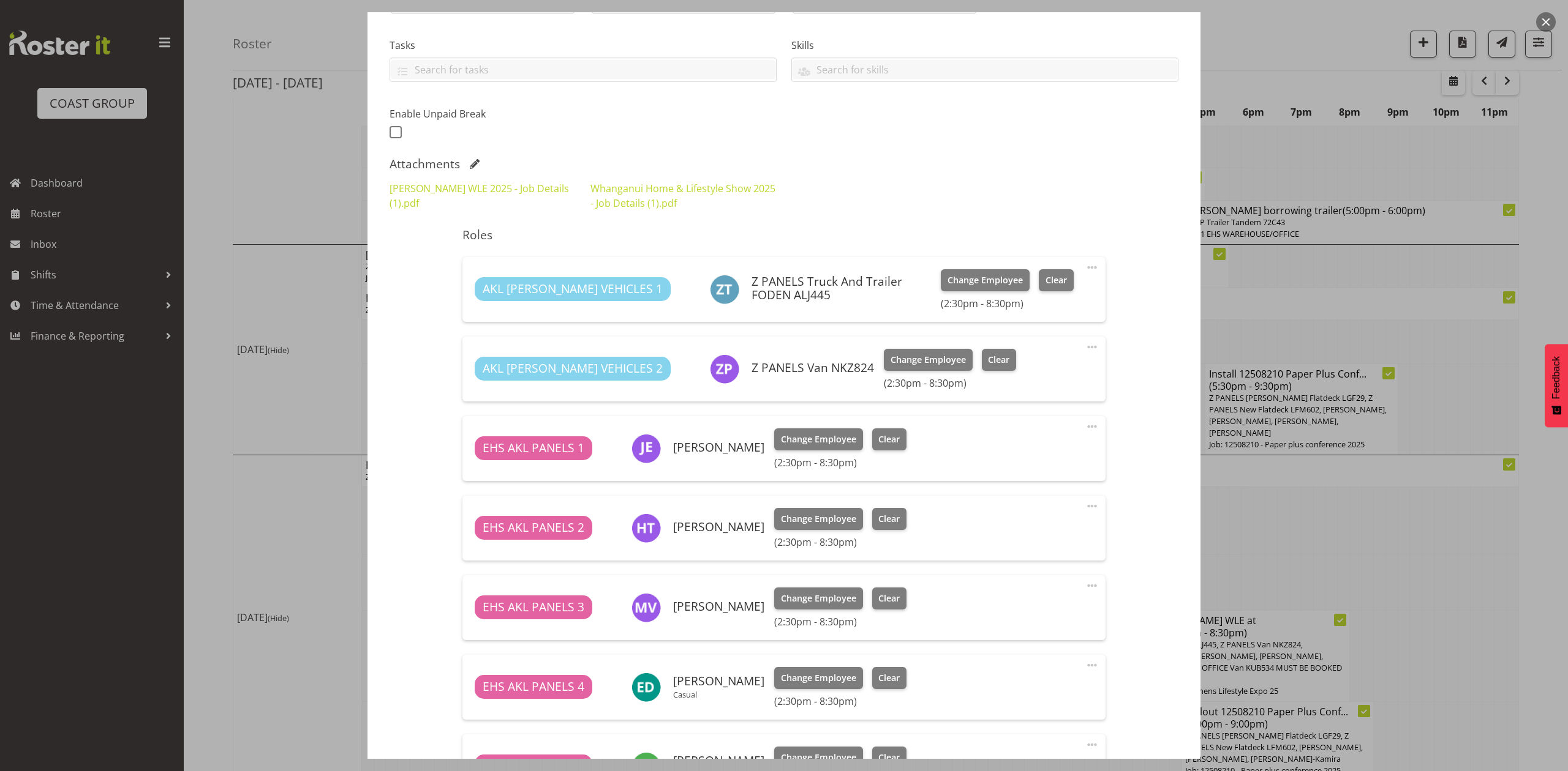
select select "8933"
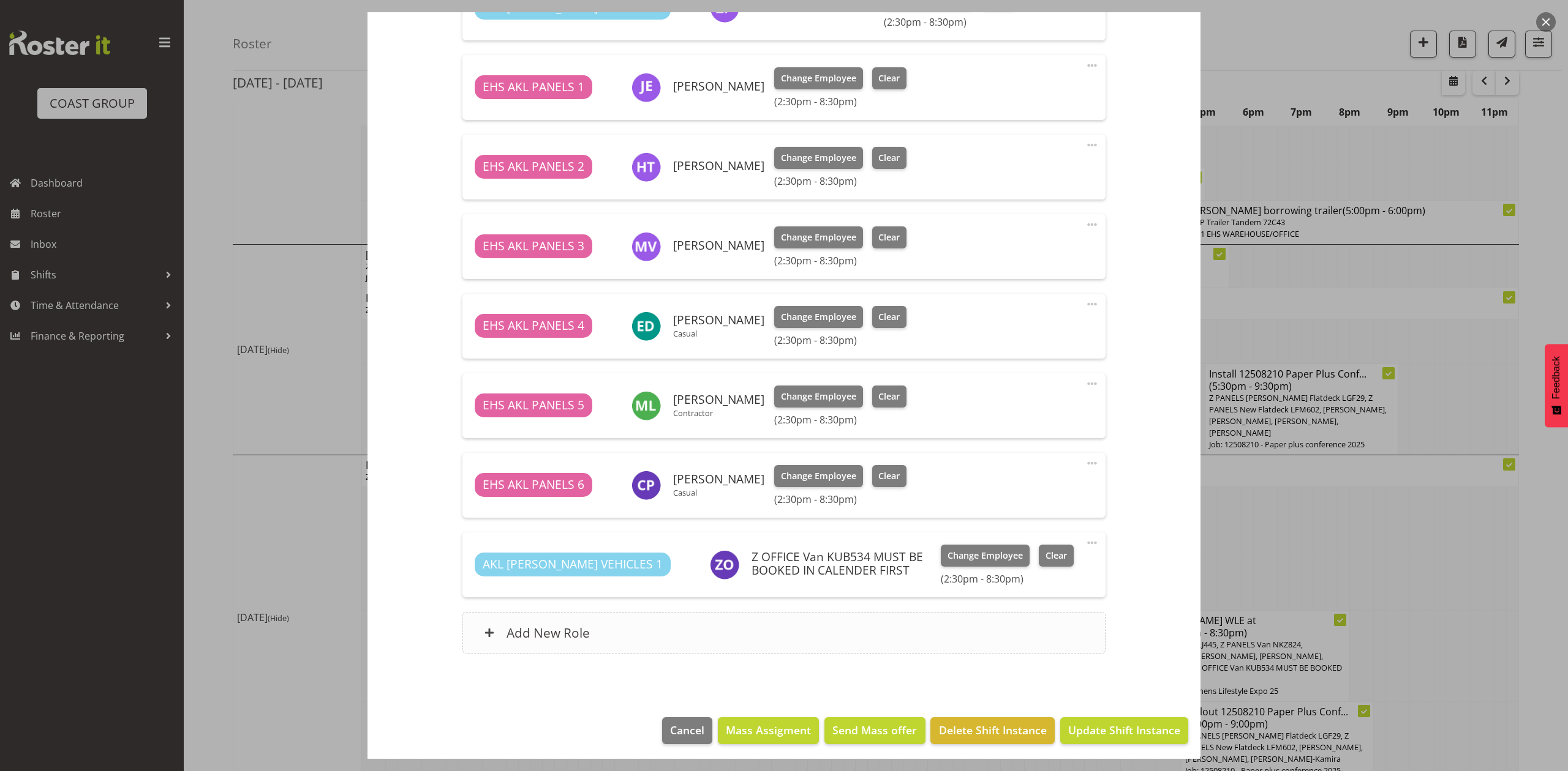
scroll to position [611, 0]
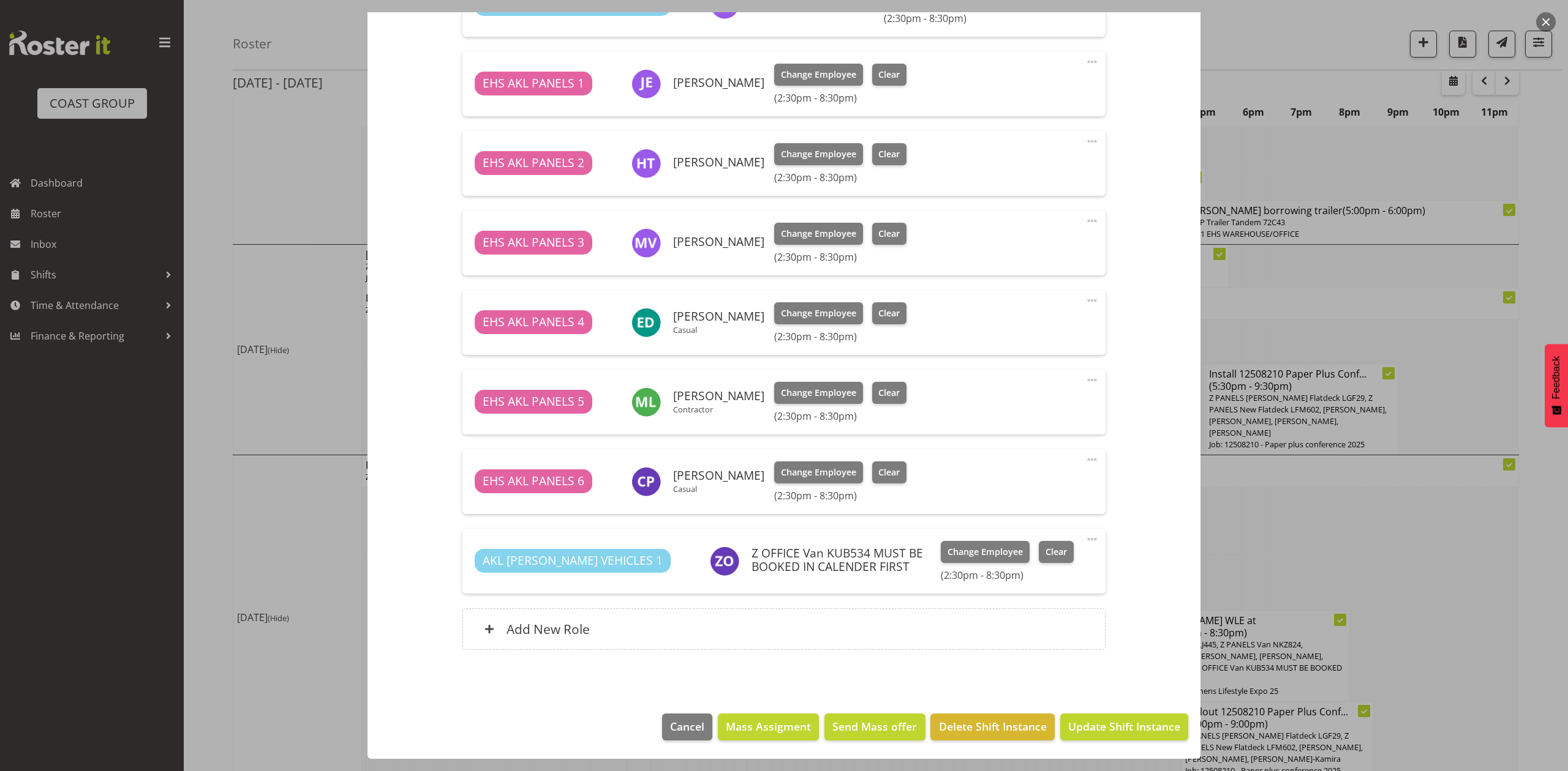
click at [1281, 537] on div at bounding box center [784, 386] width 1568 height 771
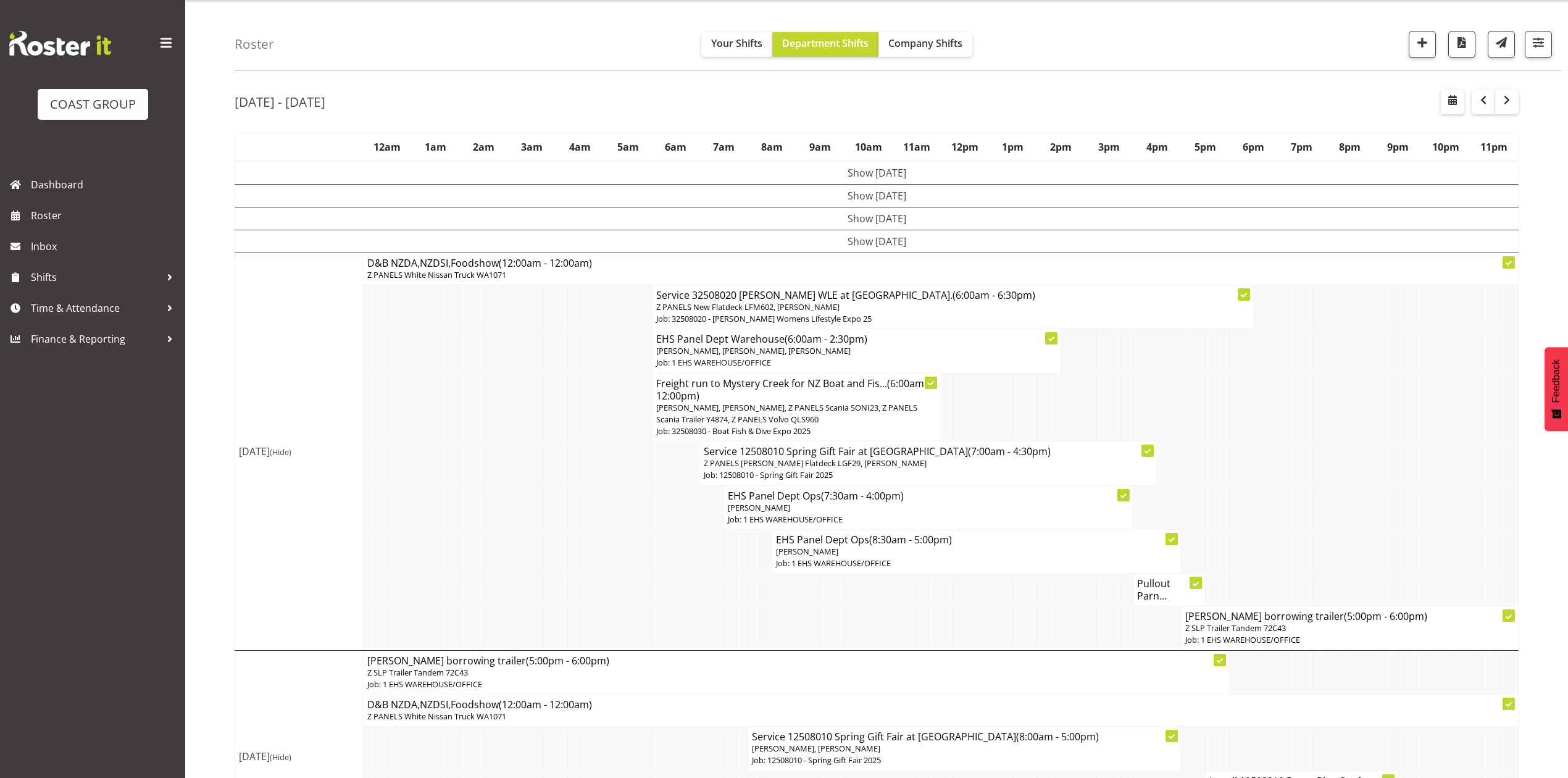
scroll to position [32, 0]
click at [74, 304] on span "Time & Attendance" at bounding box center [95, 308] width 129 height 18
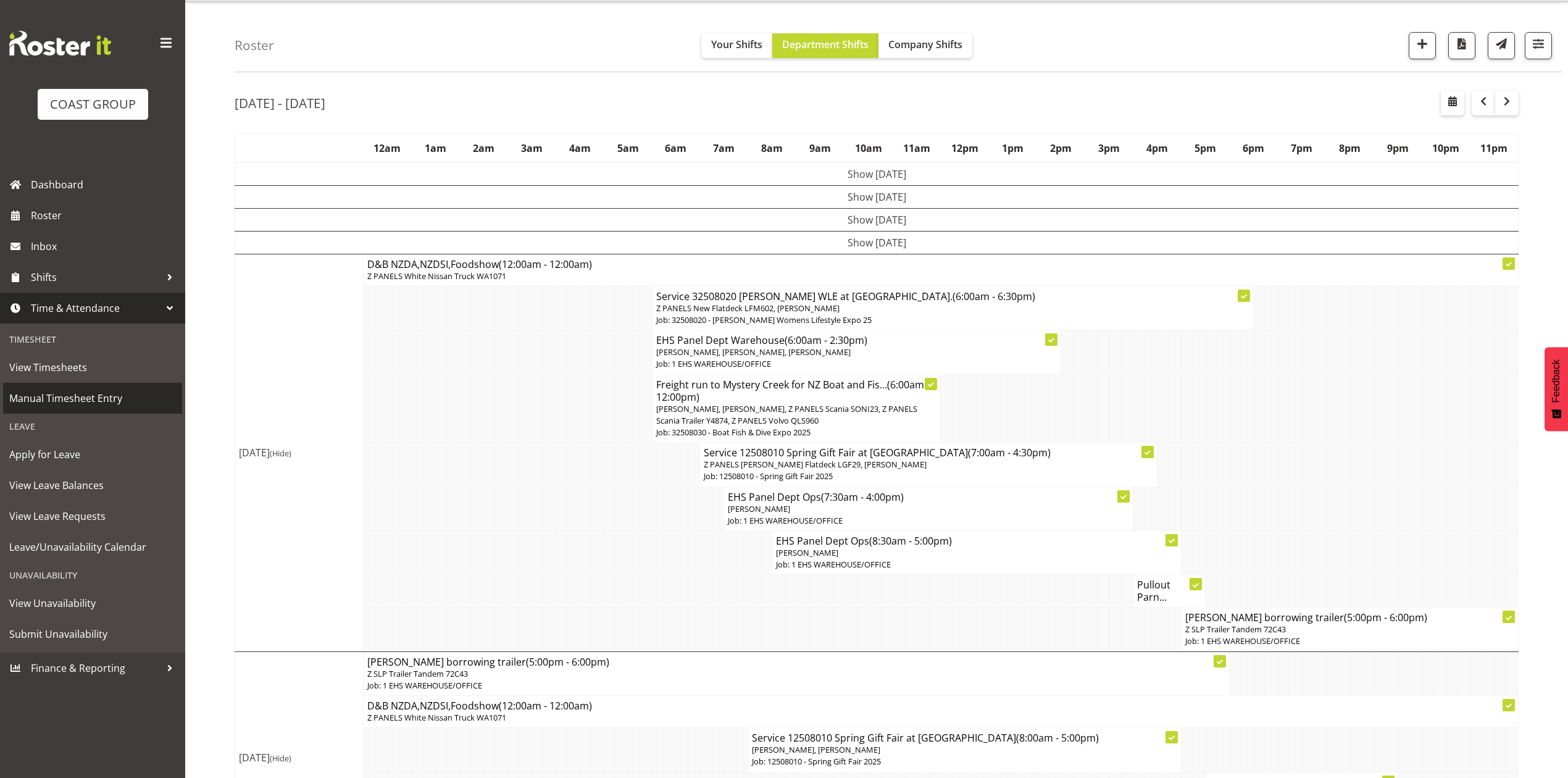
click at [112, 391] on span "Manual Timesheet Entry" at bounding box center [92, 398] width 166 height 18
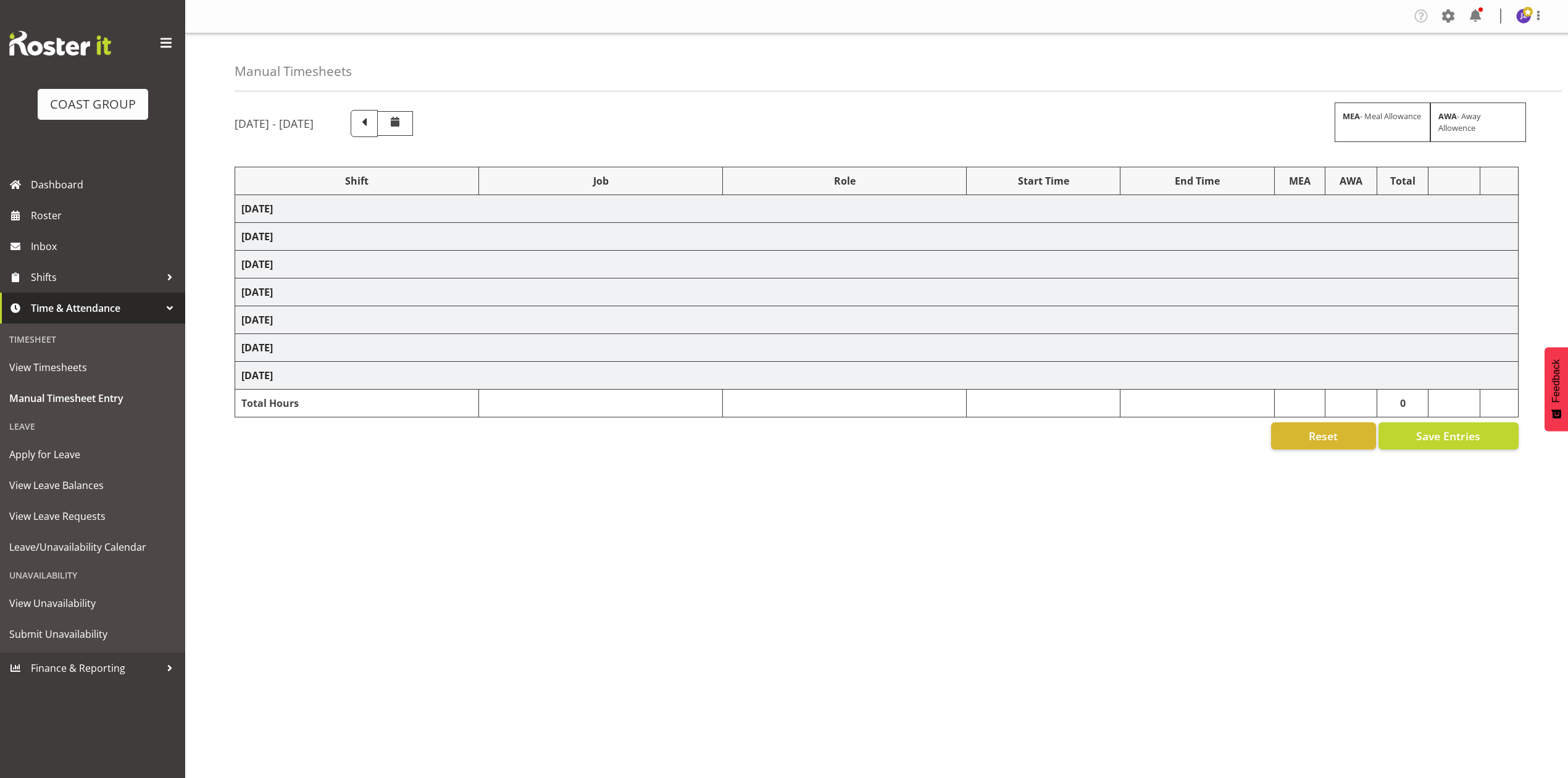
select select "78419"
select select "8514"
select select "68034"
select select "69"
select select "198"
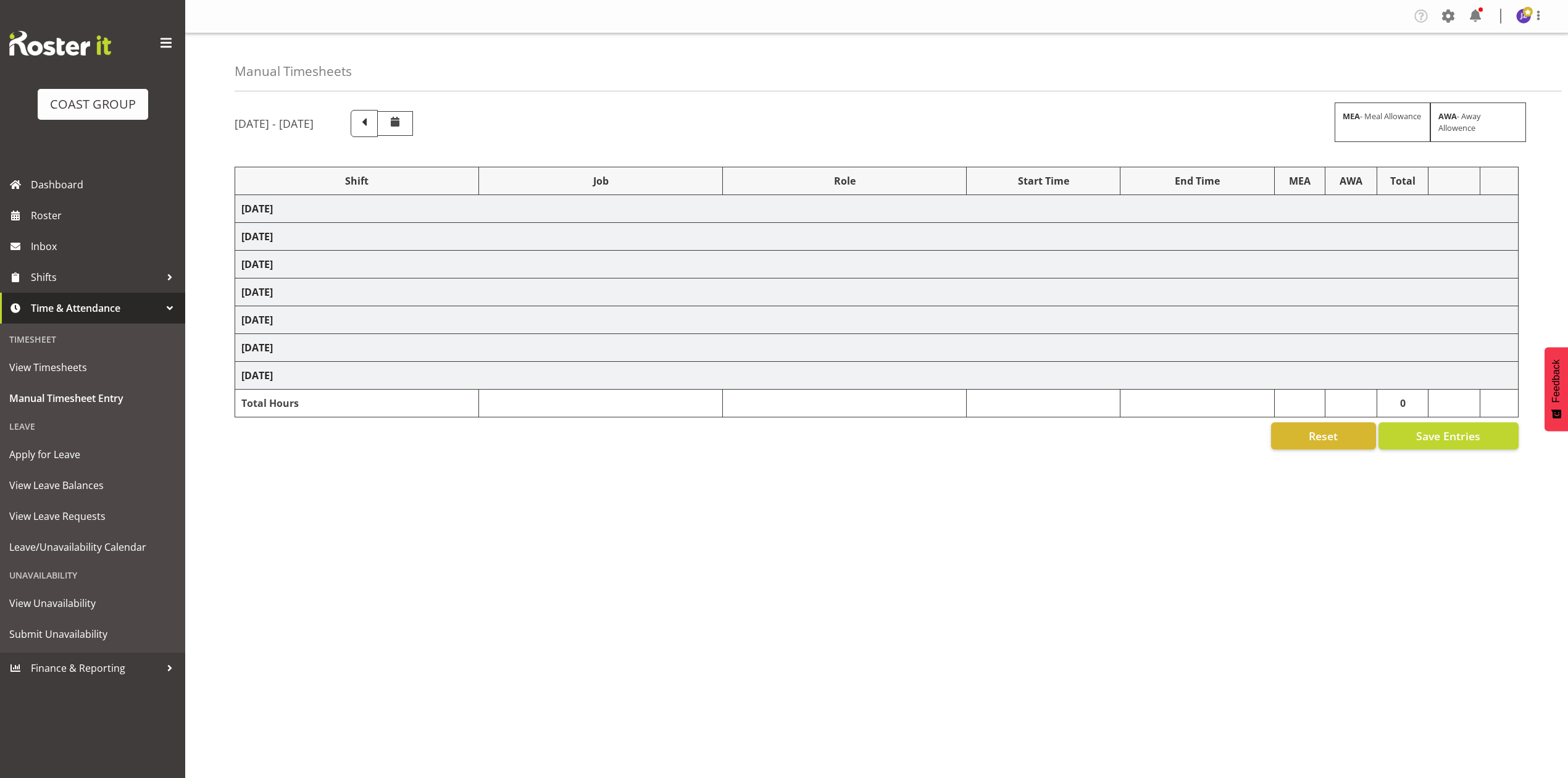
select select "79460"
select select "8652"
select select "76903"
select select "8652"
select select "68034"
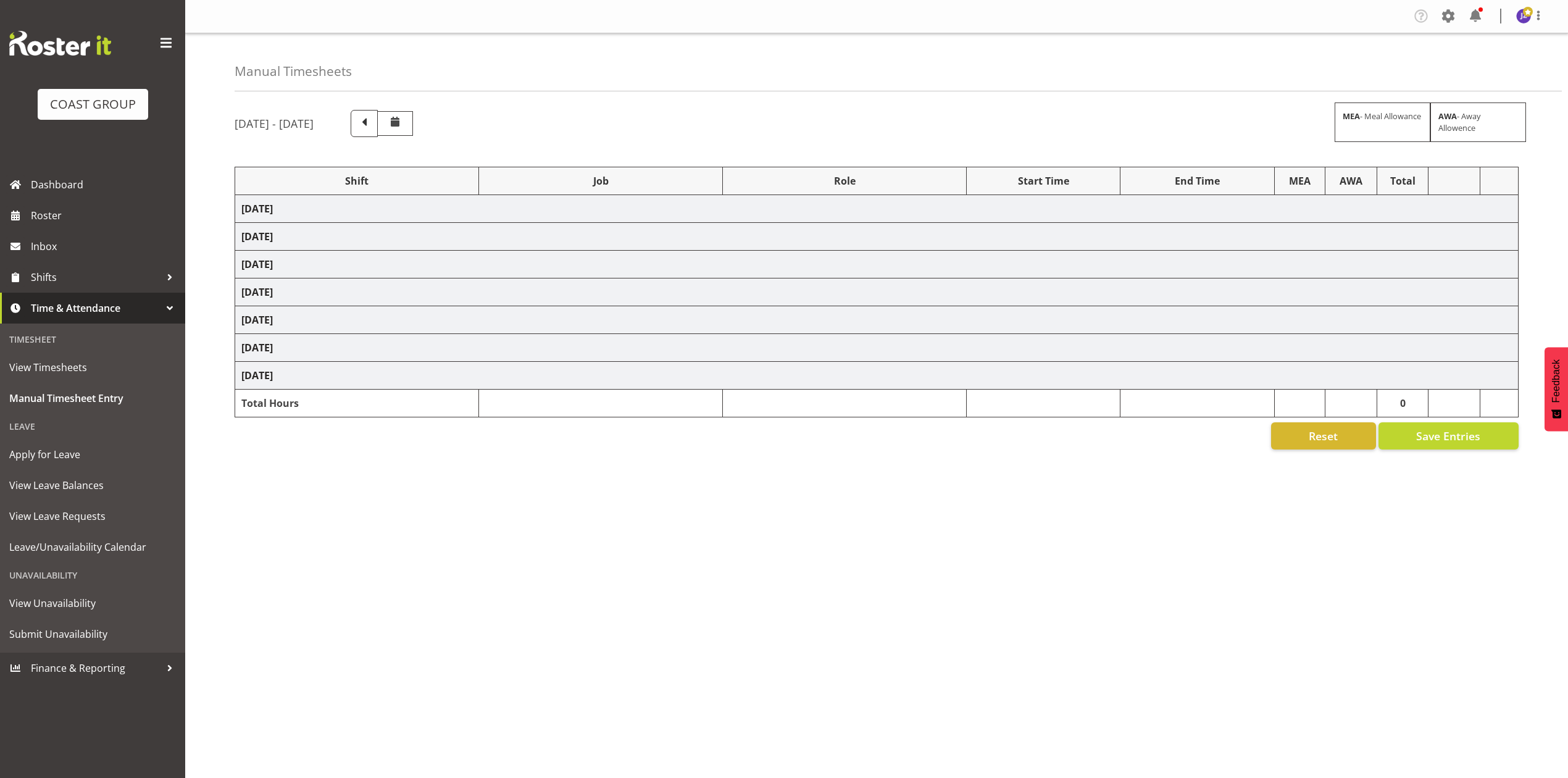
select select "69"
select select "198"
select select "79557"
select select "8652"
select select "68034"
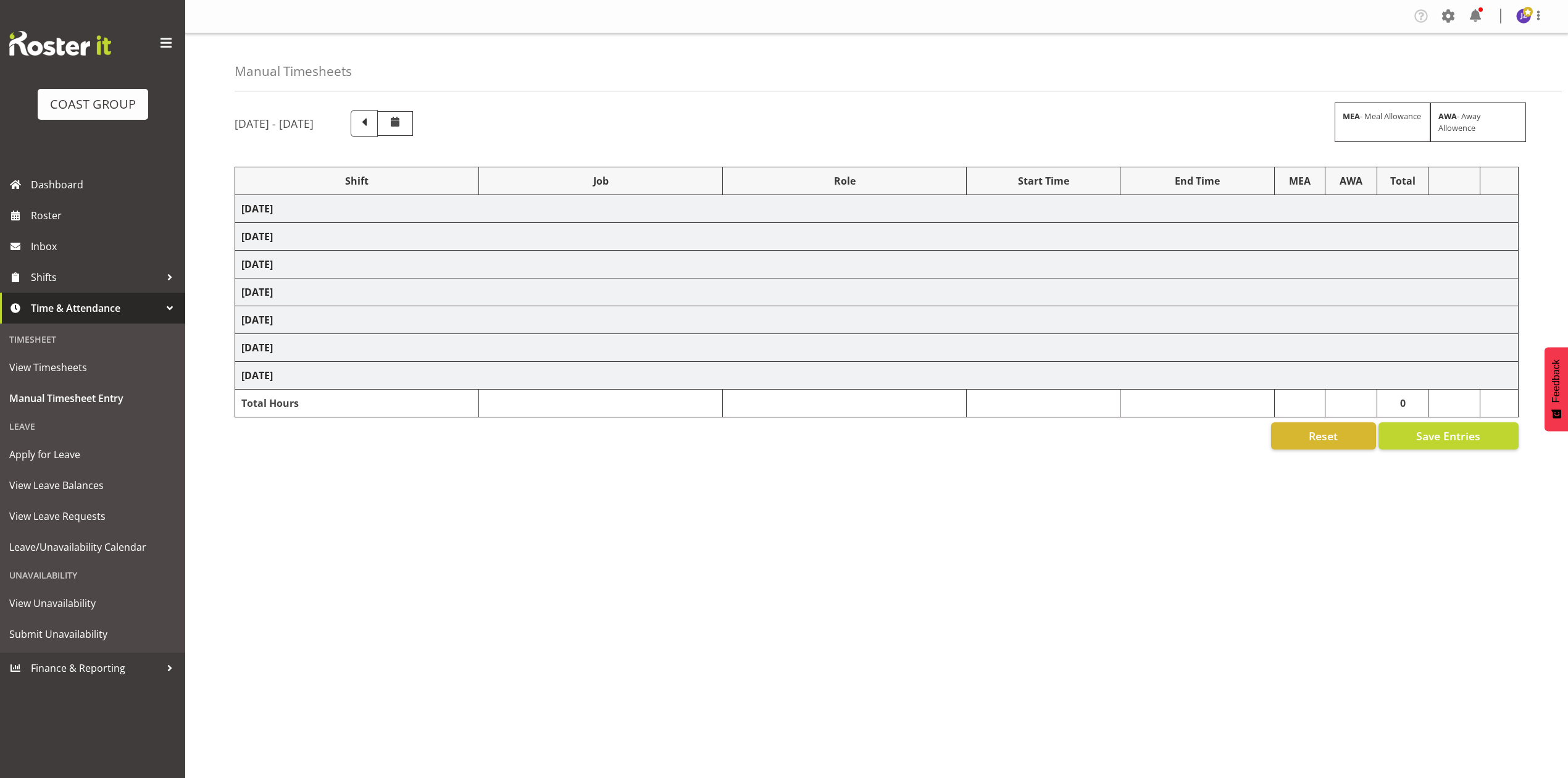
select select "69"
select select "198"
select select "79460"
select select "8652"
select select "78045"
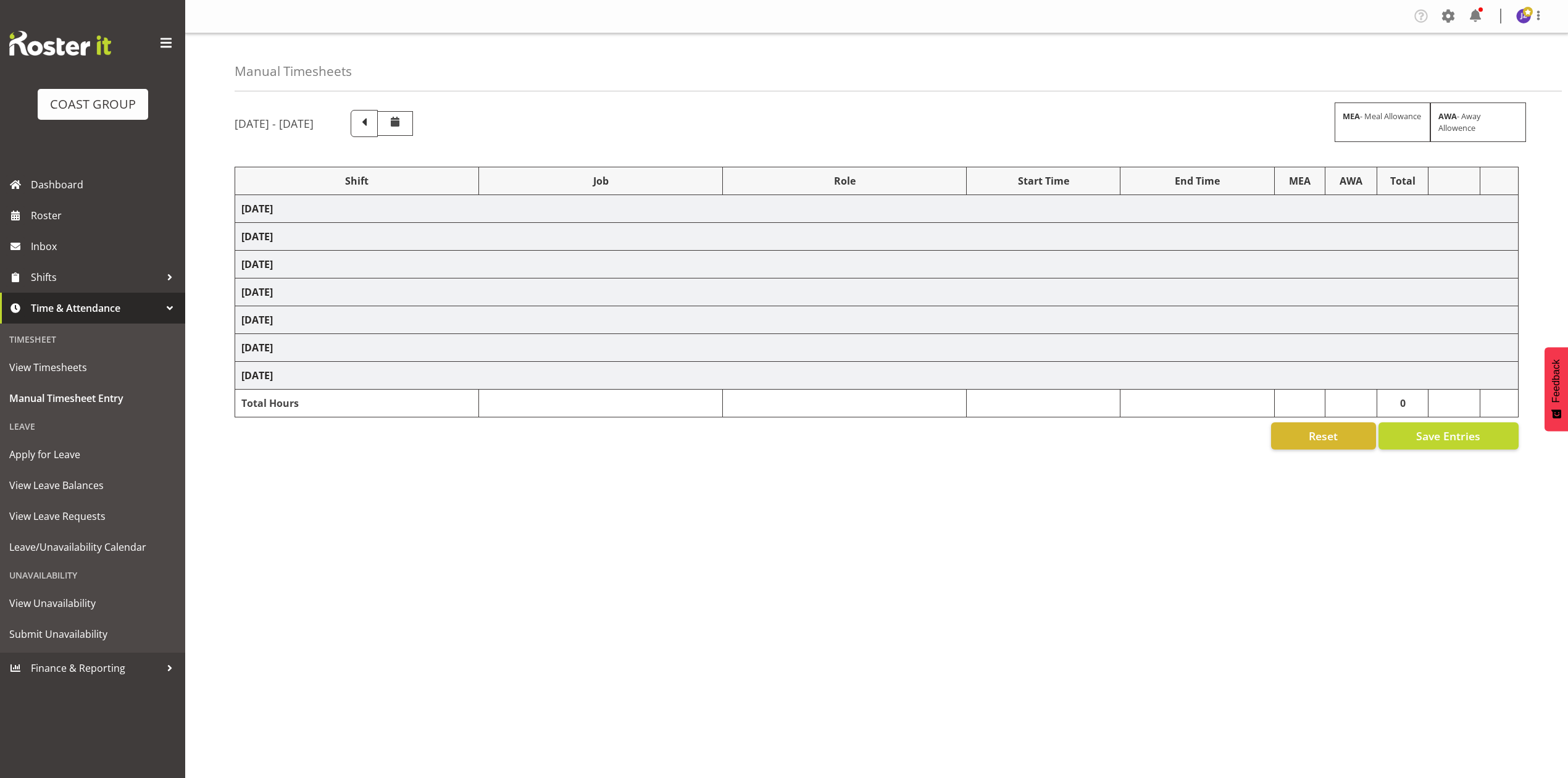
select select "10243"
select select "78045"
select select "10243"
select select "73878"
select select "8652"
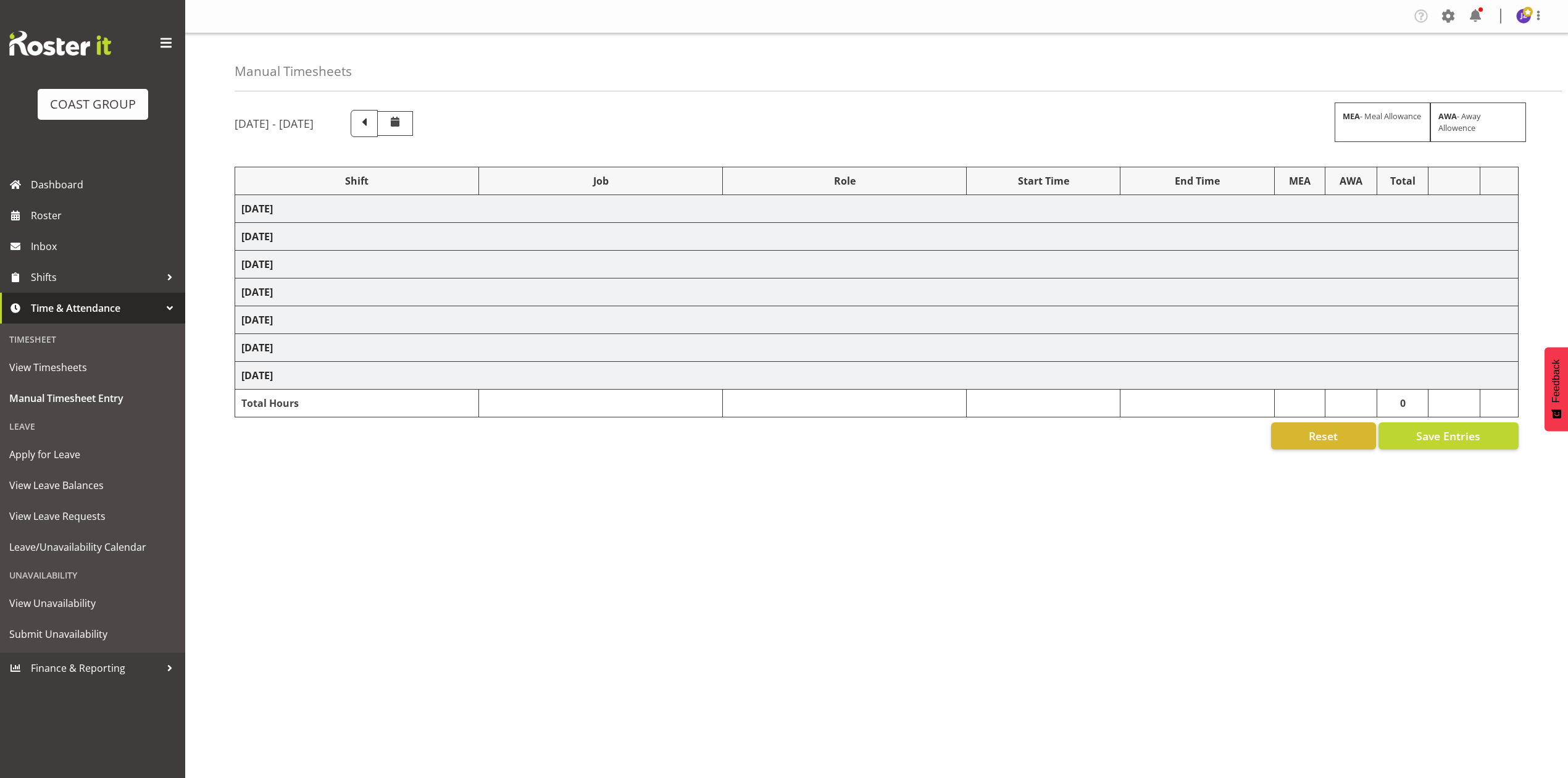
select select "80320"
select select "8652"
select select "68034"
select select "69"
select select "198"
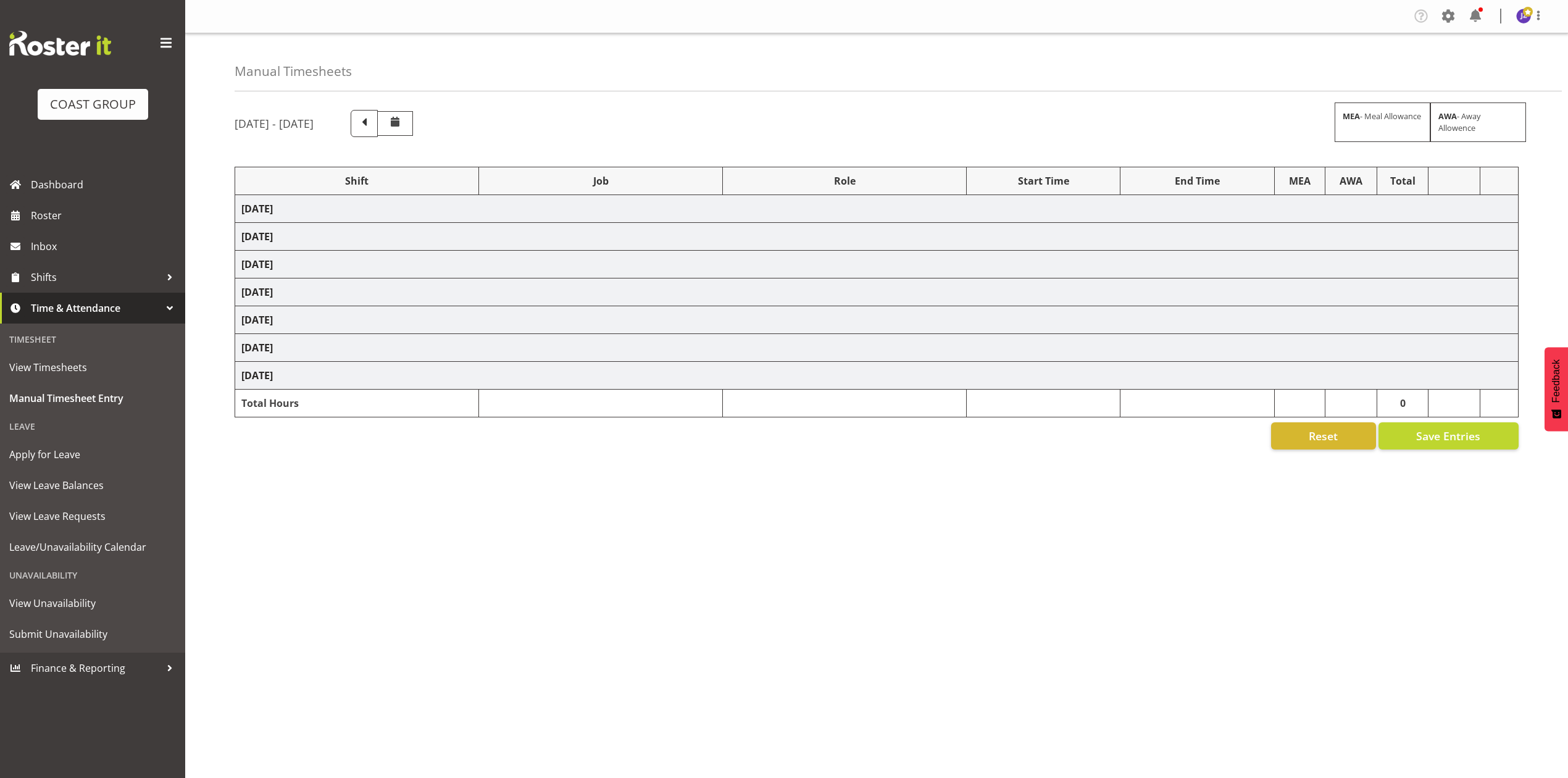
select select "77487"
select select "8652"
select select "68034"
select select "69"
select select "198"
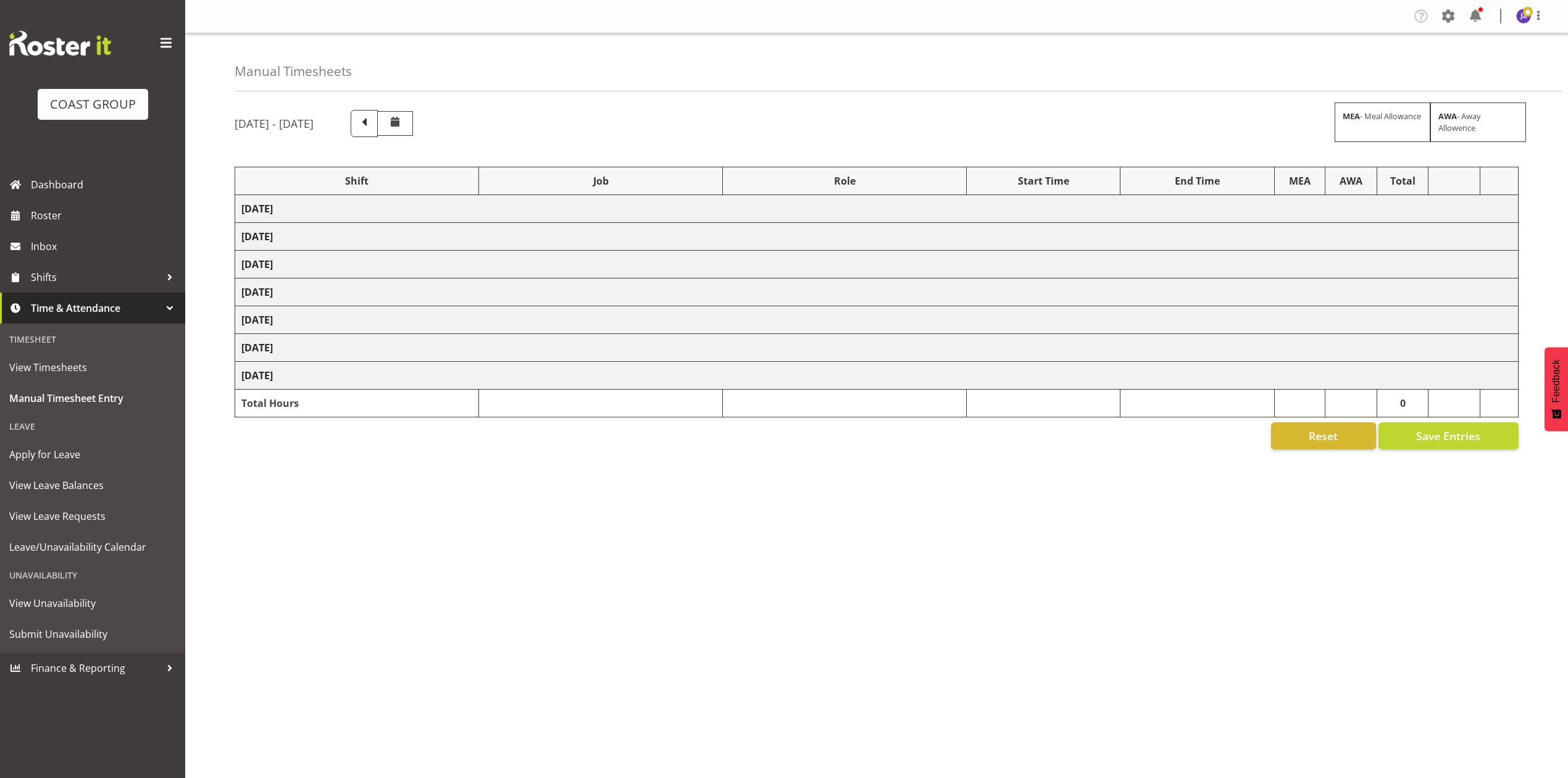
select select "80775"
select select "9993"
select select "80775"
select select "9993"
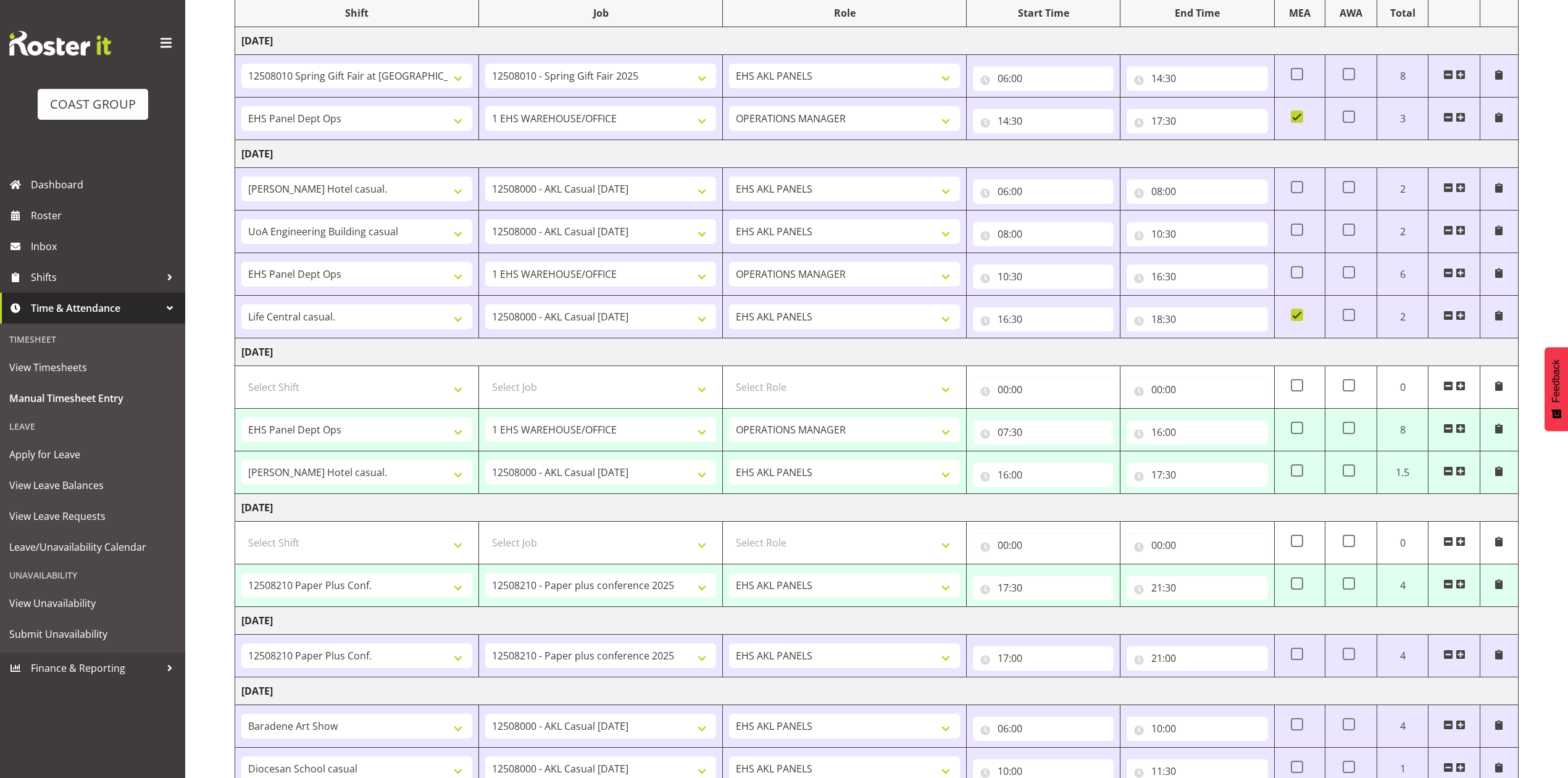
scroll to position [388, 0]
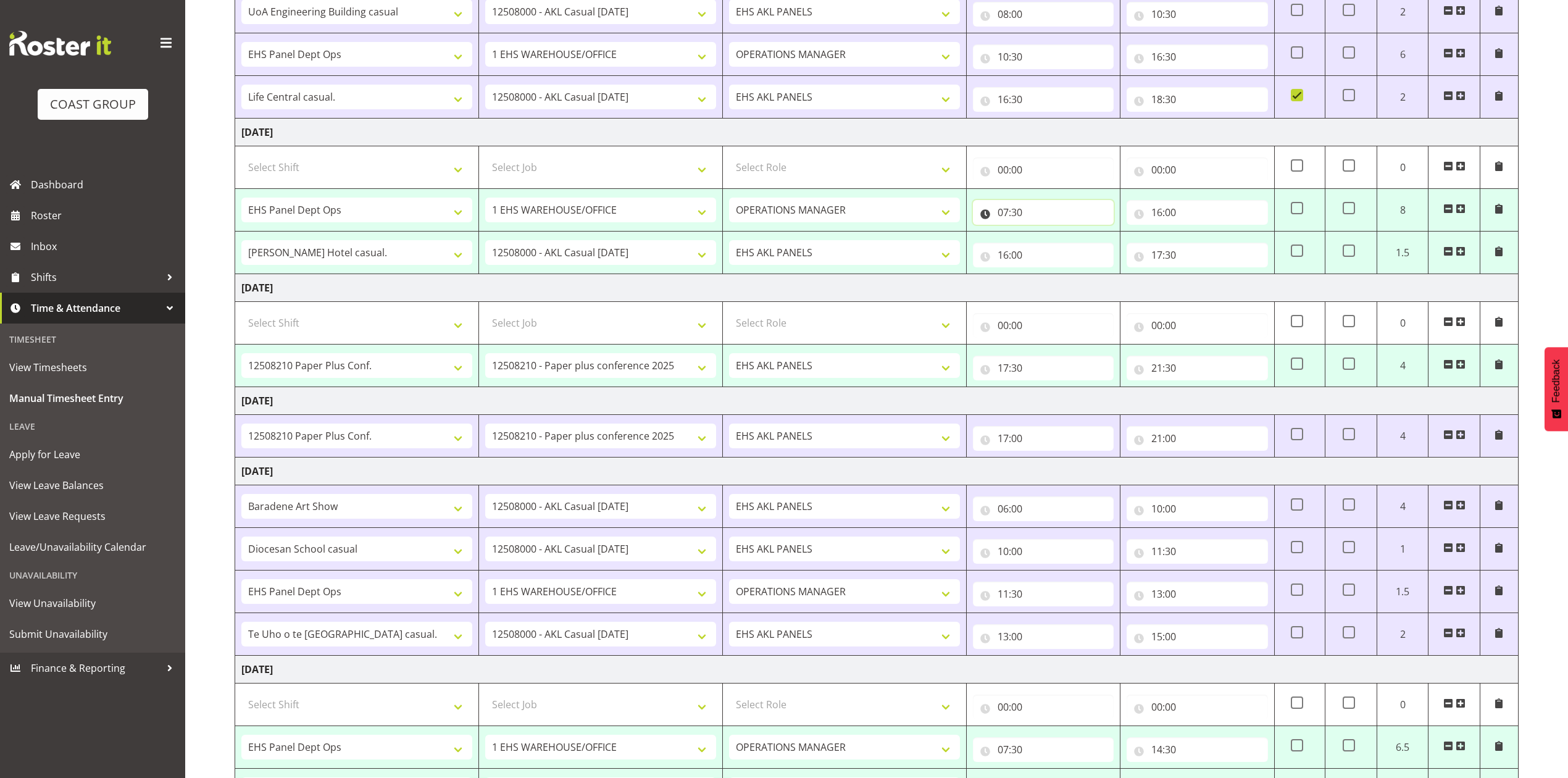
click at [1009, 213] on input "07:30" at bounding box center [1044, 213] width 141 height 25
click at [1057, 245] on select "00 01 02 03 04 05 06 07 08 09 10 11 12 13 14 15 16 17 18 19 20 21 22 23" at bounding box center [1057, 244] width 28 height 25
select select "8"
click at [1044, 235] on select "00 01 02 03 04 05 06 07 08 09 10 11 12 13 14 15 16 17 18 19 20 21 22 23" at bounding box center [1057, 244] width 28 height 25
type input "08:30"
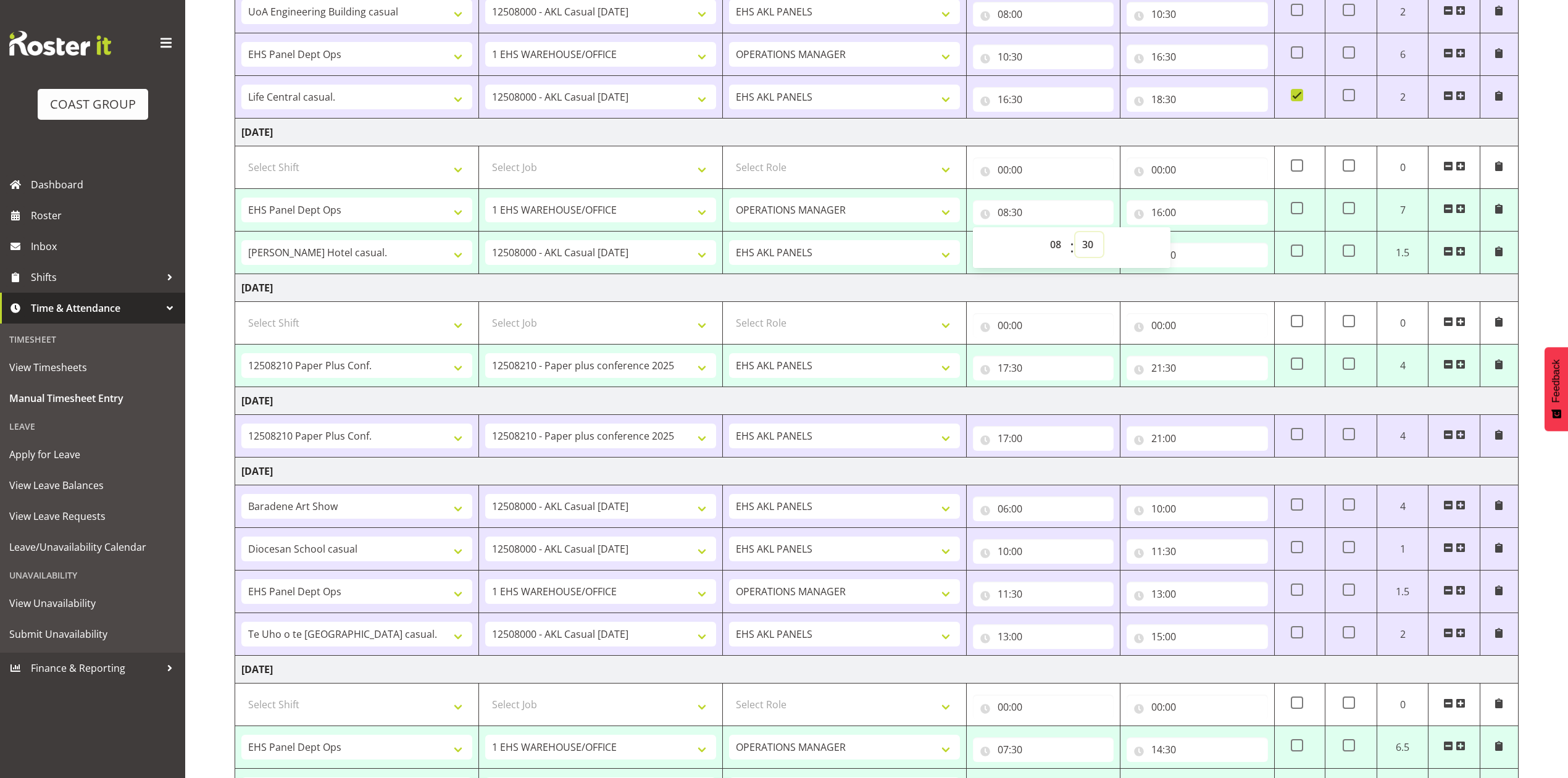
click at [1081, 250] on select "00 01 02 03 04 05 06 07 08 09 10 11 12 13 14 15 16 17 18 19 20 21 22 23 24 25 2…" at bounding box center [1090, 244] width 28 height 25
select select "0"
click at [1076, 235] on select "00 01 02 03 04 05 06 07 08 09 10 11 12 13 14 15 16 17 18 19 20 21 22 23 24 25 2…" at bounding box center [1090, 244] width 28 height 25
type input "08:00"
click at [916, 270] on td "EHS AKL PANELS OPERATIONS MANAGER" at bounding box center [845, 253] width 244 height 42
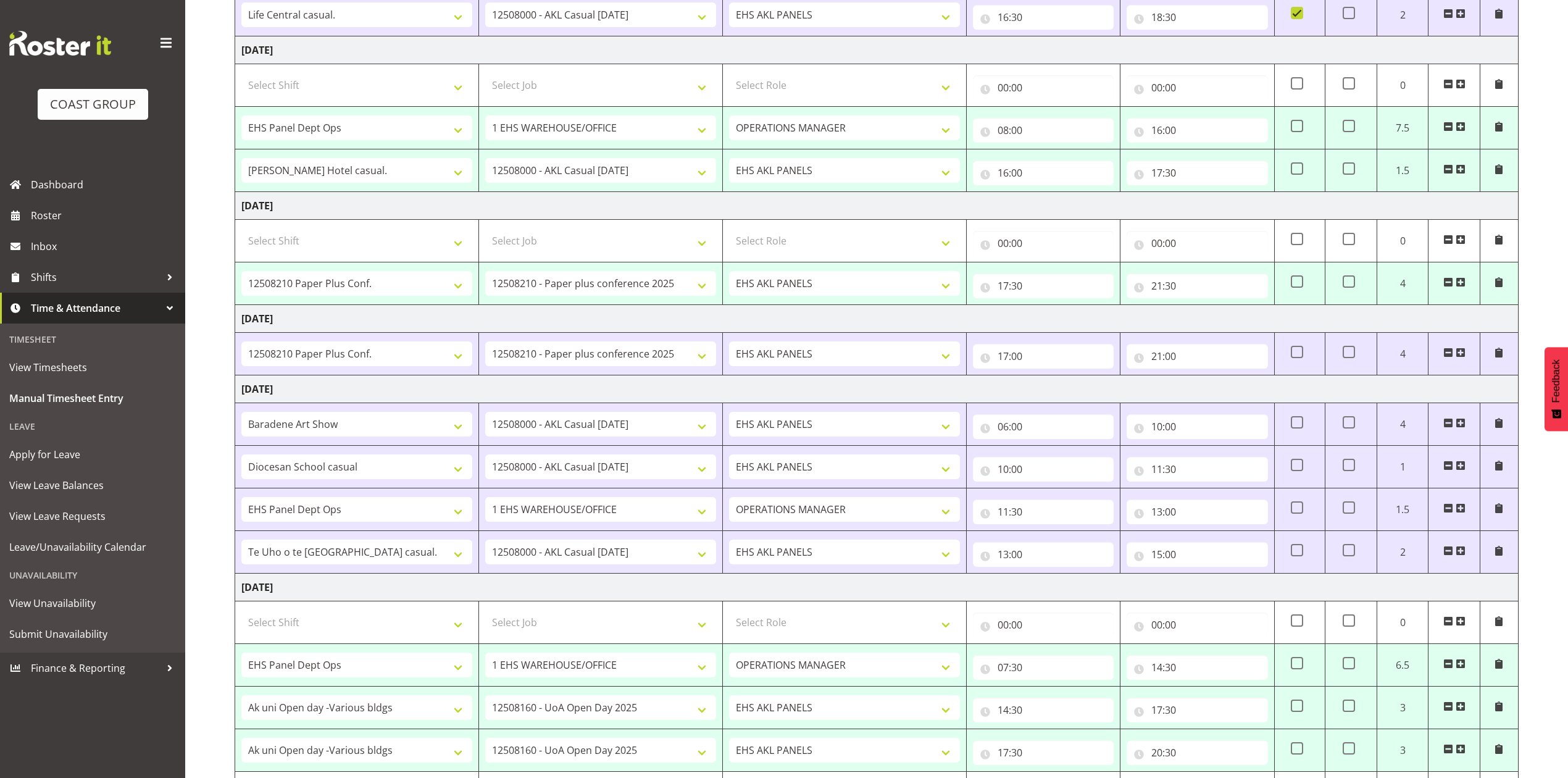
scroll to position [552, 0]
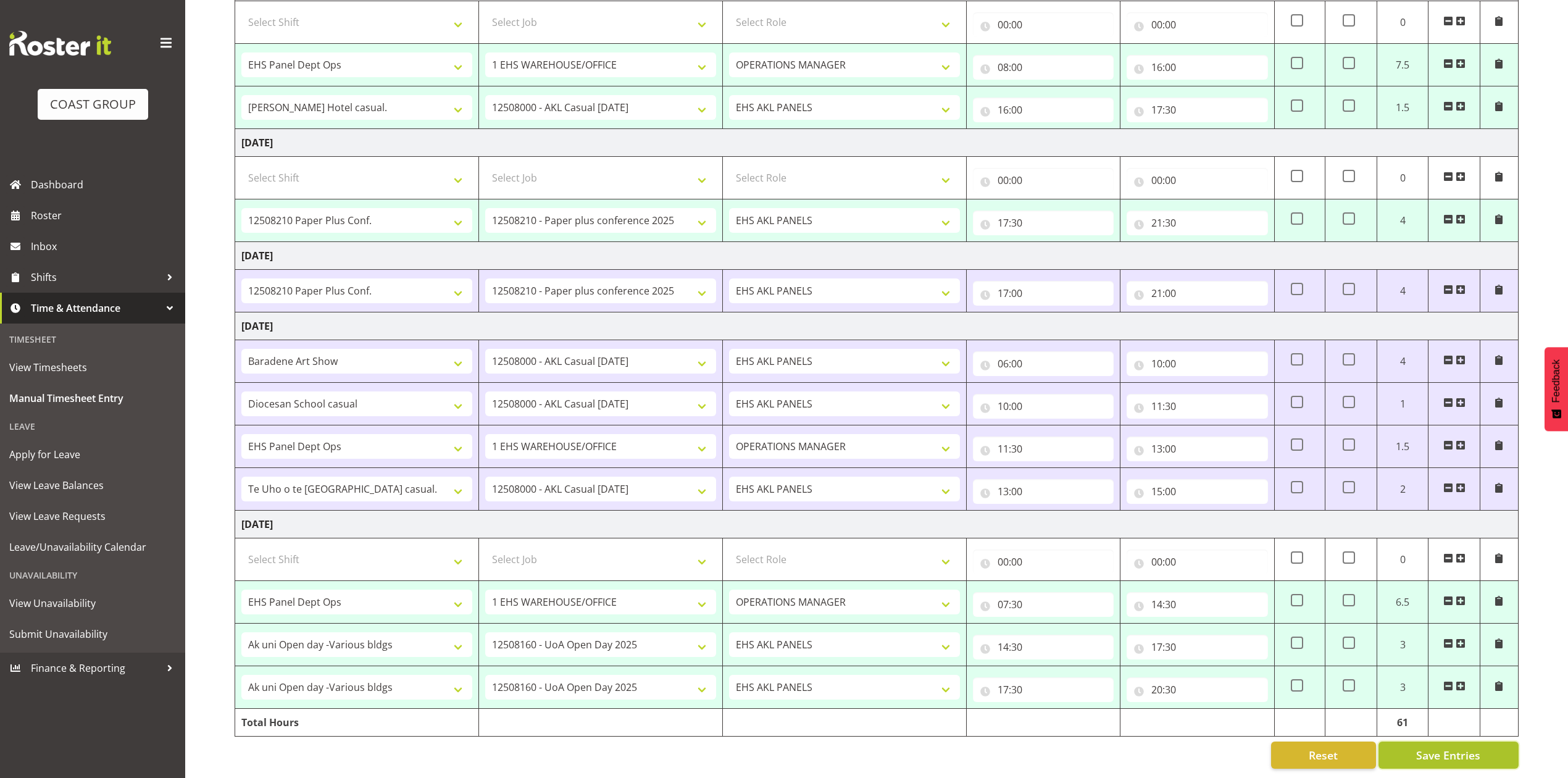
click at [1422, 747] on span "Save Entries" at bounding box center [1448, 755] width 64 height 16
select select "68034"
select select "69"
select select "198"
type input "08:00"
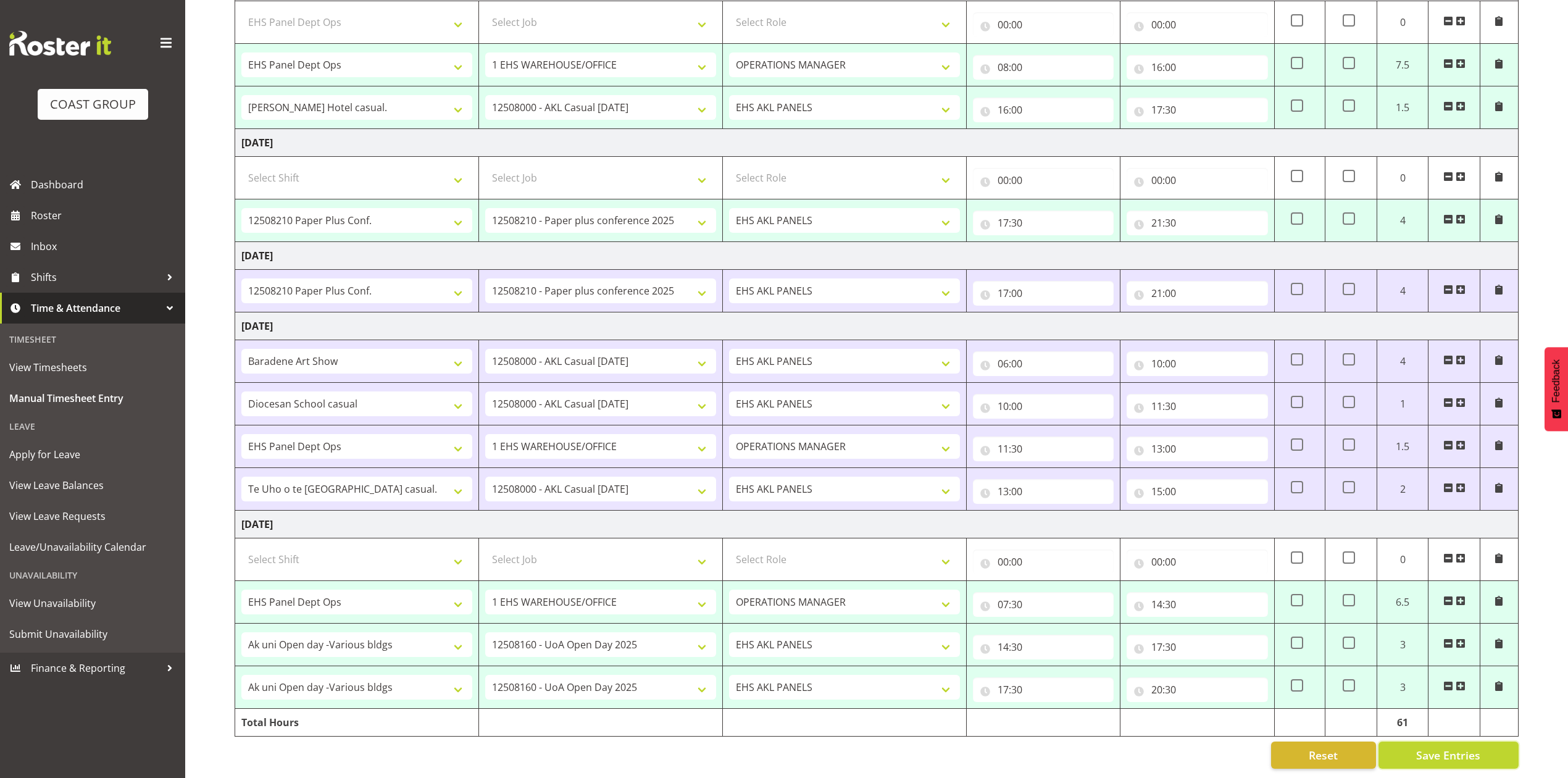
type input "16:00"
select select "79460"
select select "8652"
select select "188"
type input "16:00"
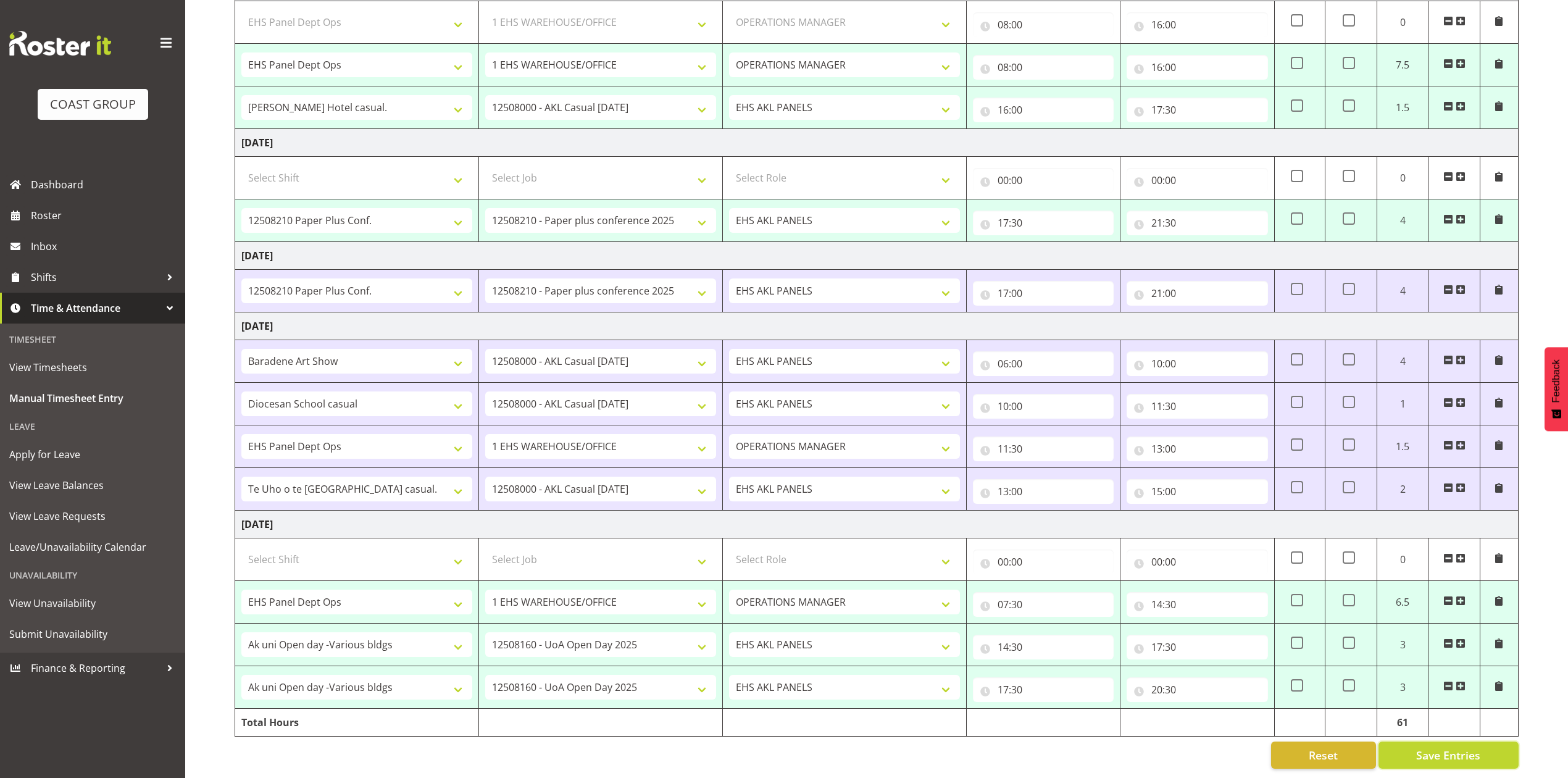
type input "17:30"
select select "78045"
select select "10243"
type input "17:30"
type input "21:30"
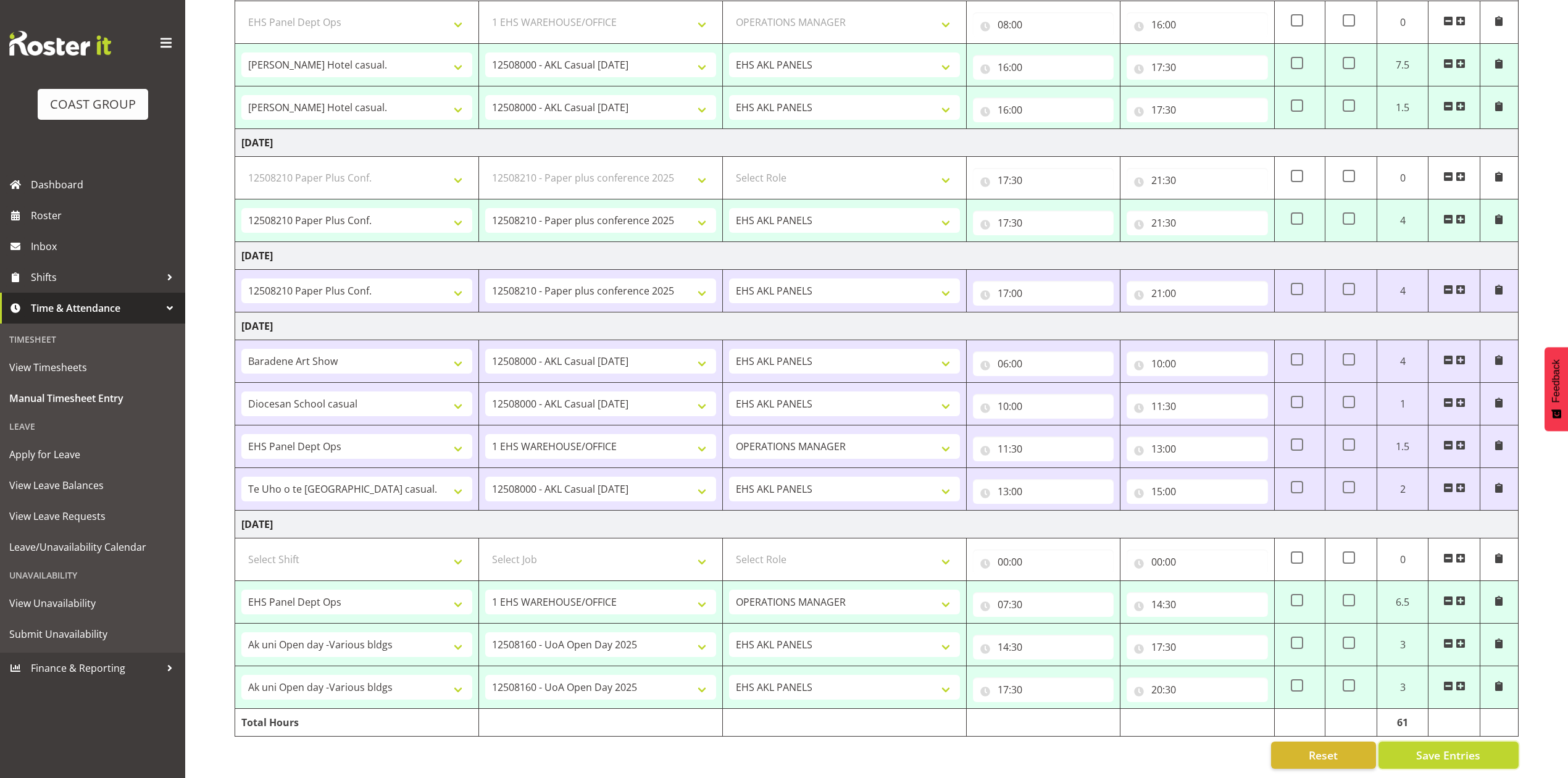
select select "68034"
select select "69"
select select "198"
type input "07:30"
type input "14:30"
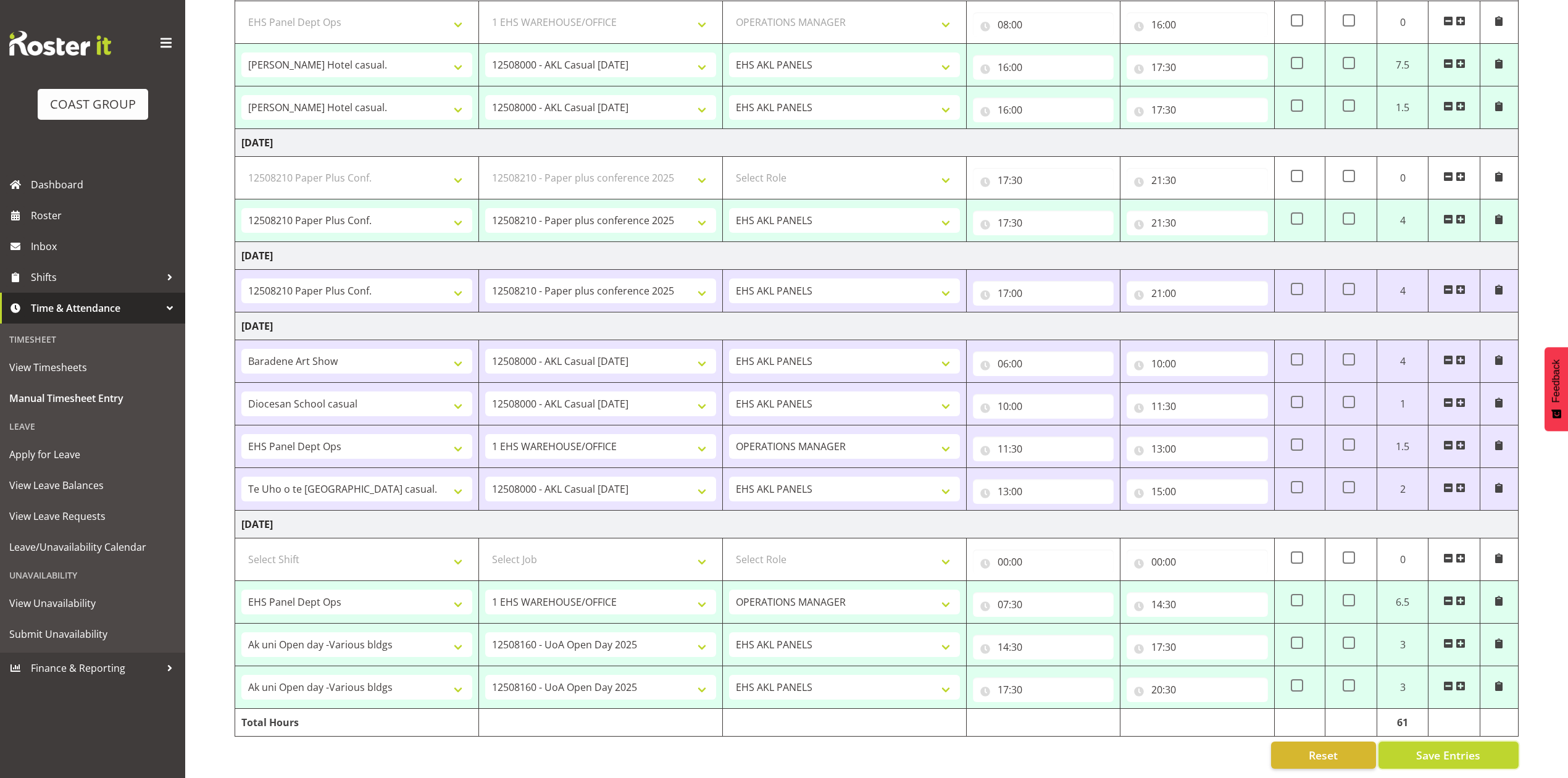
select select "80775"
select select "9993"
select select "188"
type input "14:30"
type input "17:30"
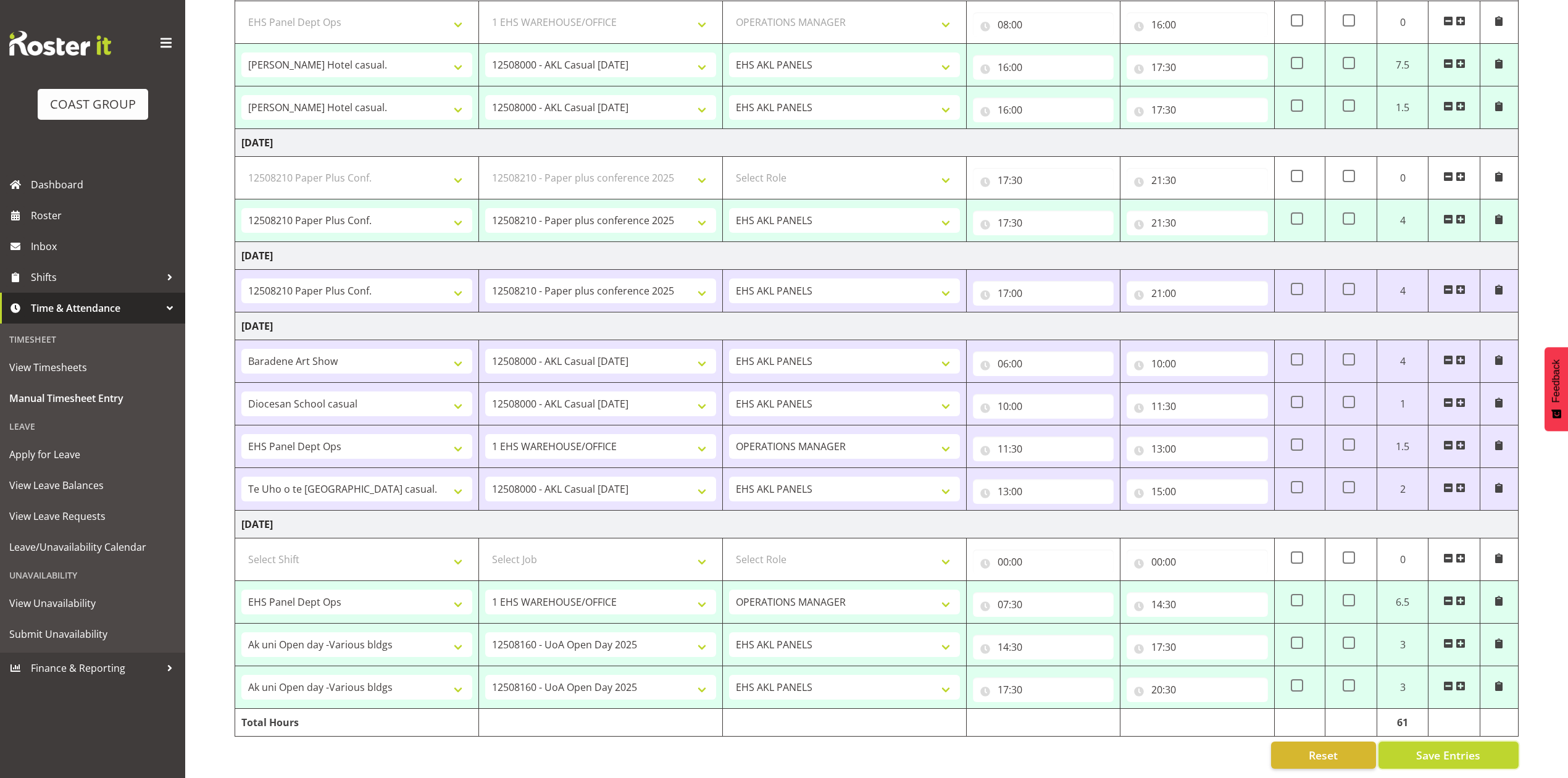
type input "17:30"
type input "20:30"
select select "78045"
select select "10243"
select select "78045"
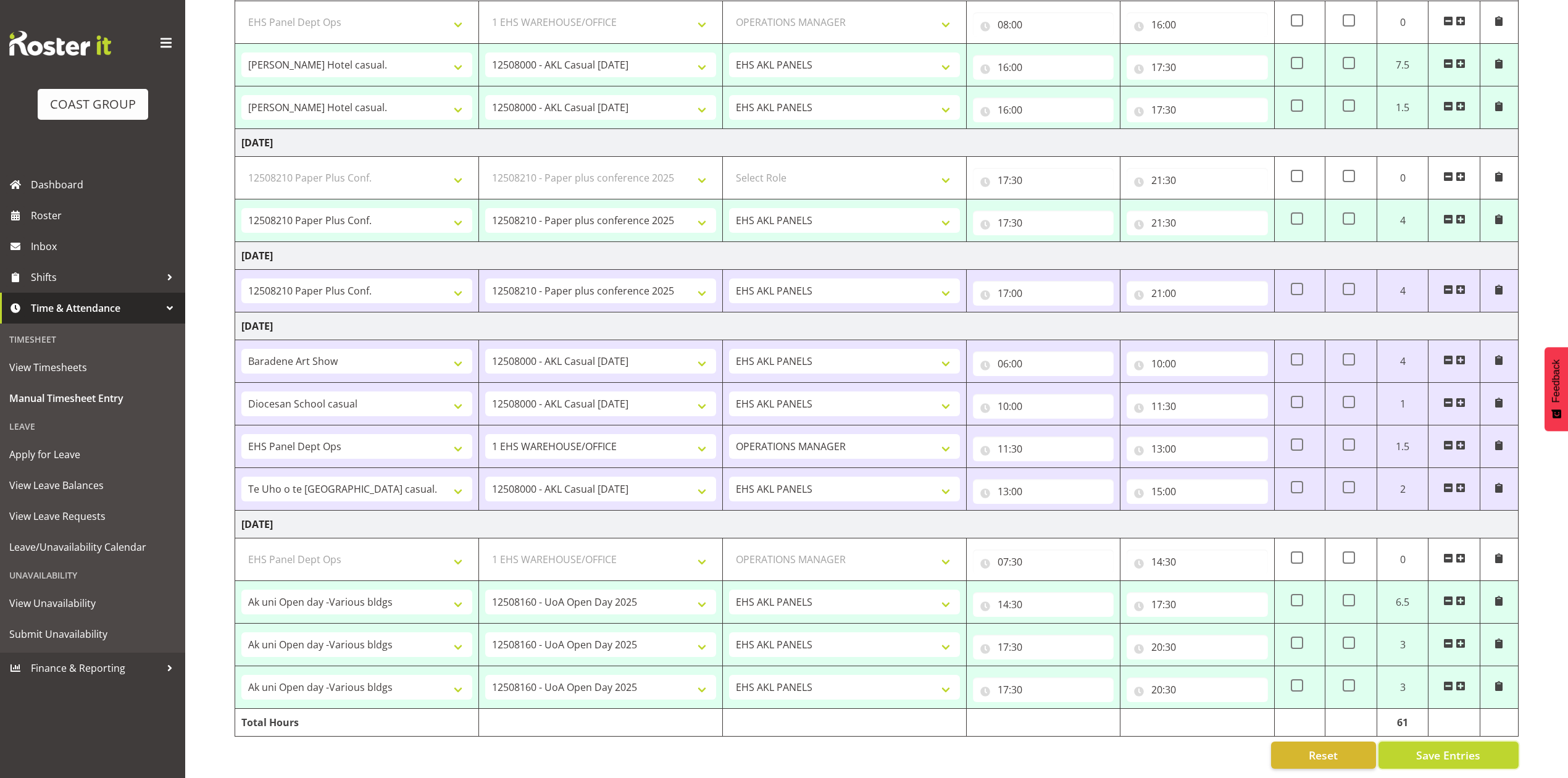
select select "10243"
select select "73878"
select select "8652"
select select "80320"
select select "8652"
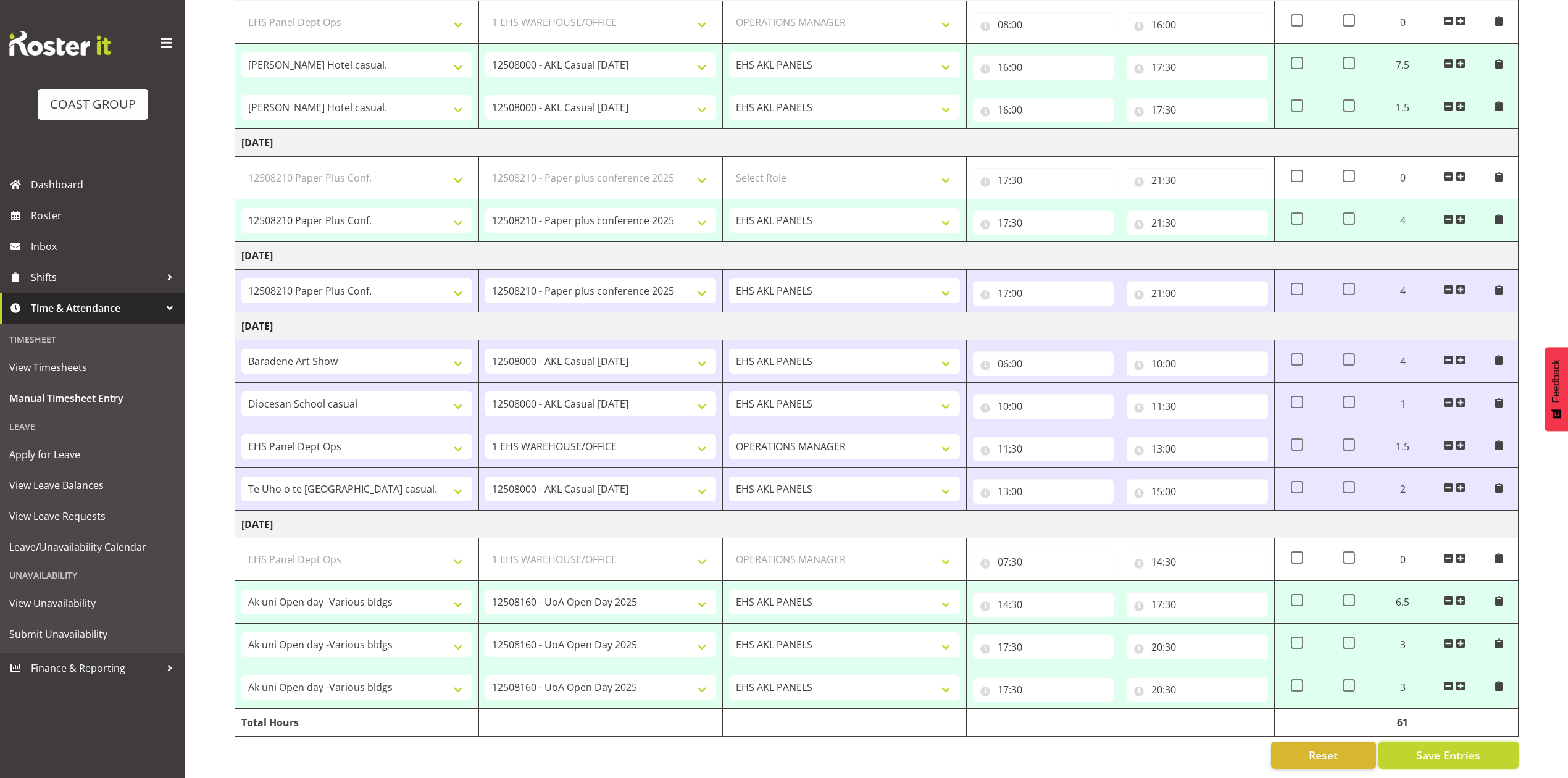
select select "68034"
select select "69"
select select "198"
select select "77487"
select select "8652"
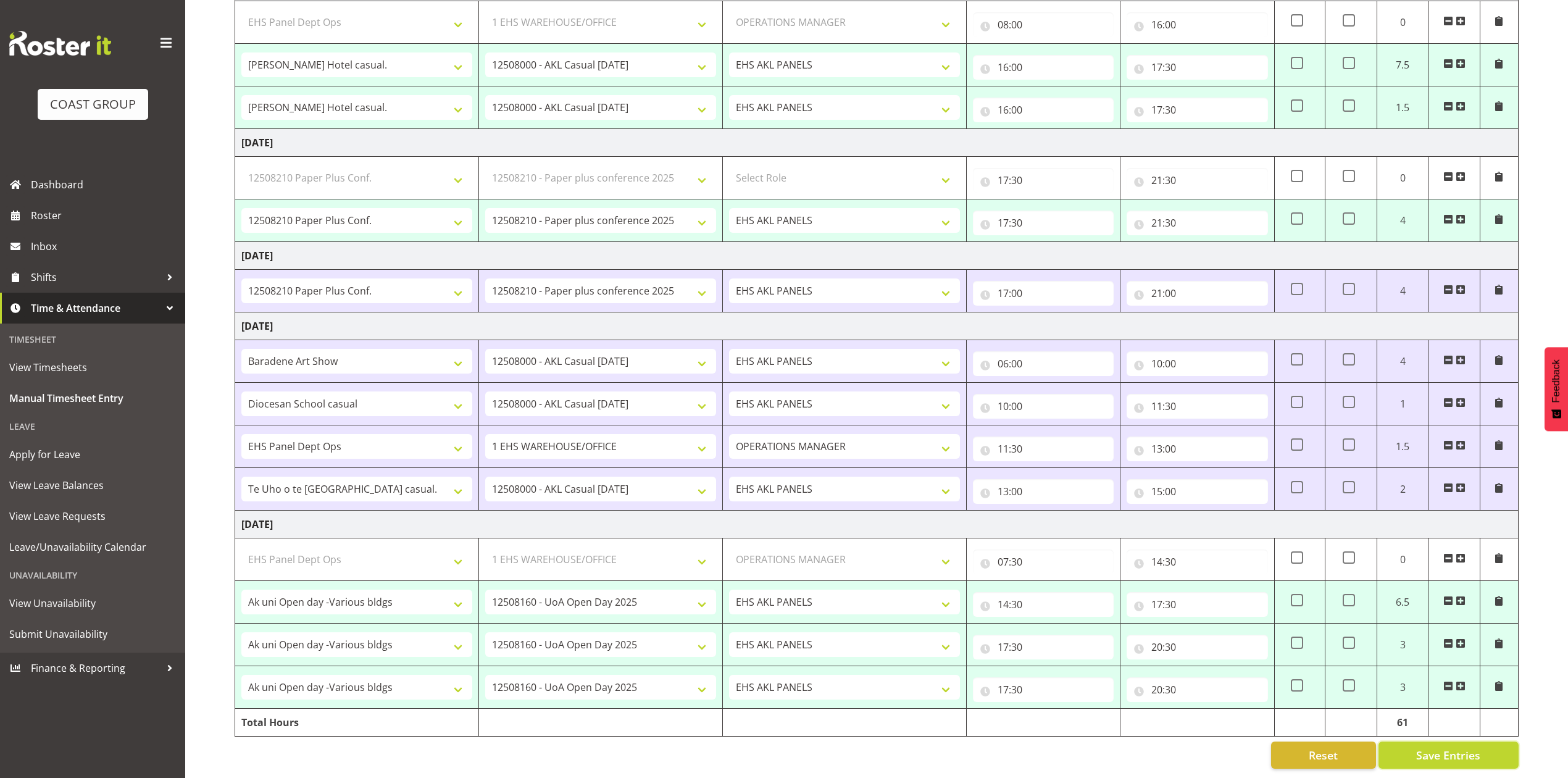
select select "68034"
select select "69"
select select "198"
select select "80775"
select select "9993"
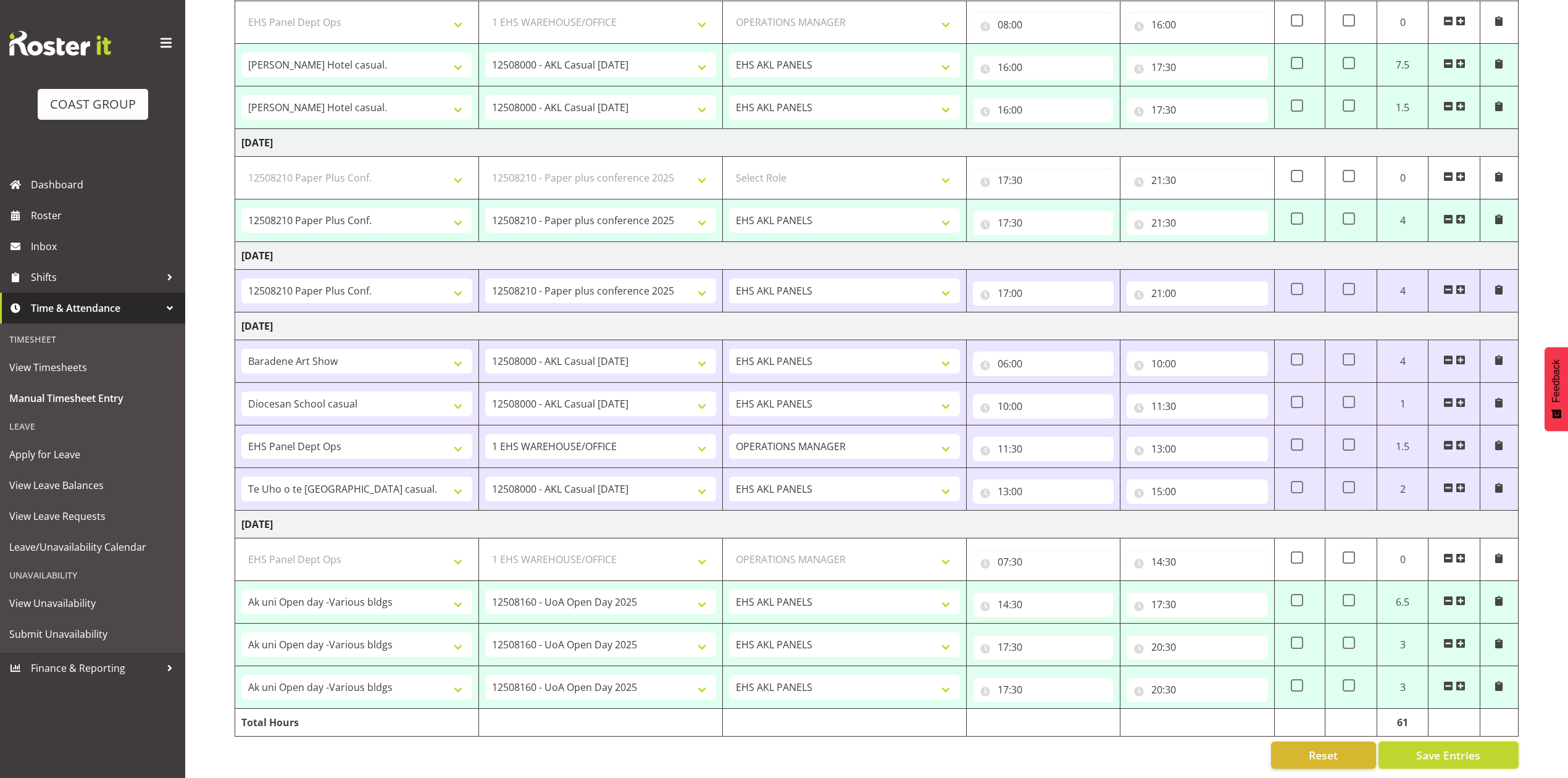
select select "80775"
select select "9993"
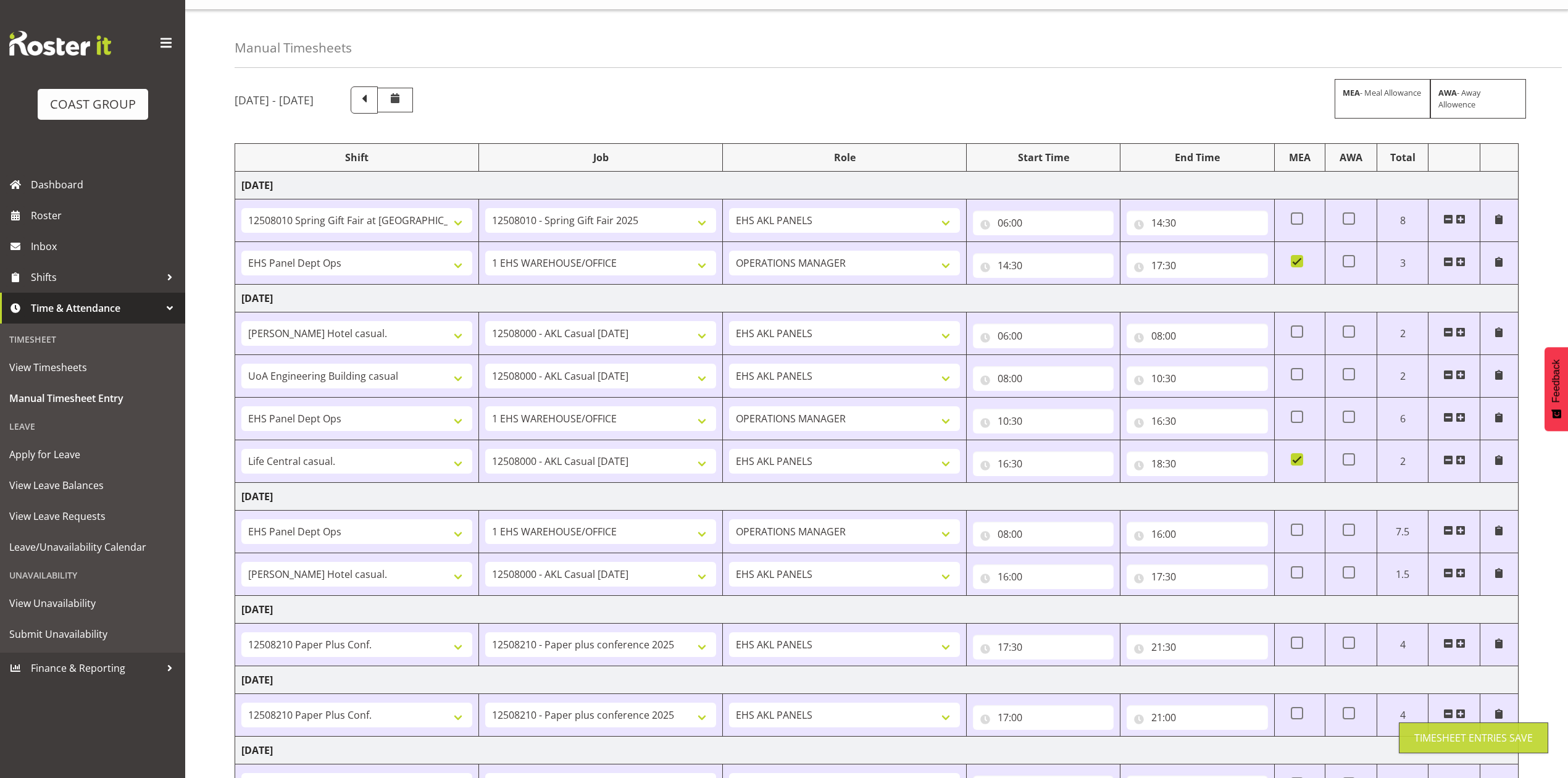
scroll to position [0, 0]
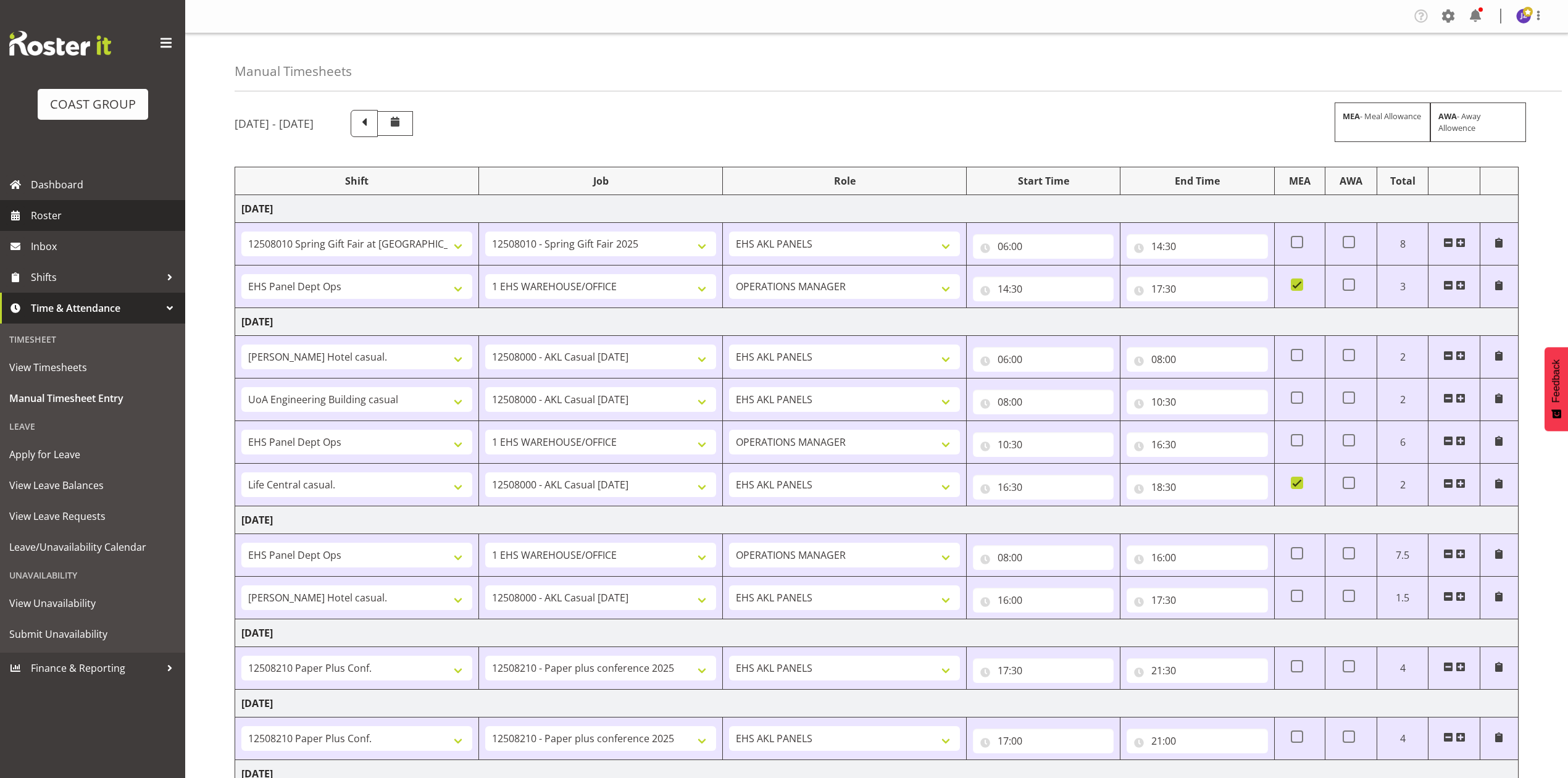
click at [57, 210] on span "Roster" at bounding box center [105, 216] width 148 height 18
